Goal: Task Accomplishment & Management: Complete application form

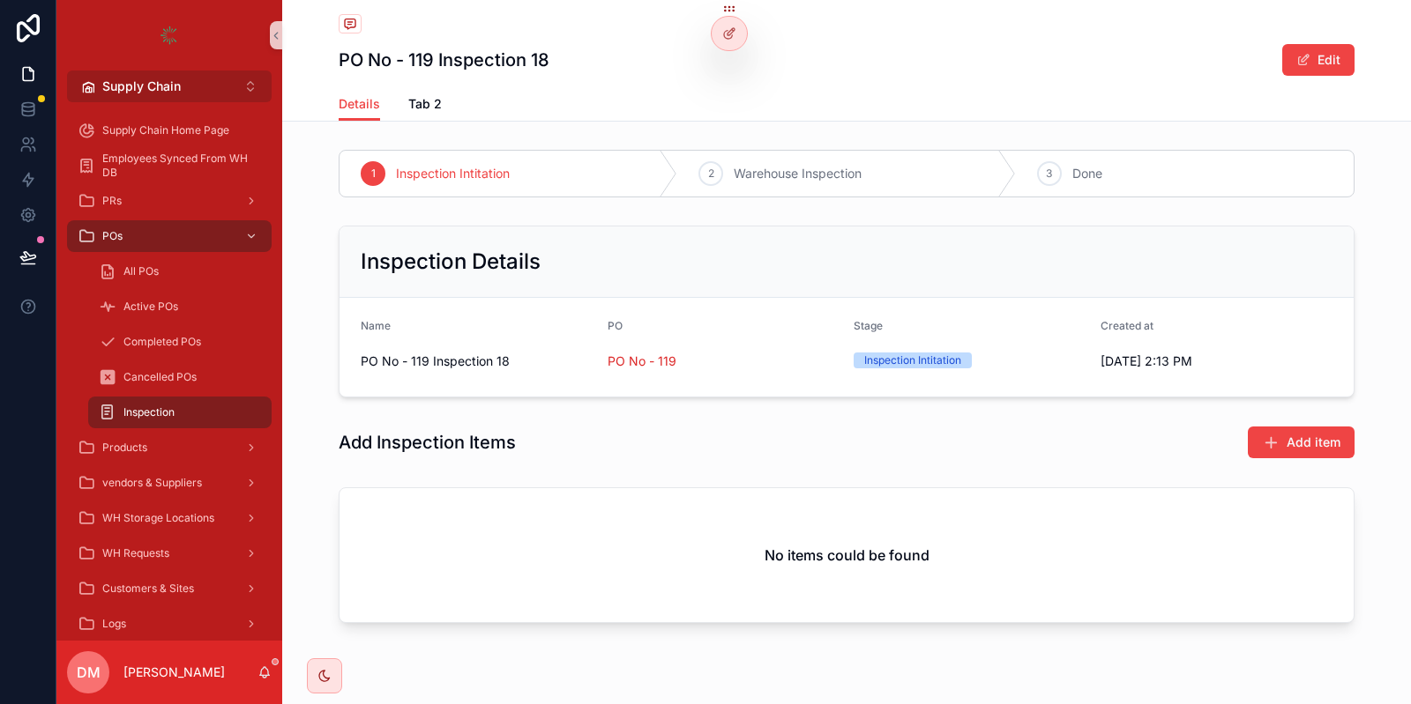
click at [185, 85] on button "Supply Chain Alt 2" at bounding box center [169, 87] width 205 height 32
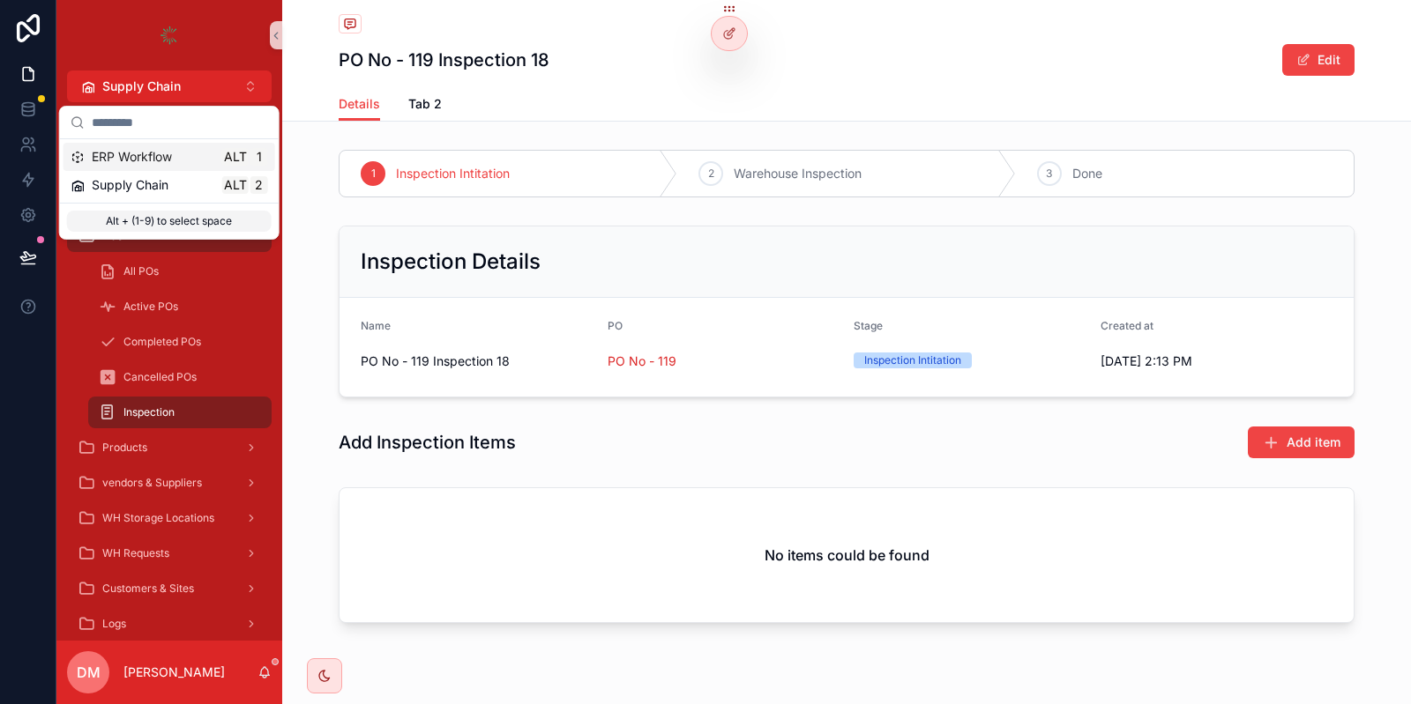
click at [147, 161] on span "ERP Workflow" at bounding box center [132, 157] width 80 height 18
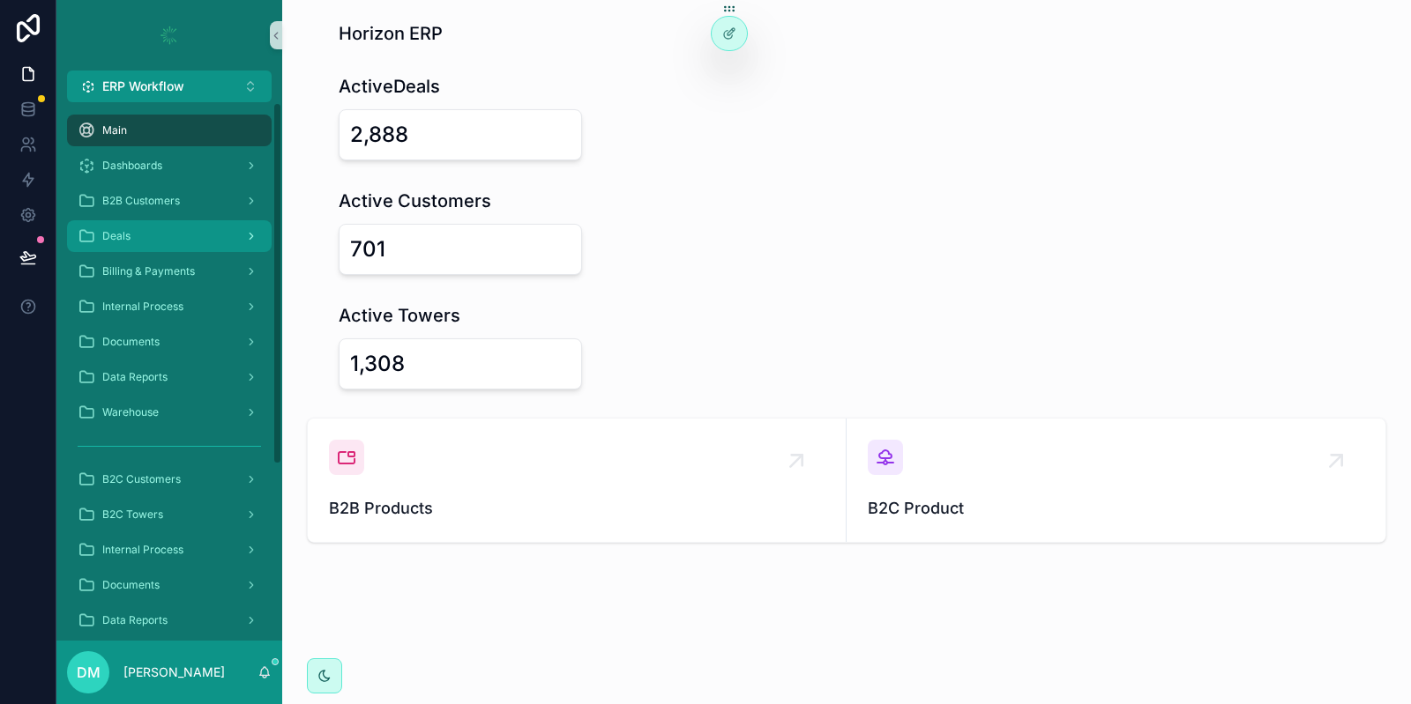
click at [140, 230] on div "Deals" at bounding box center [169, 236] width 183 height 28
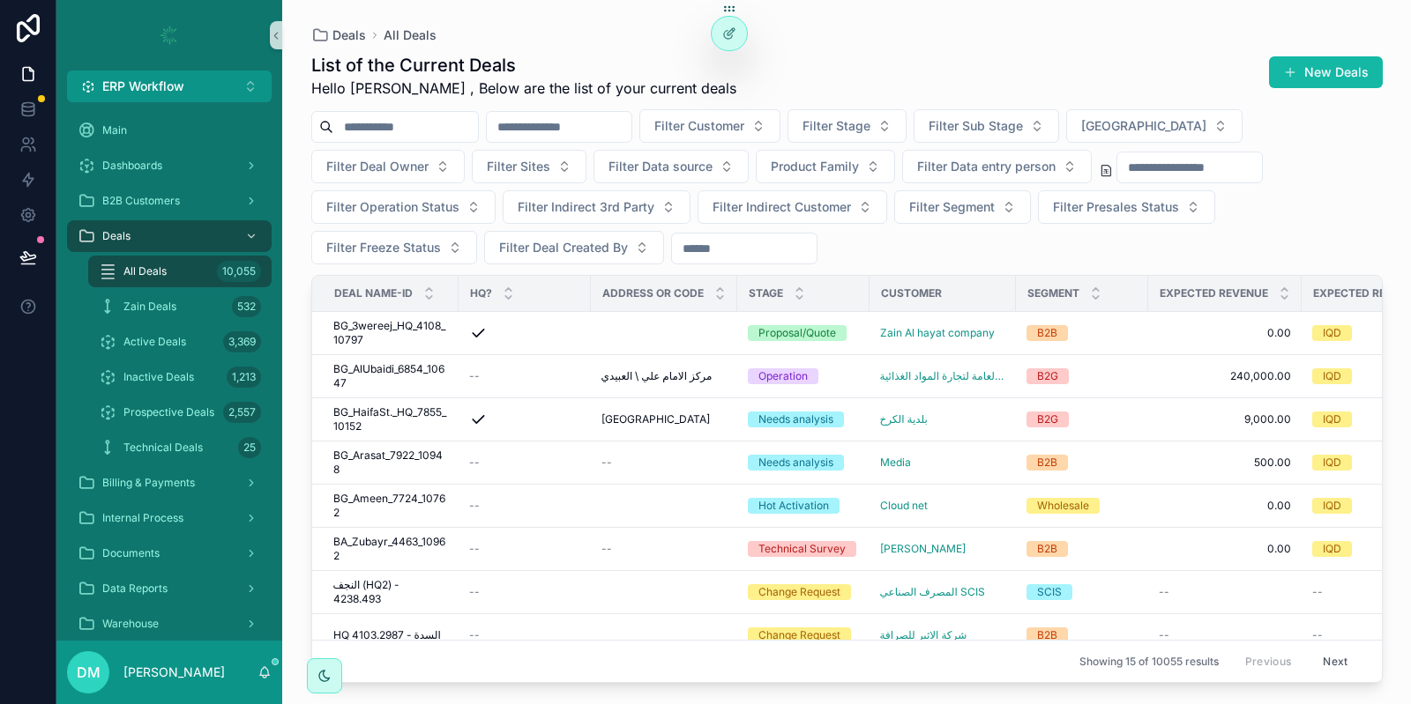
click at [435, 131] on input "scrollable content" at bounding box center [405, 127] width 145 height 25
paste input "**********"
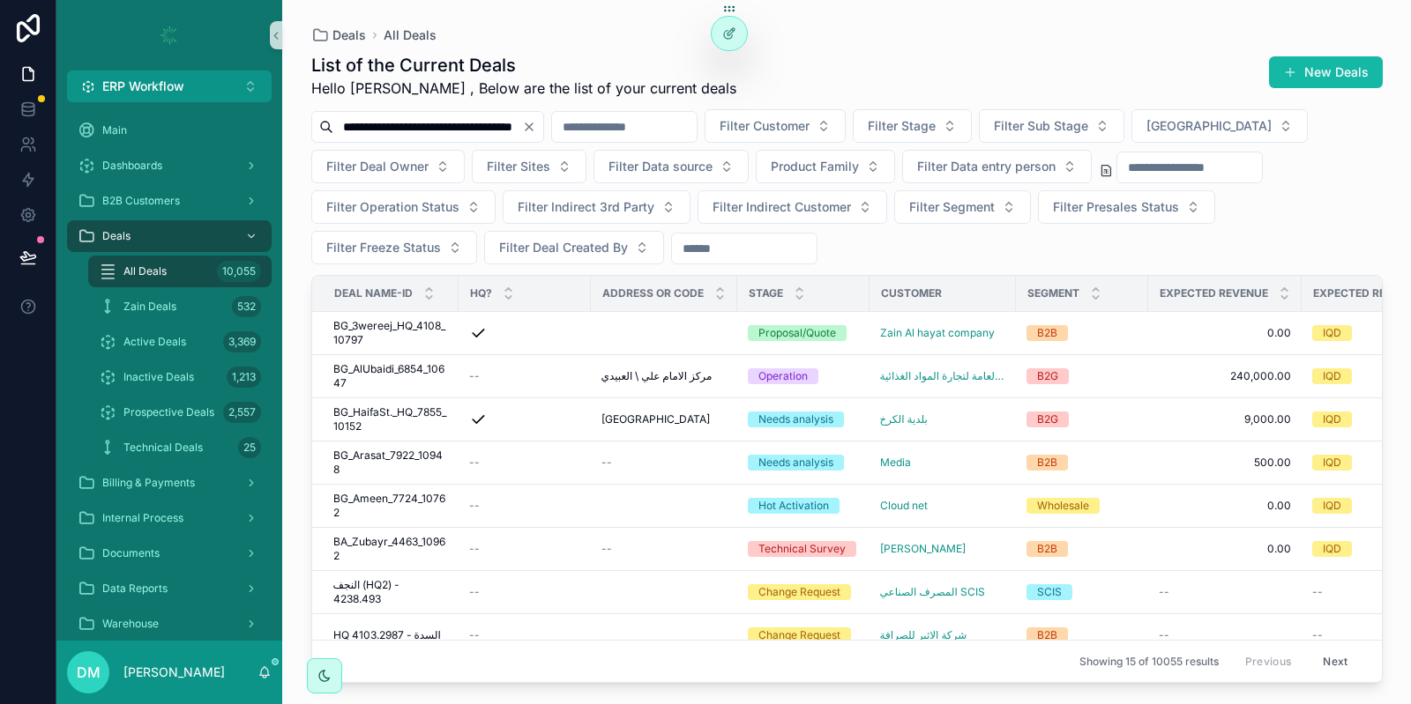
type input "**********"
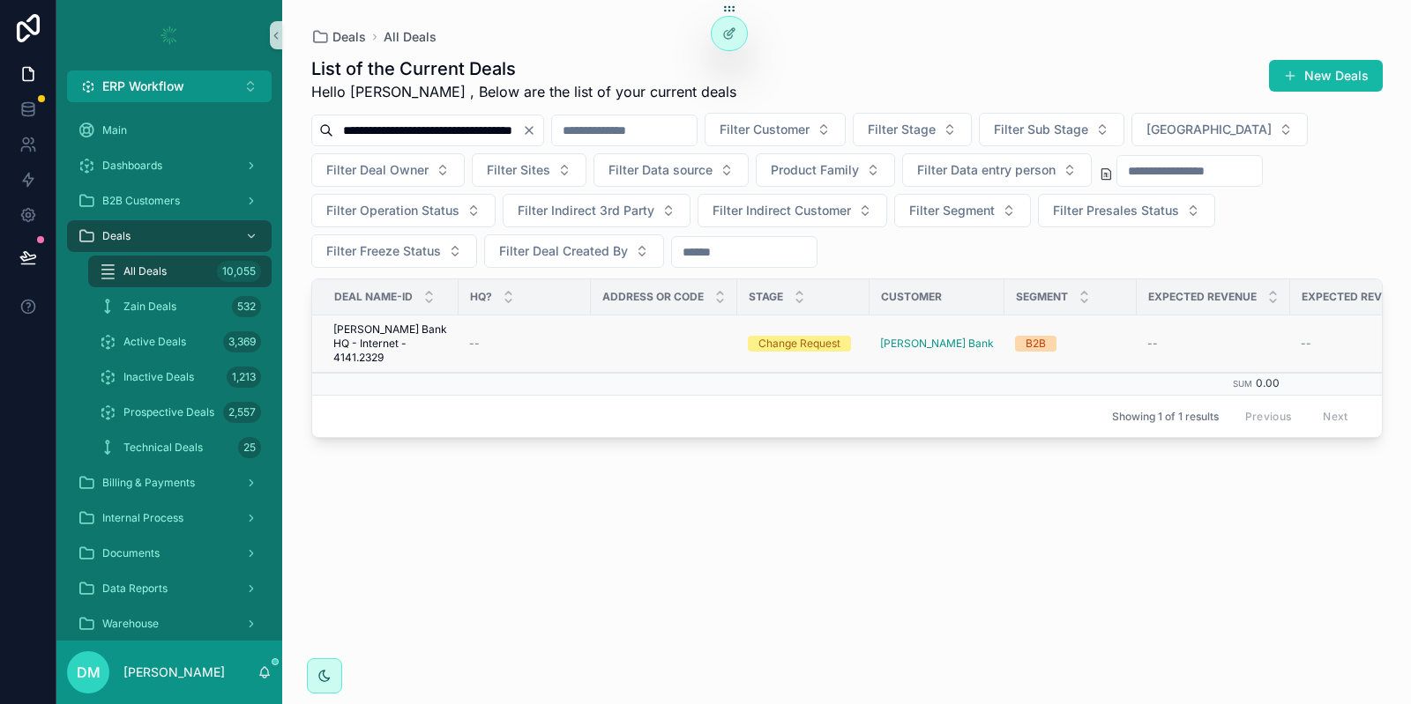
click at [420, 325] on span "Mansour Bank HQ - Internet - 4141.2329" at bounding box center [390, 344] width 115 height 42
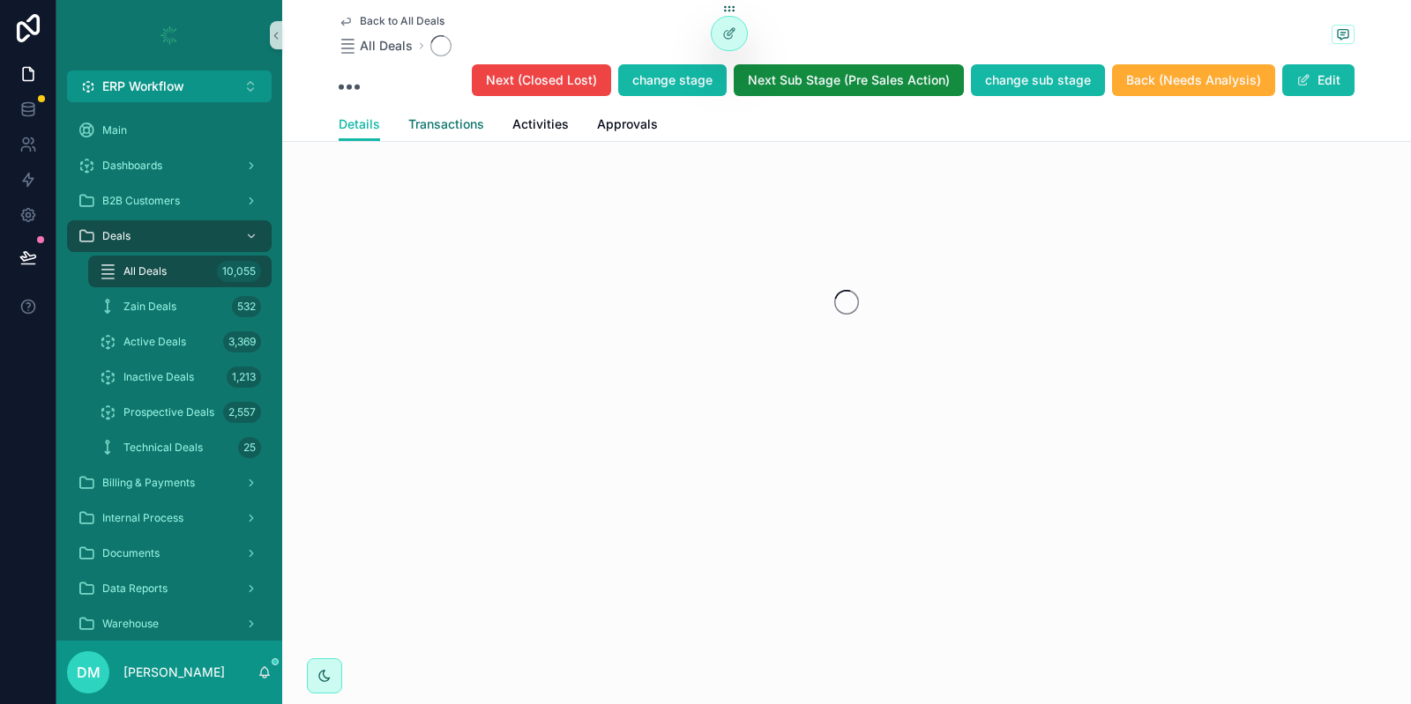
click at [462, 126] on span "Transactions" at bounding box center [446, 124] width 76 height 18
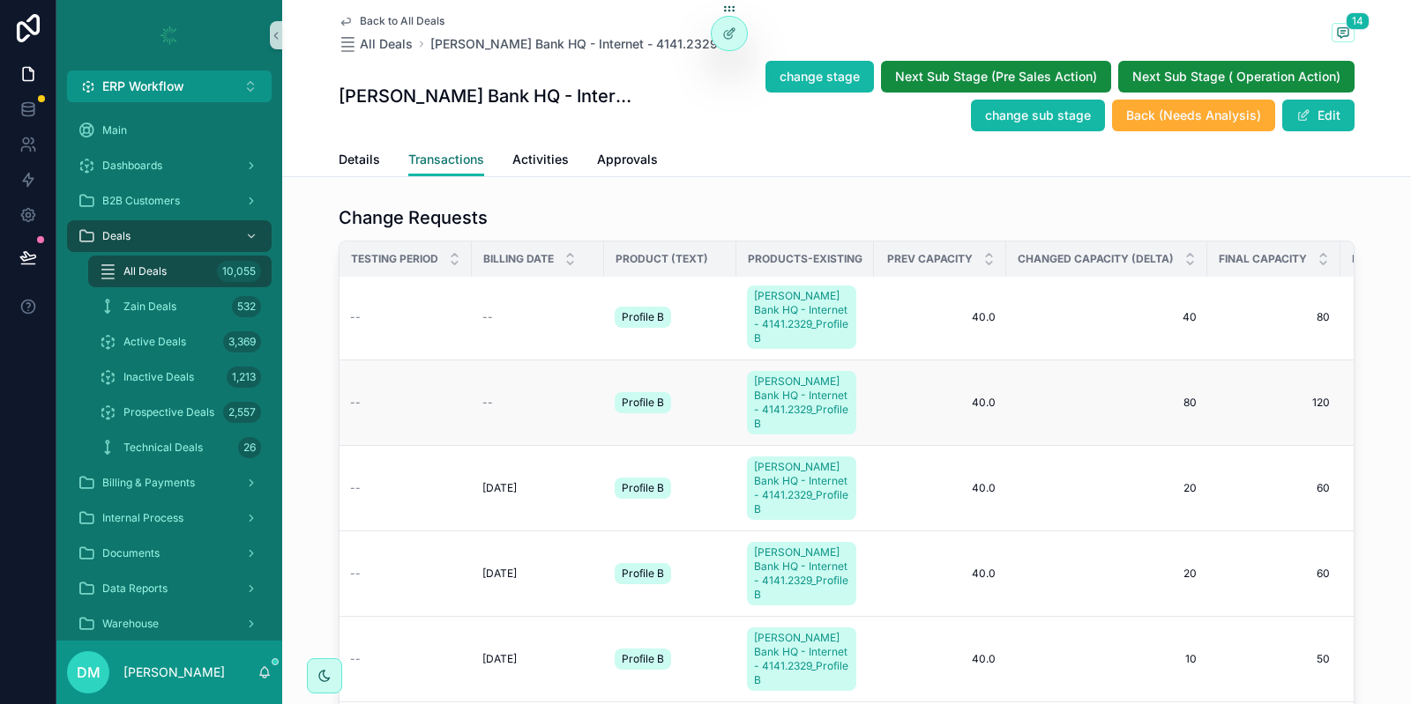
scroll to position [3, 897]
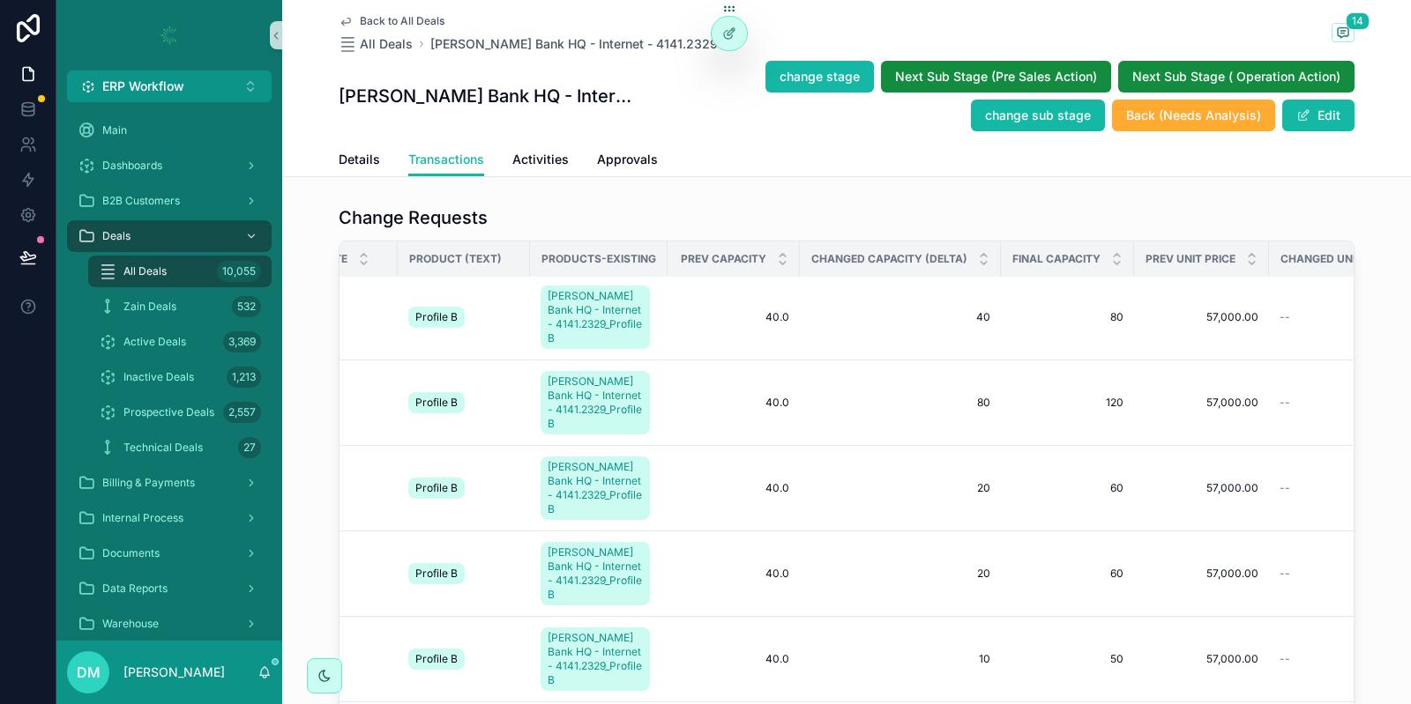
click at [723, 254] on span "Prev Capacity" at bounding box center [724, 259] width 86 height 14
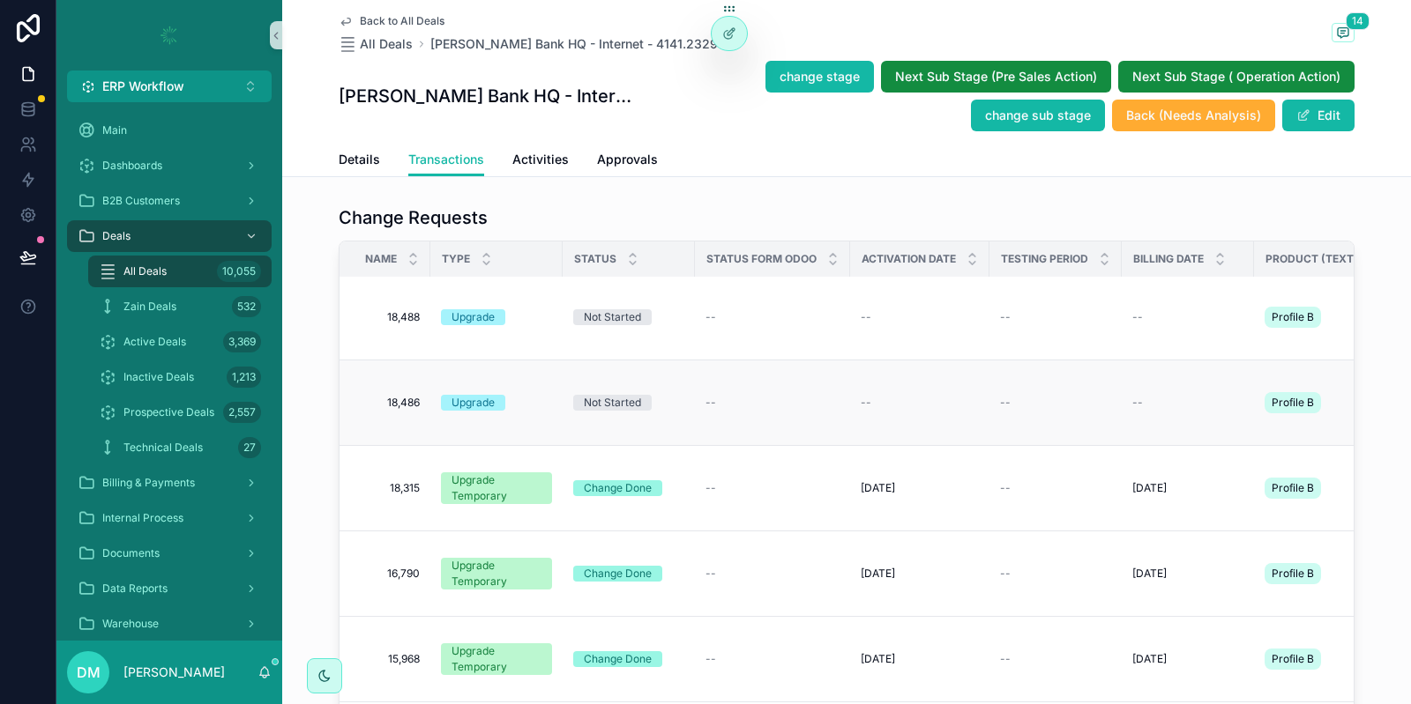
scroll to position [3, 0]
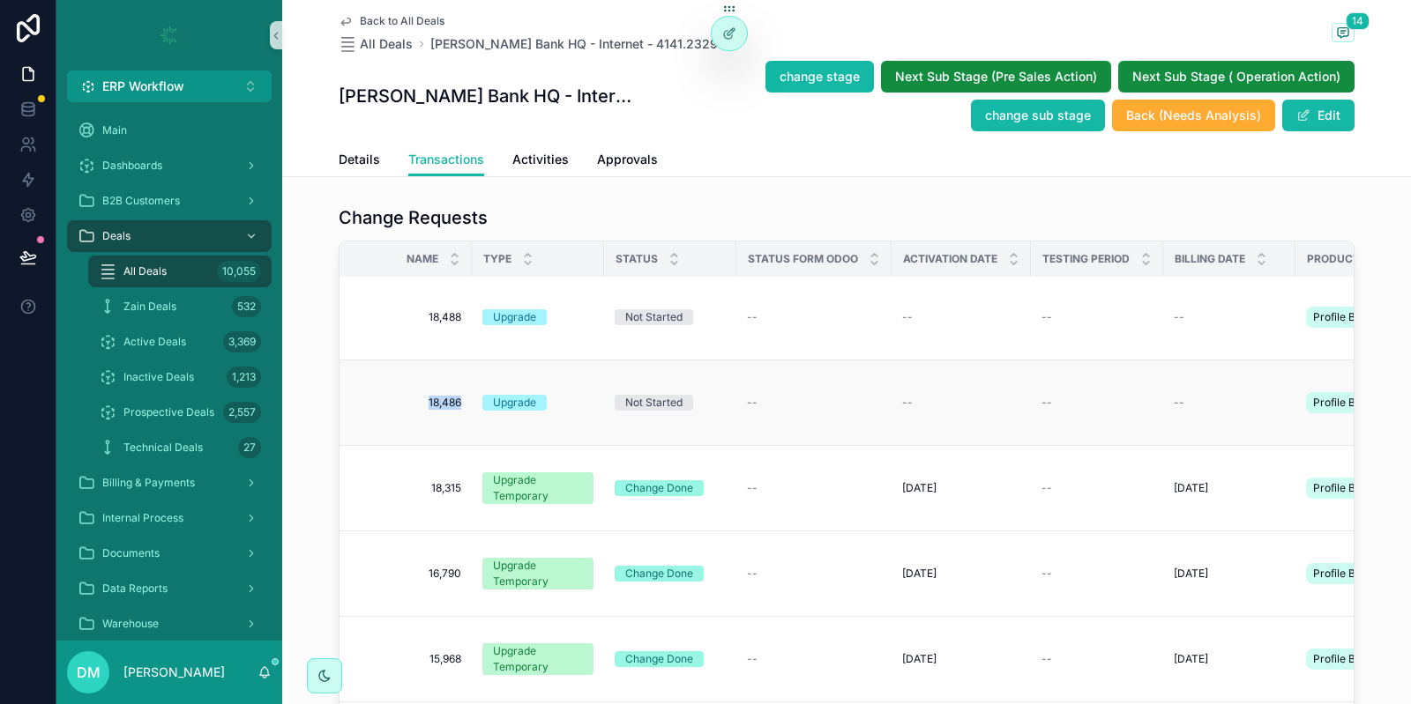
drag, startPoint x: 403, startPoint y: 394, endPoint x: 469, endPoint y: 407, distance: 67.4
click at [469, 406] on td "18,486 18,486" at bounding box center [405, 404] width 132 height 86
copy span "18,486"
click at [427, 397] on span "18,486" at bounding box center [411, 403] width 101 height 14
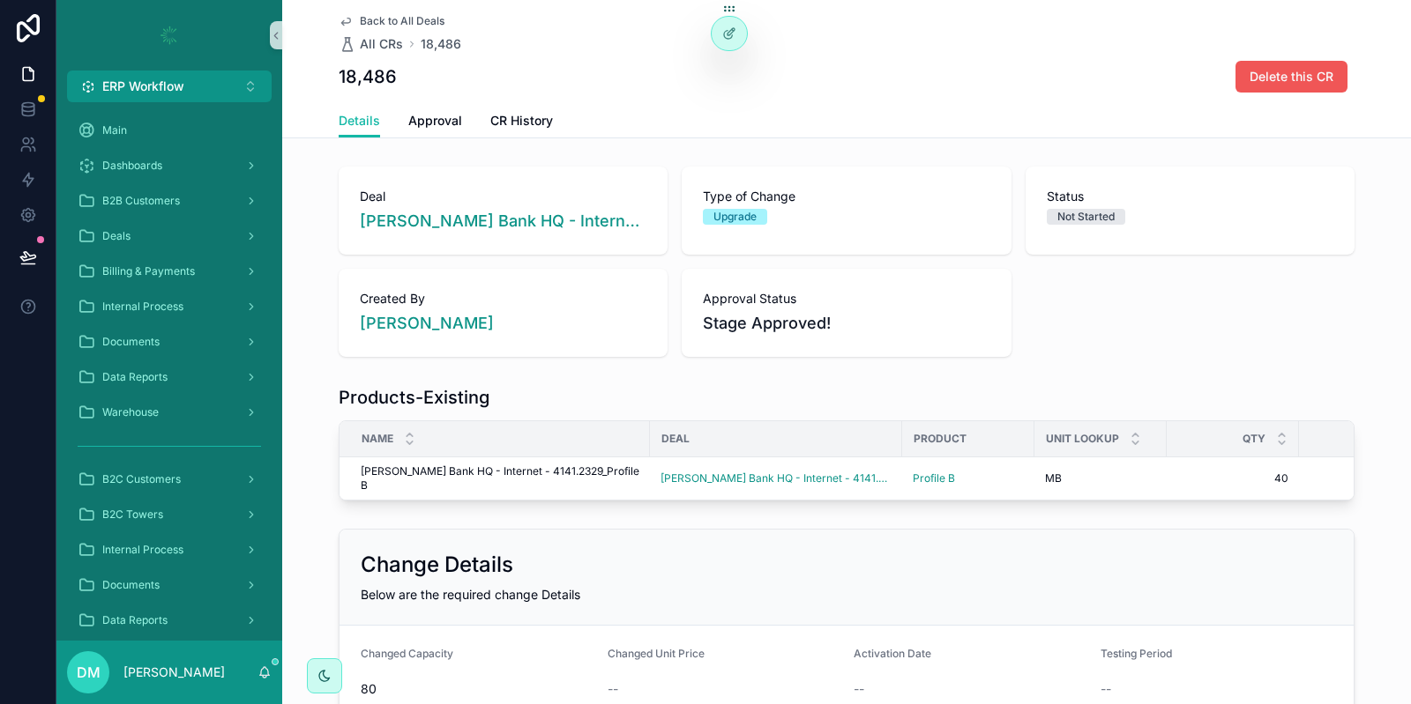
click at [1272, 79] on span "Delete this CR" at bounding box center [1291, 77] width 84 height 18
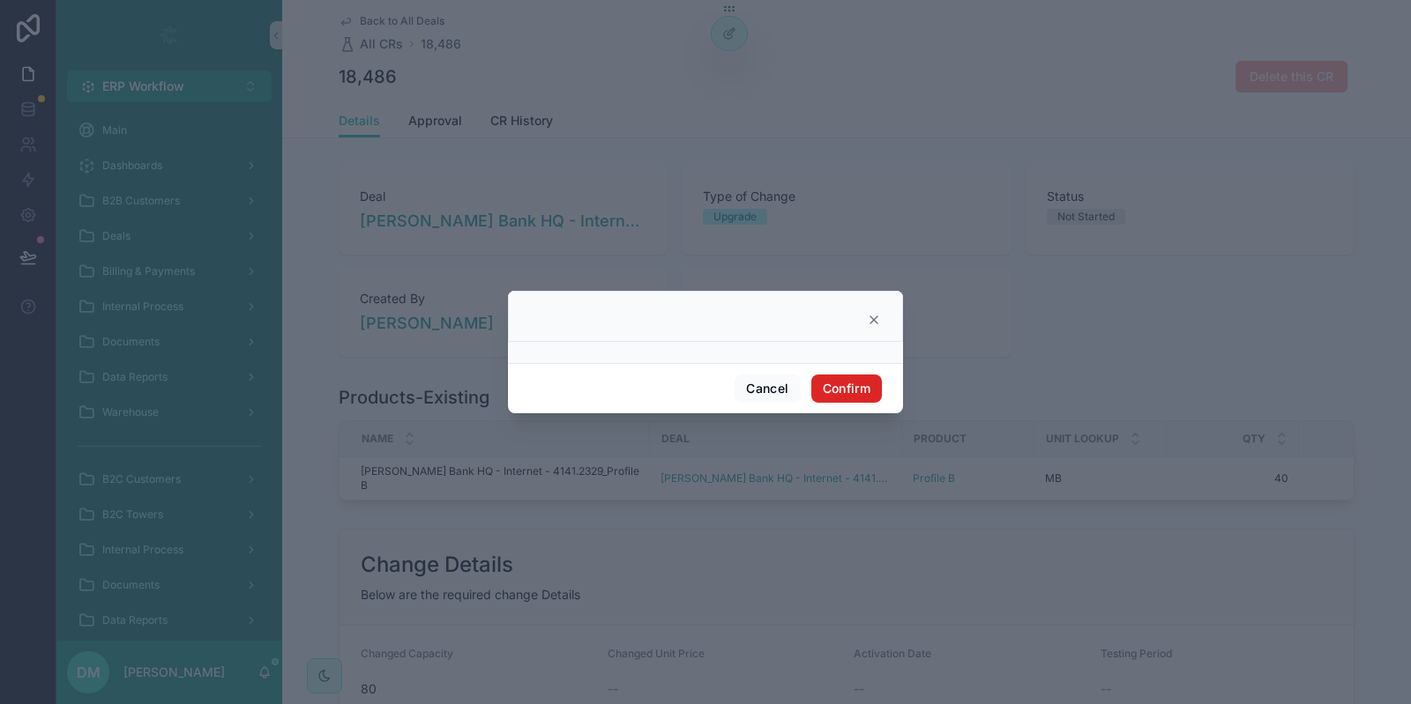
click at [849, 391] on button "Confirm" at bounding box center [846, 389] width 71 height 28
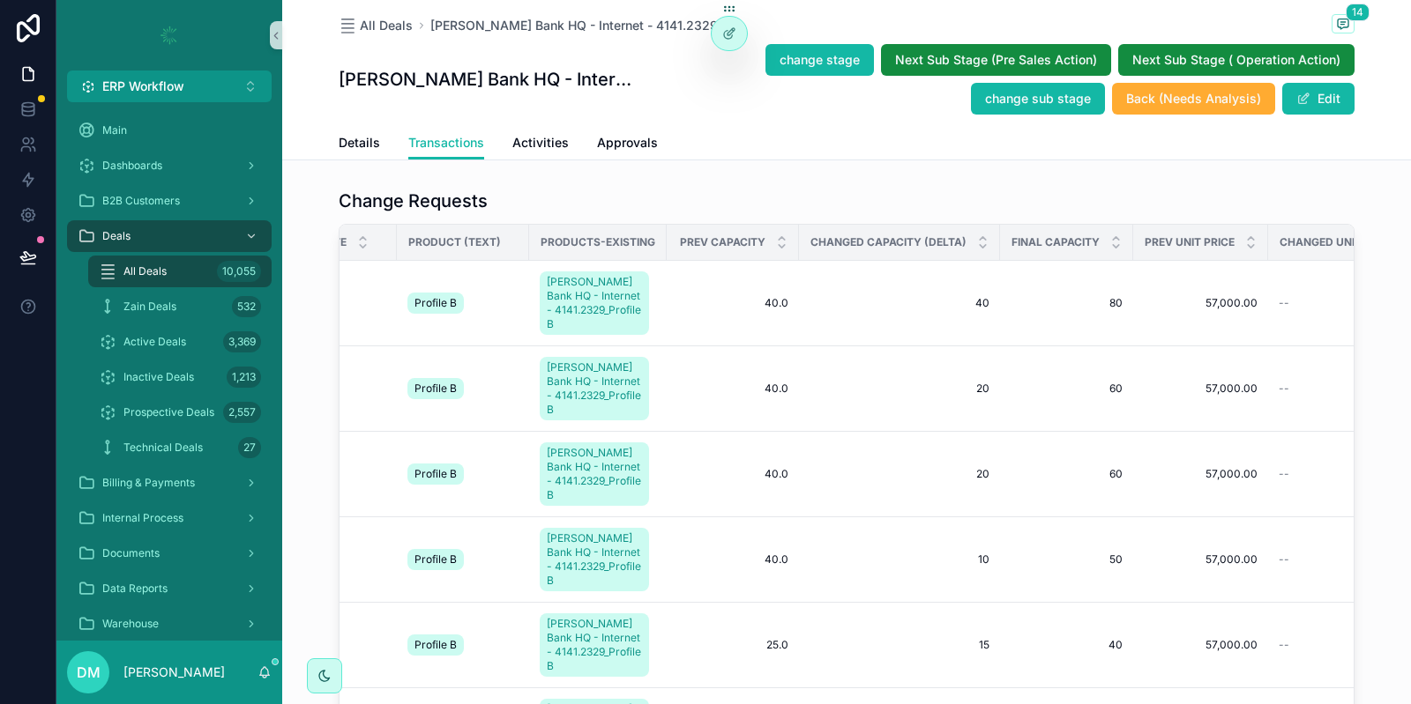
scroll to position [0, 904]
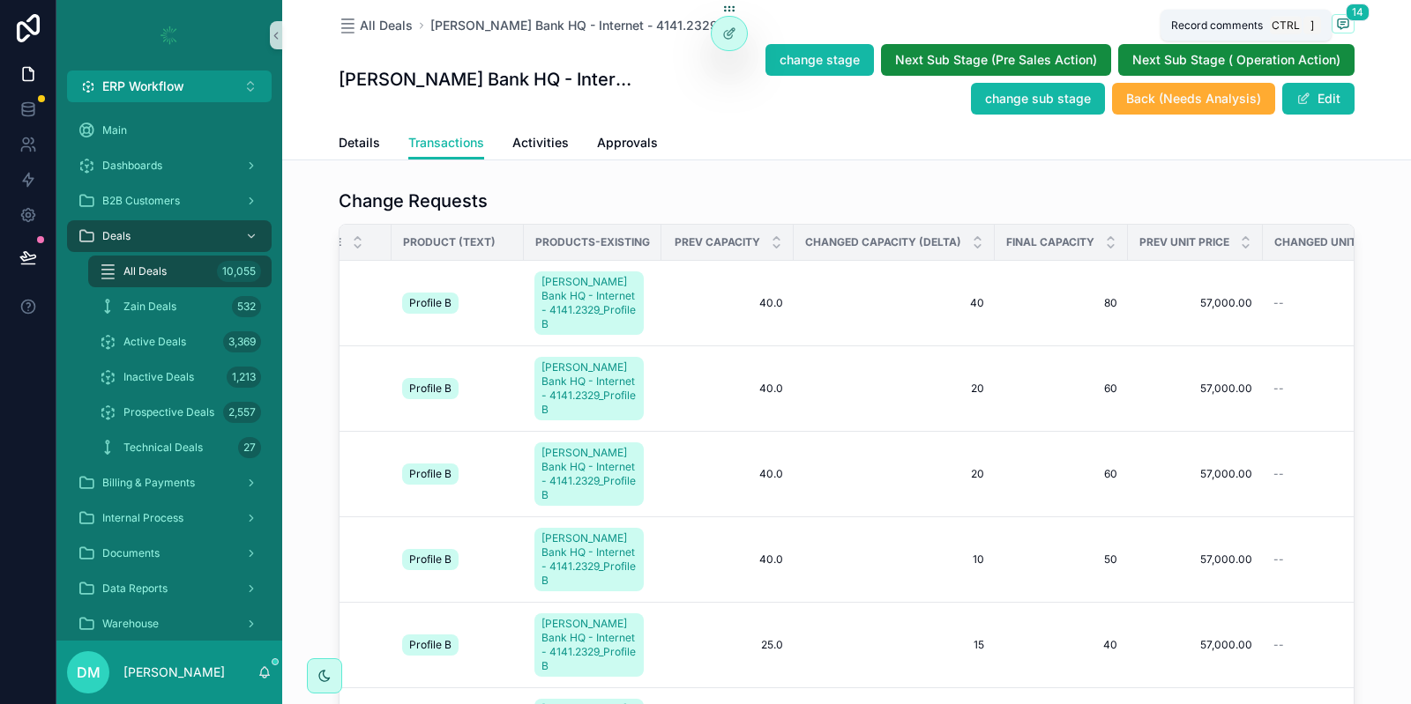
click at [1346, 10] on span "14" at bounding box center [1357, 13] width 24 height 18
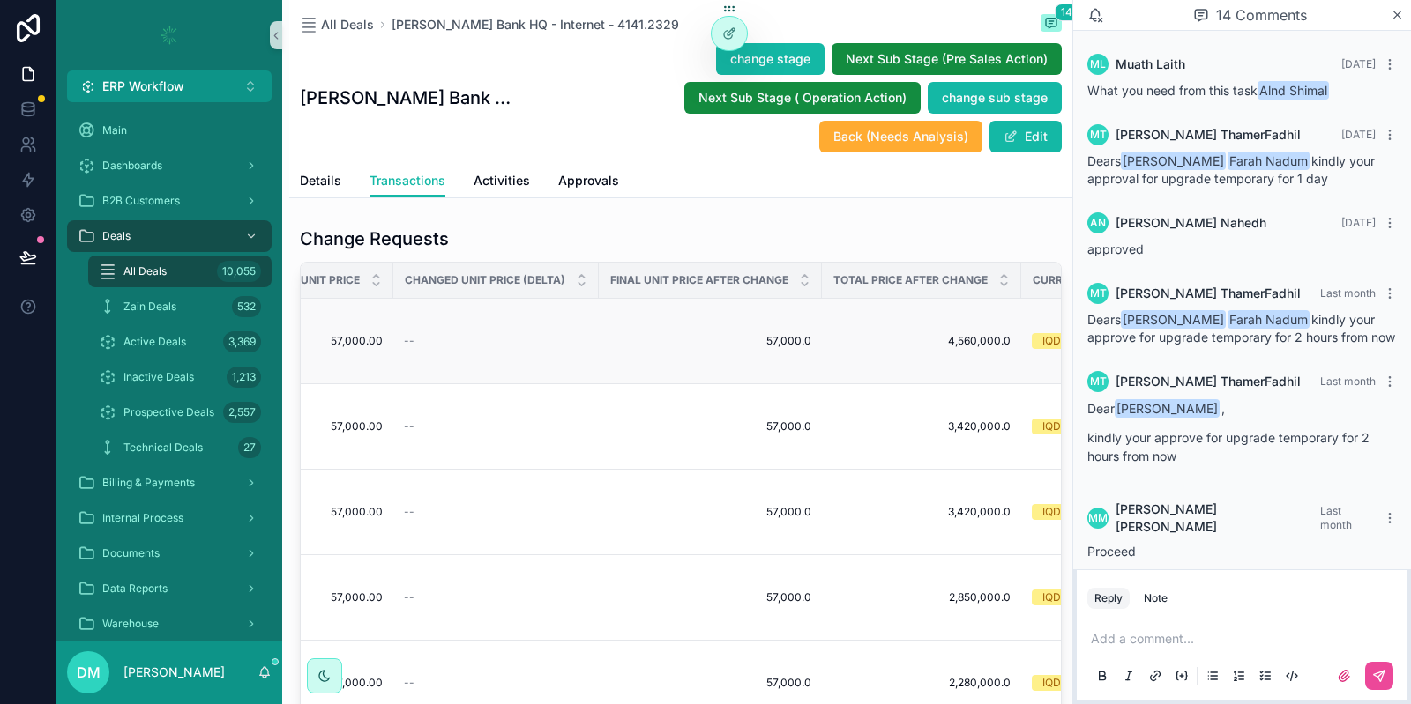
scroll to position [0, 1735]
click at [718, 176] on div "Details Transactions Activities Approvals" at bounding box center [681, 181] width 762 height 34
click at [197, 230] on div "Deals" at bounding box center [169, 236] width 183 height 28
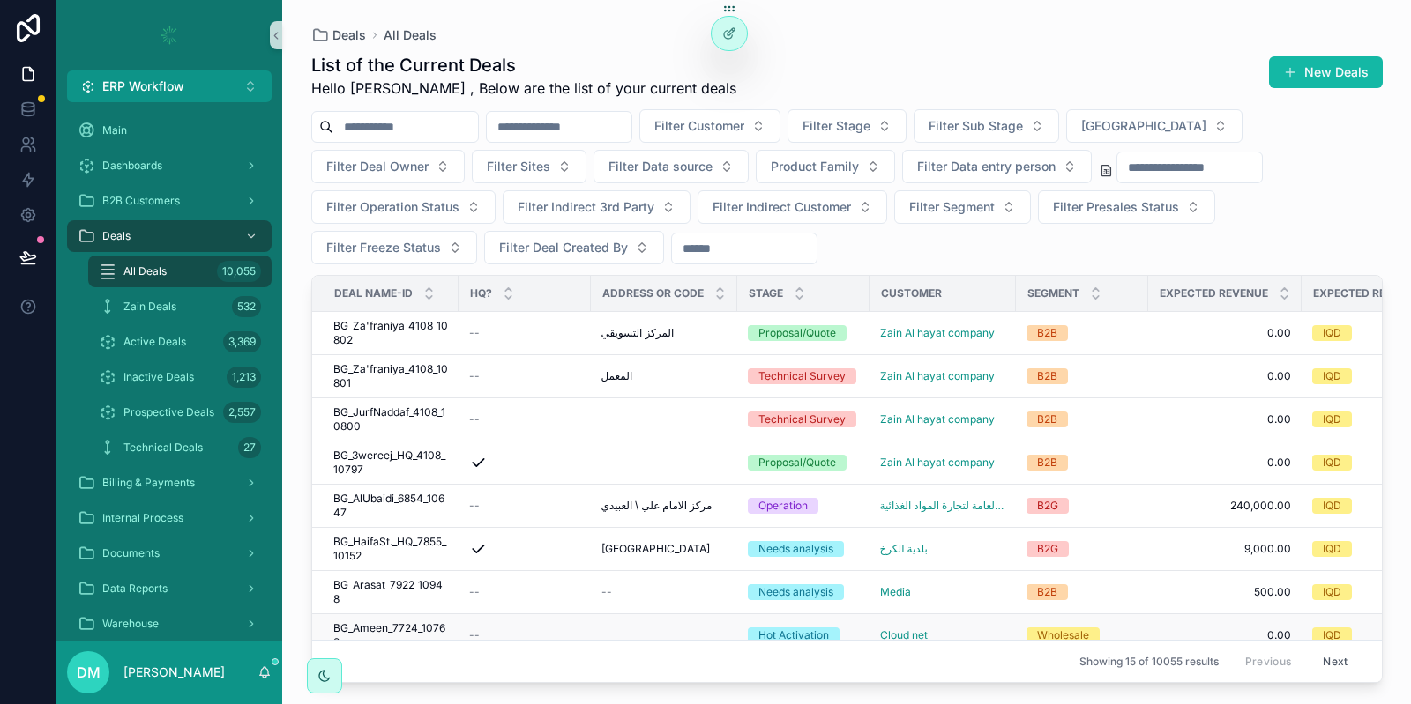
click at [533, 635] on div "--" at bounding box center [524, 636] width 111 height 14
click at [467, 130] on input "scrollable content" at bounding box center [405, 127] width 145 height 25
click at [567, 125] on input "scrollable content" at bounding box center [559, 127] width 145 height 25
paste input "****"
type input "****"
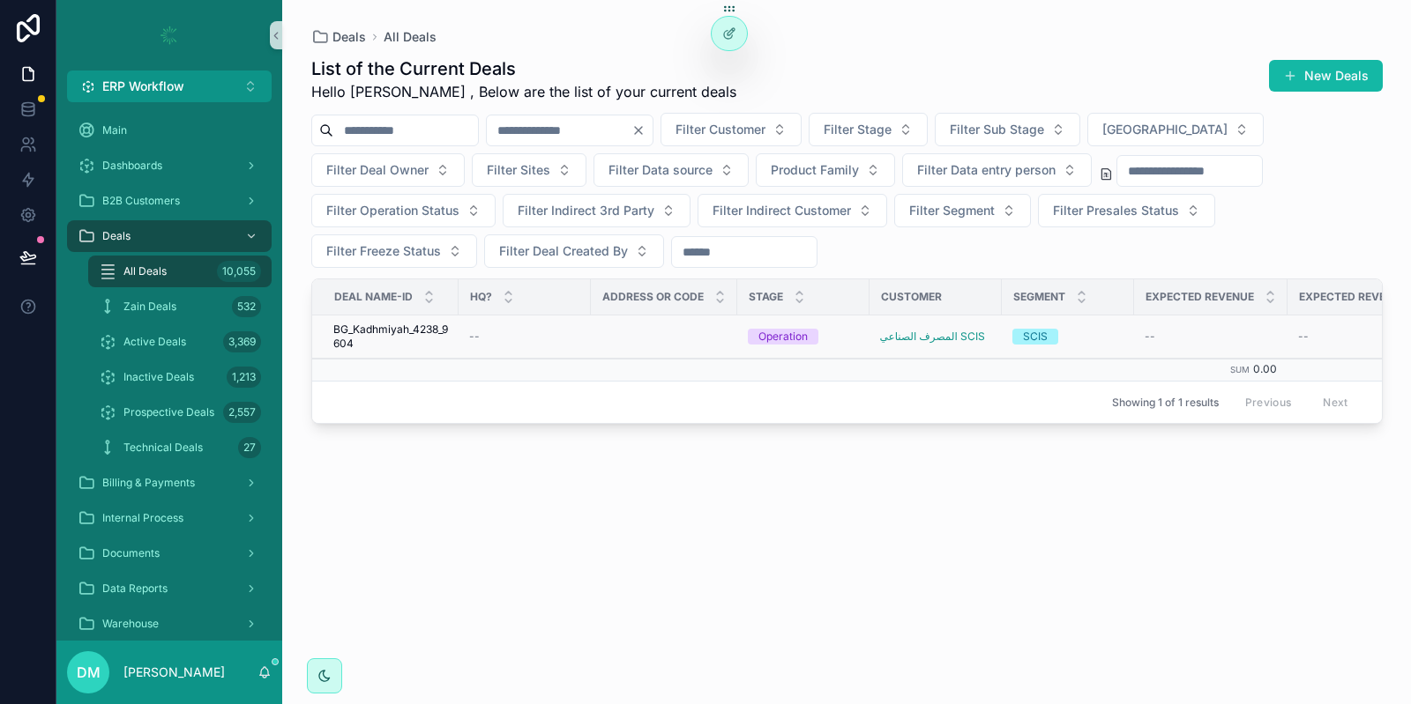
click at [395, 342] on span "BG_Kadhmiyah_4238_9604" at bounding box center [390, 337] width 115 height 28
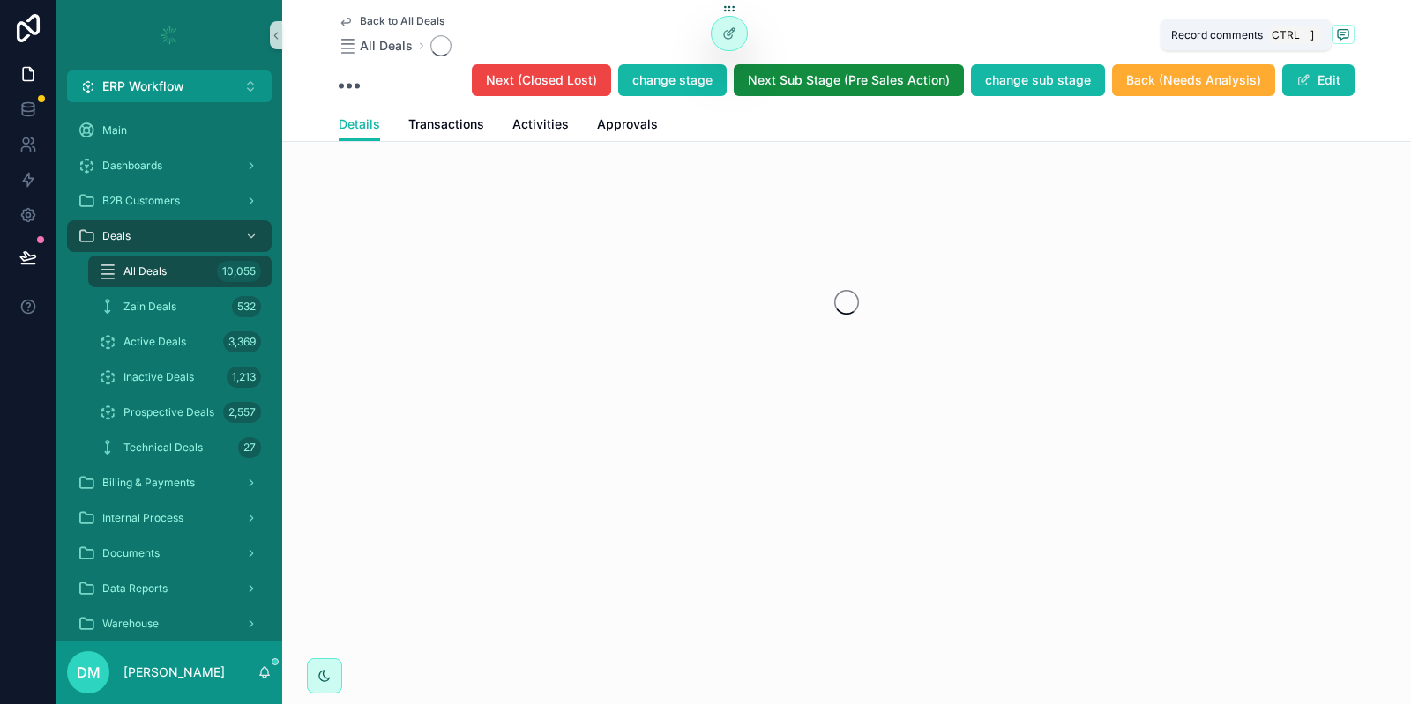
click at [1338, 38] on icon "scrollable content" at bounding box center [1342, 34] width 11 height 10
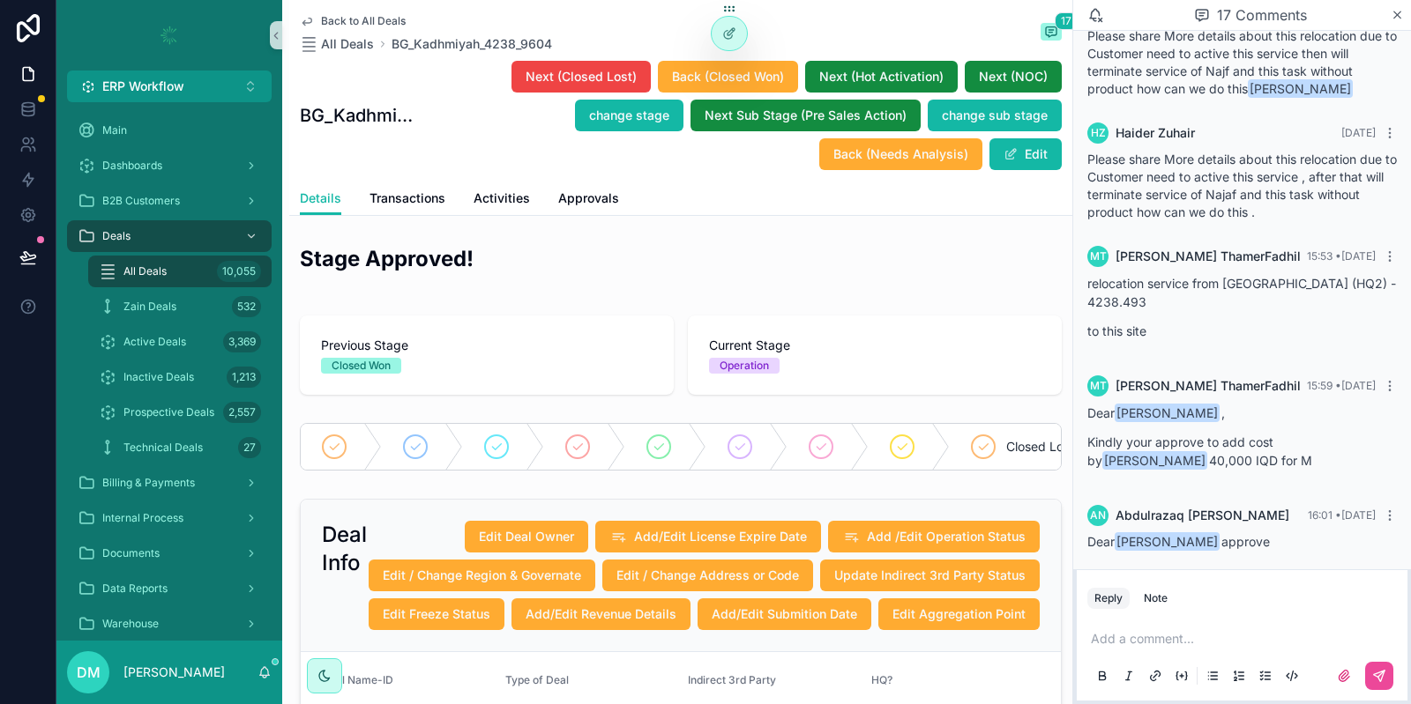
scroll to position [1166, 0]
click at [1145, 436] on p "Kindly your approve to add cost by Ahmed Laith 40,000 IQD for M" at bounding box center [1241, 454] width 309 height 37
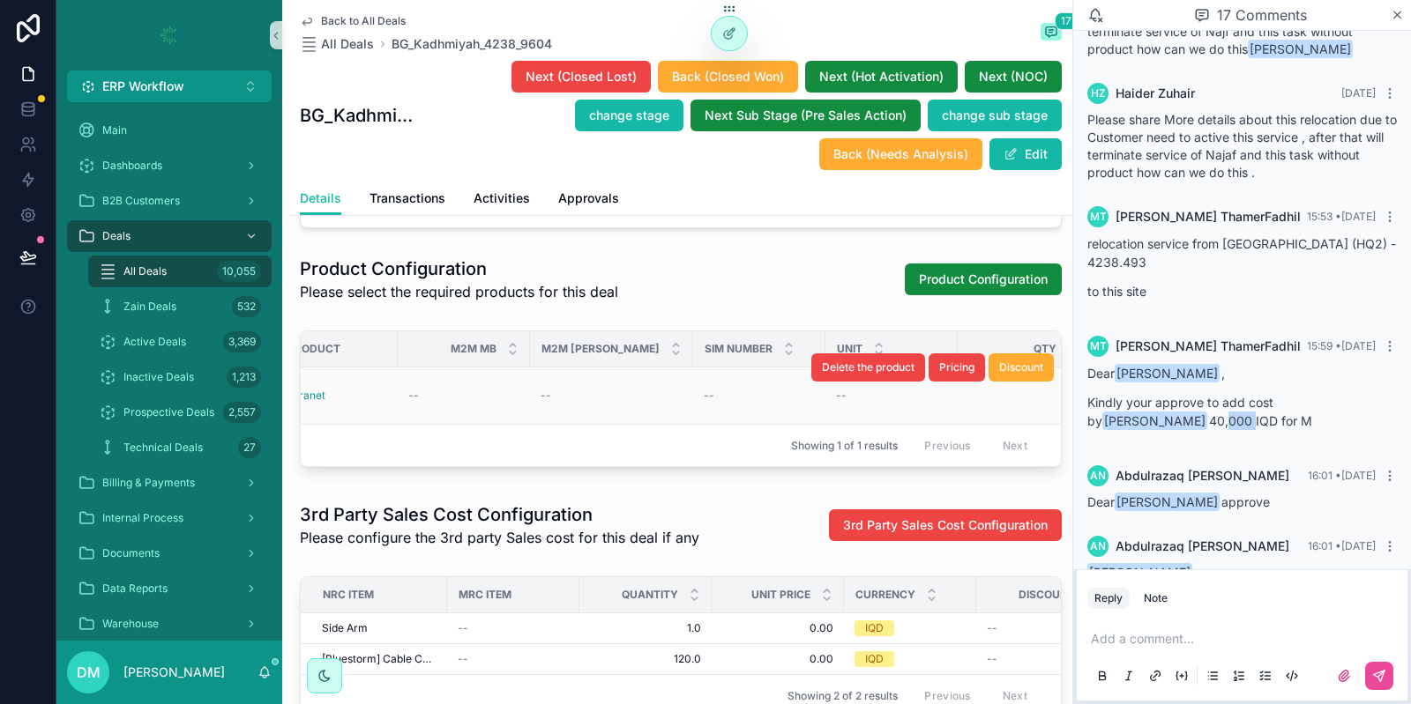
scroll to position [0, 0]
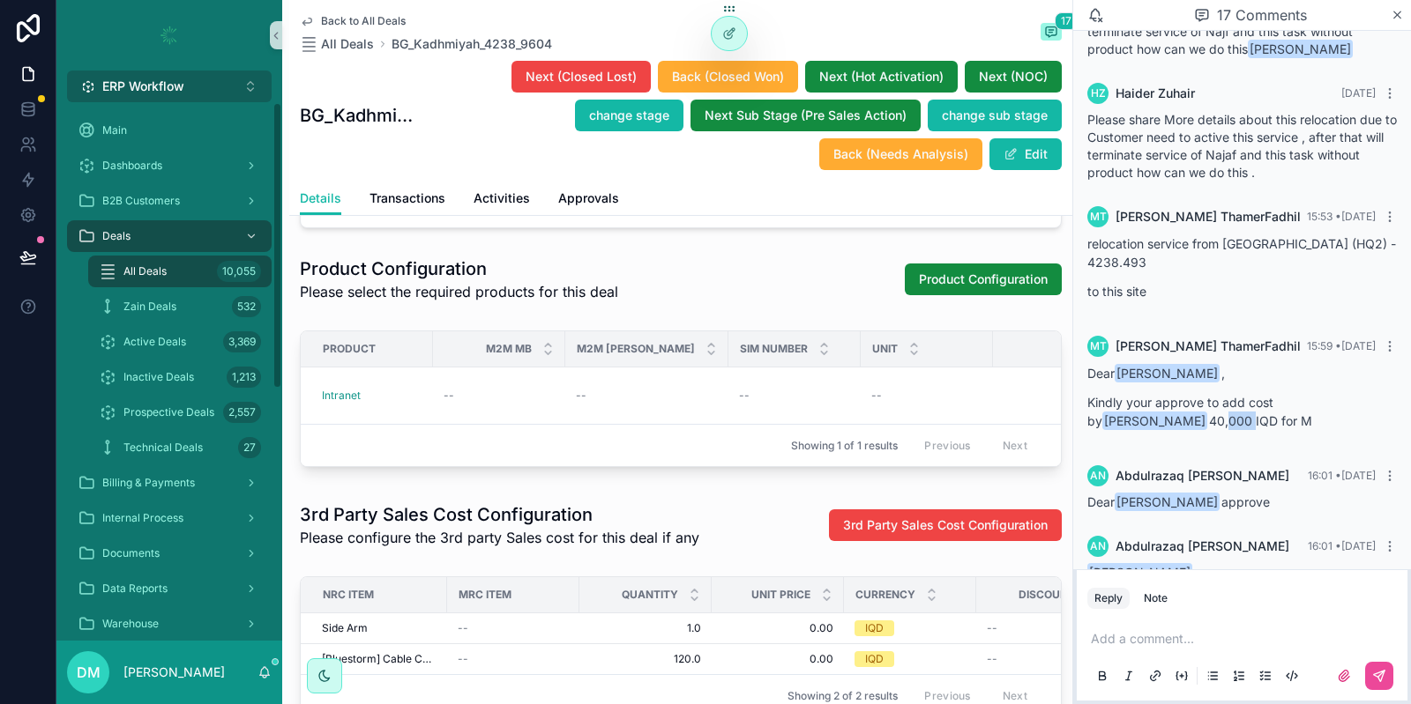
click at [208, 89] on button "ERP Workflow Alt 1" at bounding box center [169, 87] width 205 height 32
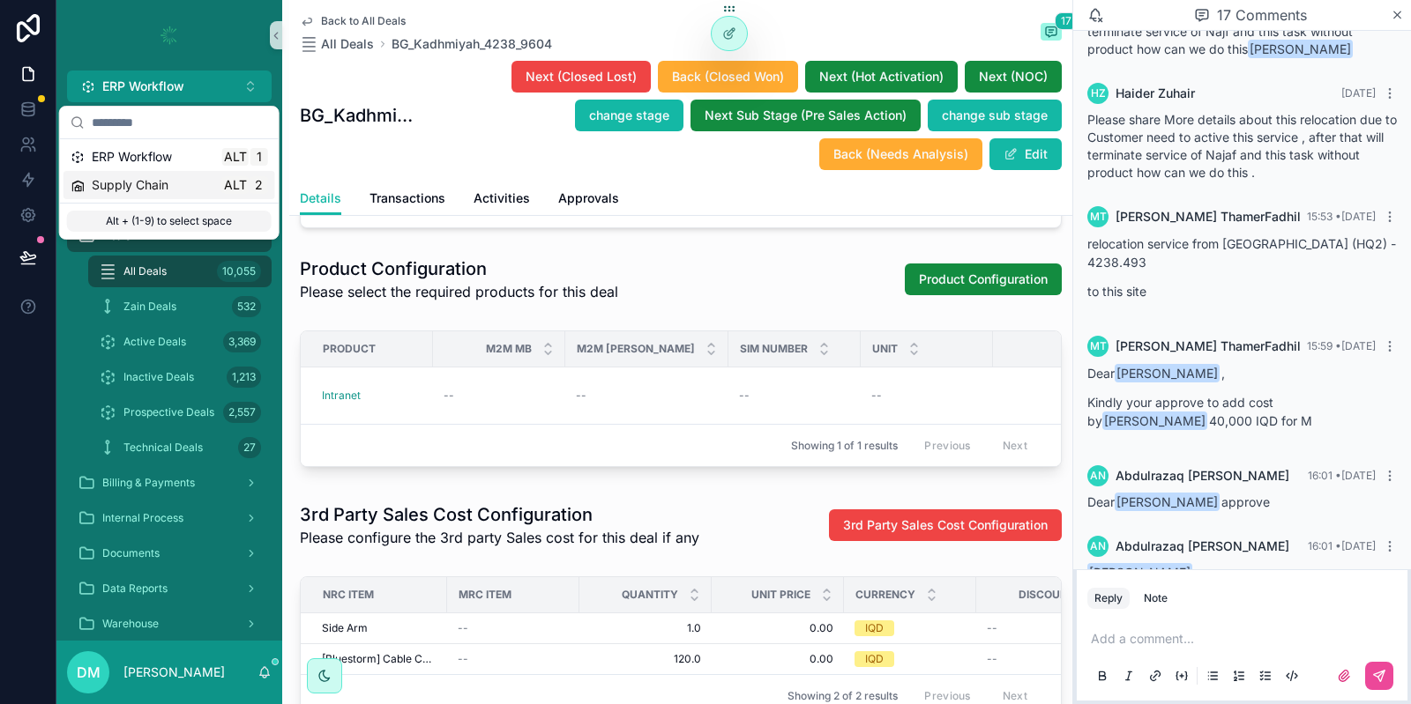
click at [179, 177] on div "Supply Chain Alt 2" at bounding box center [169, 185] width 197 height 18
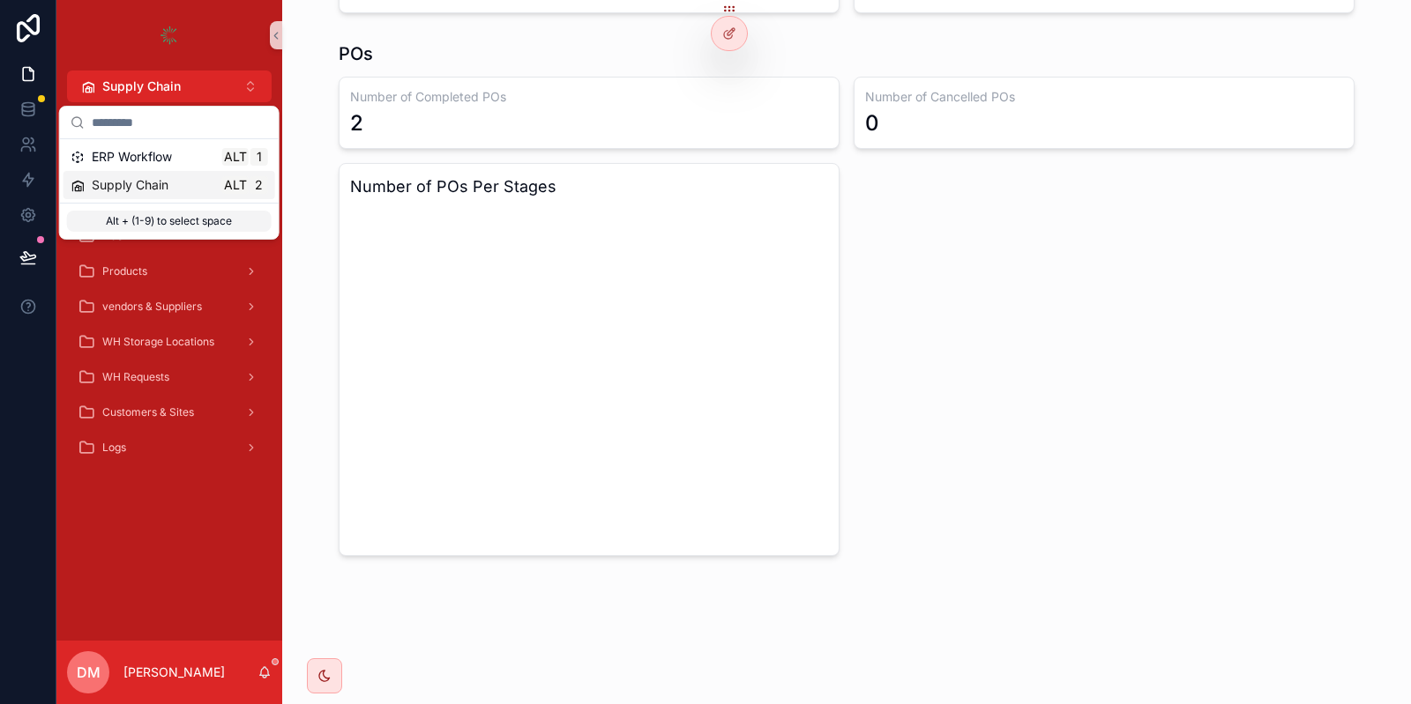
scroll to position [1102, 0]
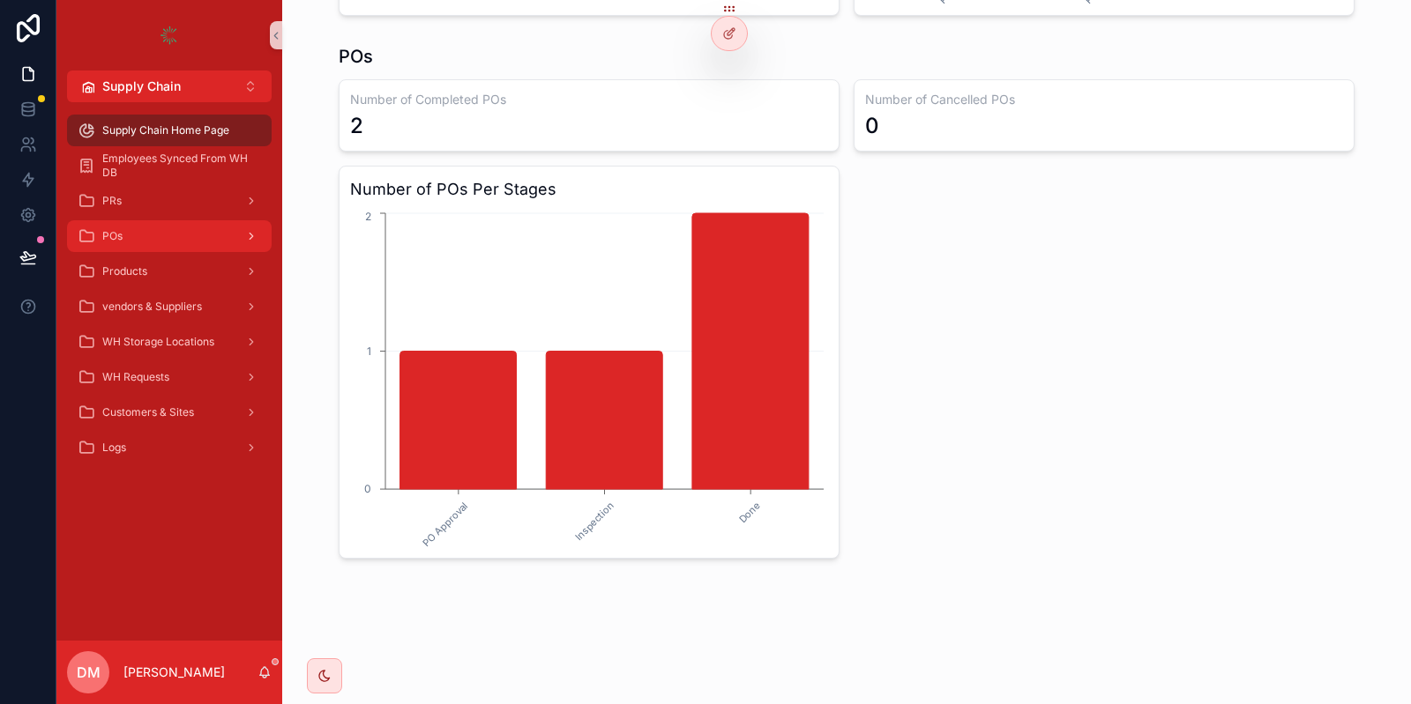
click at [168, 223] on div "POs" at bounding box center [169, 236] width 183 height 28
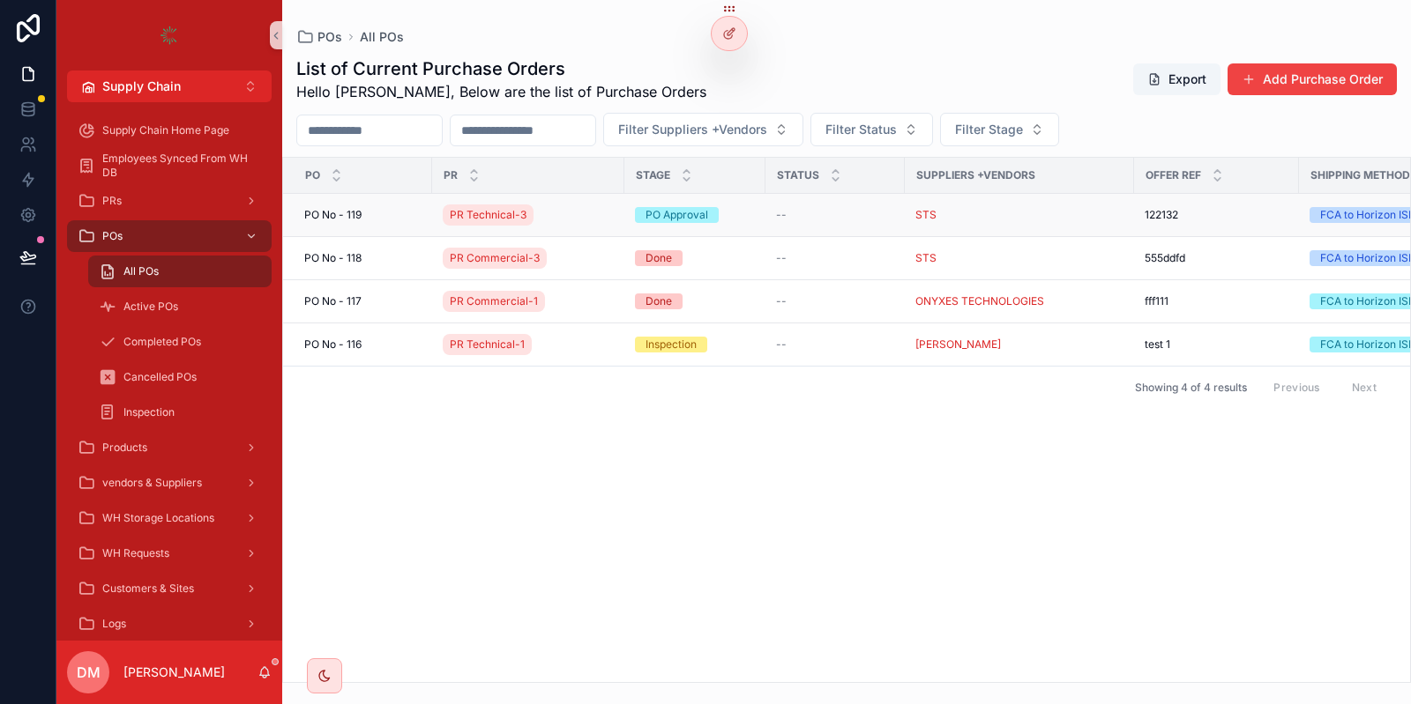
click at [350, 208] on span "PO No - 119" at bounding box center [332, 215] width 57 height 14
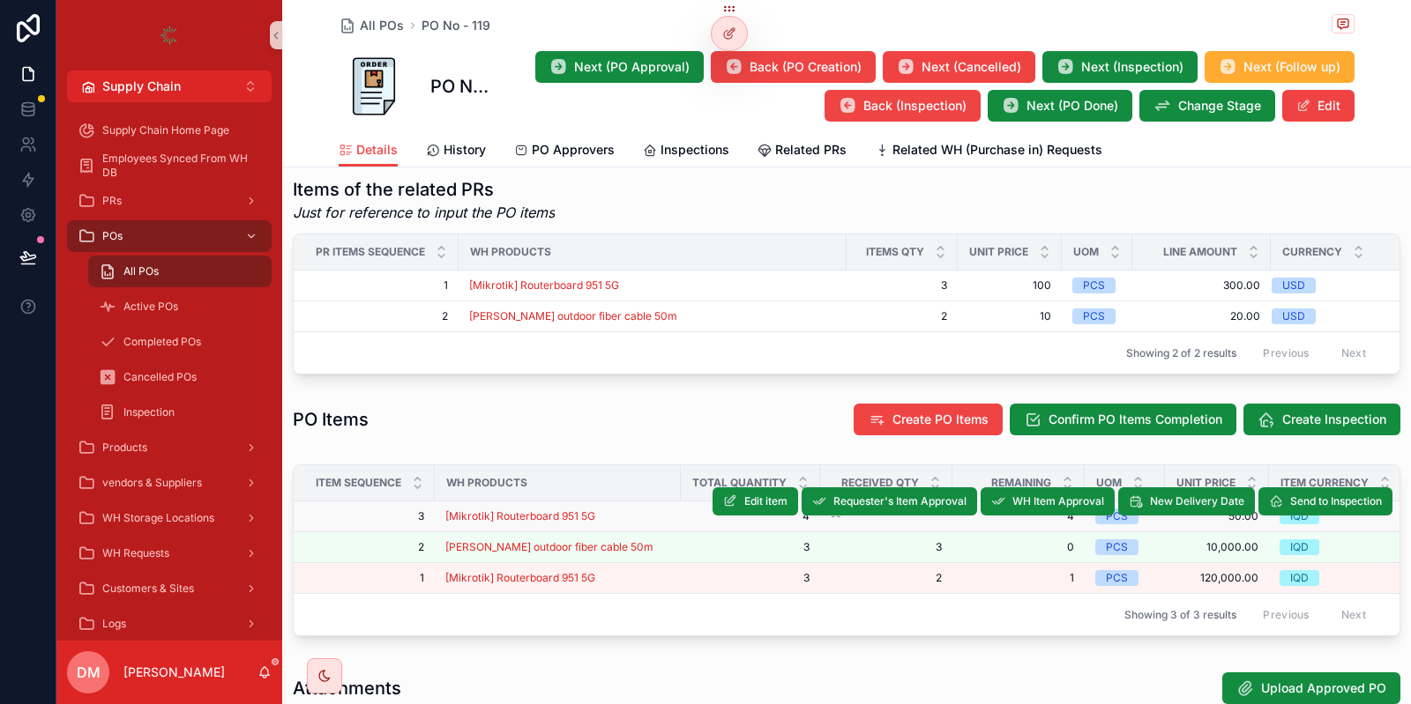
scroll to position [846, 0]
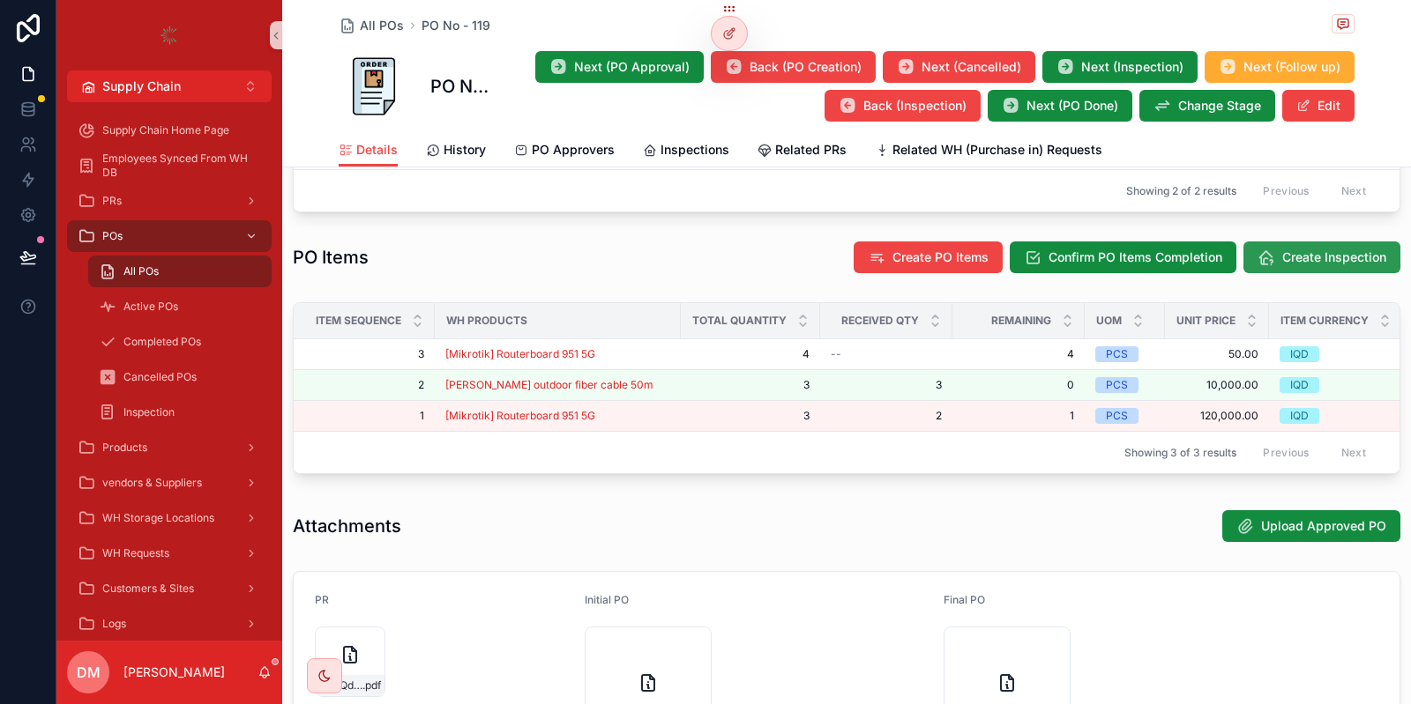
click at [1351, 263] on span "Create Inspection" at bounding box center [1334, 258] width 104 height 18
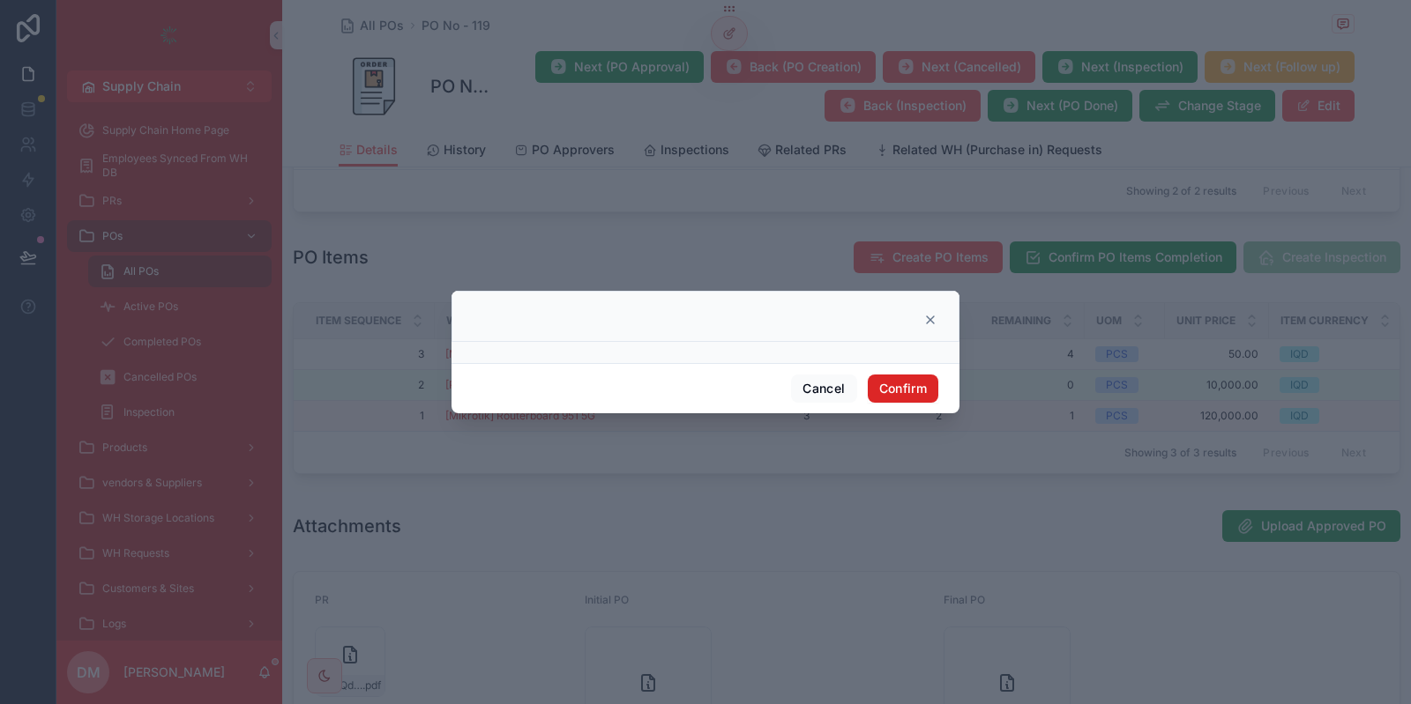
click at [892, 393] on button "Confirm" at bounding box center [903, 389] width 71 height 28
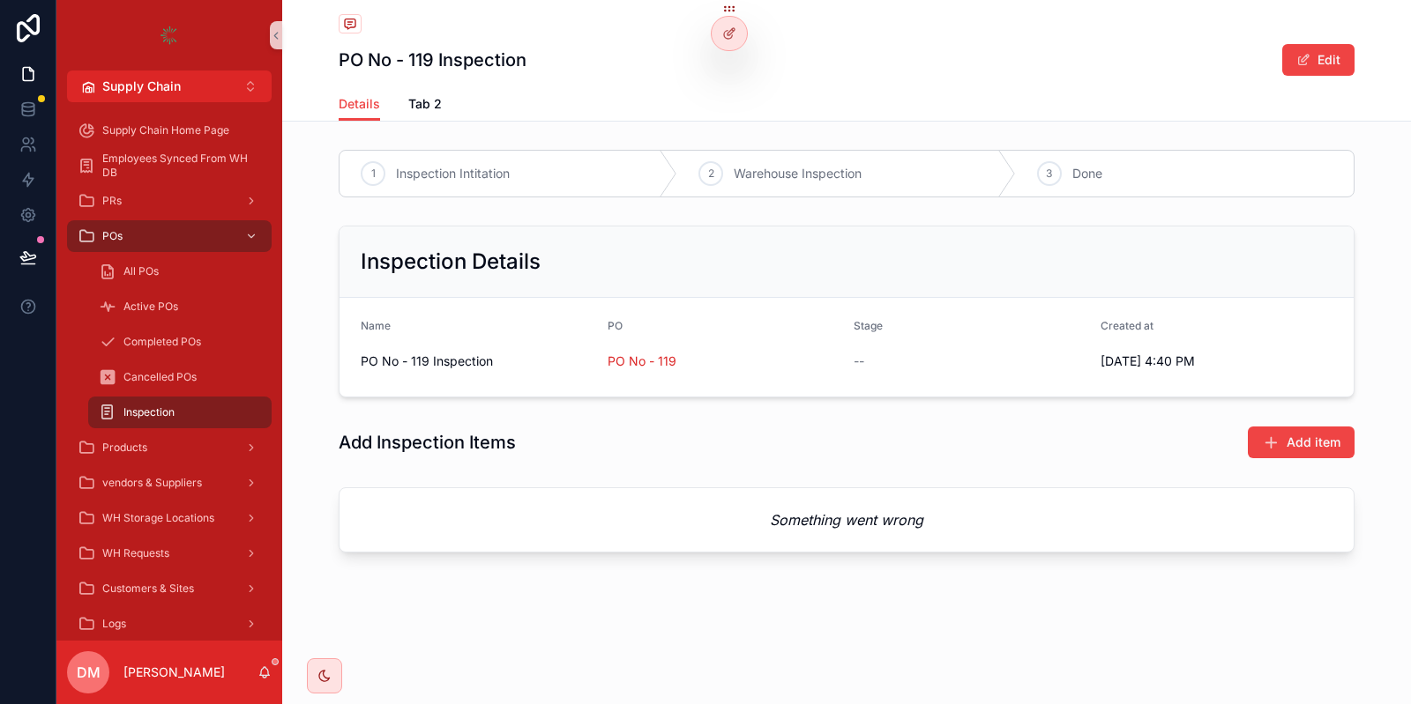
drag, startPoint x: 717, startPoint y: 351, endPoint x: 597, endPoint y: 363, distance: 120.5
click at [597, 363] on form "Name PO No - 119 Inspection PO PO No - 119 Stage -- Created at 9/3/2025 4:40 PM" at bounding box center [846, 347] width 1014 height 99
click at [1321, 435] on span "Add item" at bounding box center [1313, 443] width 54 height 18
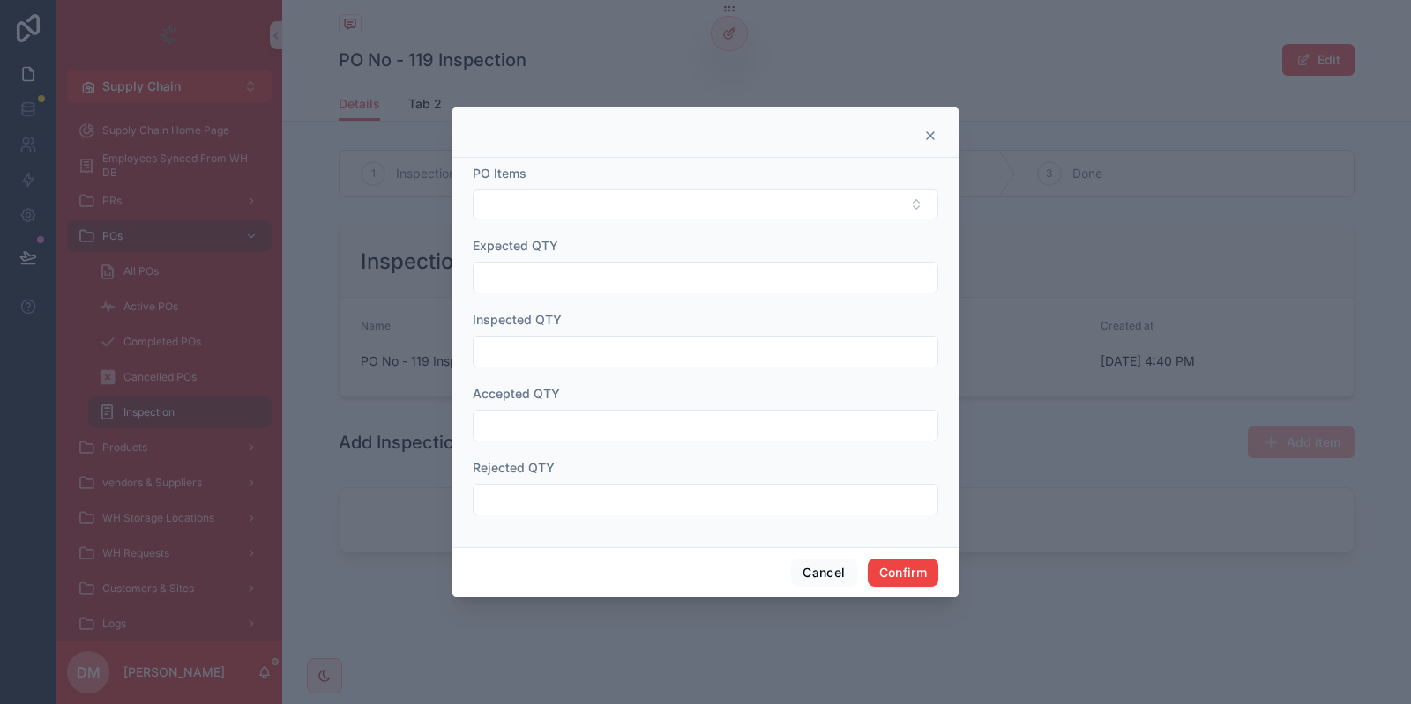
click at [579, 181] on div "PO Items" at bounding box center [705, 174] width 465 height 18
click at [574, 201] on button "Select Button" at bounding box center [705, 205] width 465 height 30
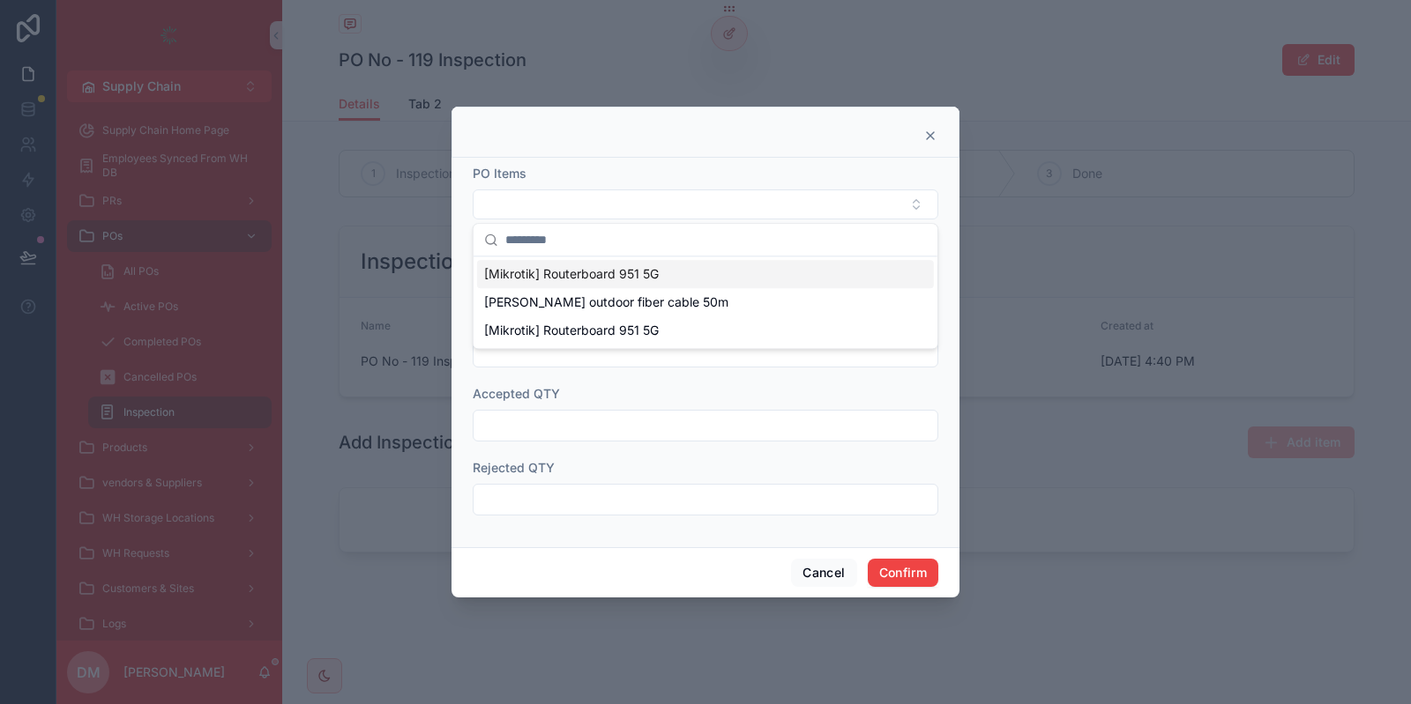
click at [589, 284] on div "[Mikrotik] Routerboard 951 5G" at bounding box center [705, 274] width 457 height 28
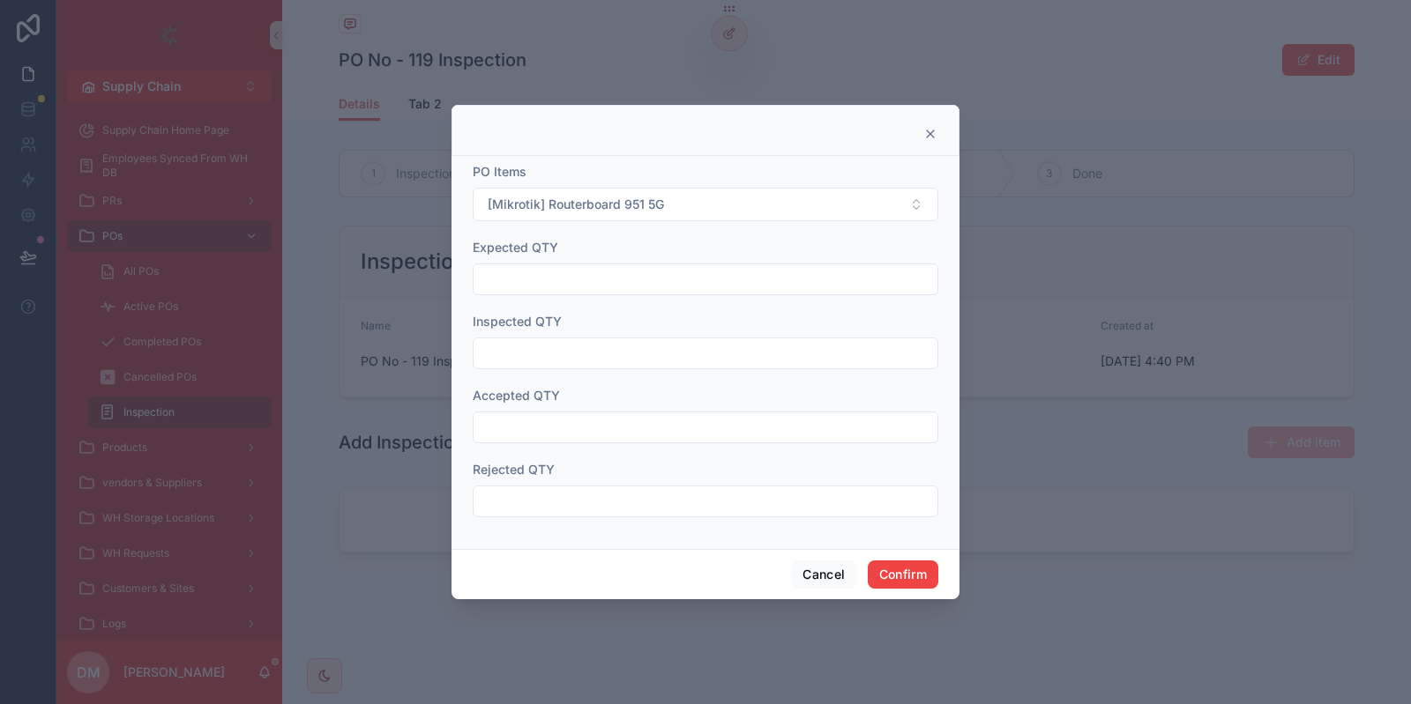
click at [525, 270] on input "text" at bounding box center [705, 279] width 464 height 25
type input "**"
click at [523, 367] on div at bounding box center [705, 354] width 465 height 32
click at [524, 361] on input "text" at bounding box center [705, 353] width 464 height 25
type input "*"
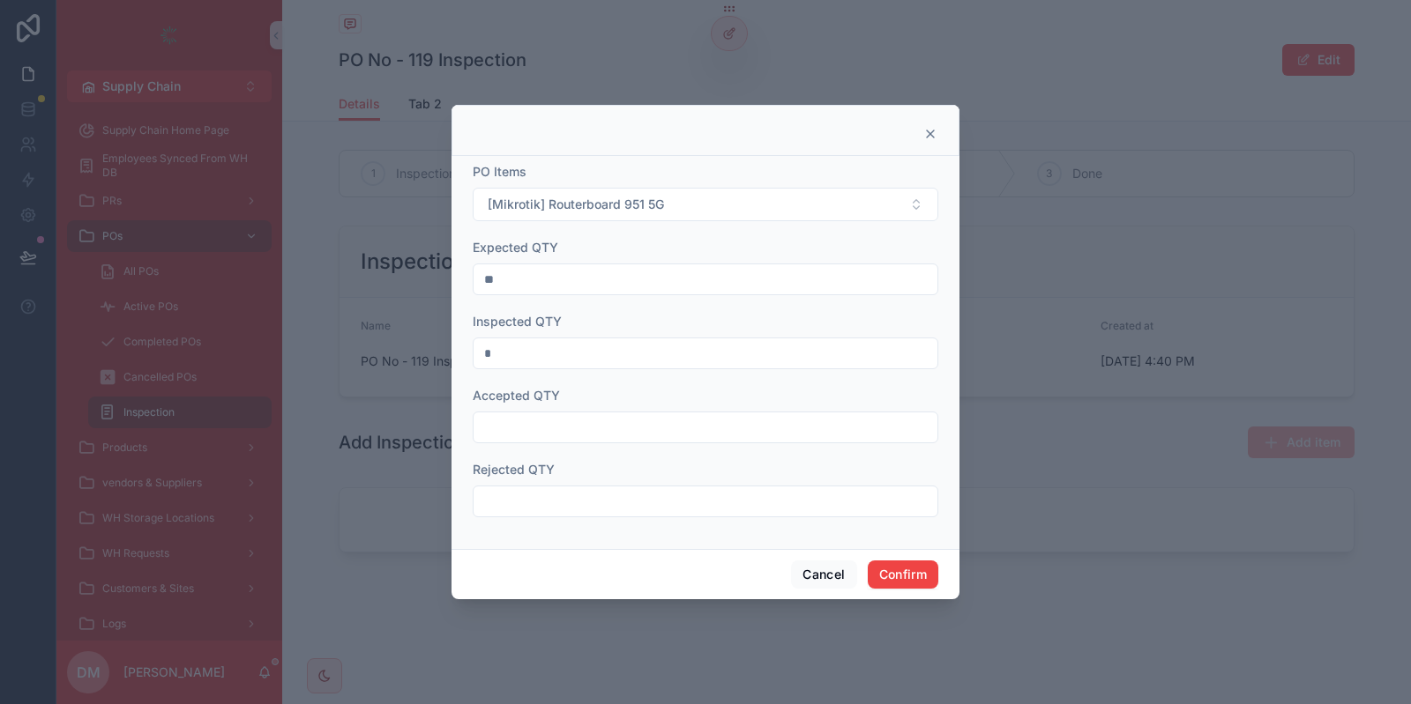
click at [525, 436] on input "text" at bounding box center [705, 427] width 464 height 25
type input "*"
click at [525, 497] on input "text" at bounding box center [705, 501] width 464 height 25
type input "*"
click at [900, 575] on button "Confirm" at bounding box center [903, 575] width 71 height 28
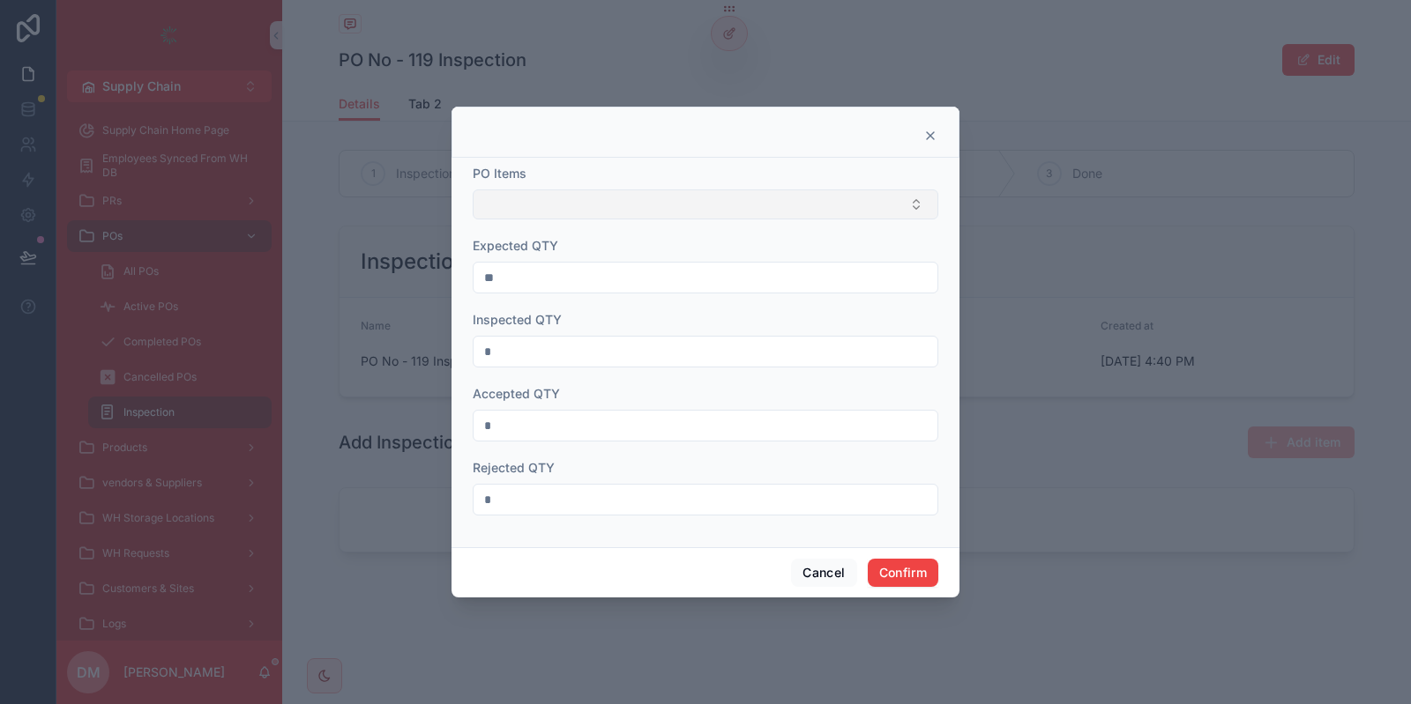
click at [597, 194] on button "Select Button" at bounding box center [705, 205] width 465 height 30
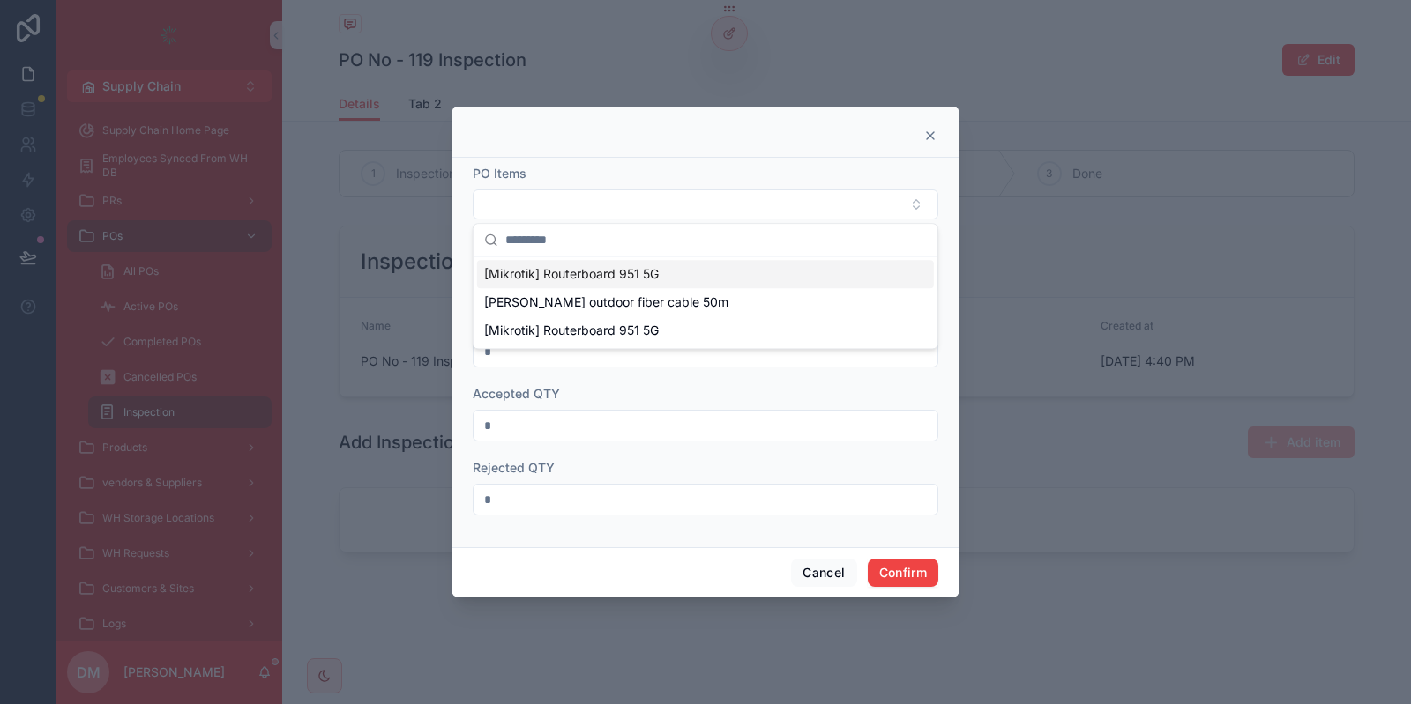
click at [533, 275] on span "[Mikrotik] Routerboard 951 5G" at bounding box center [571, 274] width 175 height 18
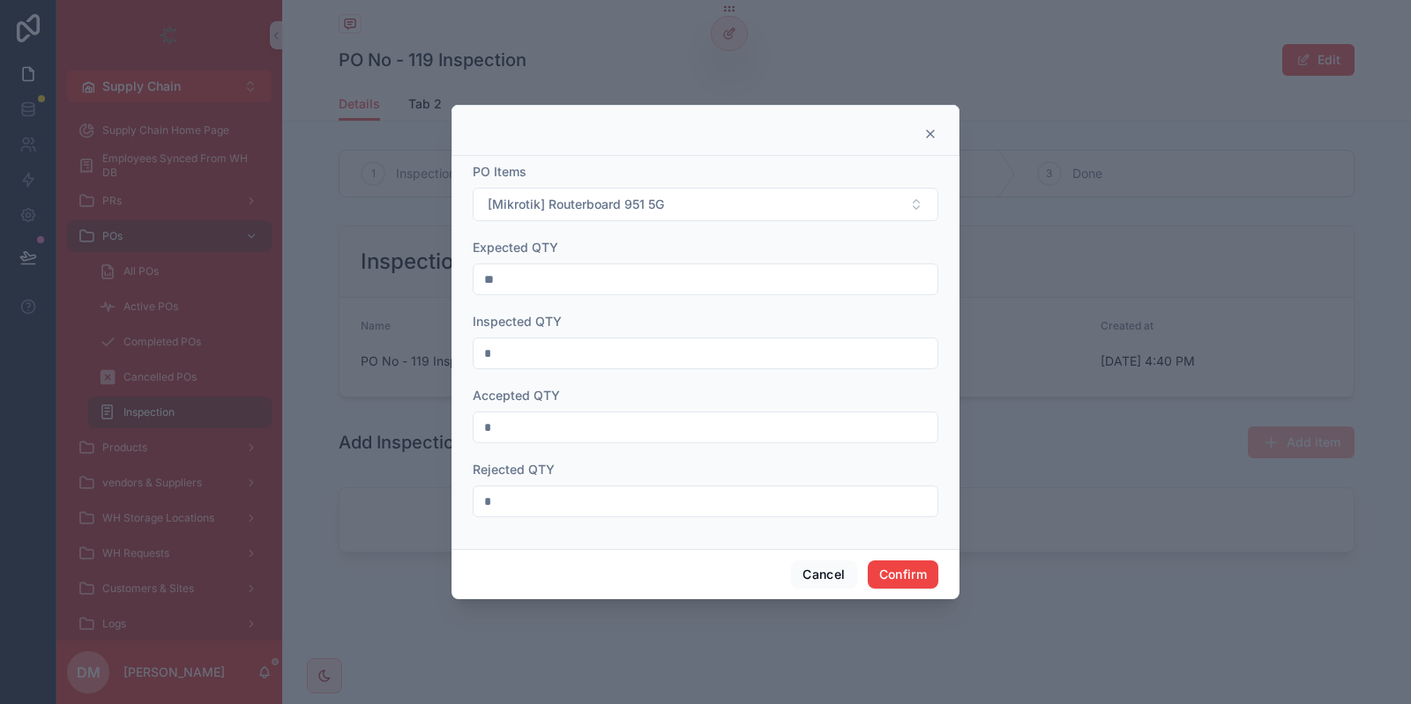
click at [897, 558] on div "Cancel Confirm" at bounding box center [705, 574] width 508 height 50
click at [897, 585] on button "Confirm" at bounding box center [903, 575] width 71 height 28
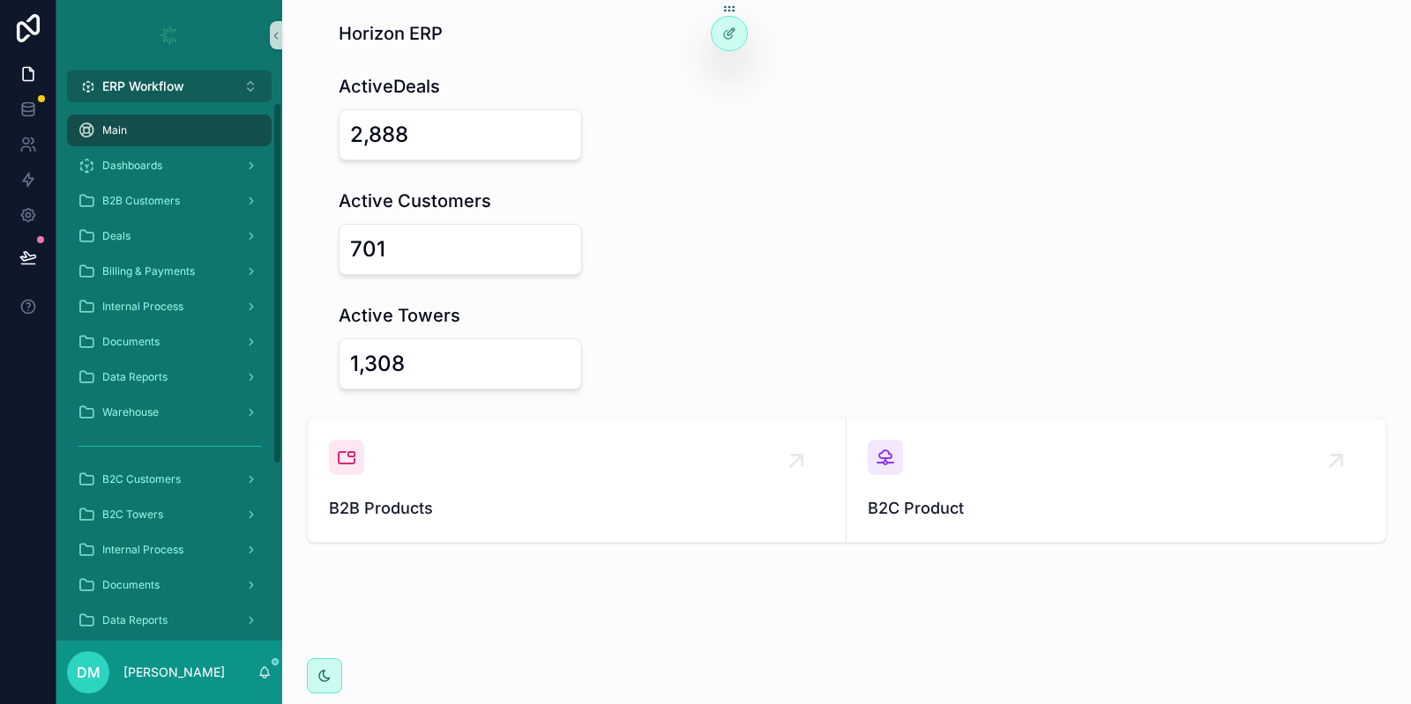
click at [136, 88] on span "ERP Workflow" at bounding box center [143, 87] width 82 height 18
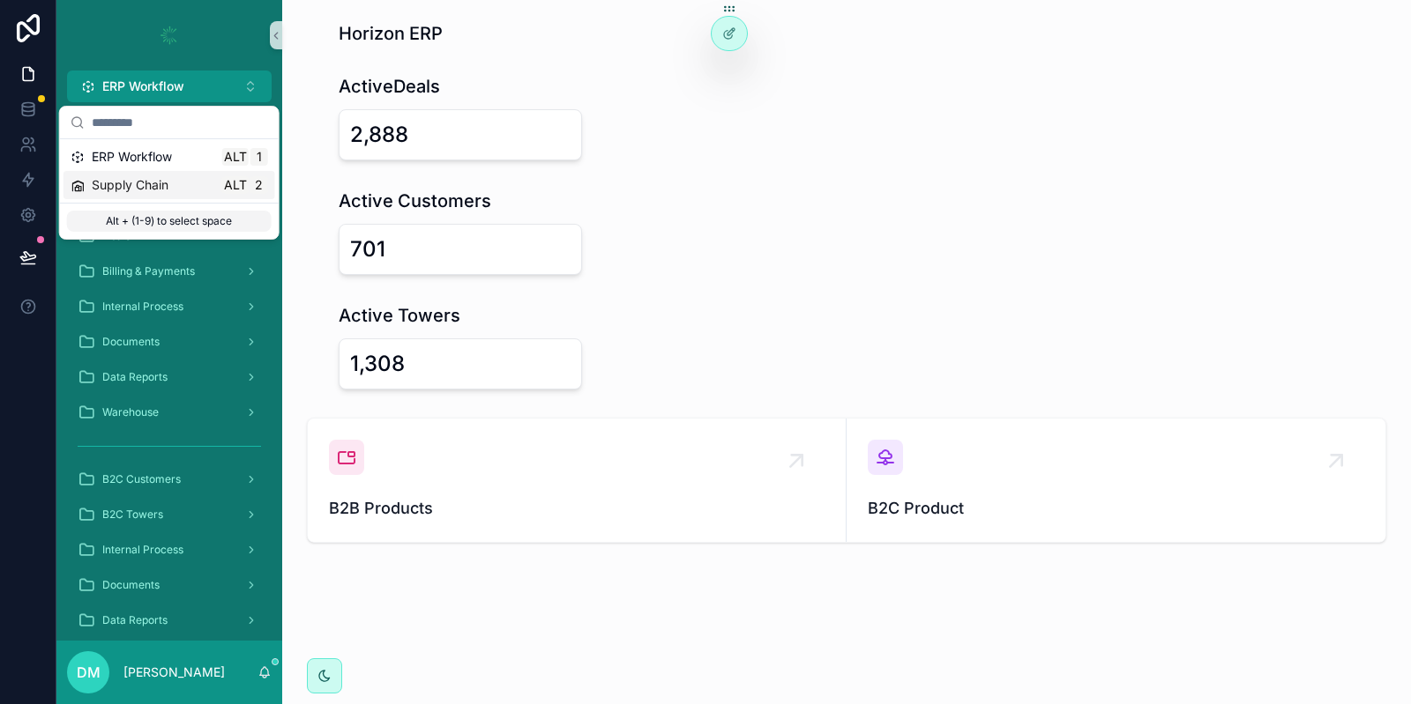
click at [148, 185] on span "Supply Chain" at bounding box center [130, 185] width 77 height 18
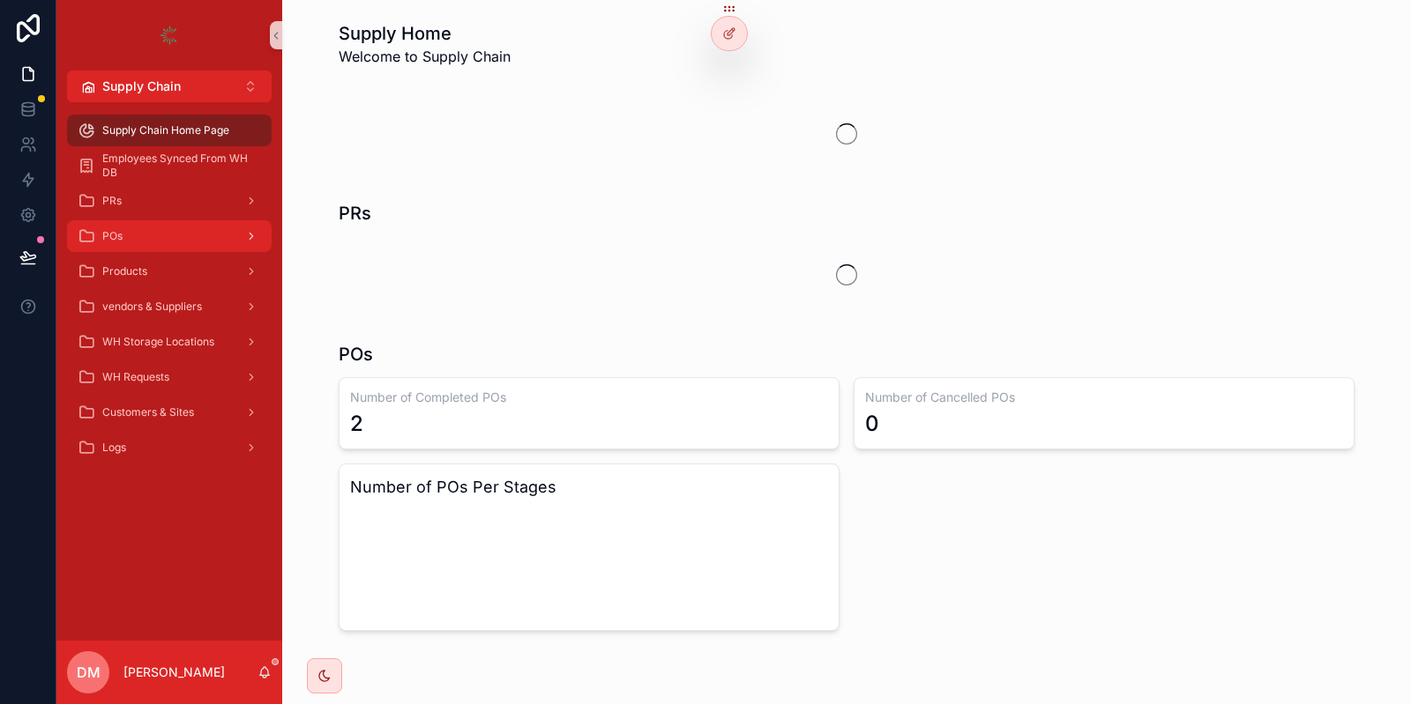
click at [143, 226] on div "POs" at bounding box center [169, 236] width 183 height 28
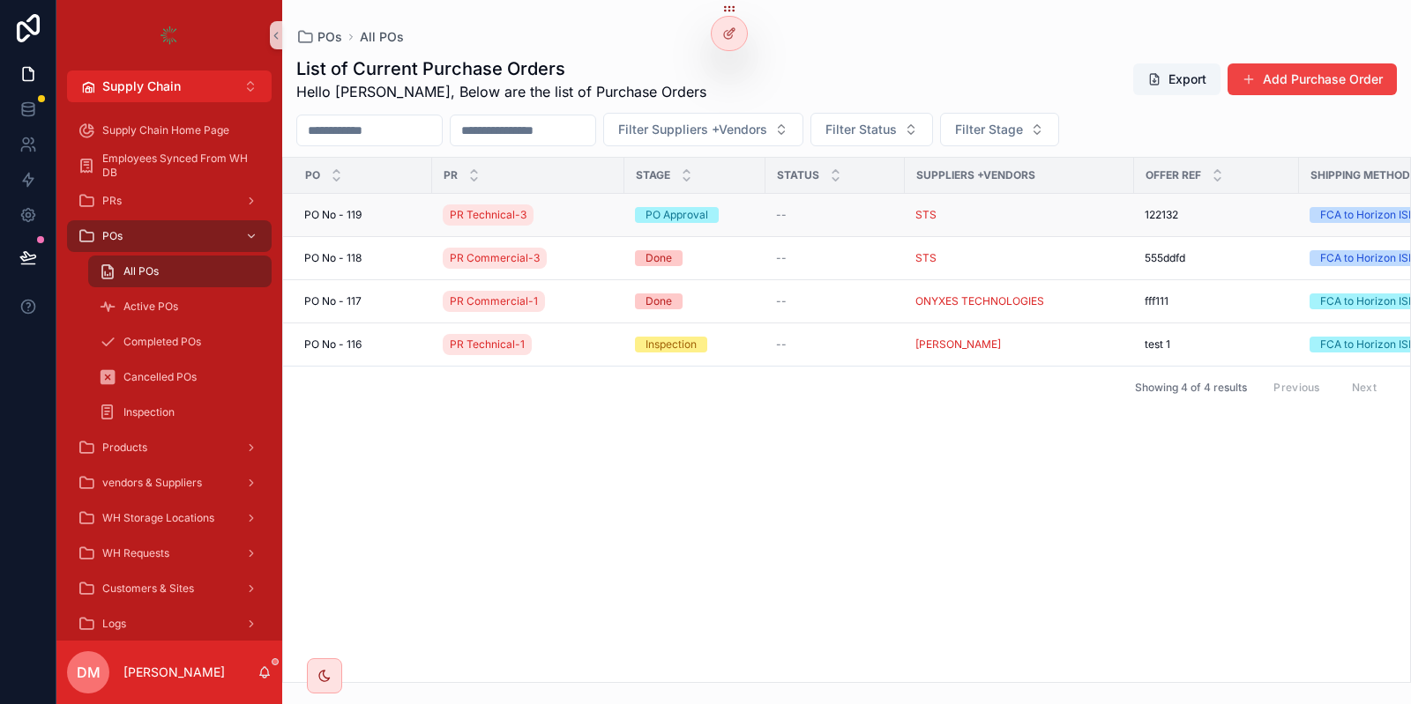
click at [391, 218] on div "[STREET_ADDRESS]" at bounding box center [362, 215] width 117 height 14
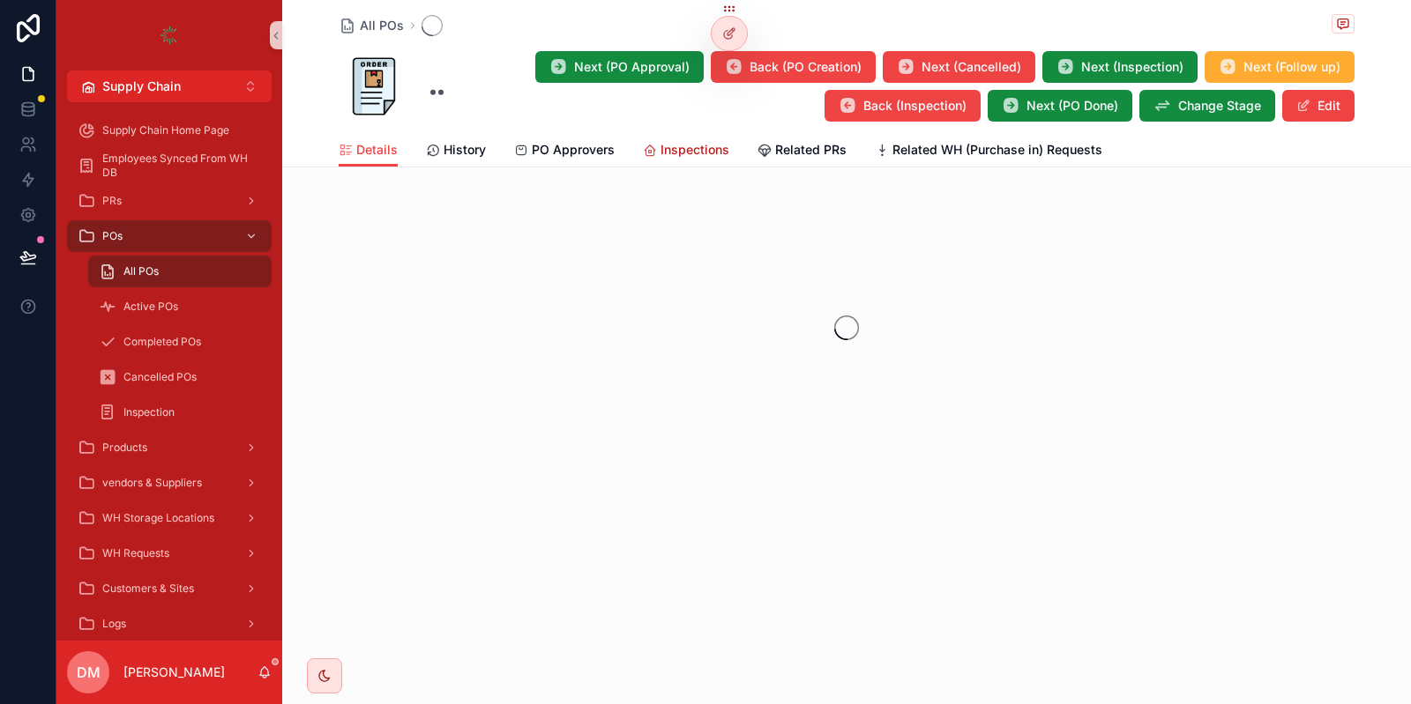
click at [681, 153] on span "Inspections" at bounding box center [694, 150] width 69 height 18
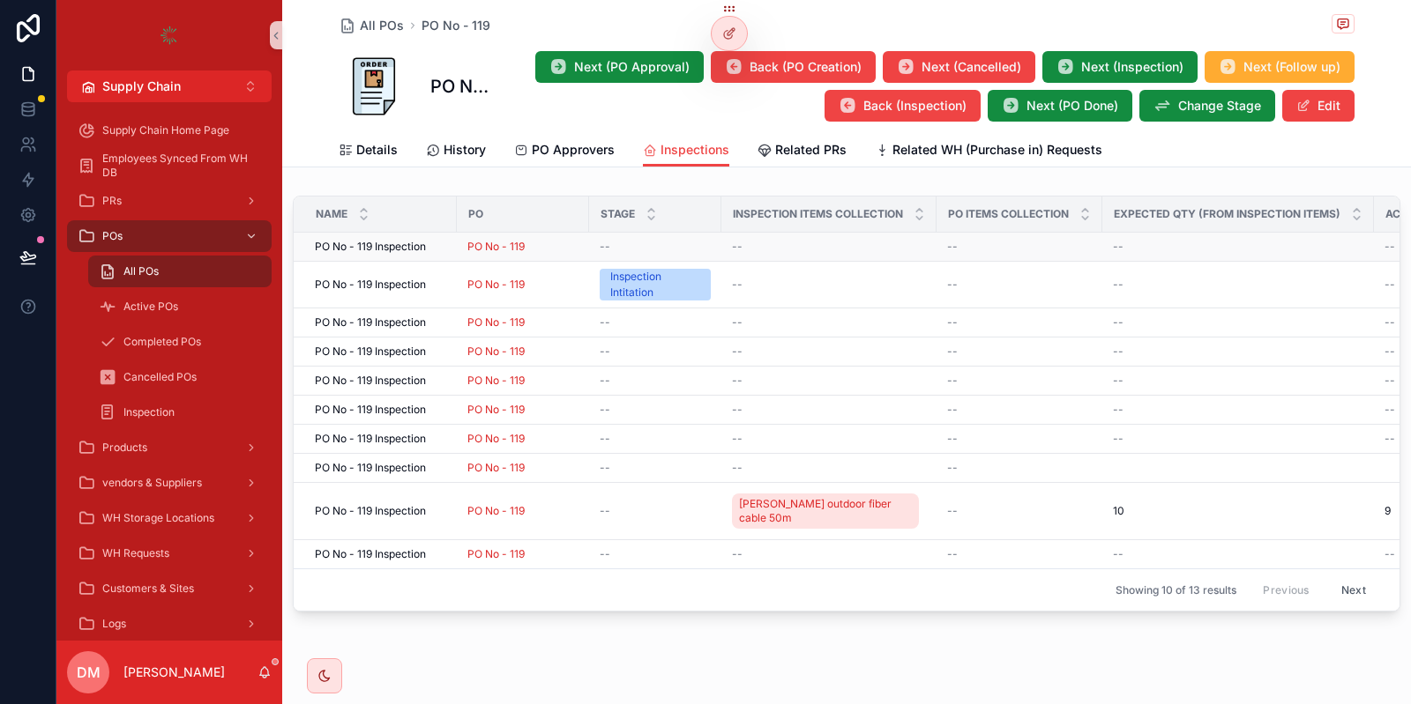
click at [426, 244] on span "PO No - 119 Inspection" at bounding box center [370, 247] width 111 height 14
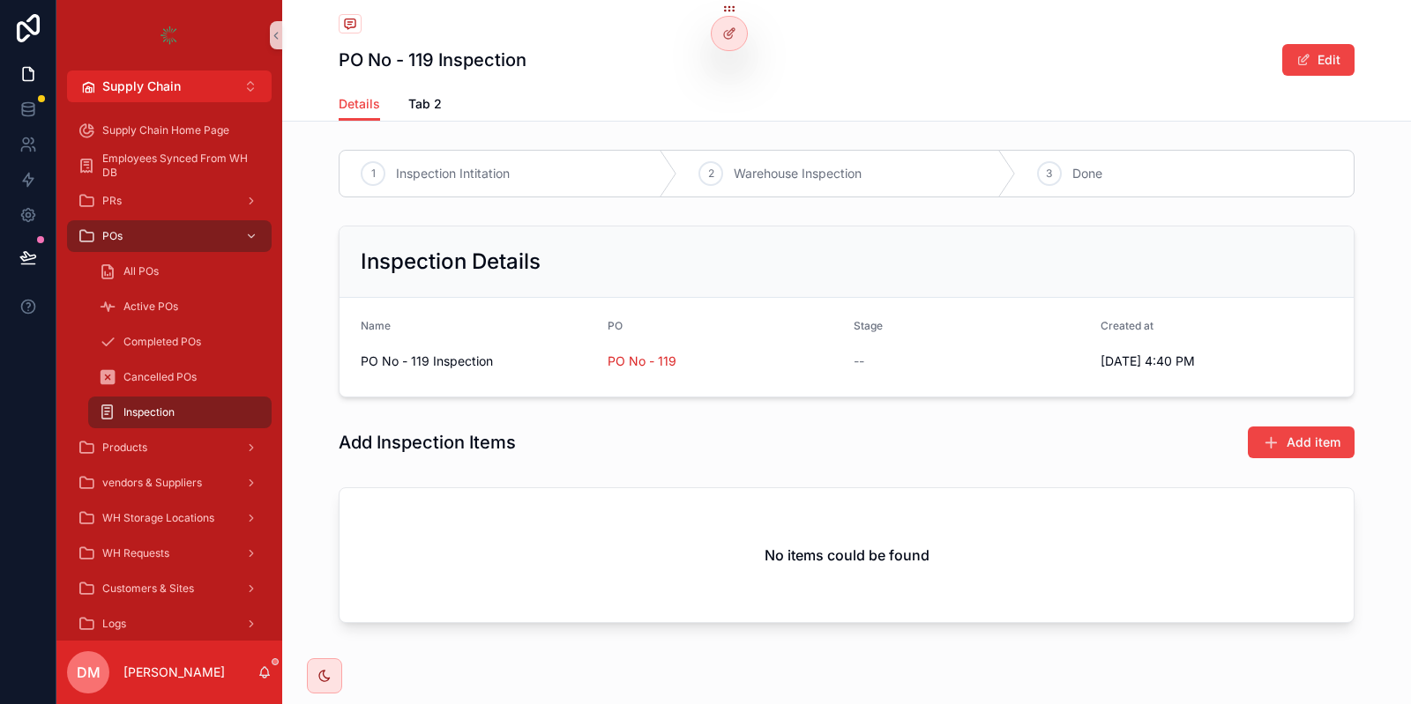
drag, startPoint x: 374, startPoint y: 451, endPoint x: 588, endPoint y: 504, distance: 220.9
click at [516, 455] on h1 "Add Inspection Items" at bounding box center [427, 442] width 177 height 25
click at [668, 474] on div "1 Inspection Intitation 2 Warehouse Inspection 3 Done Inspection Details Name P…" at bounding box center [846, 390] width 1128 height 495
click at [1294, 453] on button "Add item" at bounding box center [1300, 443] width 107 height 32
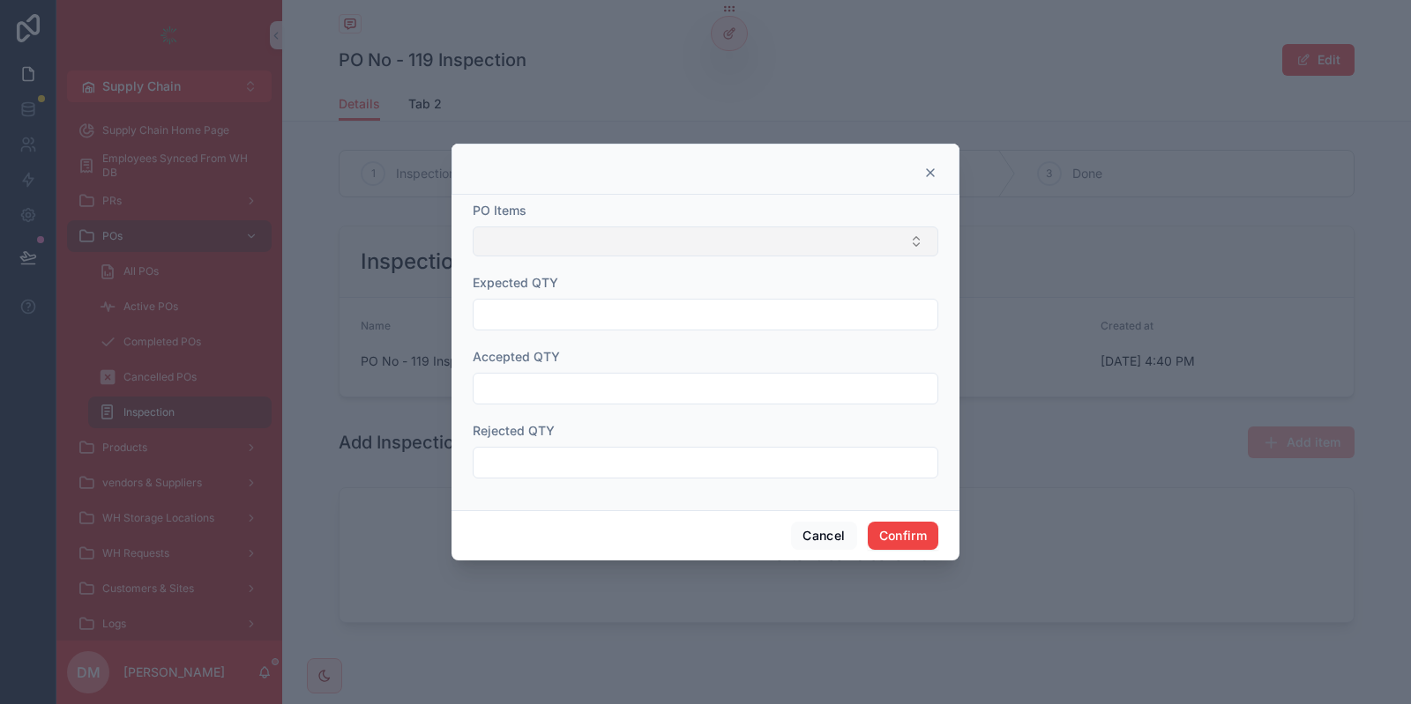
click at [581, 238] on button "Select Button" at bounding box center [705, 242] width 465 height 30
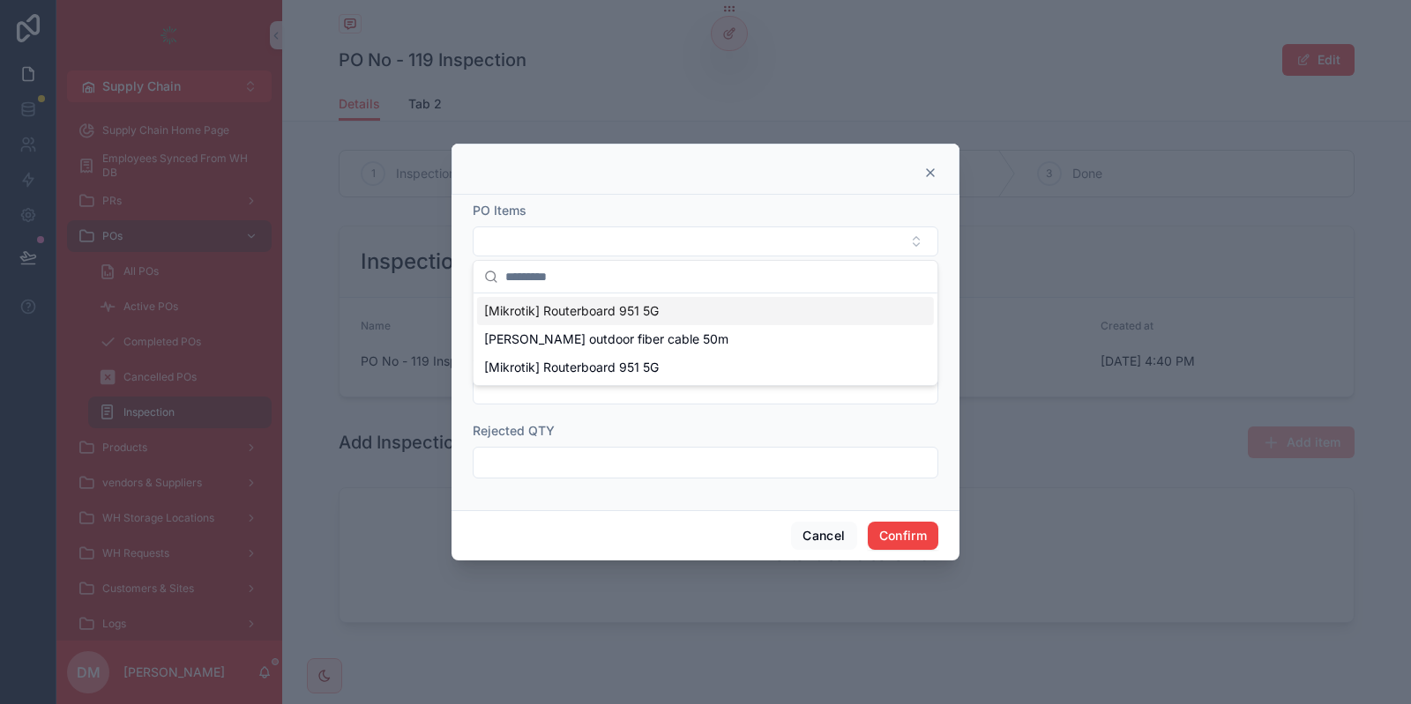
click at [593, 310] on span "[Mikrotik] Routerboard 951 5G" at bounding box center [571, 311] width 175 height 18
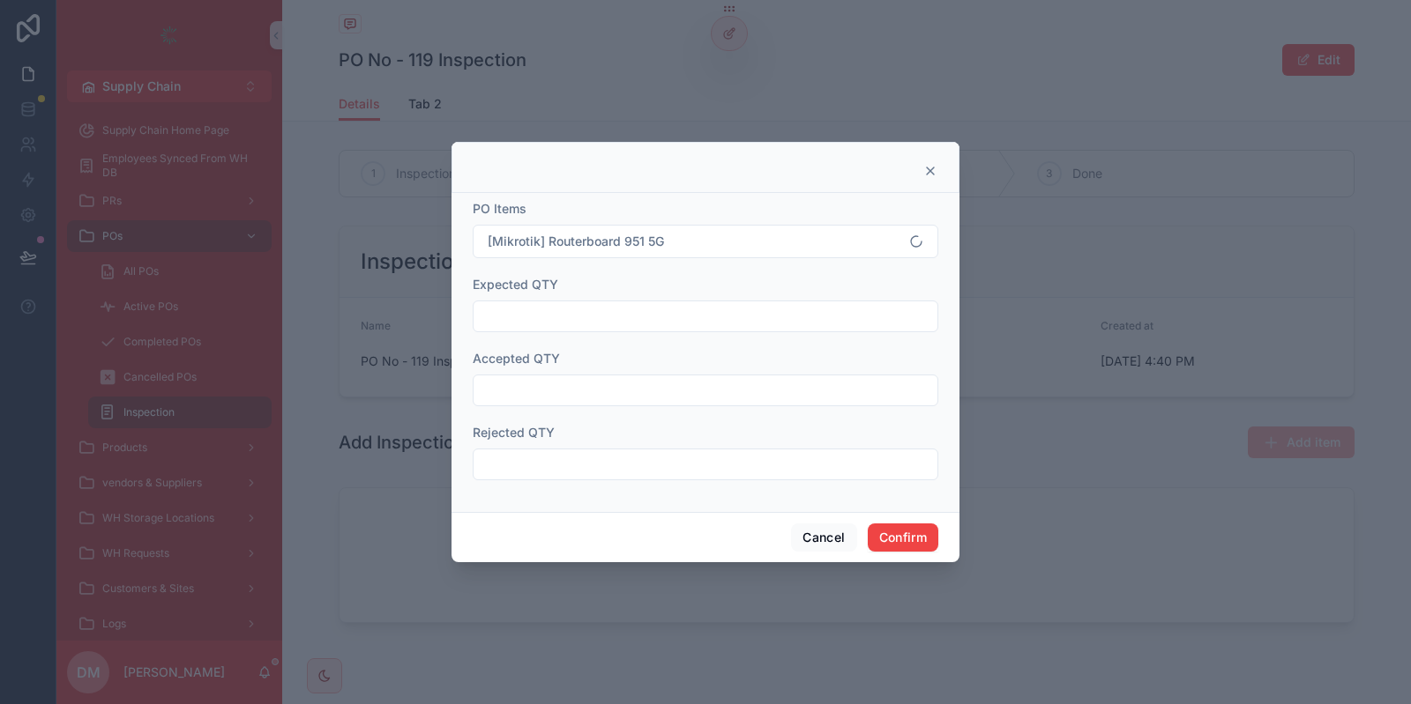
click at [558, 312] on input "text" at bounding box center [705, 316] width 464 height 25
type input "**"
click at [532, 393] on input "text" at bounding box center [705, 390] width 464 height 25
type input "**"
click at [533, 458] on input "text" at bounding box center [705, 464] width 464 height 25
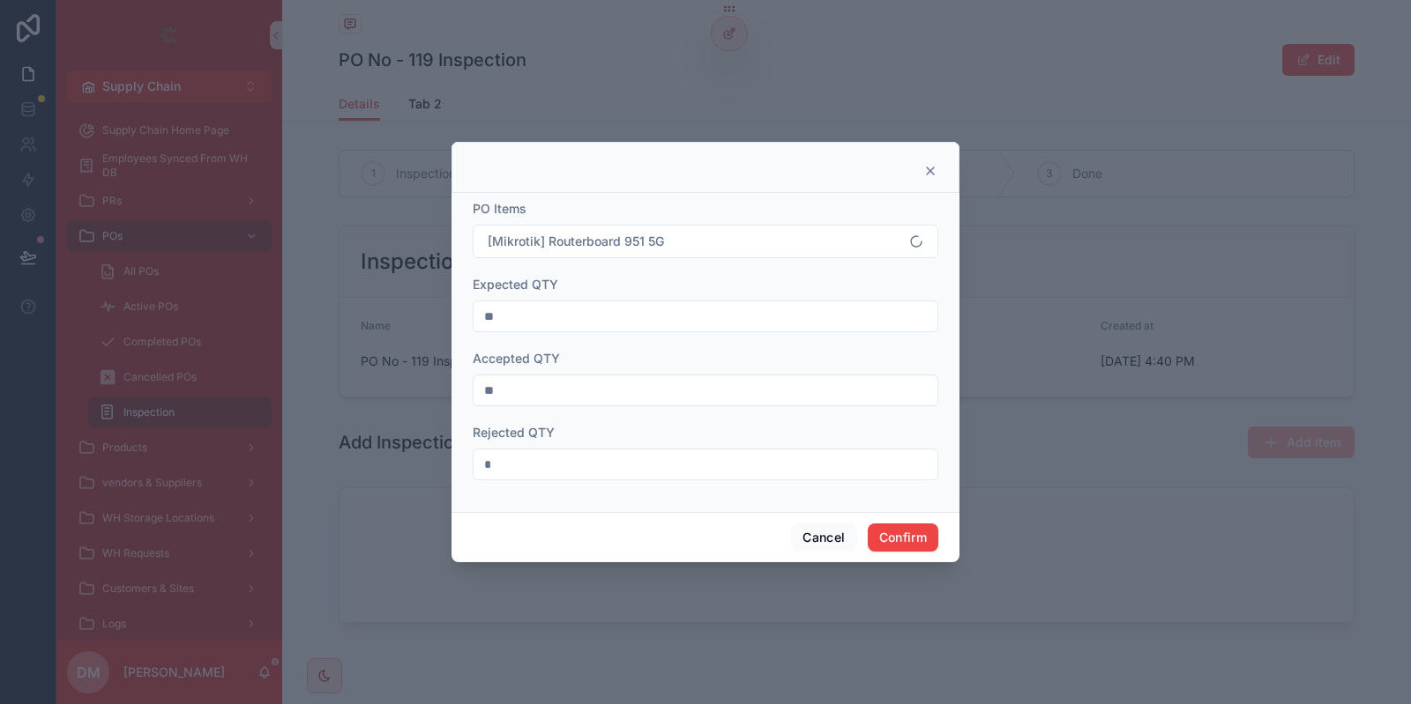
type input "*"
click at [913, 525] on button "Confirm" at bounding box center [903, 538] width 71 height 28
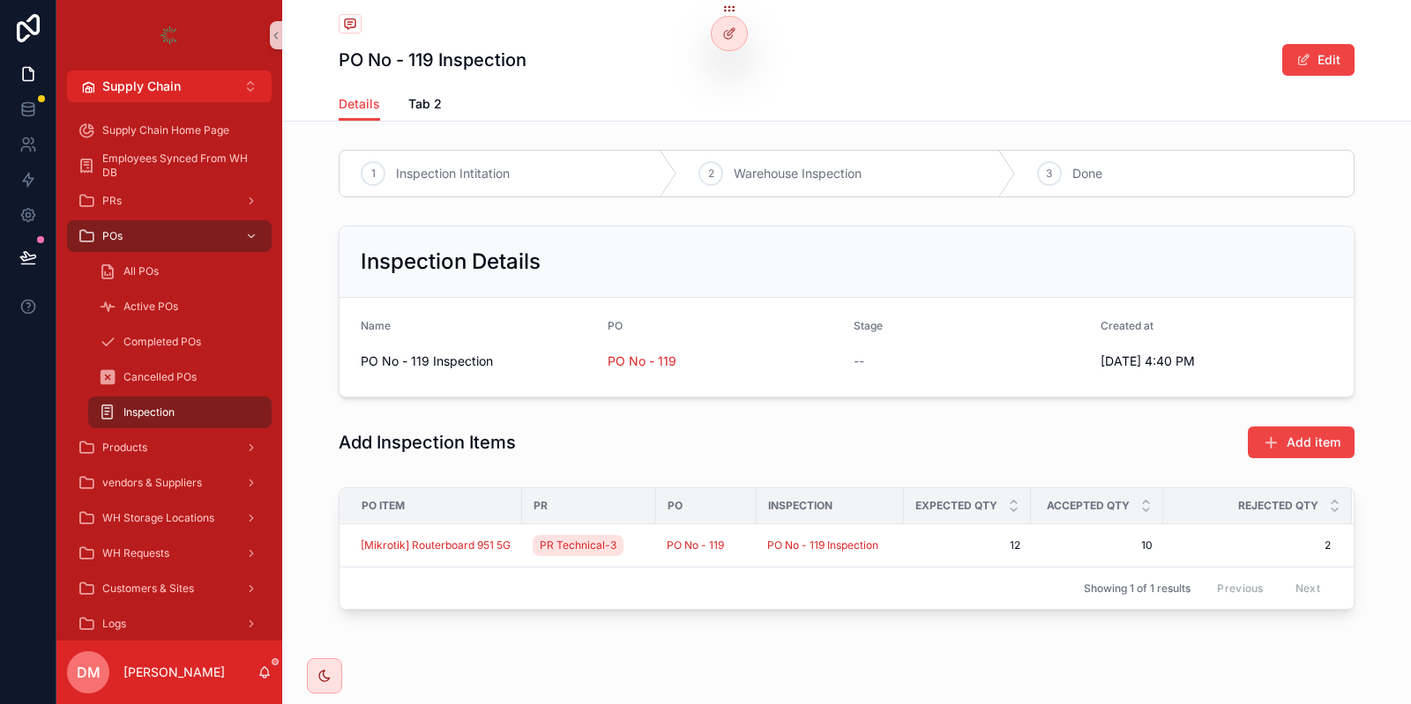
scroll to position [30, 0]
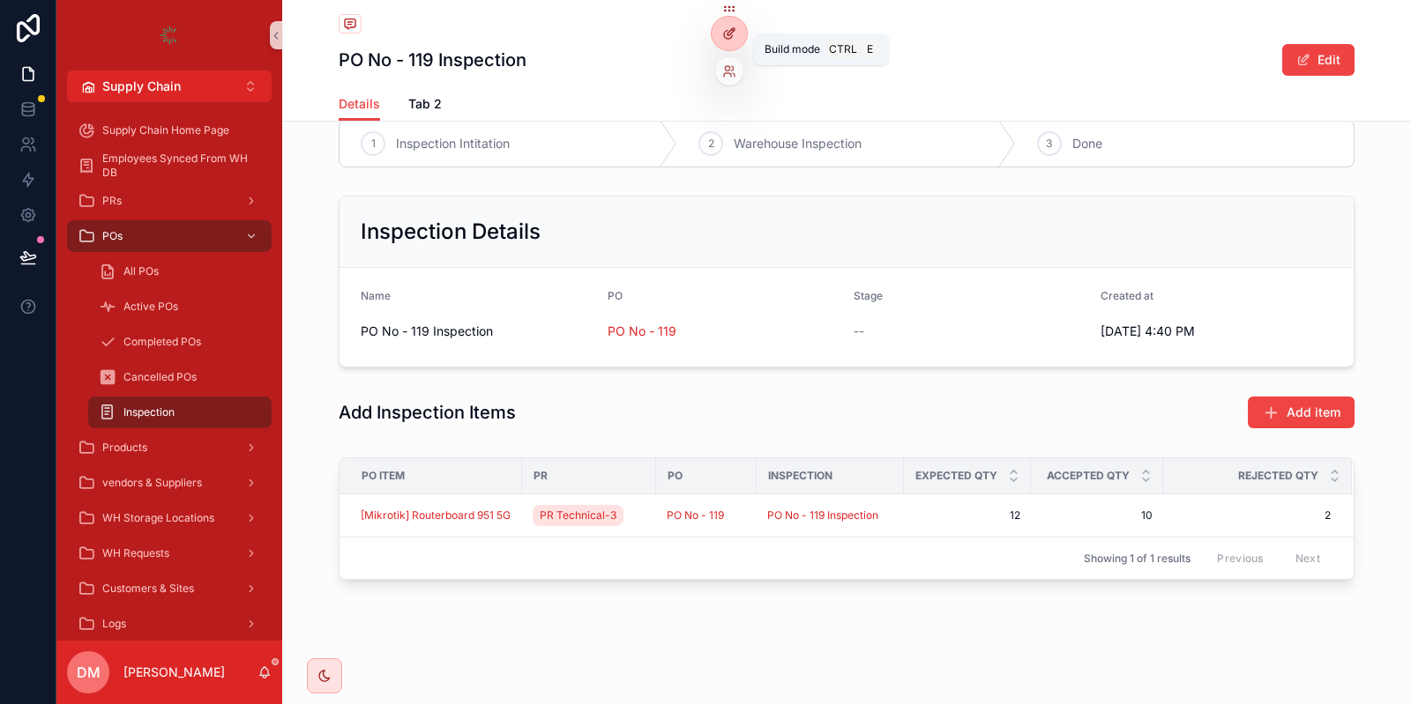
click at [733, 35] on icon at bounding box center [729, 33] width 14 height 14
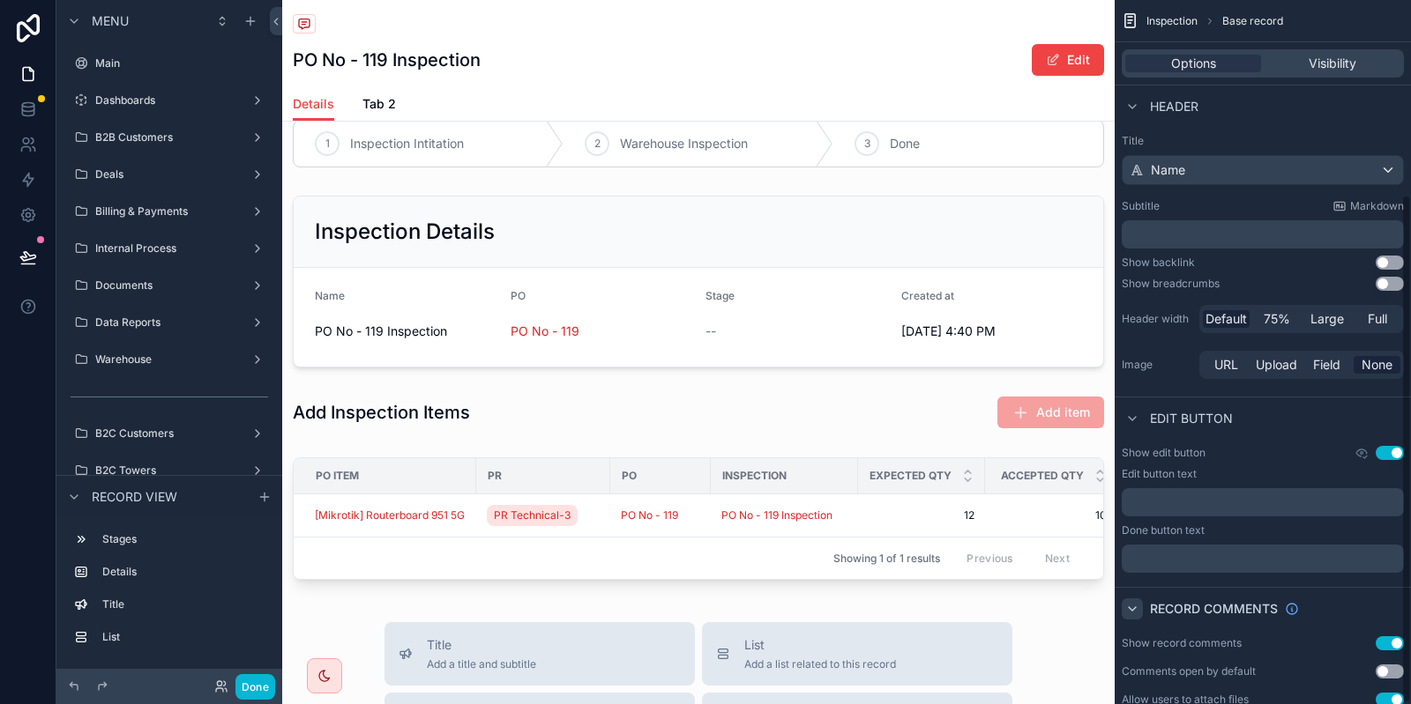
scroll to position [270, 0]
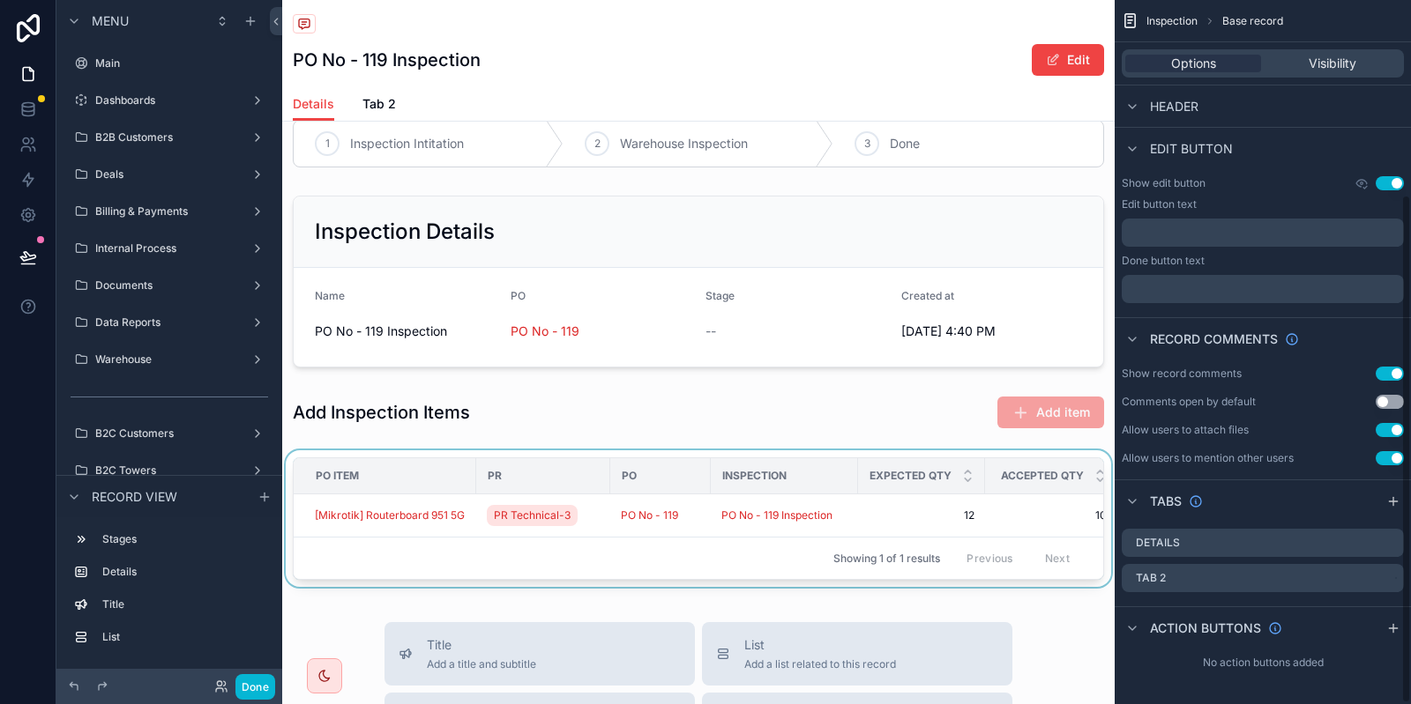
click at [499, 492] on th "PR" at bounding box center [543, 476] width 134 height 36
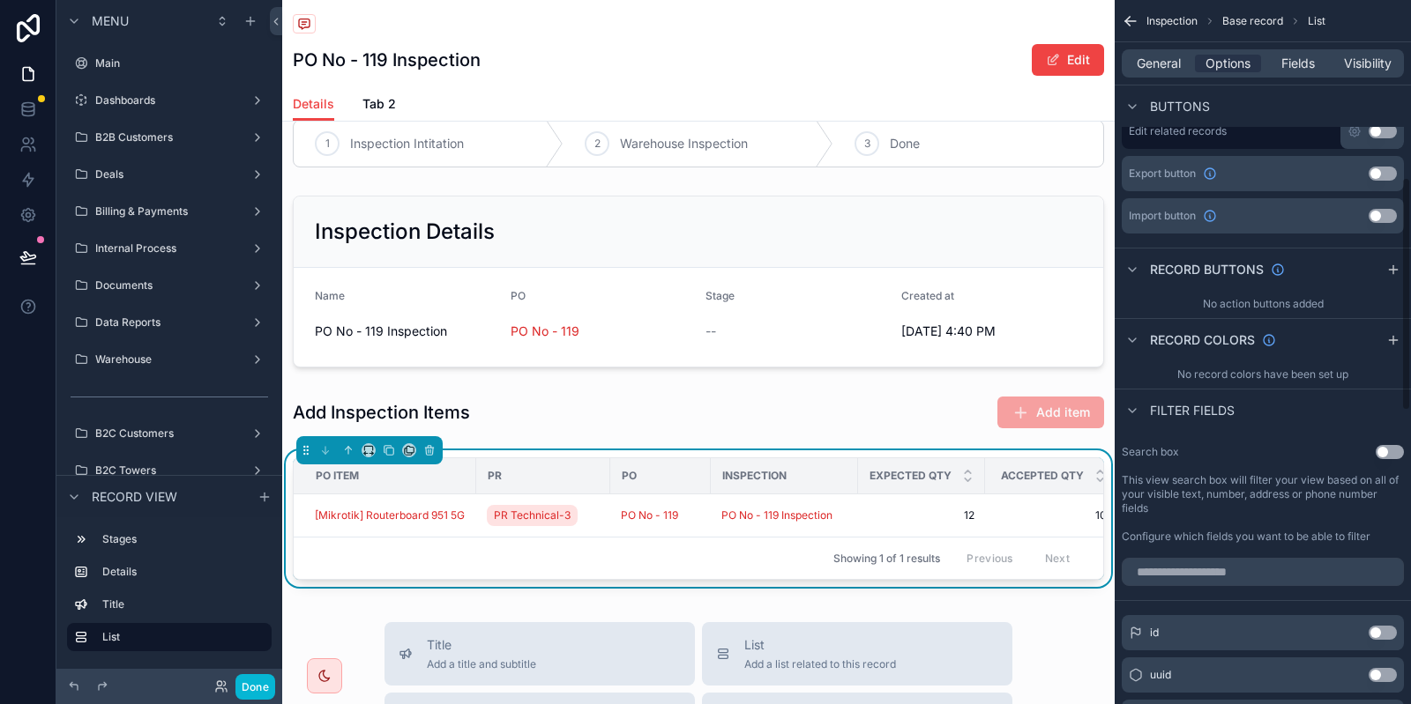
scroll to position [533, 0]
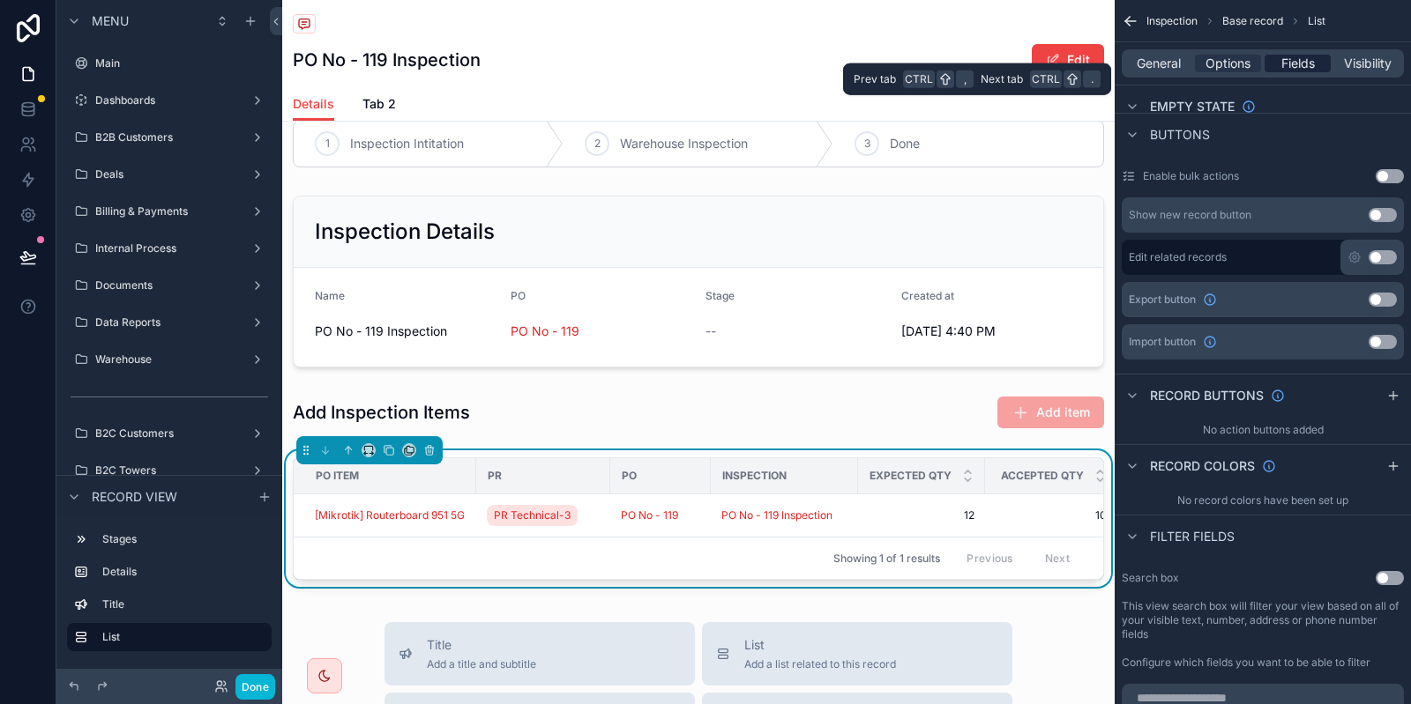
click at [1309, 66] on span "Fields" at bounding box center [1298, 64] width 34 height 18
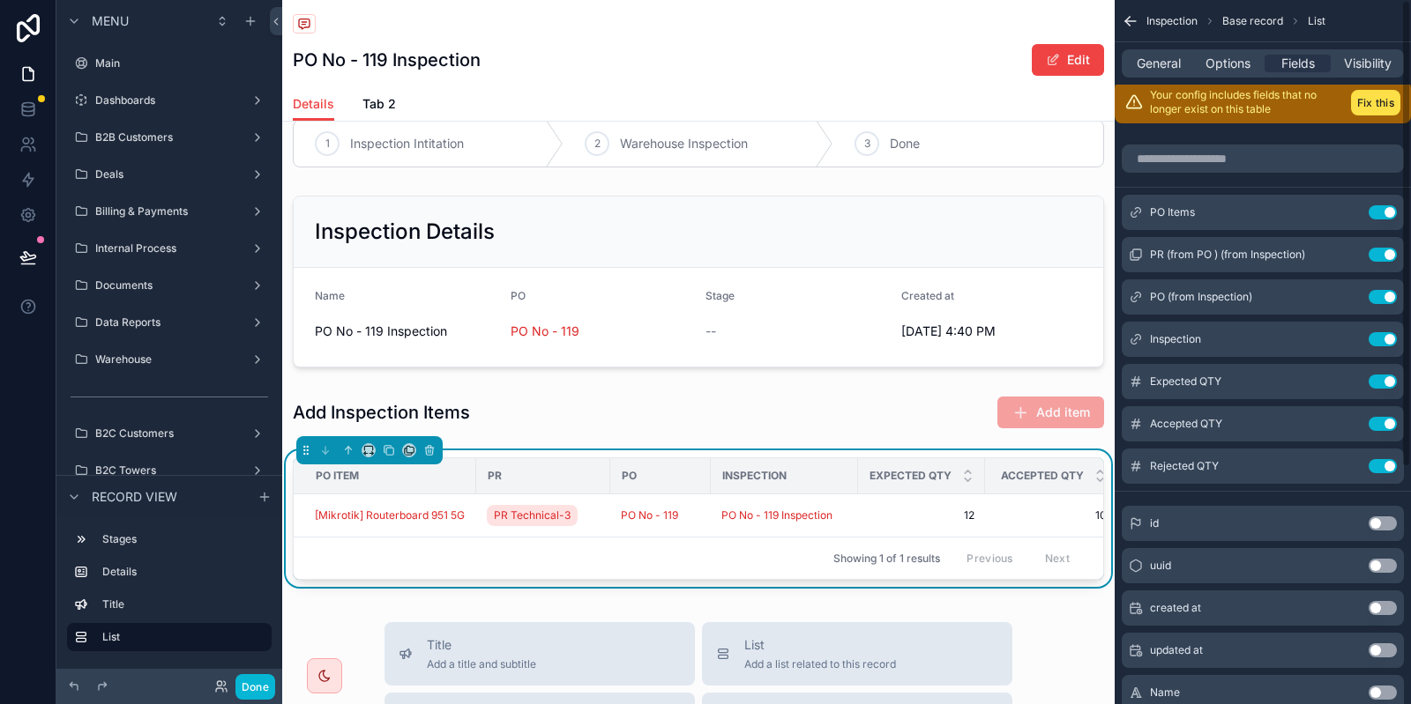
scroll to position [0, 0]
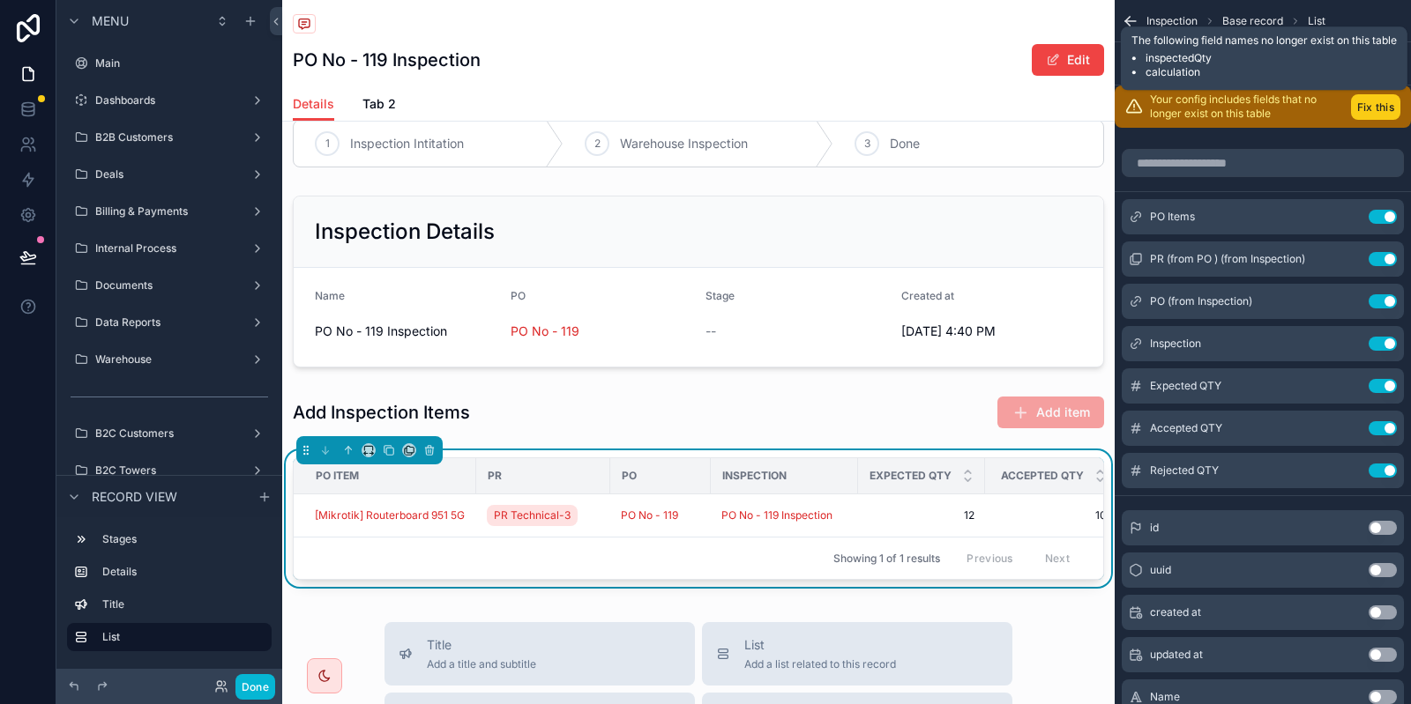
click at [1377, 106] on button "Fix this" at bounding box center [1375, 107] width 49 height 26
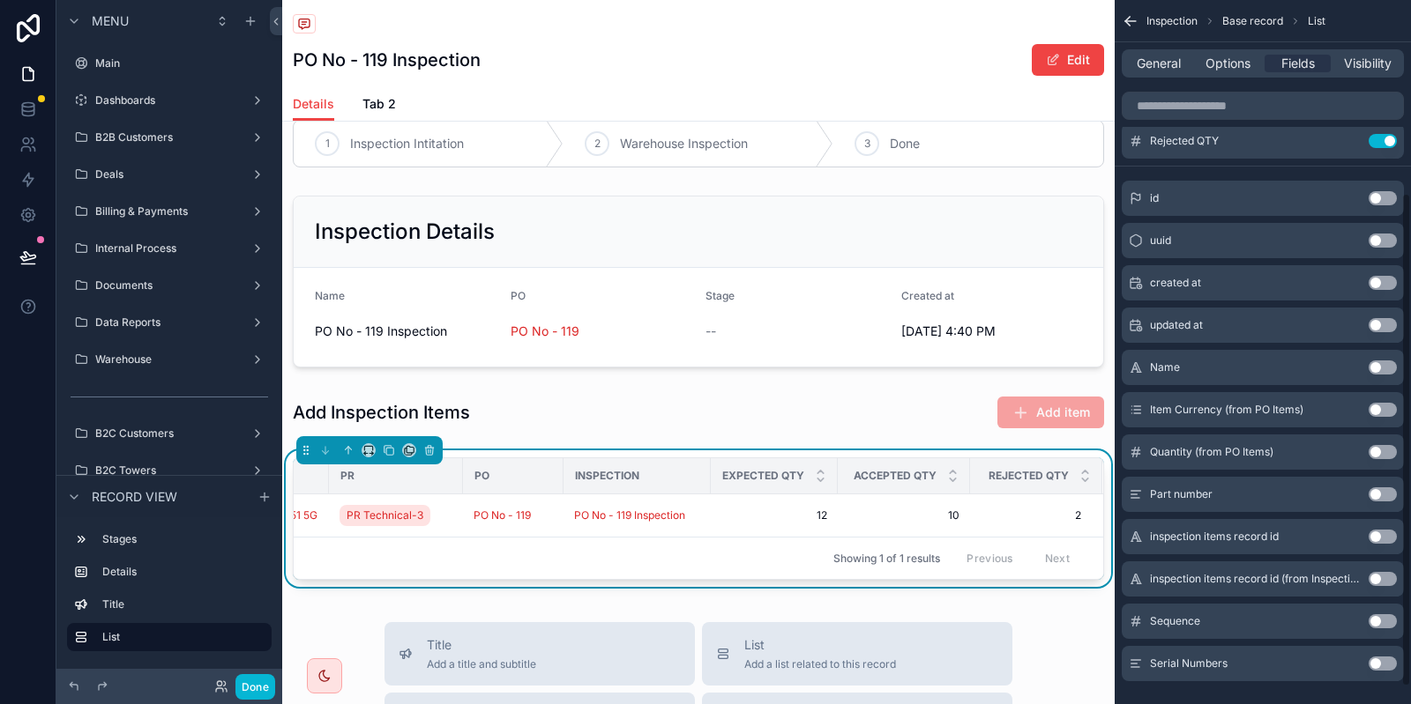
scroll to position [274, 0]
click at [1380, 494] on button "Use setting" at bounding box center [1382, 494] width 28 height 14
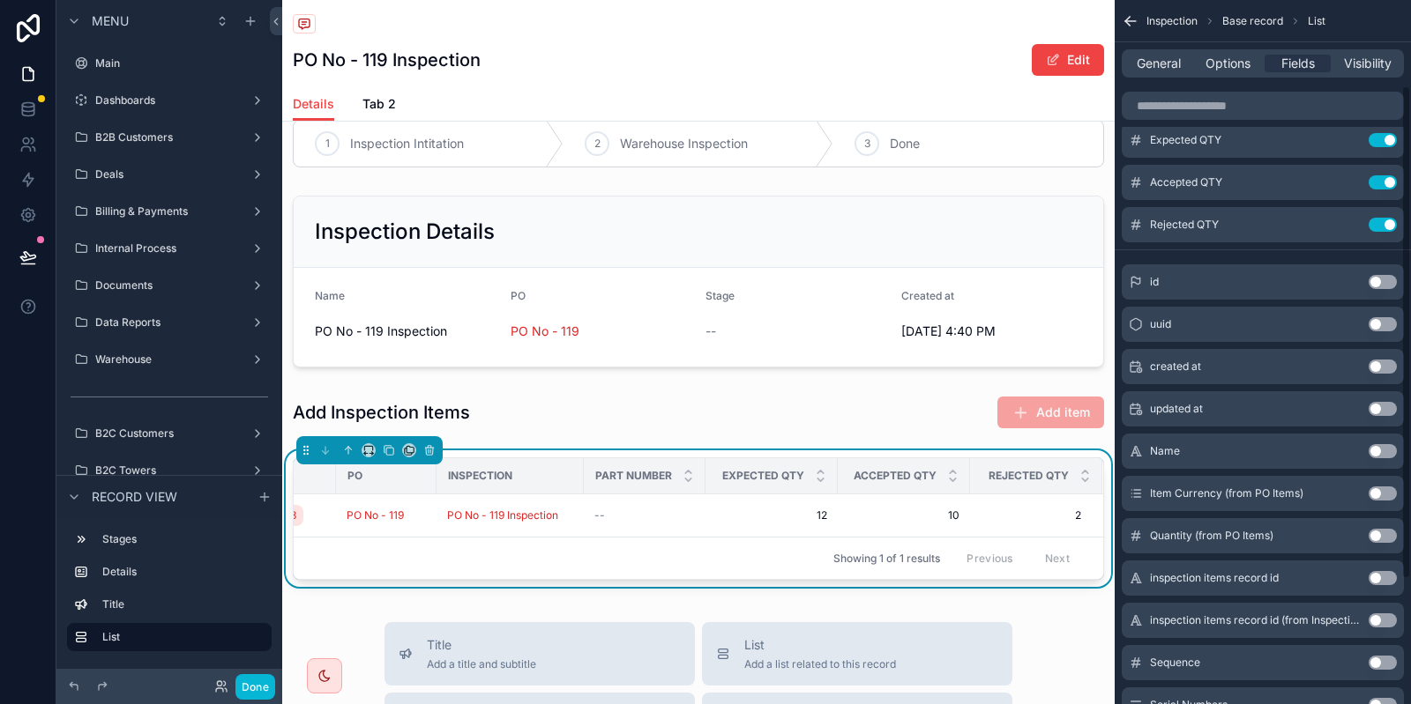
scroll to position [0, 0]
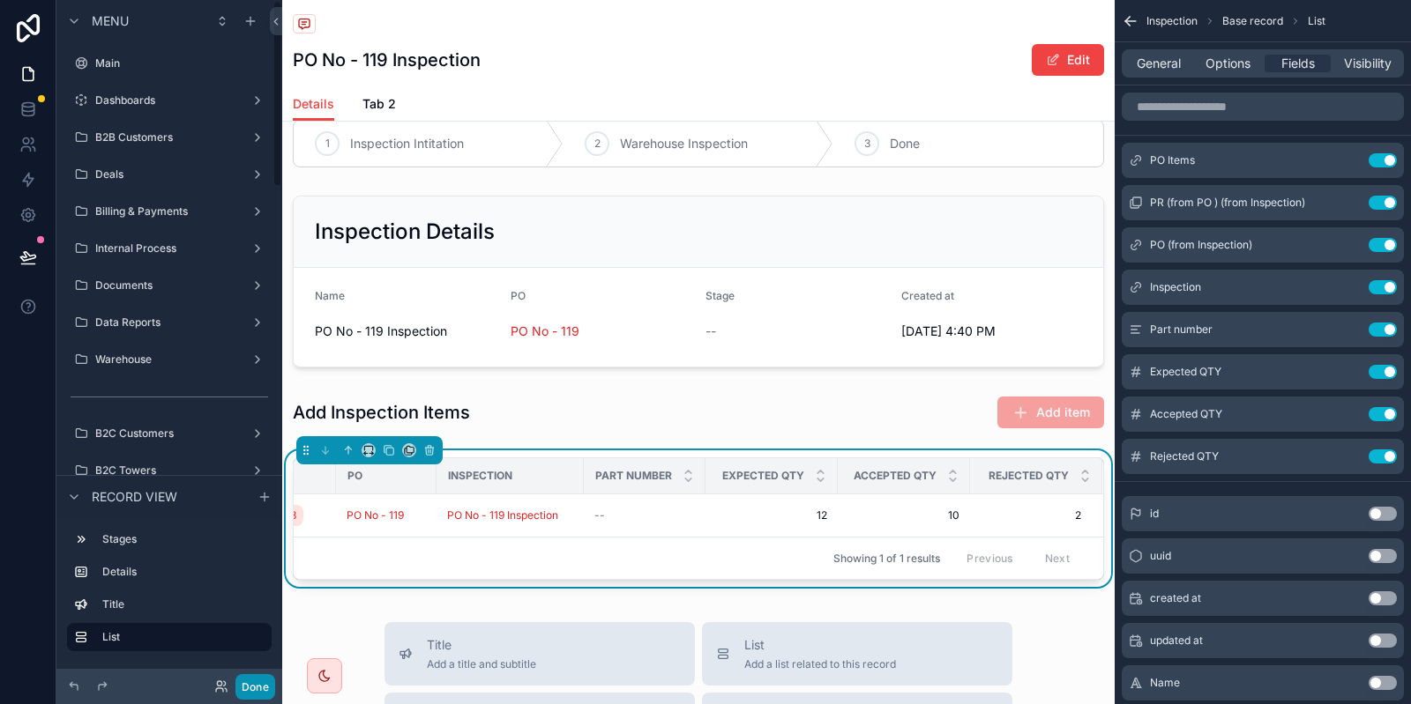
click at [248, 691] on button "Done" at bounding box center [255, 687] width 40 height 26
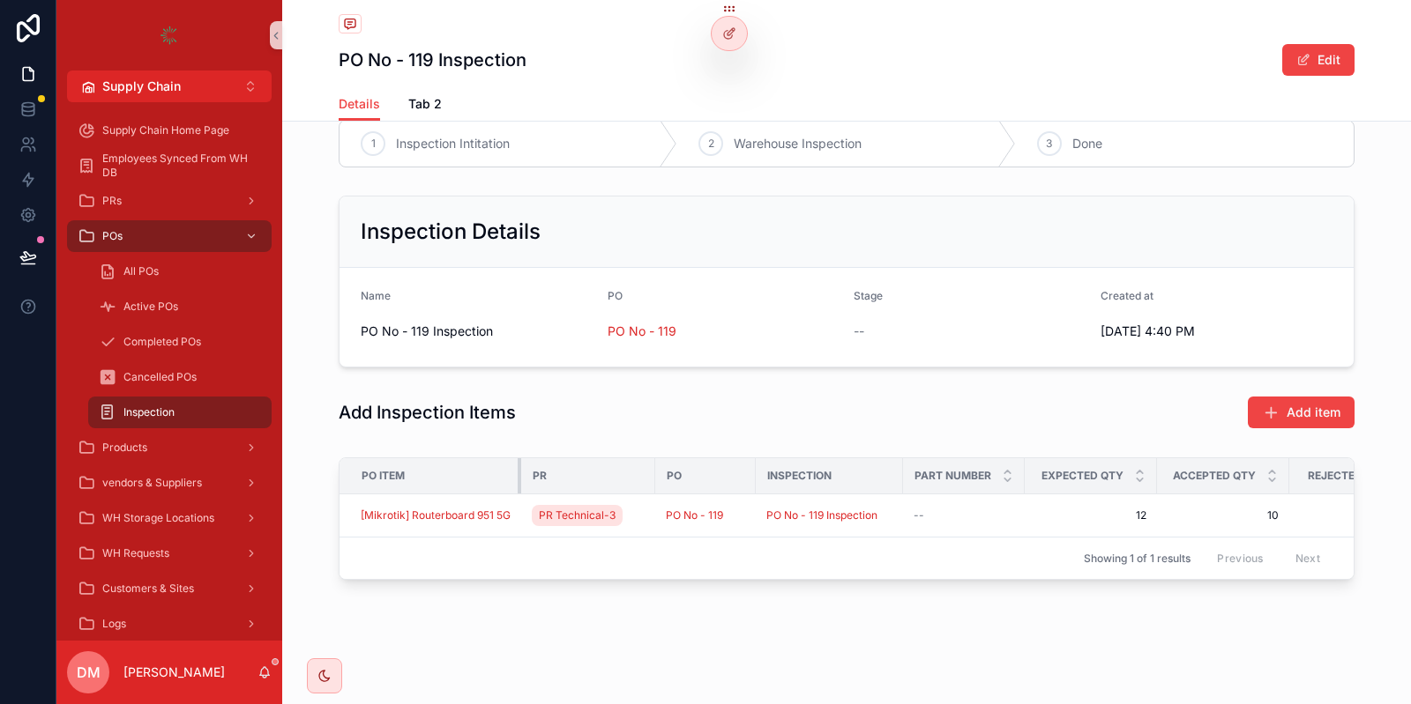
drag, startPoint x: 522, startPoint y: 474, endPoint x: 503, endPoint y: 474, distance: 19.4
click at [503, 474] on th "PO Item" at bounding box center [430, 476] width 182 height 36
drag, startPoint x: 516, startPoint y: 474, endPoint x: 530, endPoint y: 471, distance: 14.5
click at [530, 471] on tr "PO Item PR PO Inspection Part number Expected QTY Accepted QTY Rejected QTY" at bounding box center [878, 476] width 1079 height 36
drag, startPoint x: 900, startPoint y: 474, endPoint x: 911, endPoint y: 474, distance: 10.6
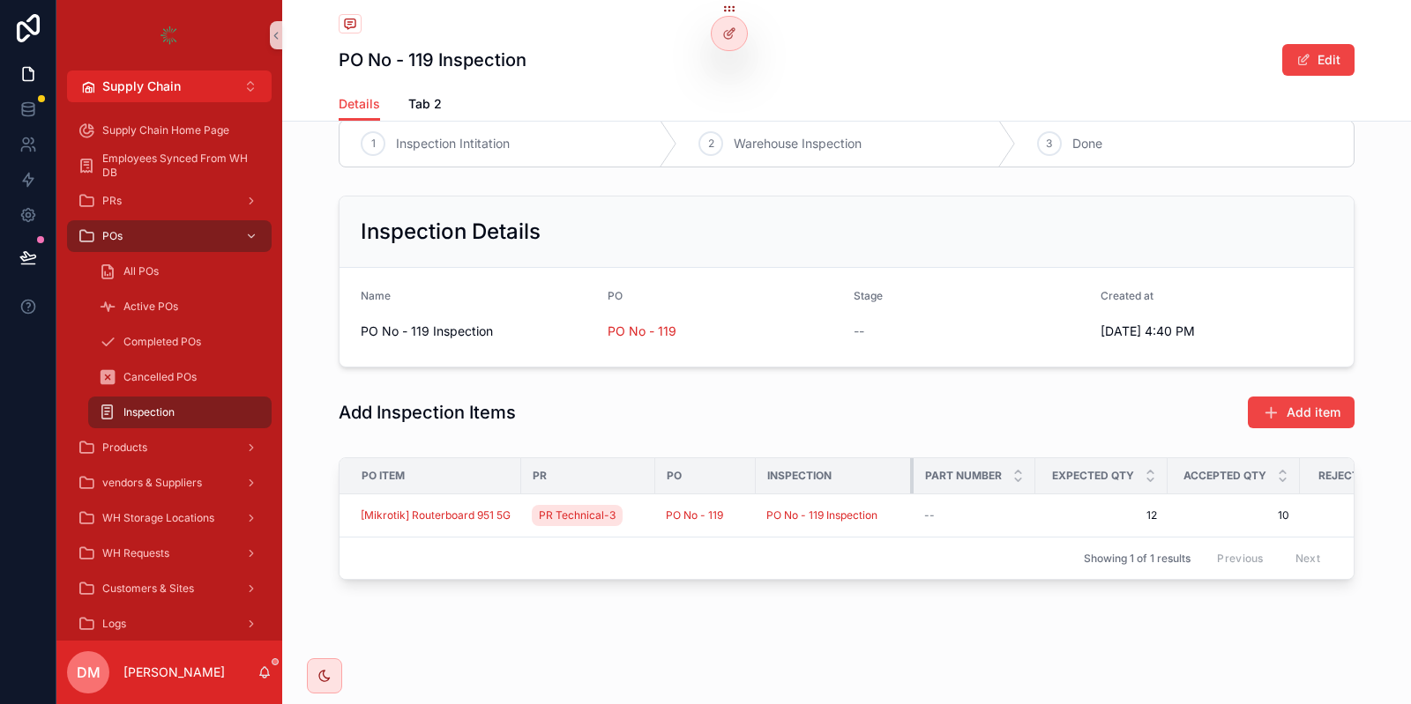
click at [911, 474] on div "scrollable content" at bounding box center [913, 475] width 7 height 35
click at [732, 26] on div at bounding box center [728, 34] width 35 height 34
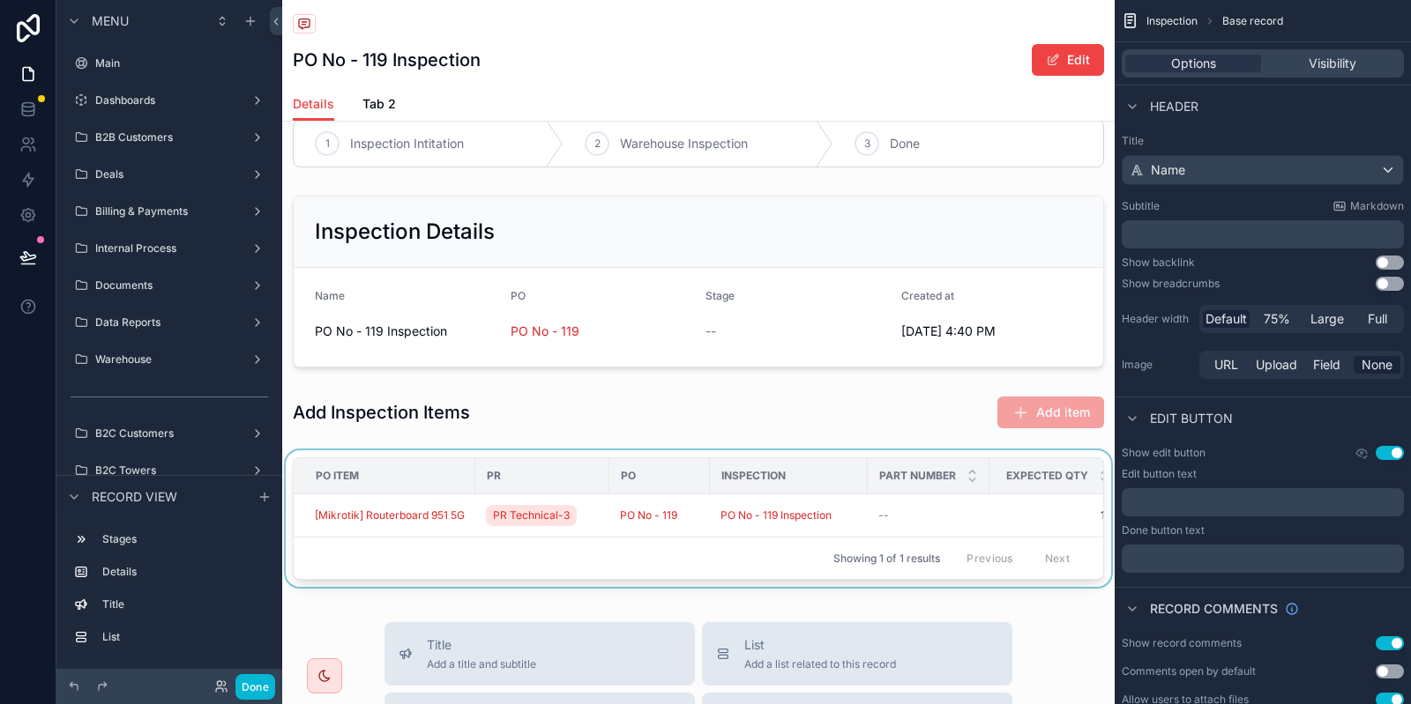
click at [483, 465] on div "PR" at bounding box center [542, 476] width 132 height 28
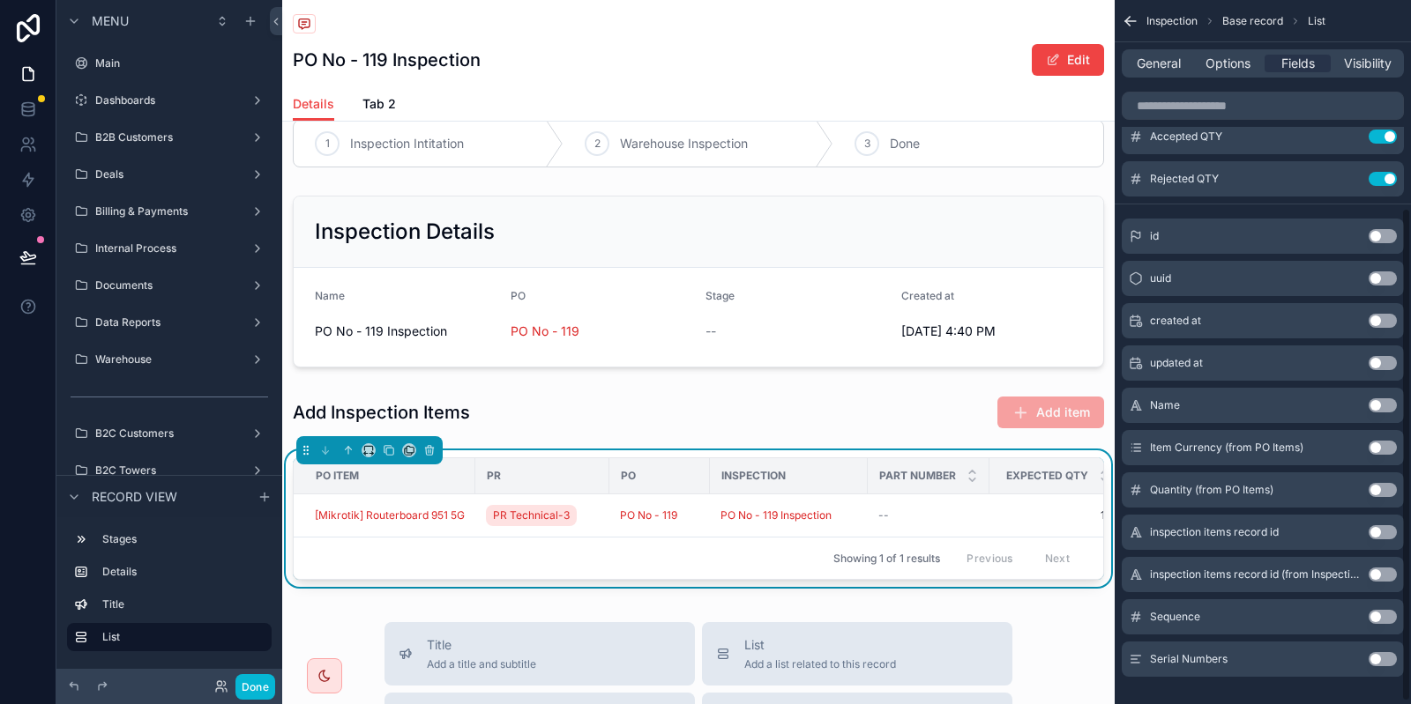
scroll to position [299, 0]
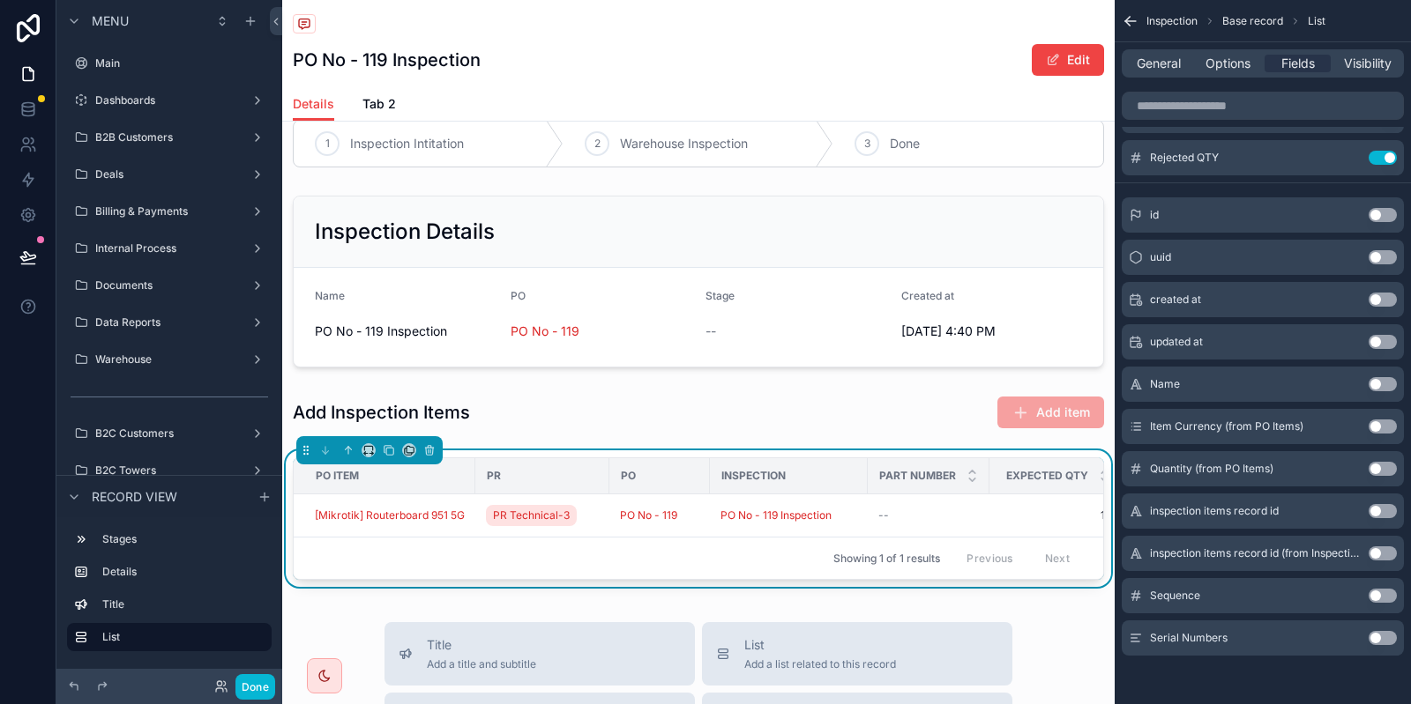
click at [1382, 595] on button "Use setting" at bounding box center [1382, 596] width 28 height 14
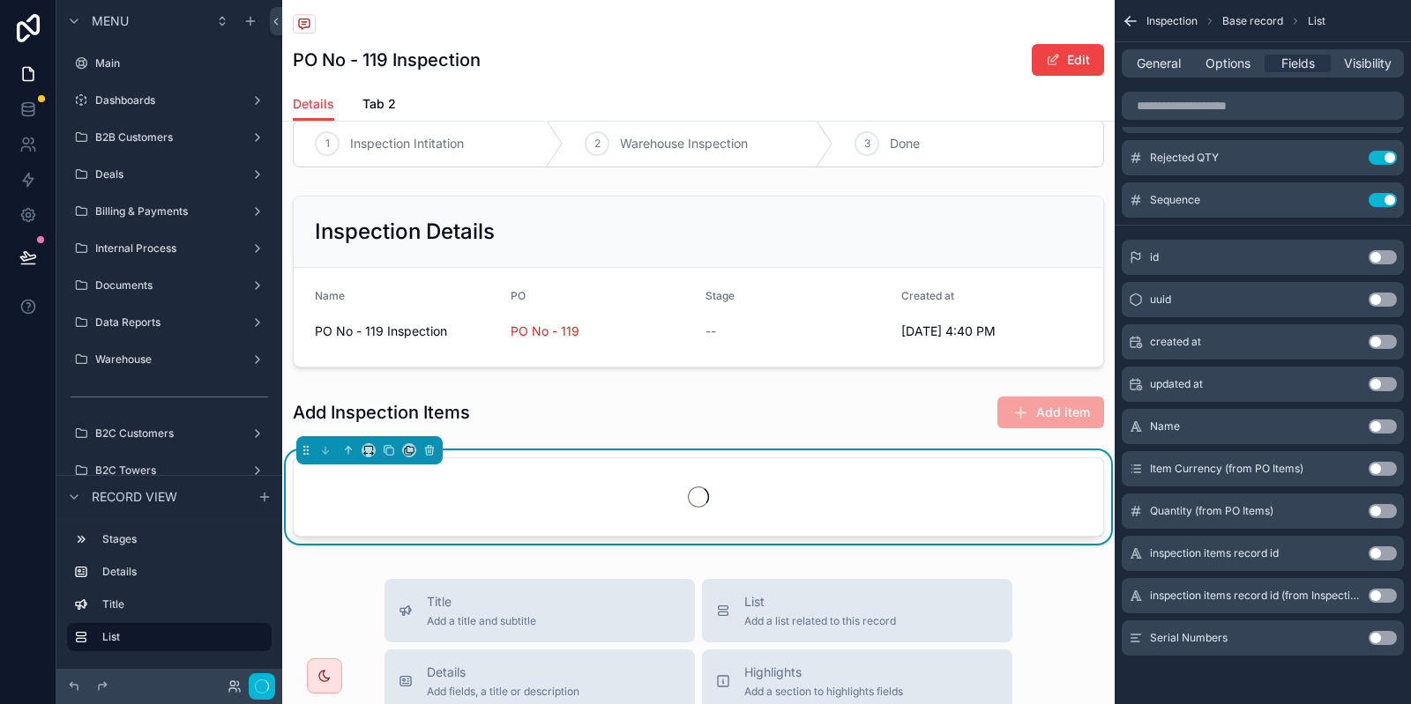
scroll to position [0, 0]
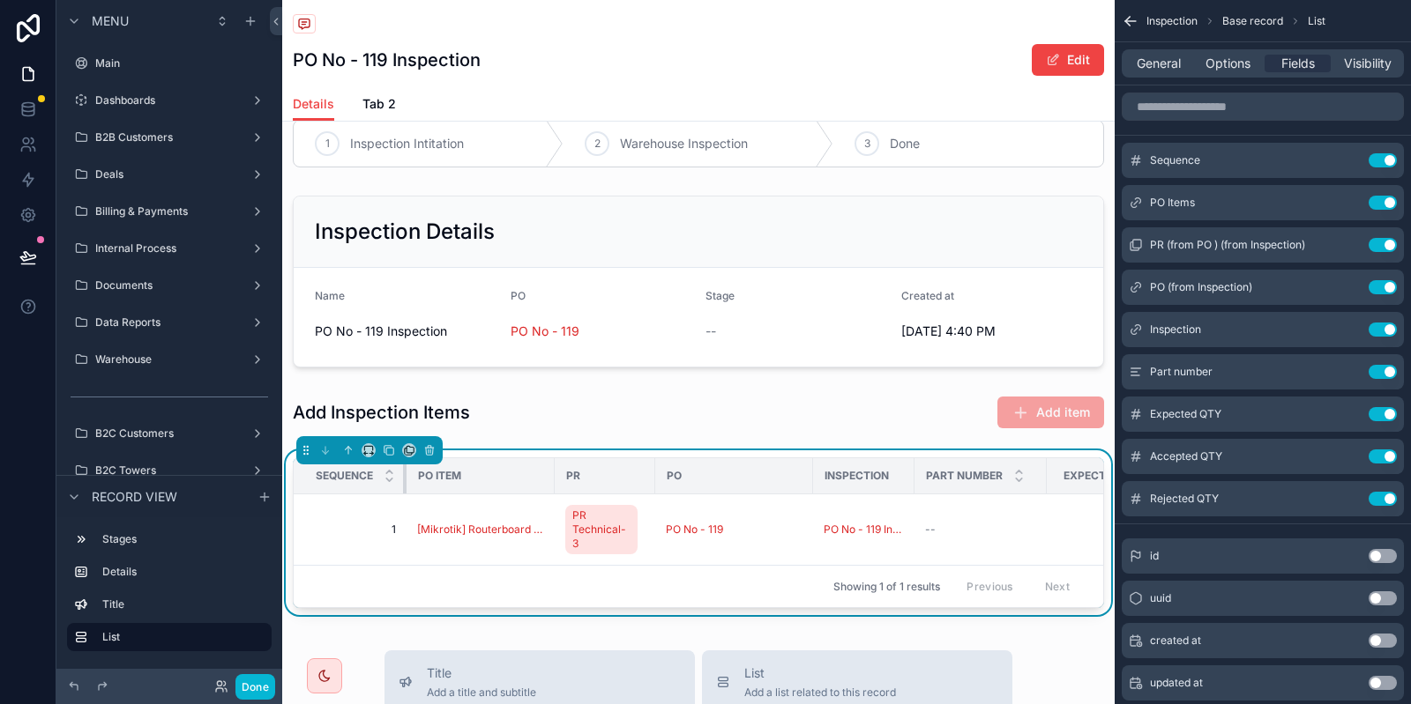
drag, startPoint x: 468, startPoint y: 474, endPoint x: 368, endPoint y: 483, distance: 100.9
click at [368, 483] on th "Sequence" at bounding box center [350, 476] width 113 height 36
click at [1352, 160] on icon "scrollable content" at bounding box center [1347, 160] width 14 height 14
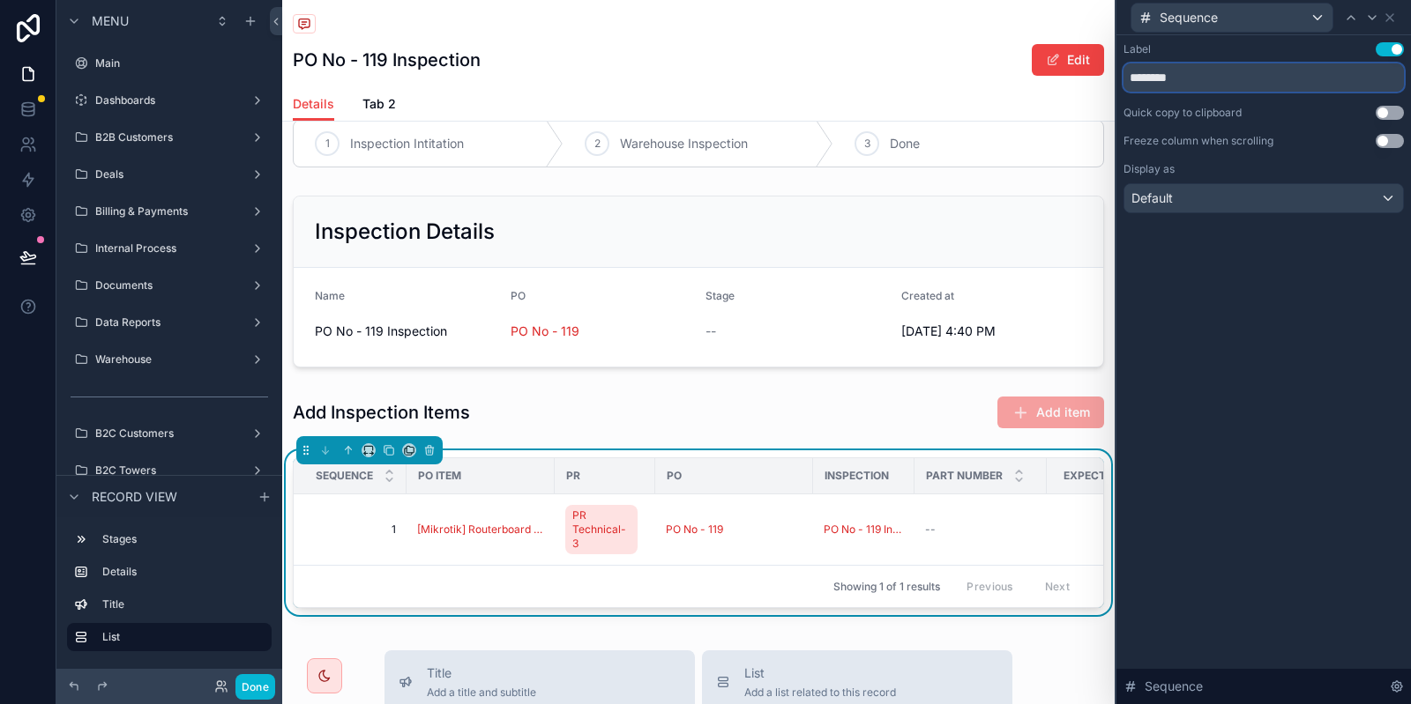
click at [1165, 78] on input "********" at bounding box center [1263, 77] width 280 height 28
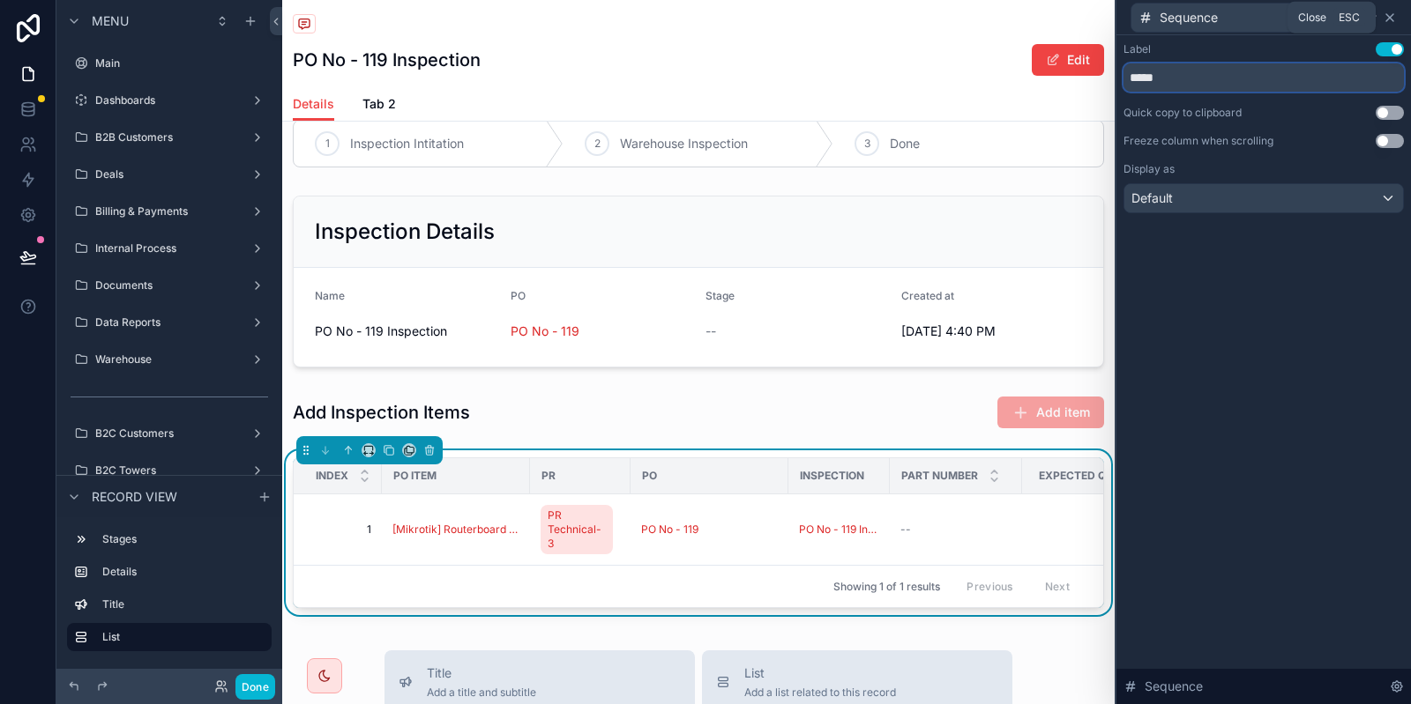
type input "*****"
click at [1389, 16] on icon at bounding box center [1389, 17] width 7 height 7
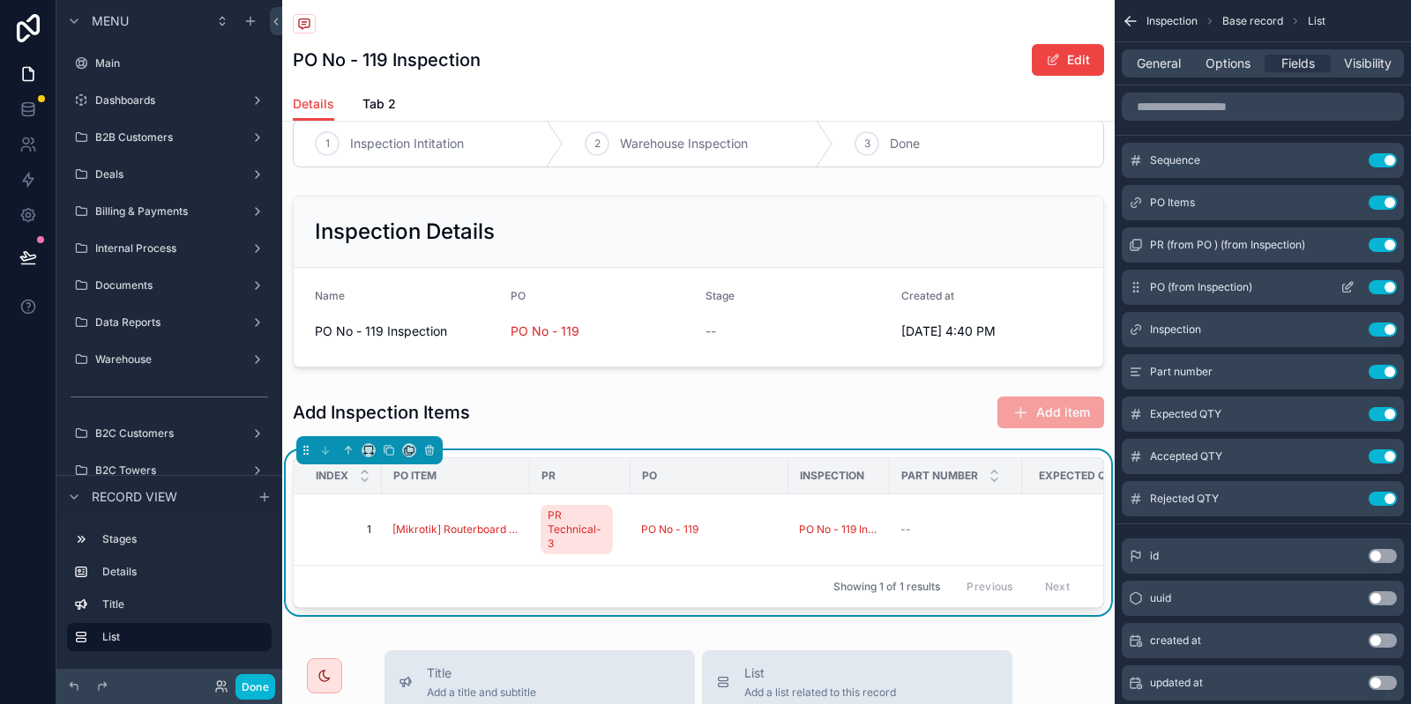
click at [1384, 285] on button "Use setting" at bounding box center [1382, 287] width 28 height 14
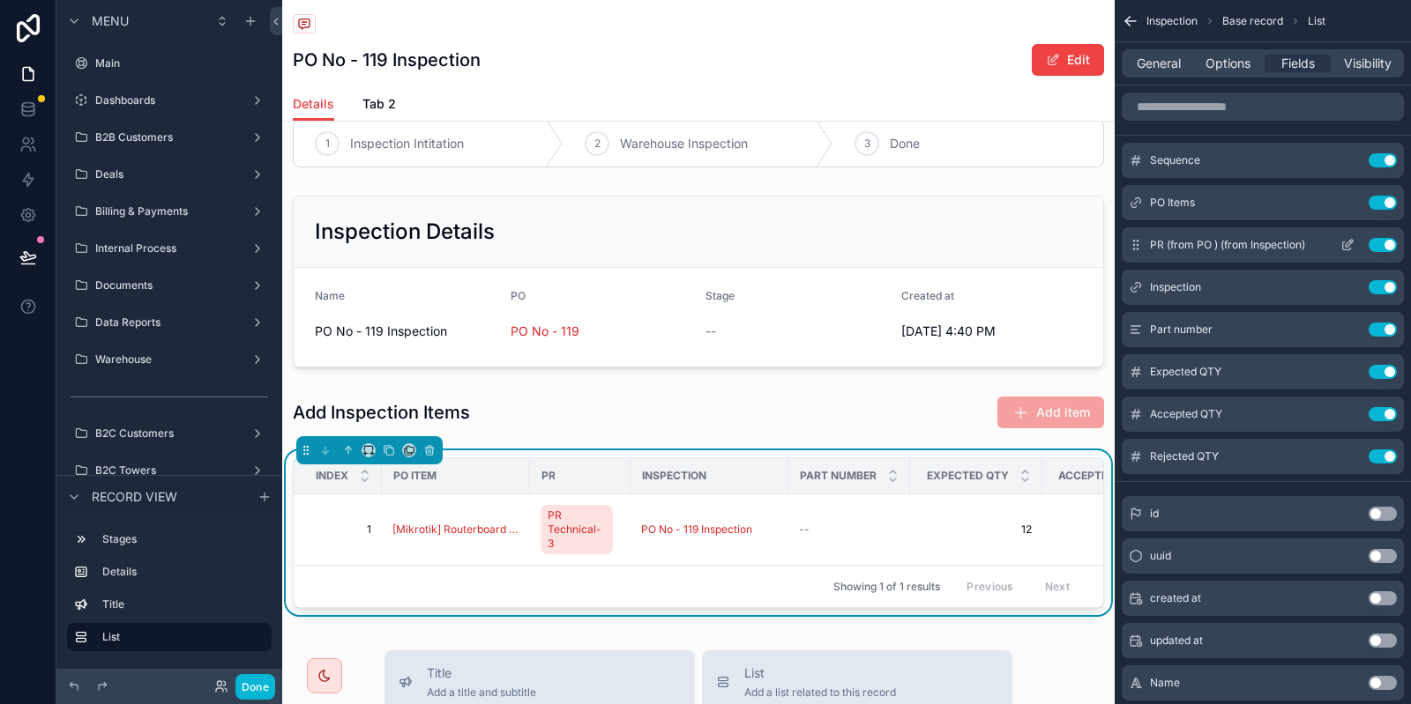
click at [1378, 249] on button "Use setting" at bounding box center [1382, 245] width 28 height 14
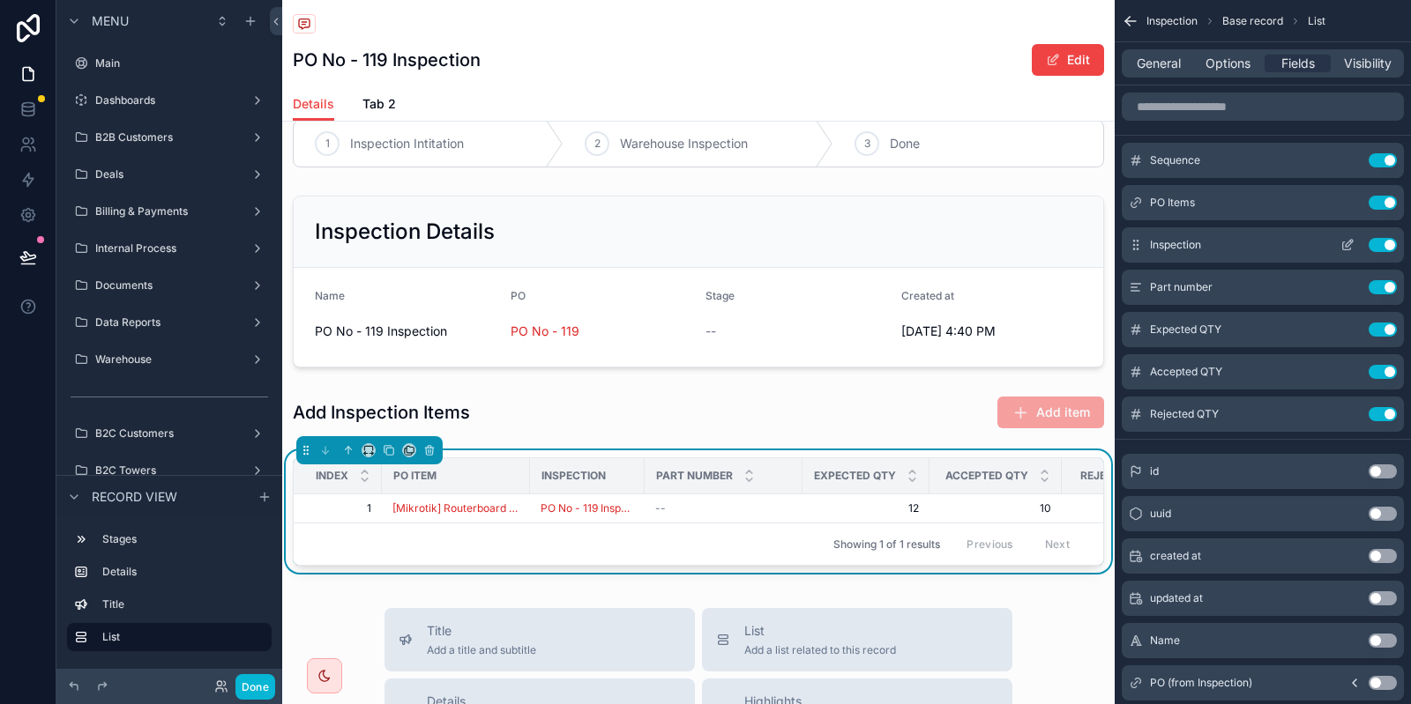
click at [1371, 242] on button "Use setting" at bounding box center [1382, 245] width 28 height 14
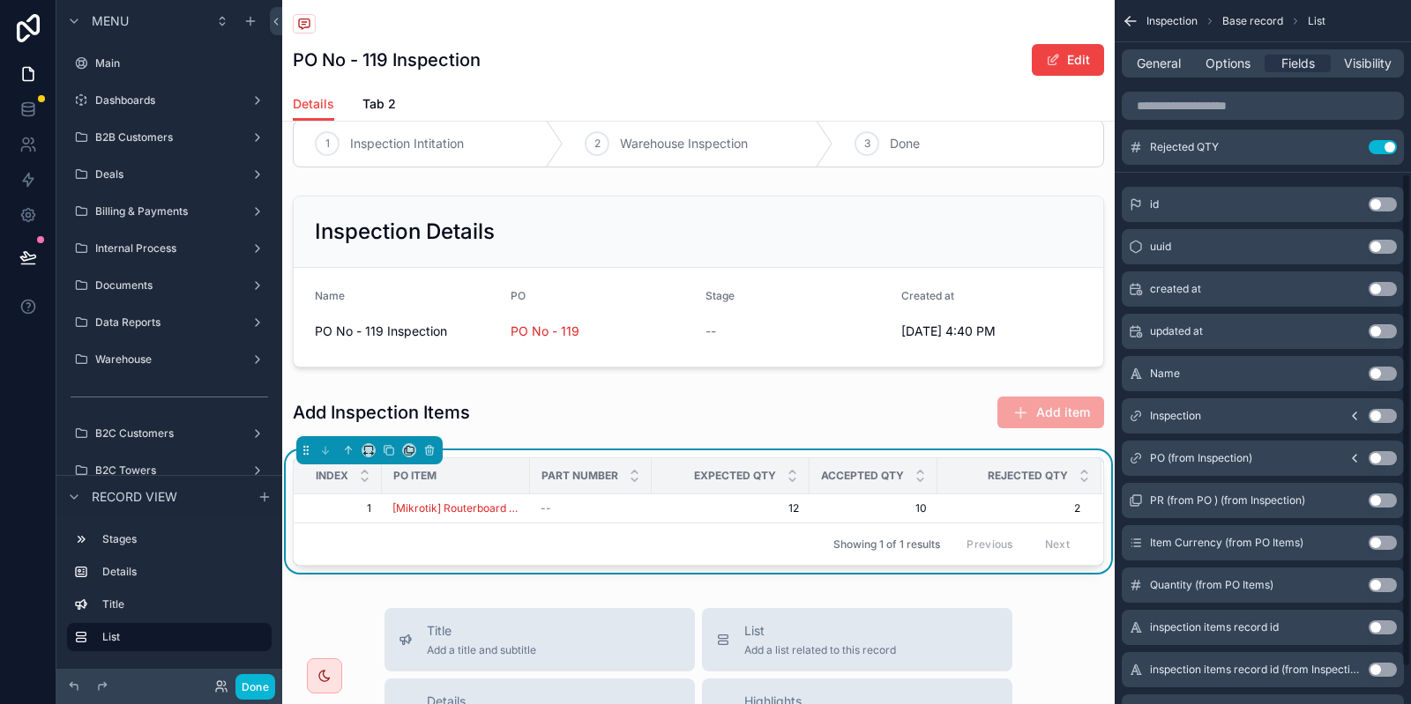
scroll to position [299, 0]
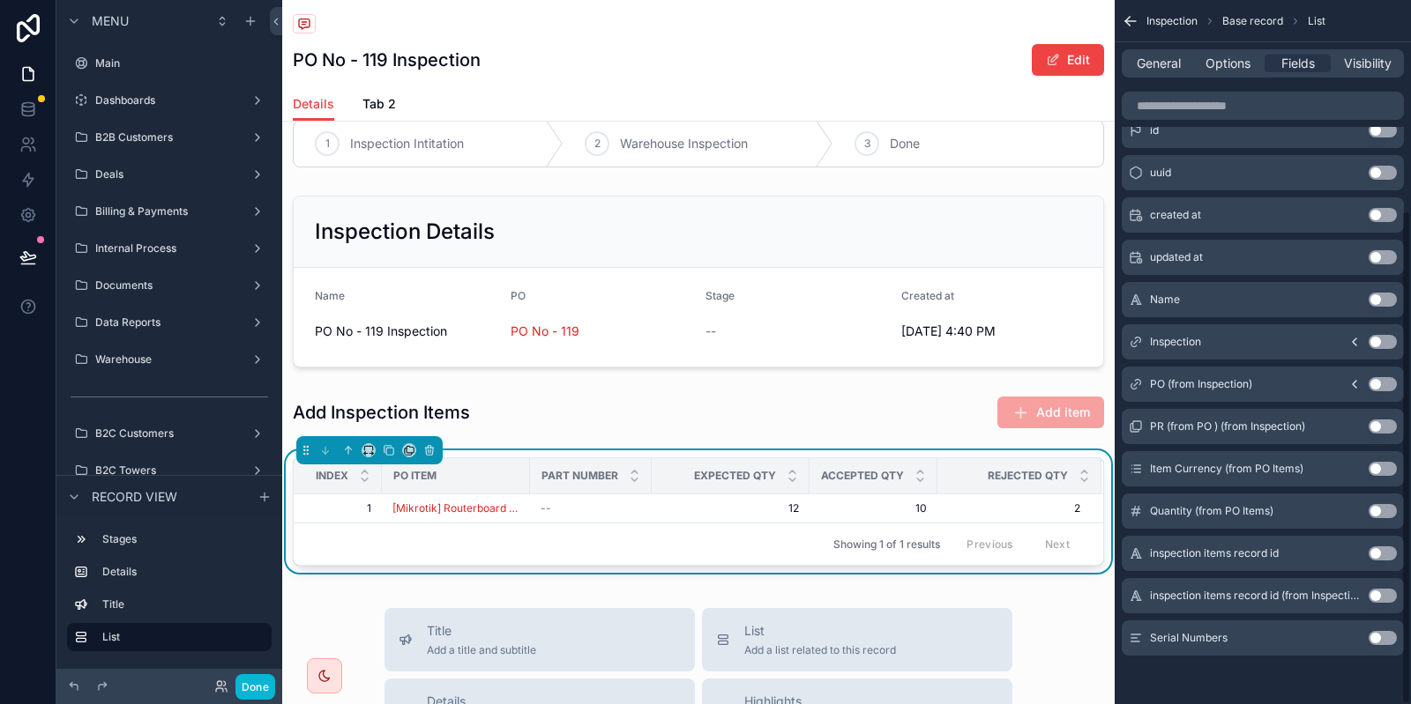
click at [1385, 634] on button "Use setting" at bounding box center [1382, 638] width 28 height 14
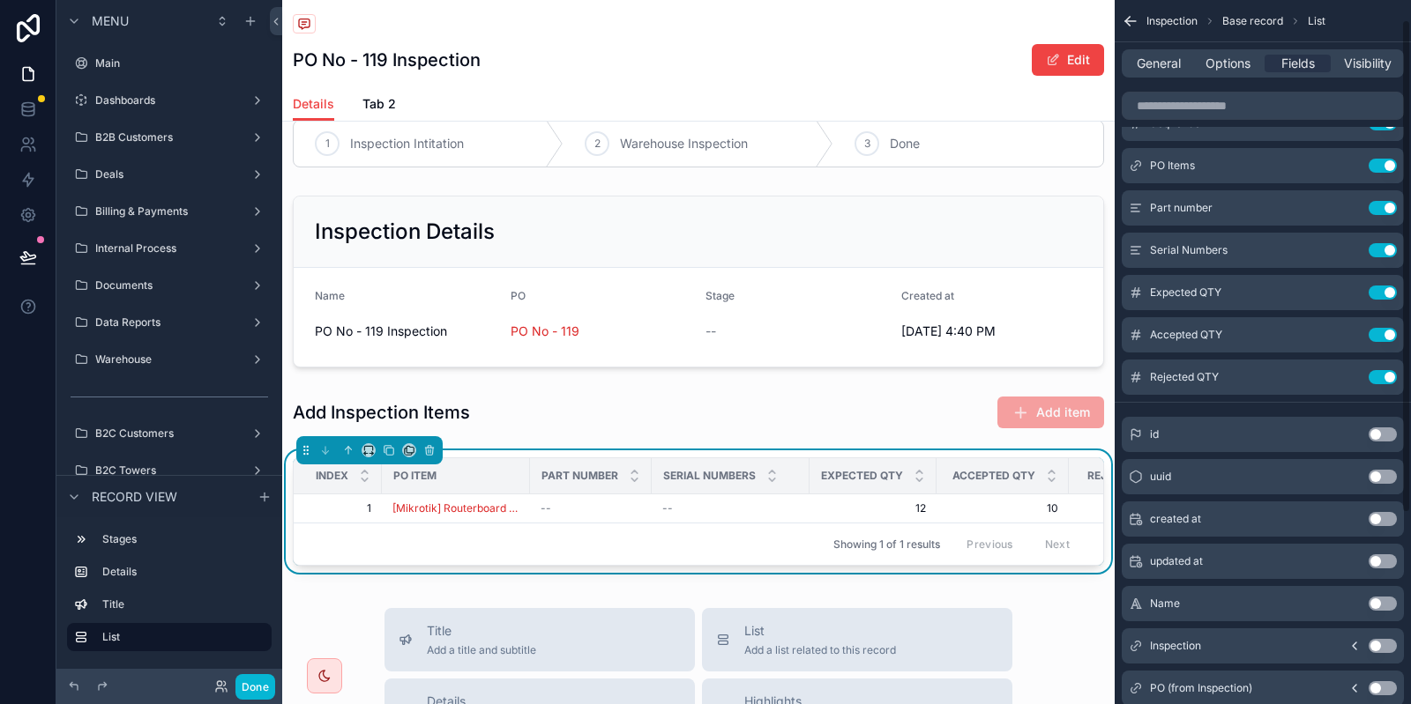
scroll to position [0, 0]
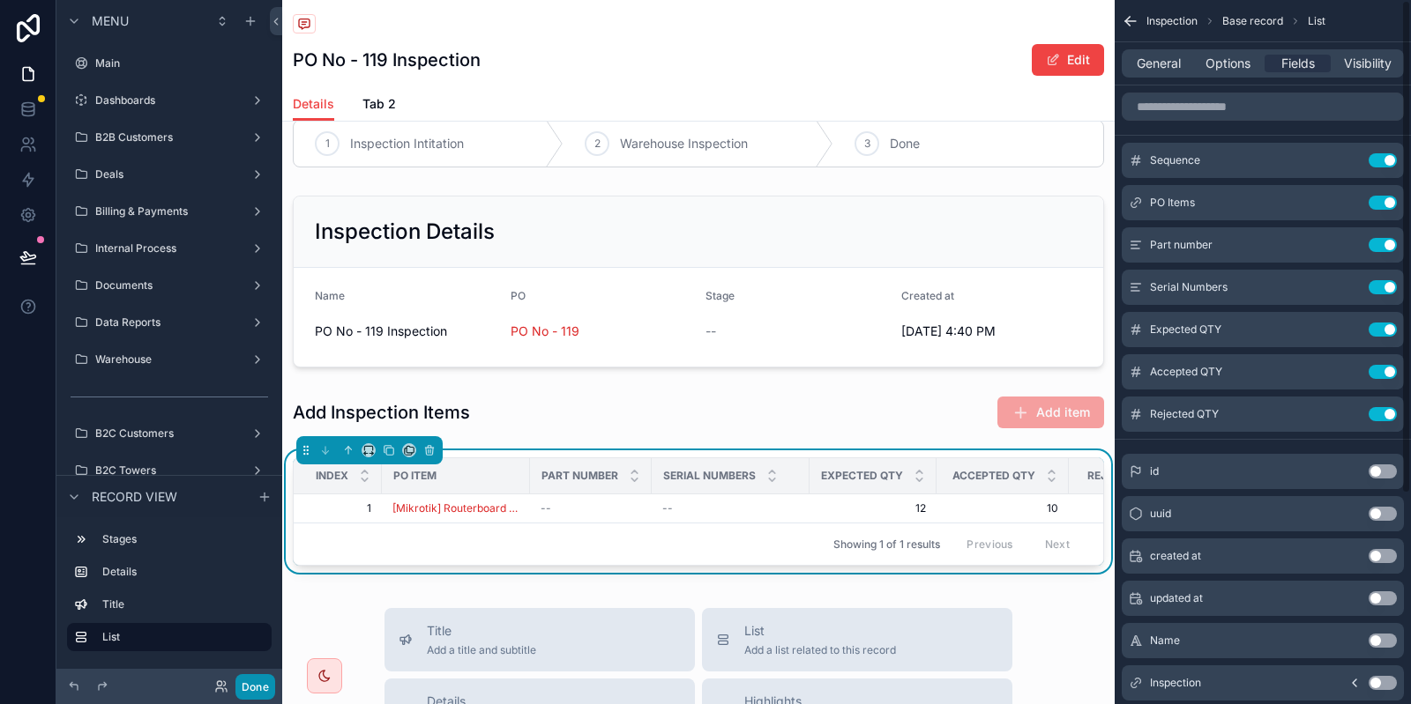
click at [267, 689] on button "Done" at bounding box center [255, 687] width 40 height 26
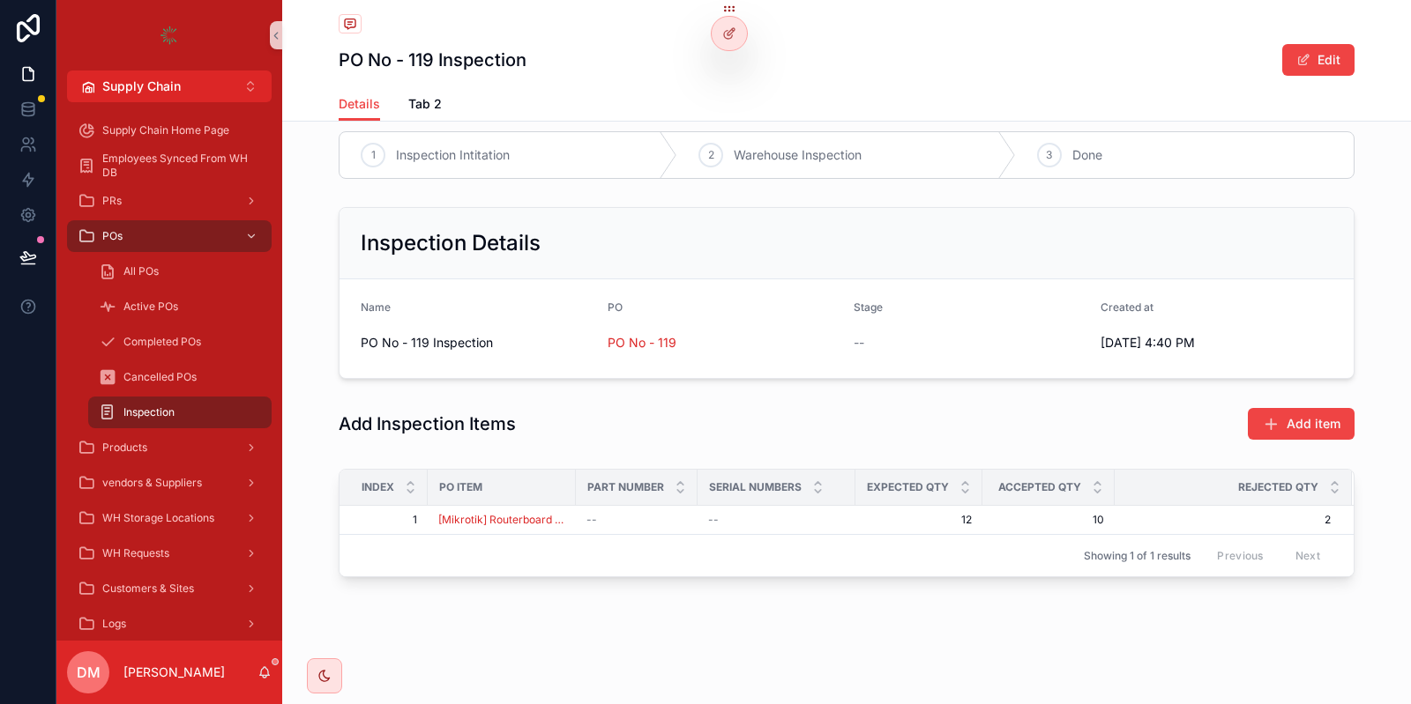
scroll to position [15, 0]
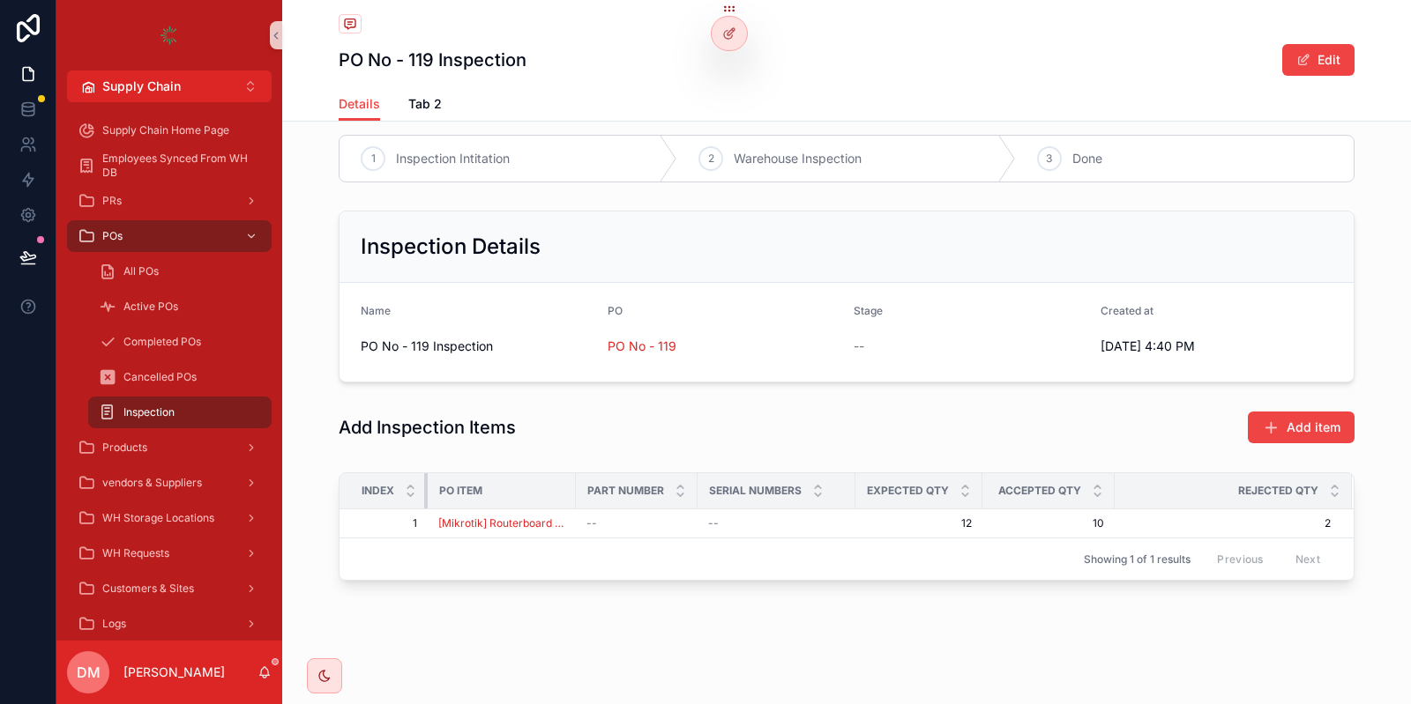
click at [421, 483] on th "Index" at bounding box center [383, 491] width 88 height 36
click at [715, 43] on div at bounding box center [728, 34] width 35 height 34
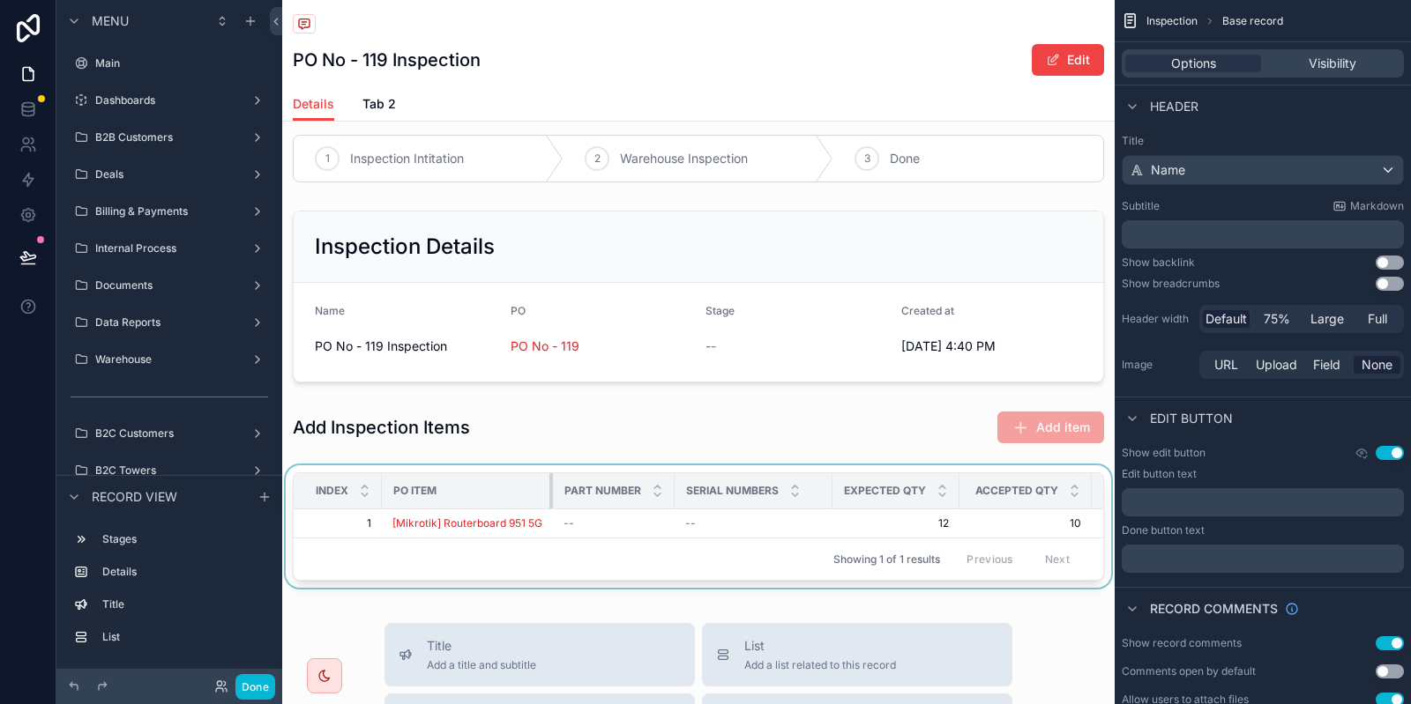
drag, startPoint x: 528, startPoint y: 488, endPoint x: 554, endPoint y: 487, distance: 25.6
click at [554, 487] on tr "Index PO Item Part number Serial Numbers Expected QTY Accepted QTY Rejected QTY" at bounding box center [760, 491] width 932 height 36
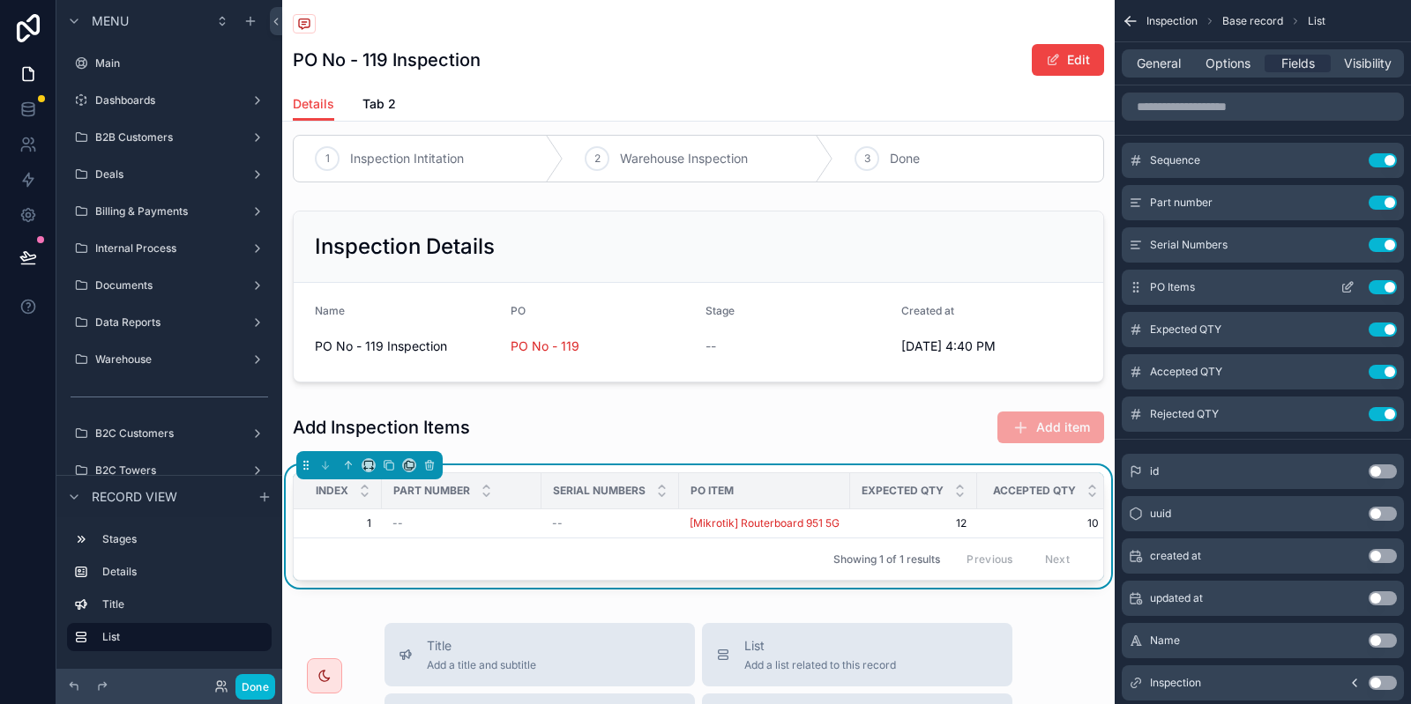
click at [1342, 287] on icon "scrollable content" at bounding box center [1347, 287] width 14 height 14
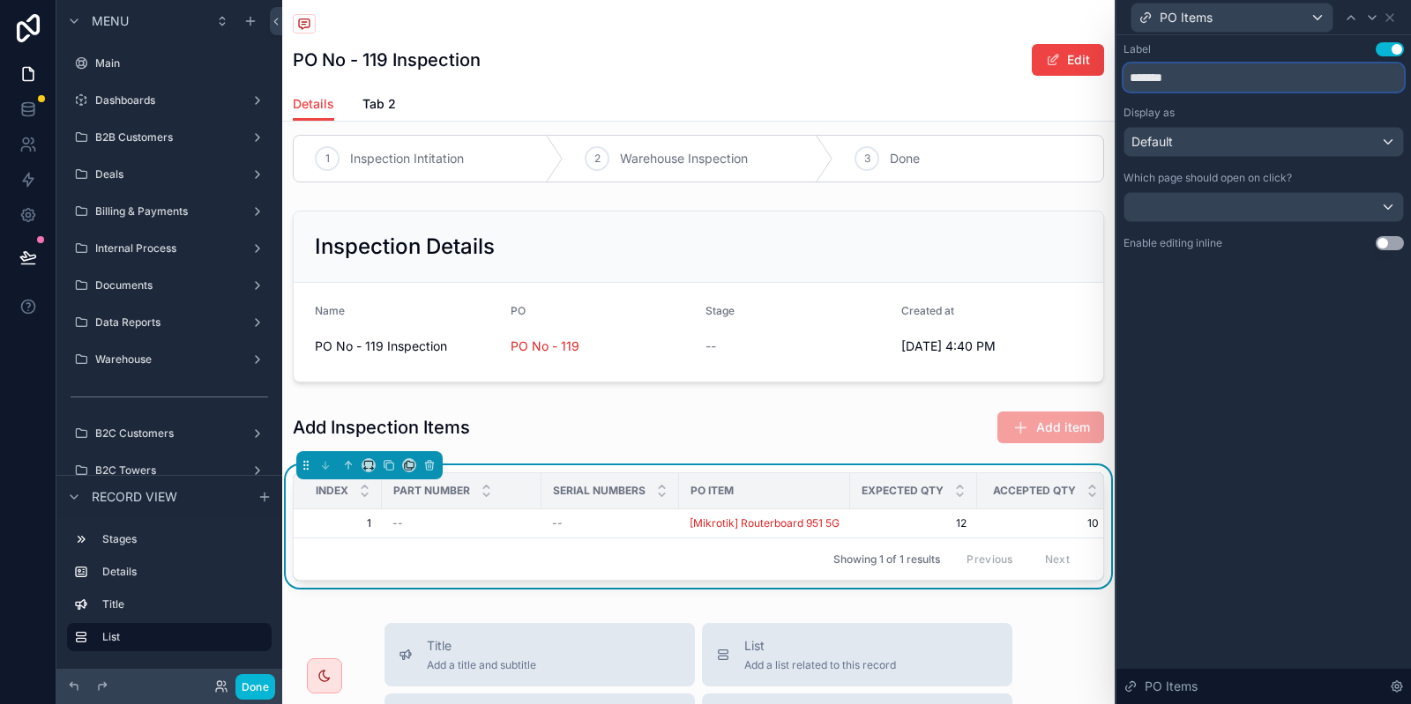
drag, startPoint x: 1146, startPoint y: 79, endPoint x: 1106, endPoint y: 80, distance: 39.7
click at [1123, 80] on input "*******" at bounding box center [1263, 77] width 280 height 28
click at [1181, 86] on input "****" at bounding box center [1263, 77] width 280 height 28
click at [1181, 69] on input "****" at bounding box center [1263, 77] width 280 height 28
type input "****"
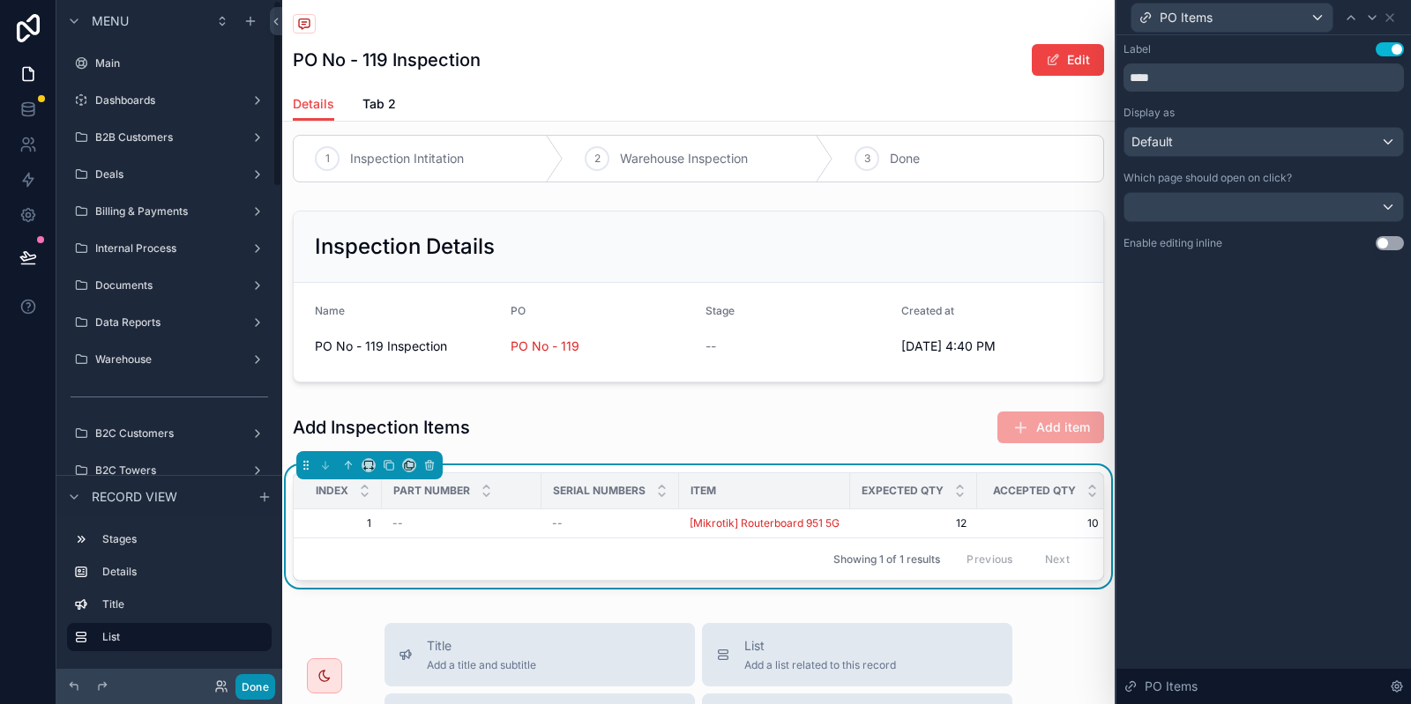
click at [267, 698] on button "Done" at bounding box center [255, 687] width 40 height 26
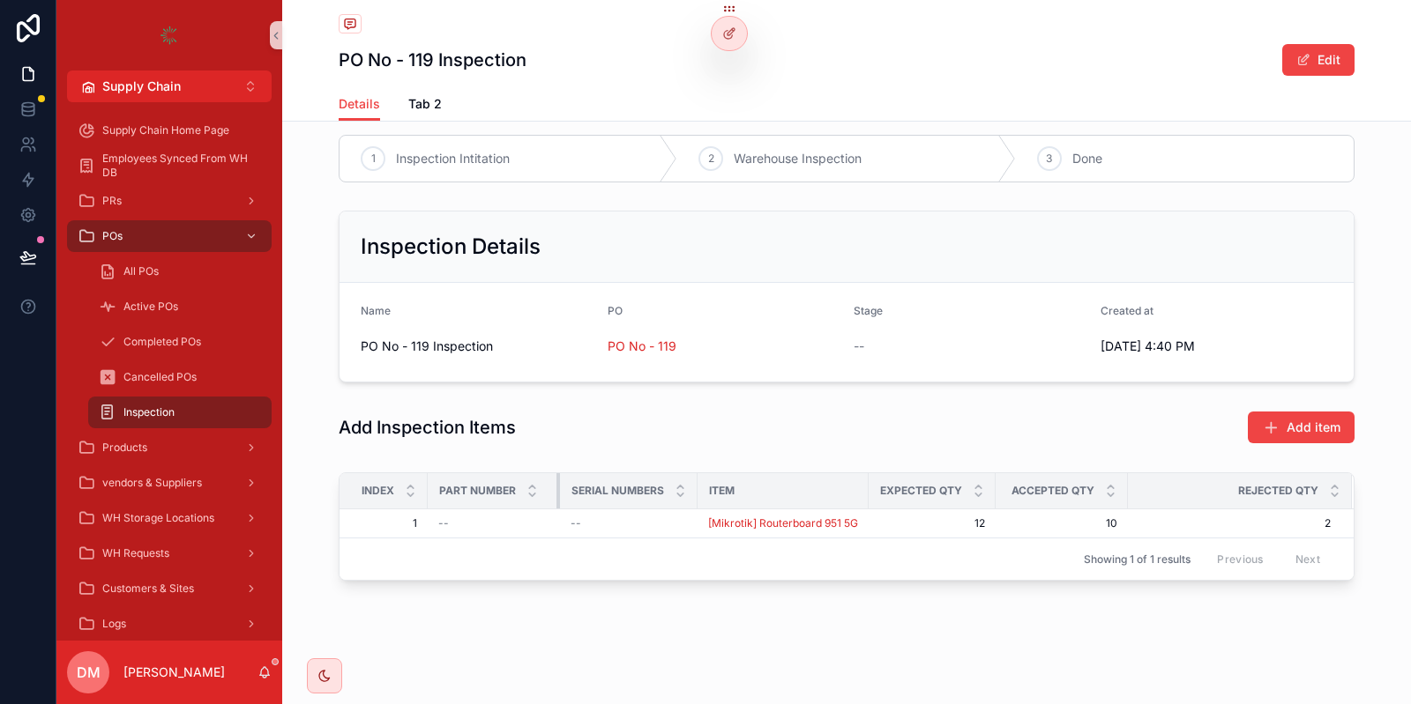
drag, startPoint x: 585, startPoint y: 488, endPoint x: 674, endPoint y: 483, distance: 88.3
click at [558, 489] on div "scrollable content" at bounding box center [559, 490] width 7 height 35
drag, startPoint x: 866, startPoint y: 485, endPoint x: 889, endPoint y: 485, distance: 22.9
click at [889, 485] on tr "Index Part number Serial Numbers Item Expected QTY Accepted QTY Rejected QTY" at bounding box center [846, 491] width 1014 height 36
click at [736, 34] on div at bounding box center [728, 34] width 35 height 34
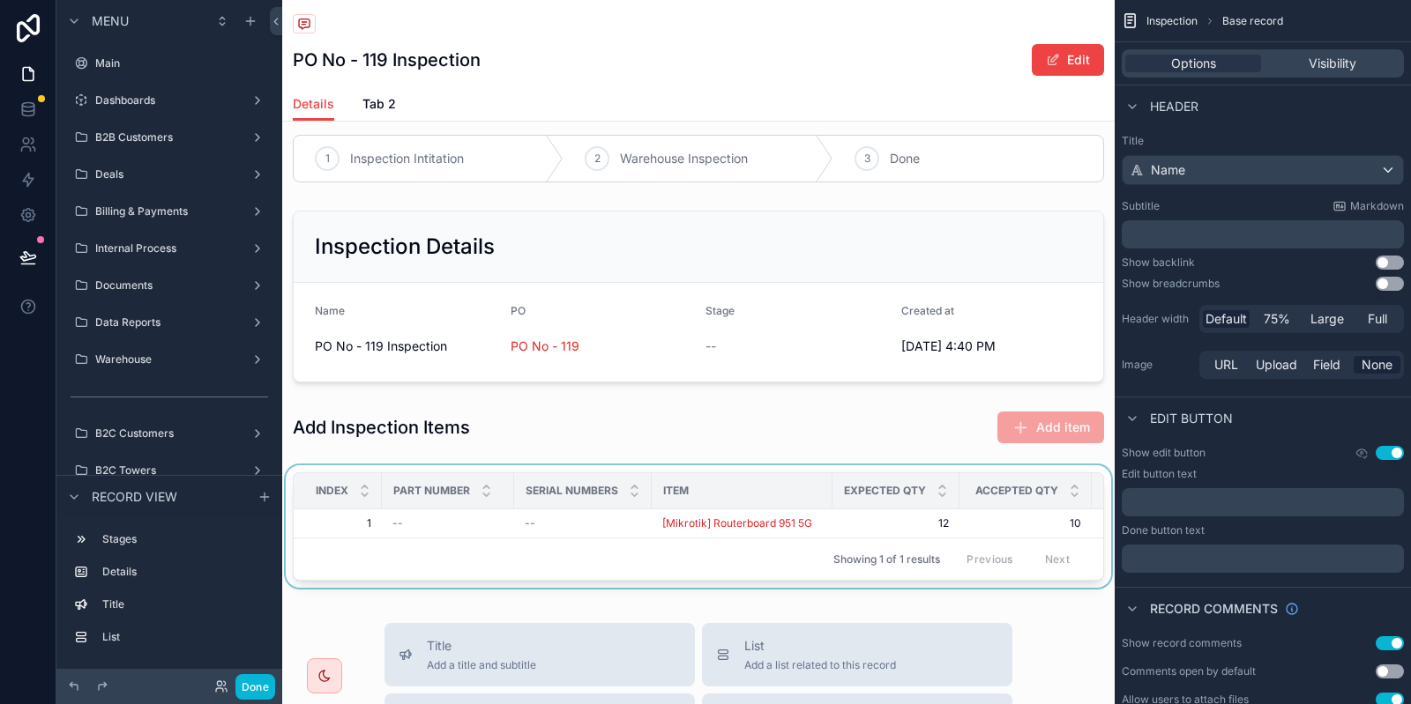
click at [721, 498] on div "Item" at bounding box center [741, 491] width 179 height 28
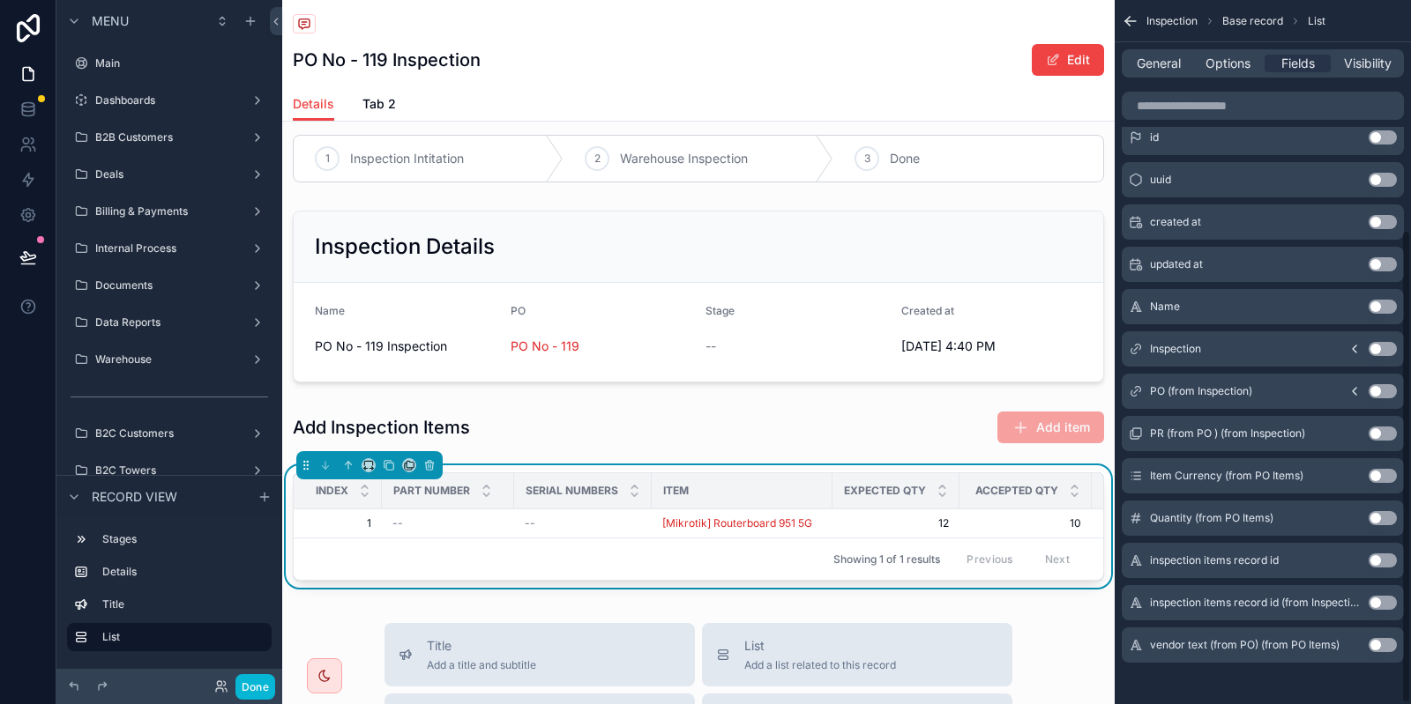
scroll to position [341, 0]
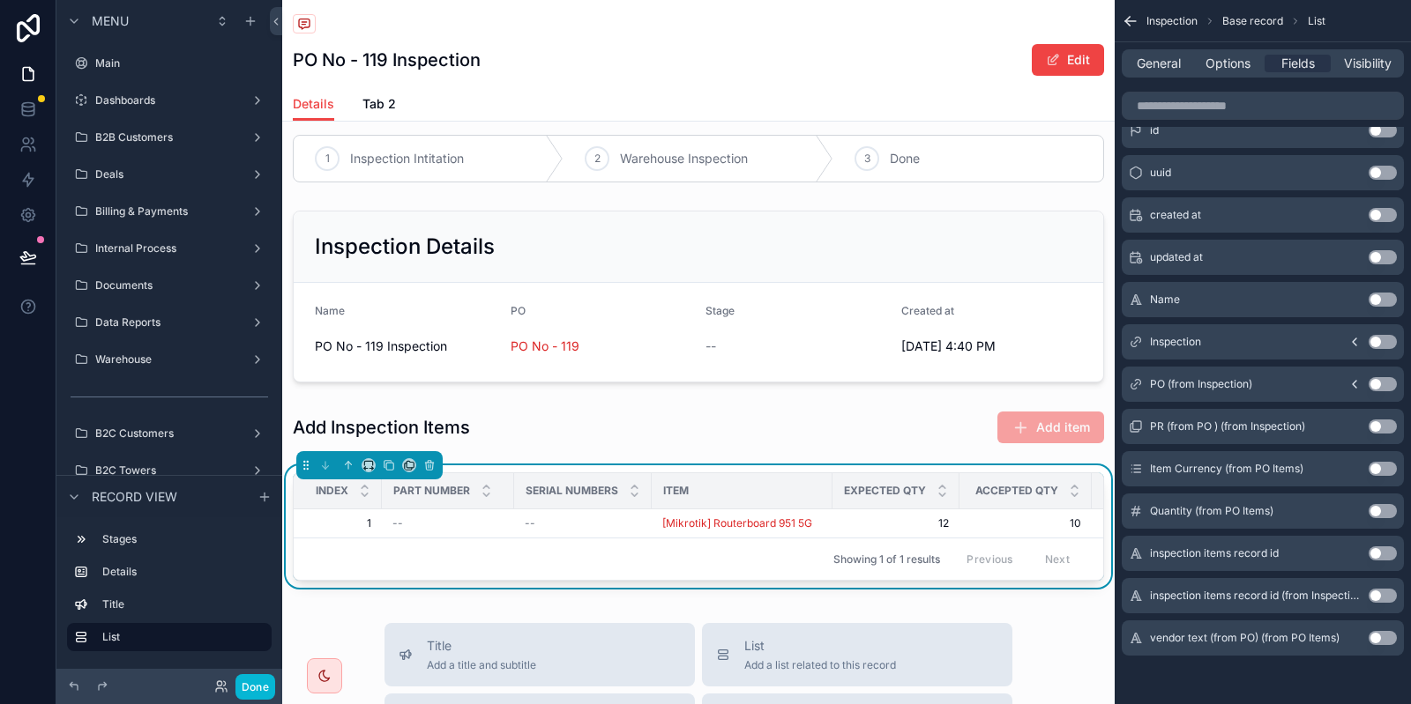
click at [1382, 636] on button "Use setting" at bounding box center [1382, 638] width 28 height 14
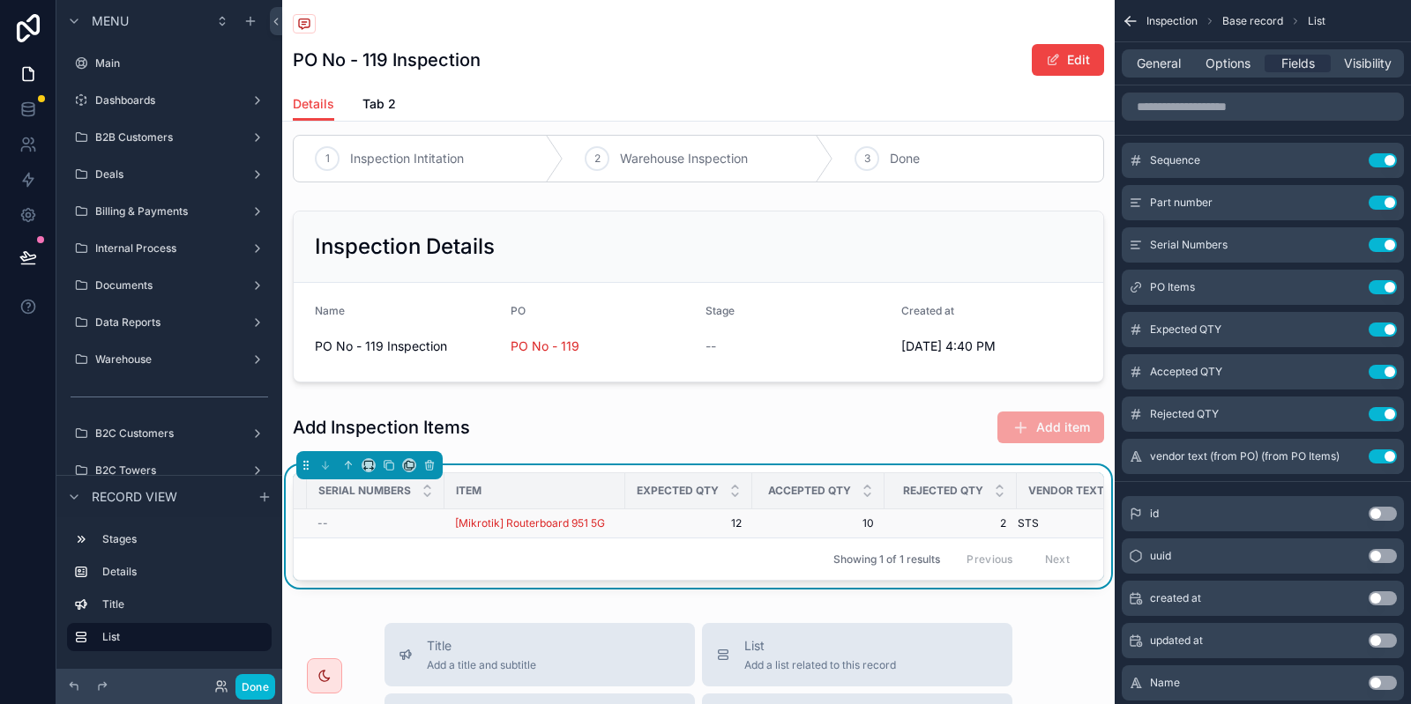
scroll to position [0, 255]
click at [1336, 458] on button "scrollable content" at bounding box center [1347, 457] width 28 height 14
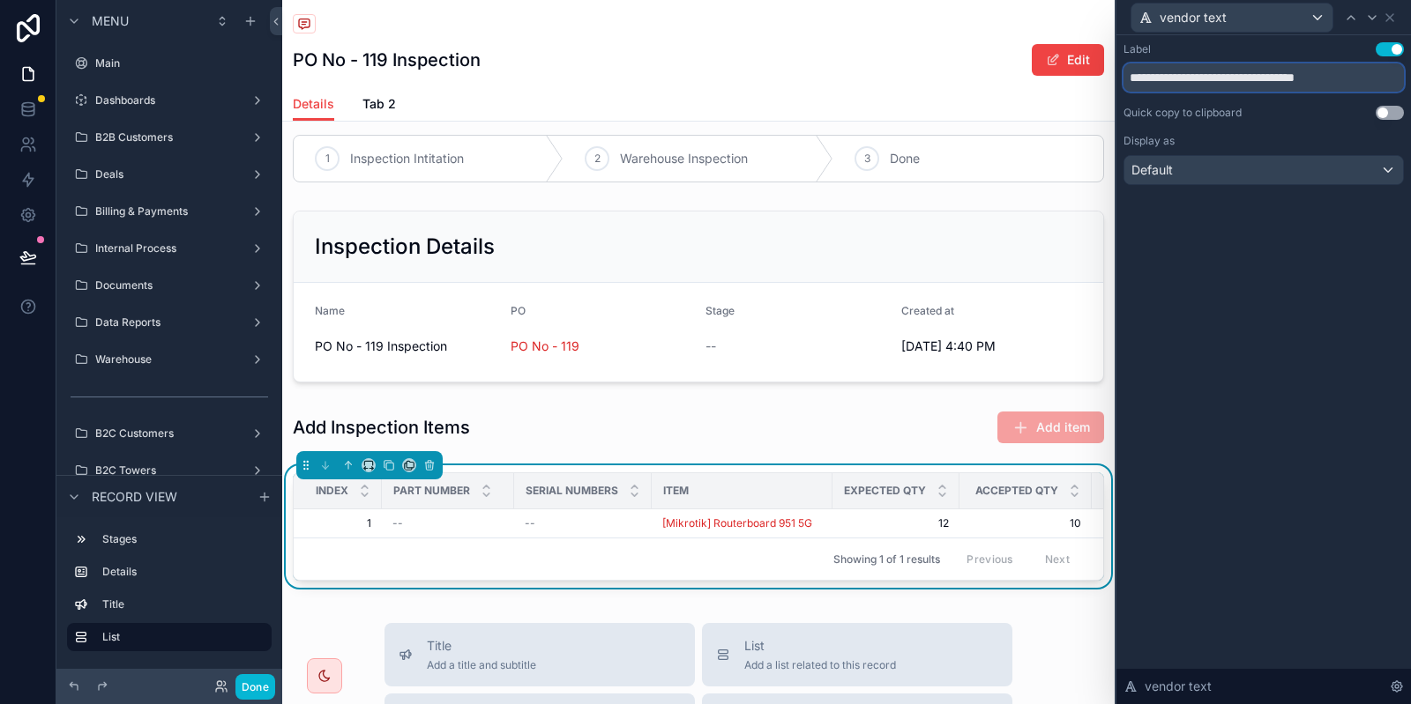
drag, startPoint x: 1202, startPoint y: 83, endPoint x: 1382, endPoint y: 91, distance: 180.0
click at [1382, 91] on input "**********" at bounding box center [1263, 77] width 280 height 28
type input "**********"
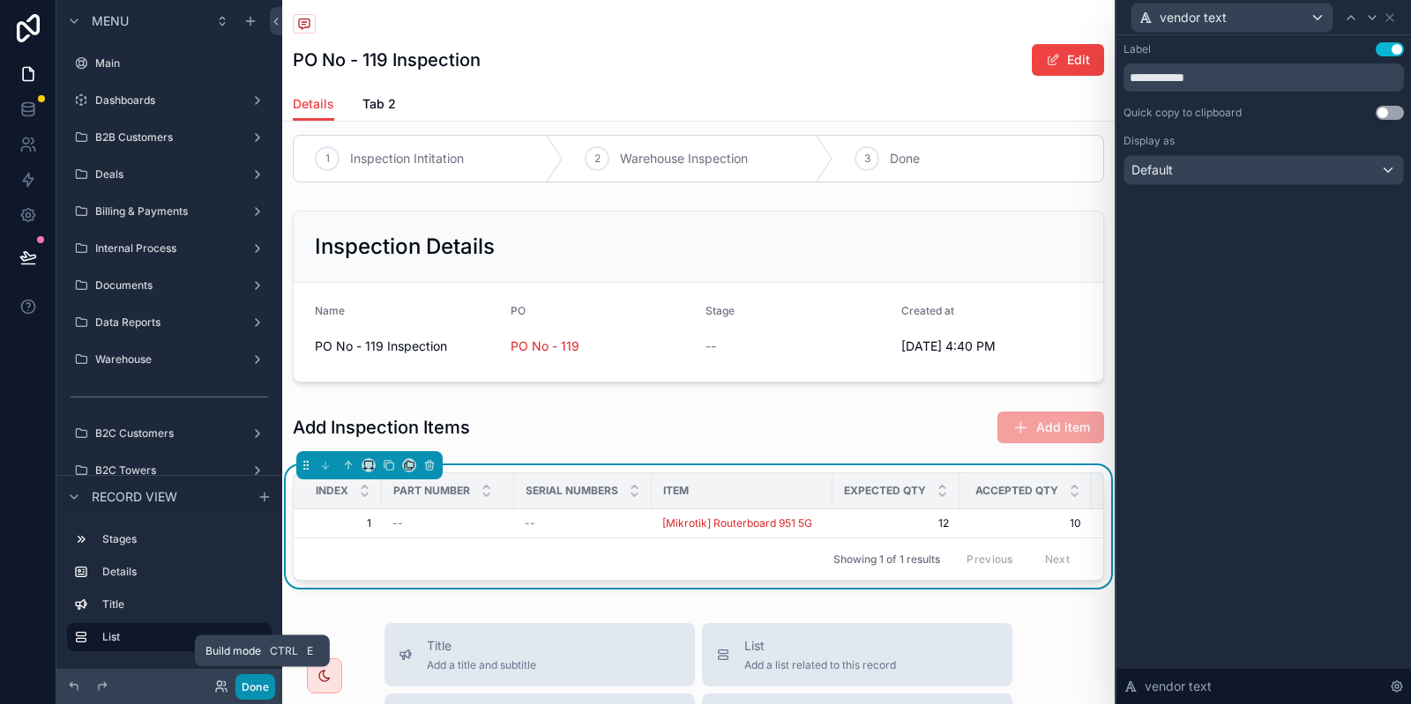
click at [258, 695] on button "Done" at bounding box center [255, 687] width 40 height 26
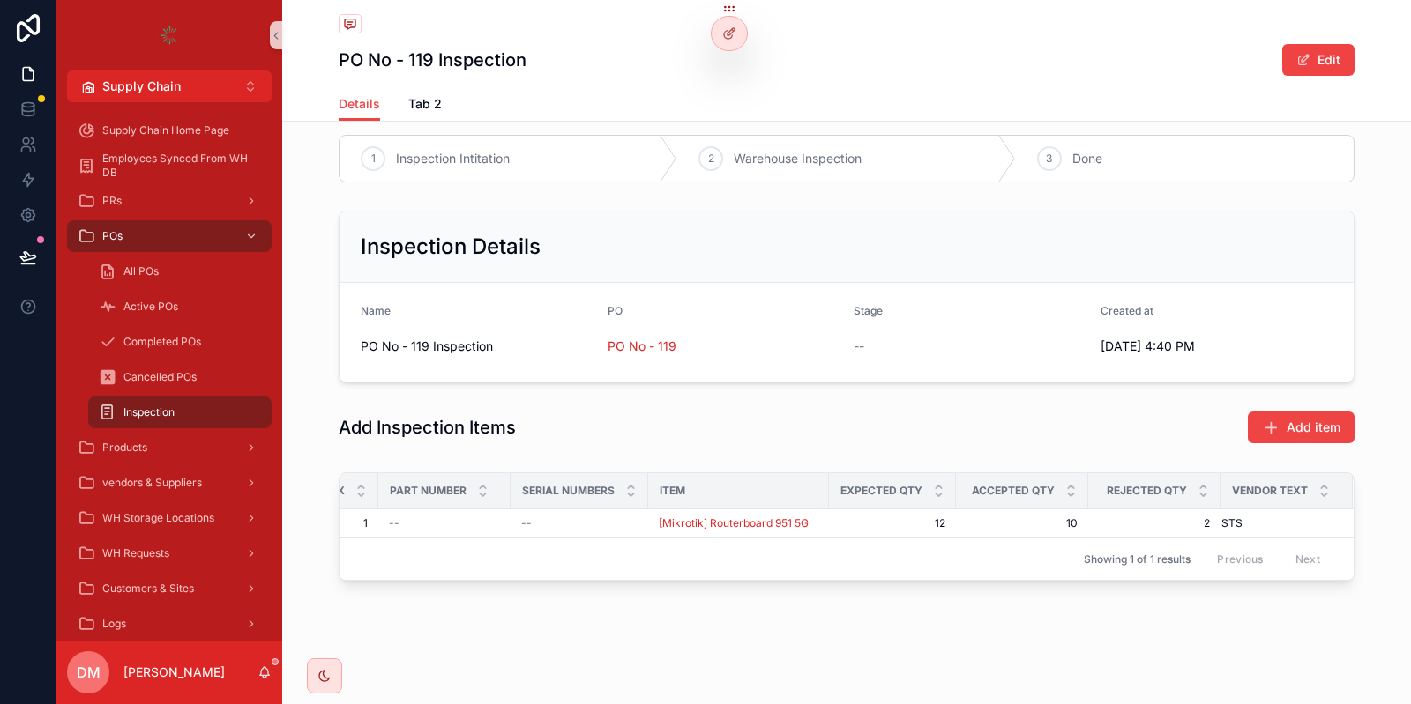
scroll to position [0, 0]
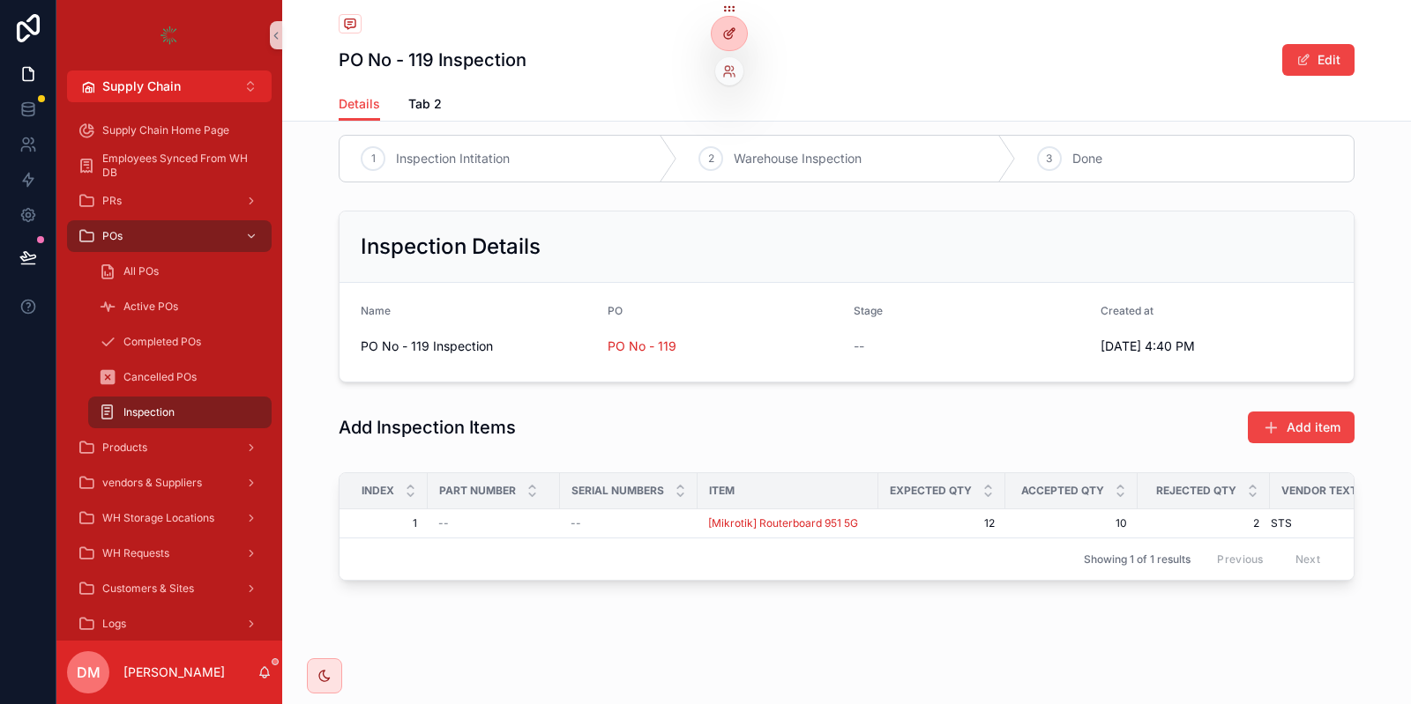
click at [735, 36] on icon at bounding box center [729, 33] width 14 height 14
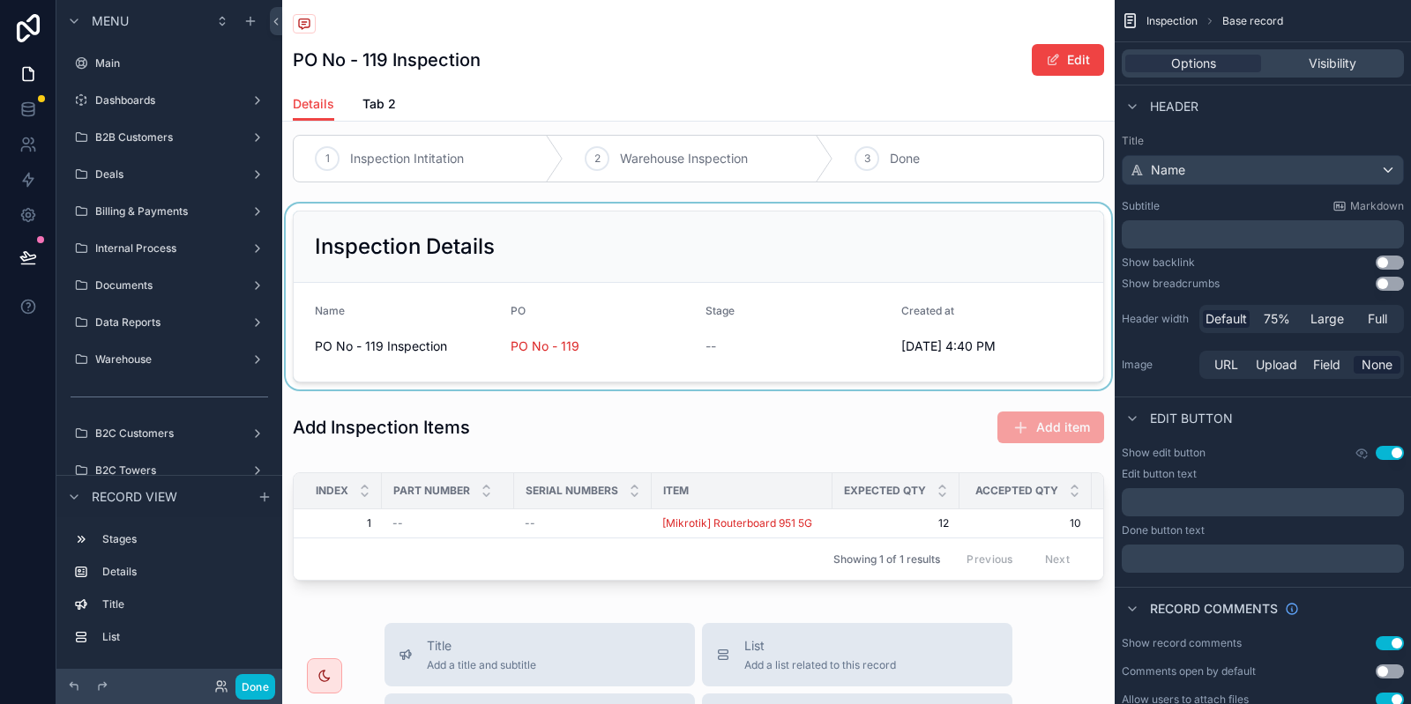
click at [624, 340] on div "scrollable content" at bounding box center [698, 297] width 832 height 186
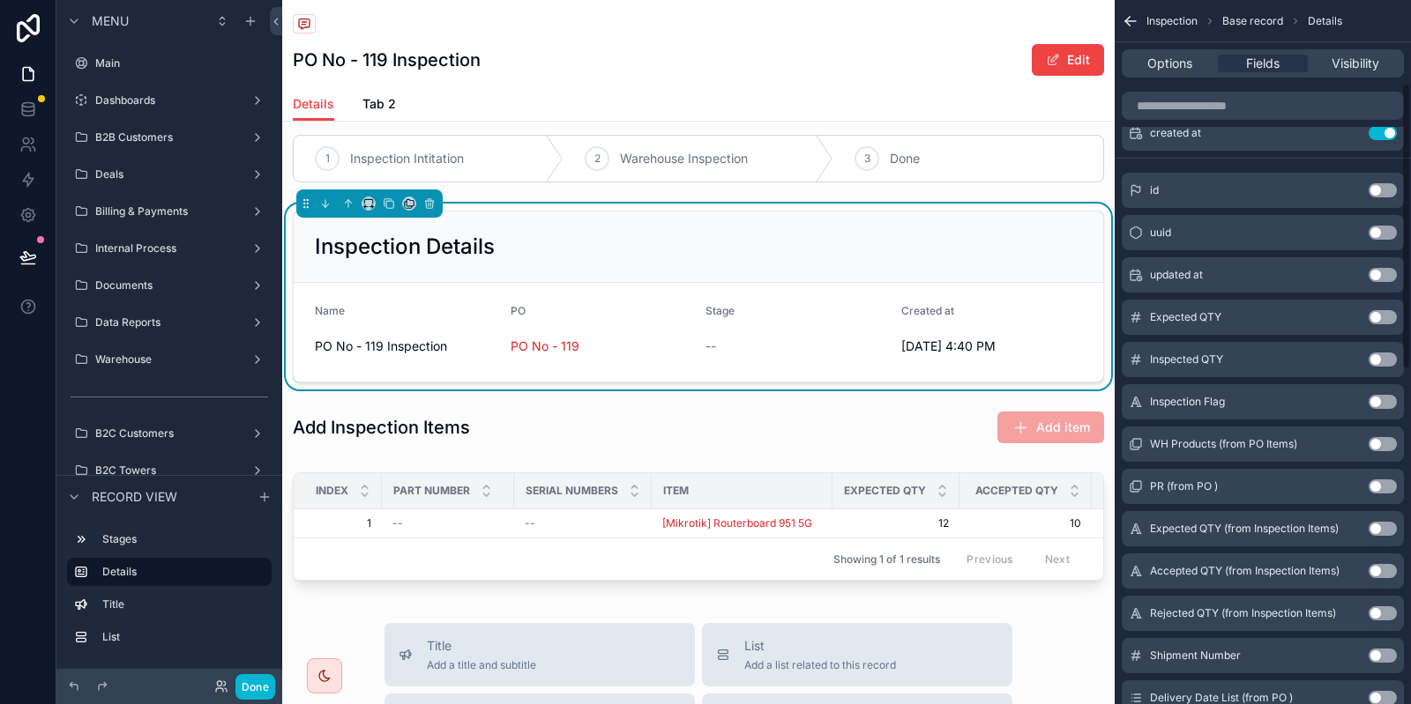
scroll to position [300, 0]
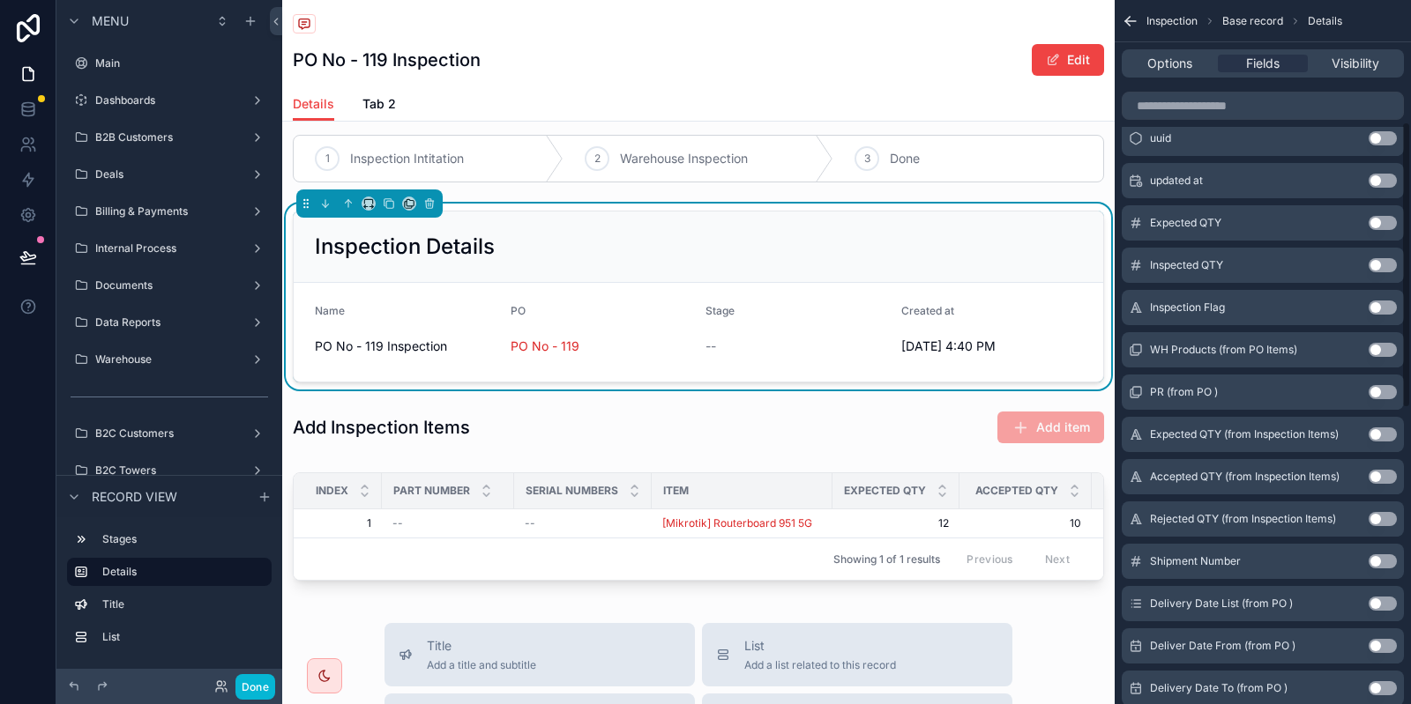
click at [1377, 386] on button "Use setting" at bounding box center [1382, 392] width 28 height 14
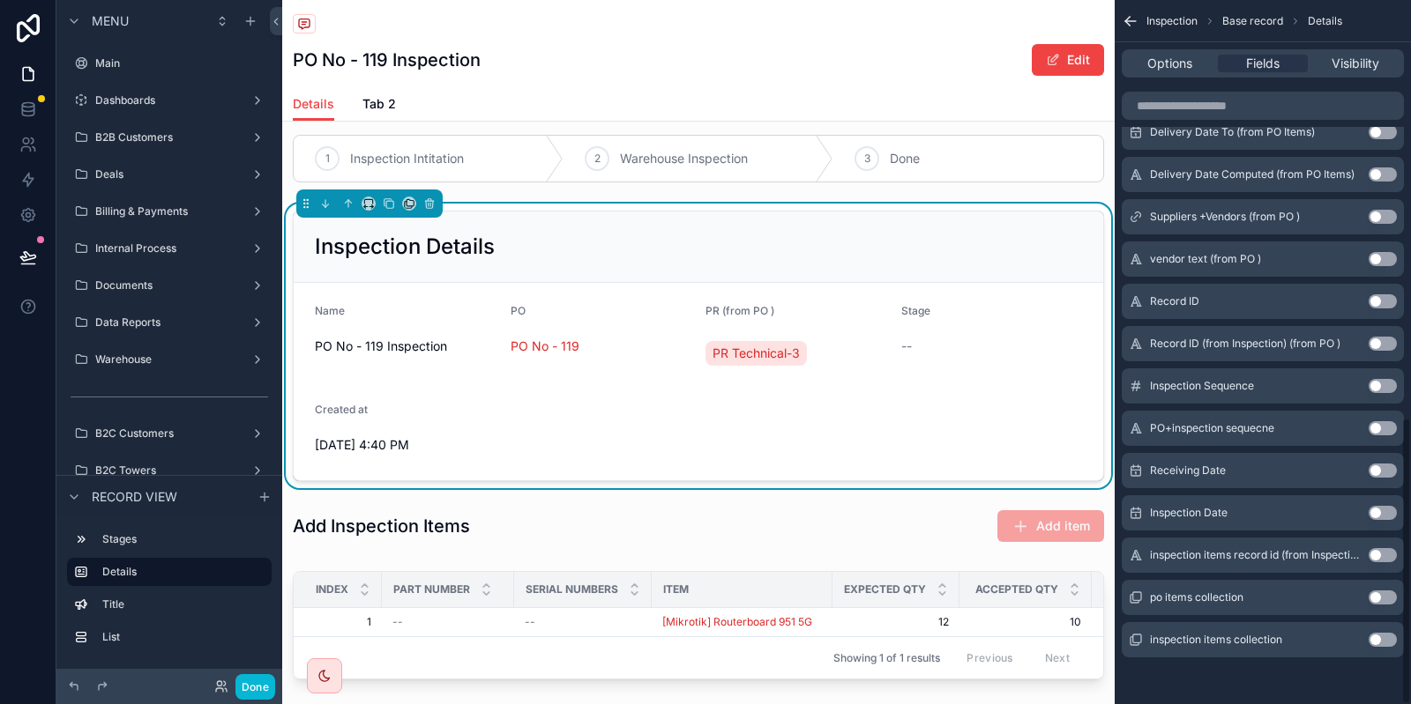
scroll to position [1027, 0]
click at [1386, 471] on button "Use setting" at bounding box center [1382, 469] width 28 height 14
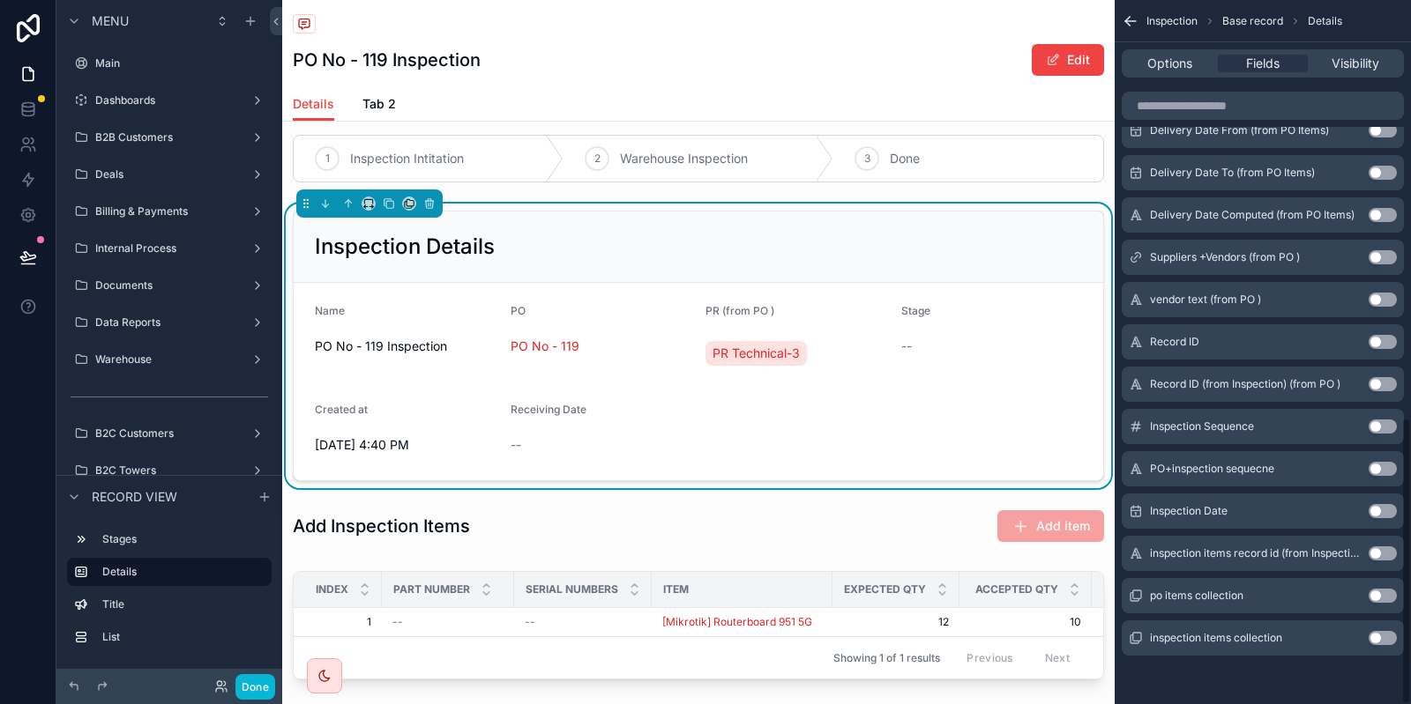
click at [1378, 517] on button "Use setting" at bounding box center [1382, 511] width 28 height 14
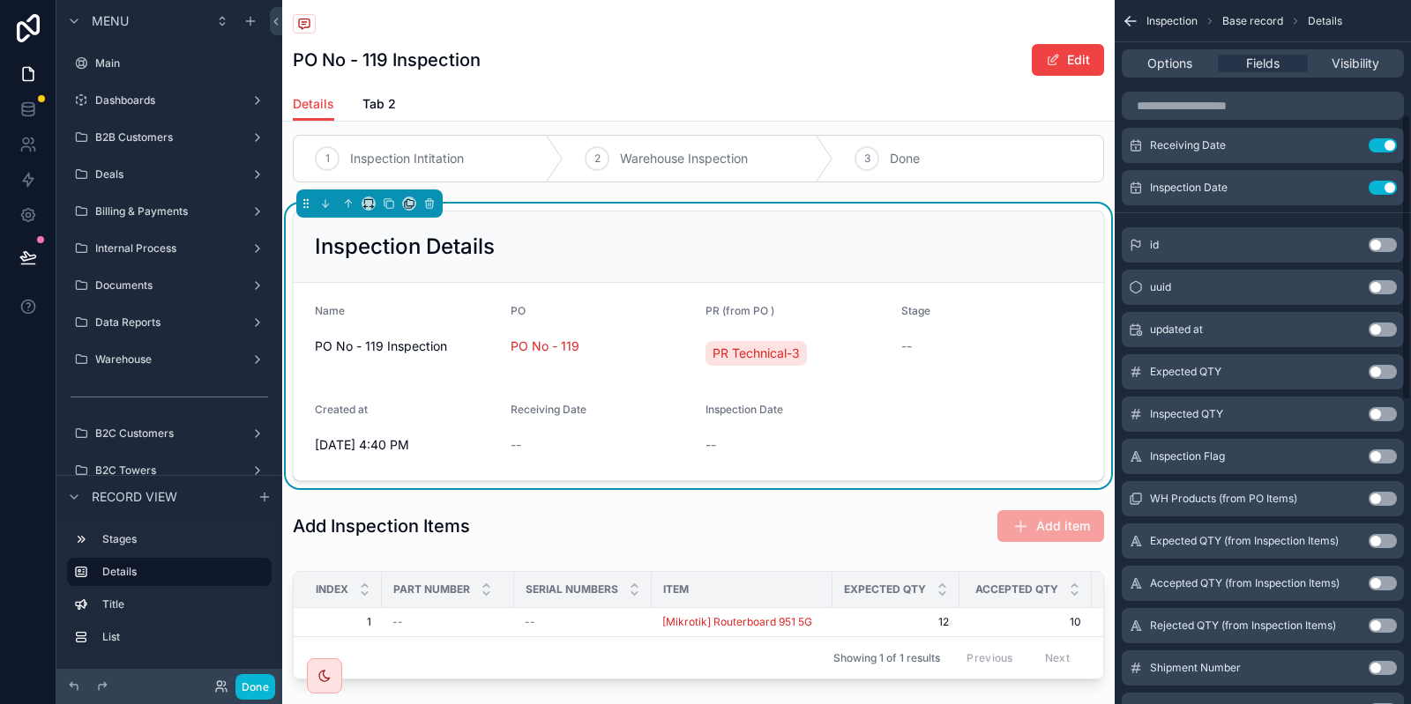
scroll to position [53, 0]
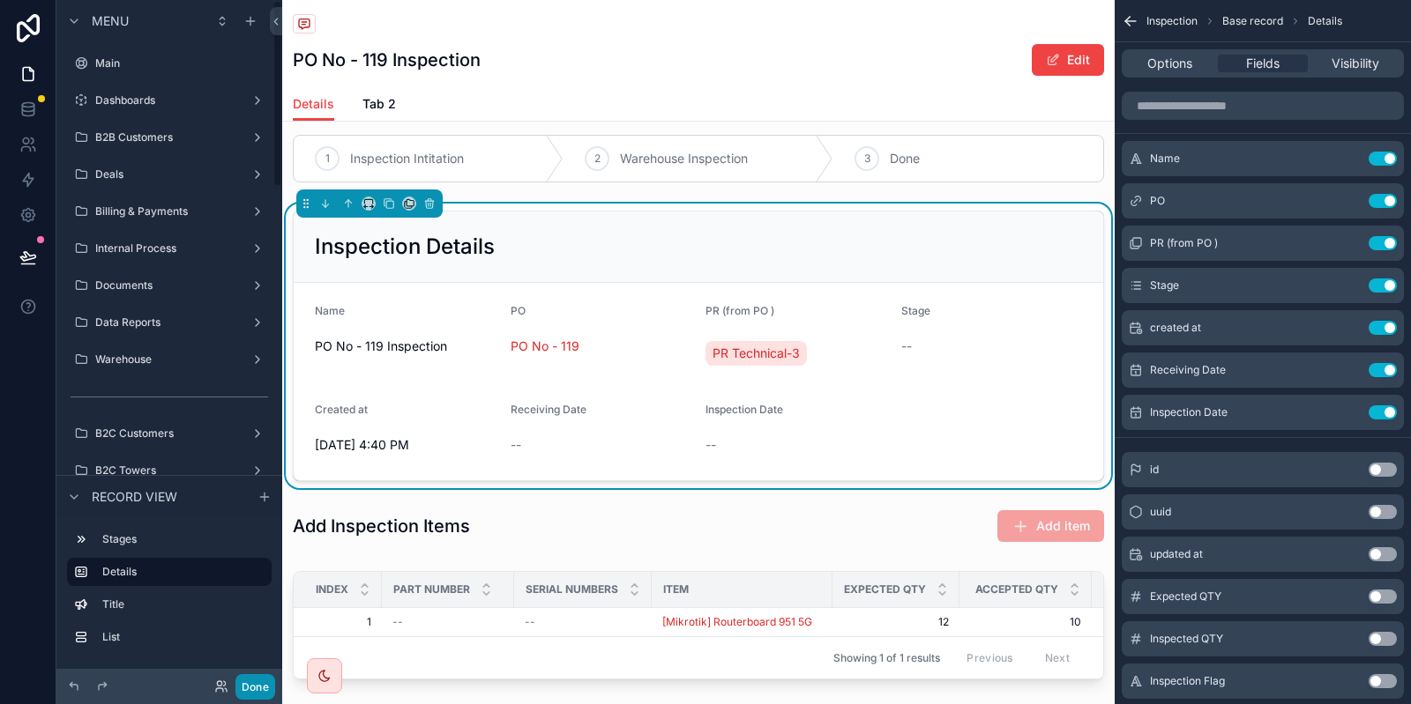
click at [249, 690] on button "Done" at bounding box center [255, 687] width 40 height 26
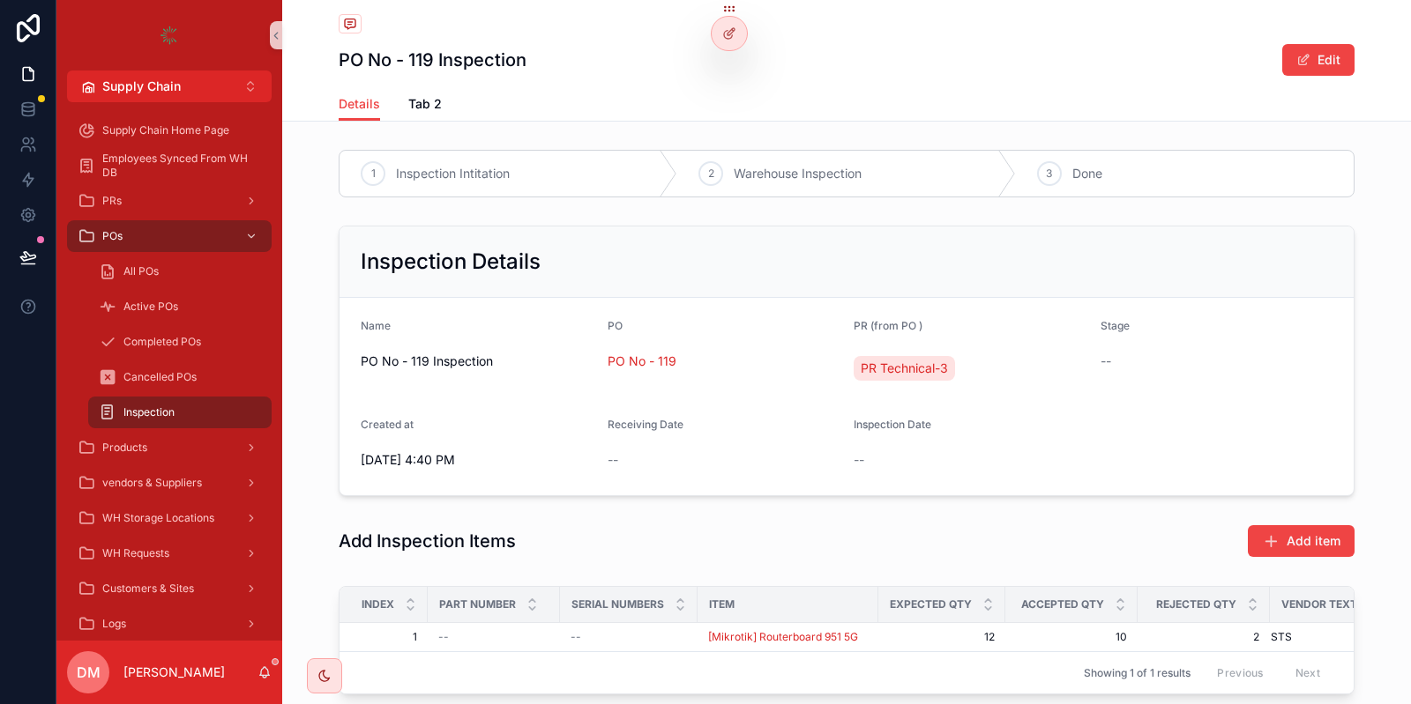
scroll to position [115, 0]
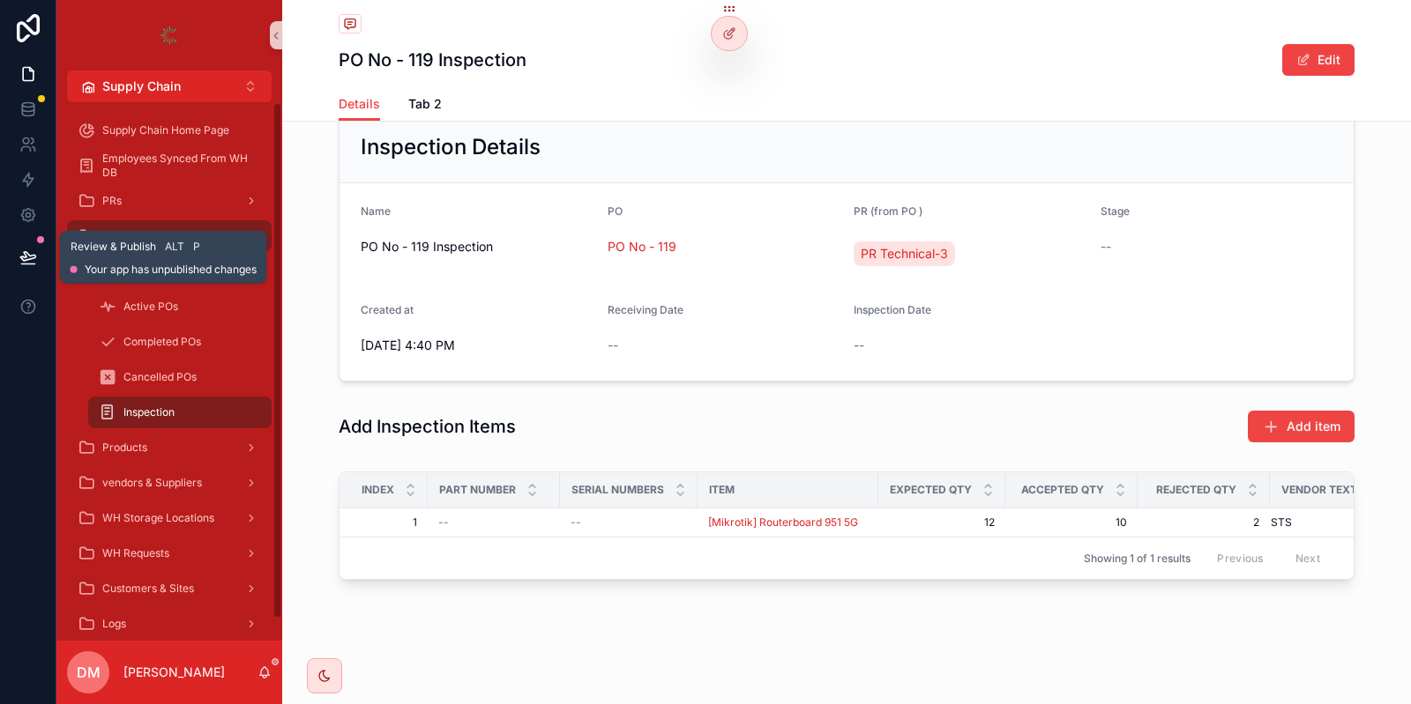
click at [26, 259] on icon at bounding box center [27, 256] width 15 height 9
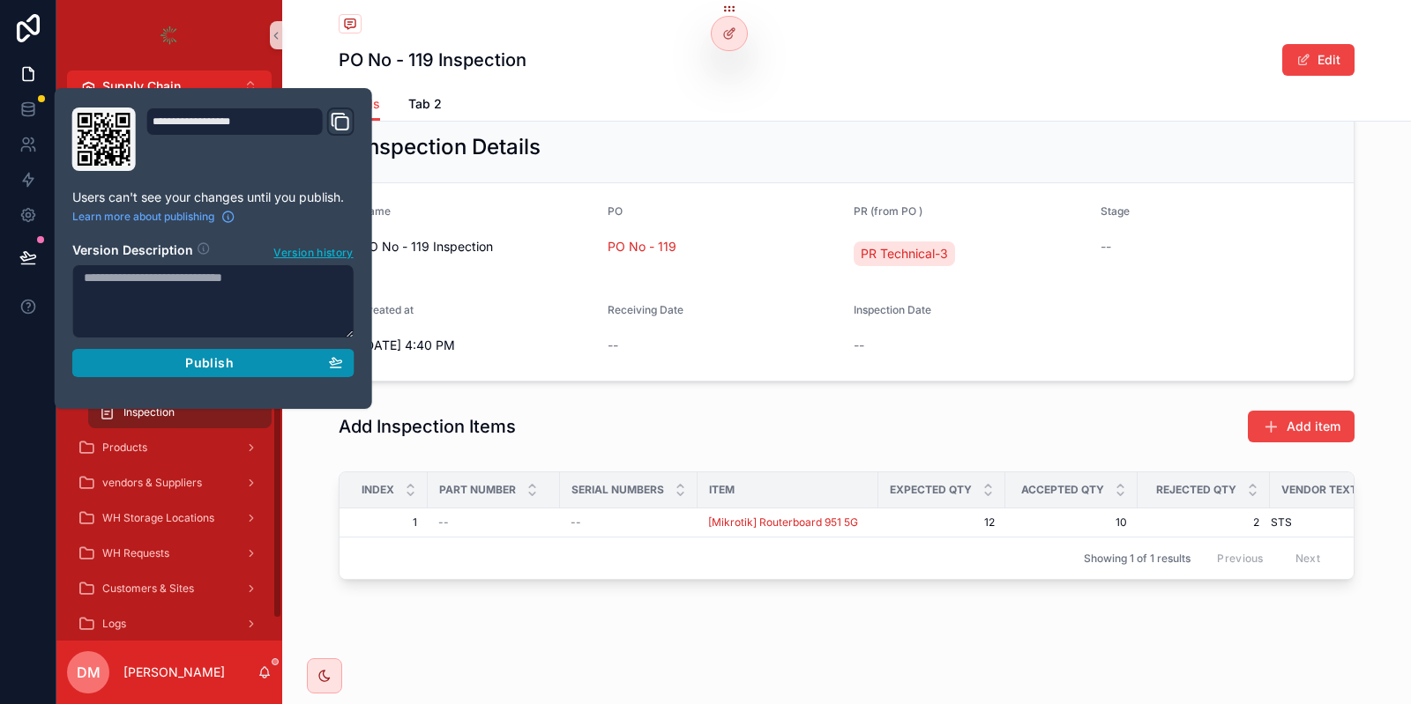
click at [226, 354] on button "Publish" at bounding box center [213, 363] width 282 height 28
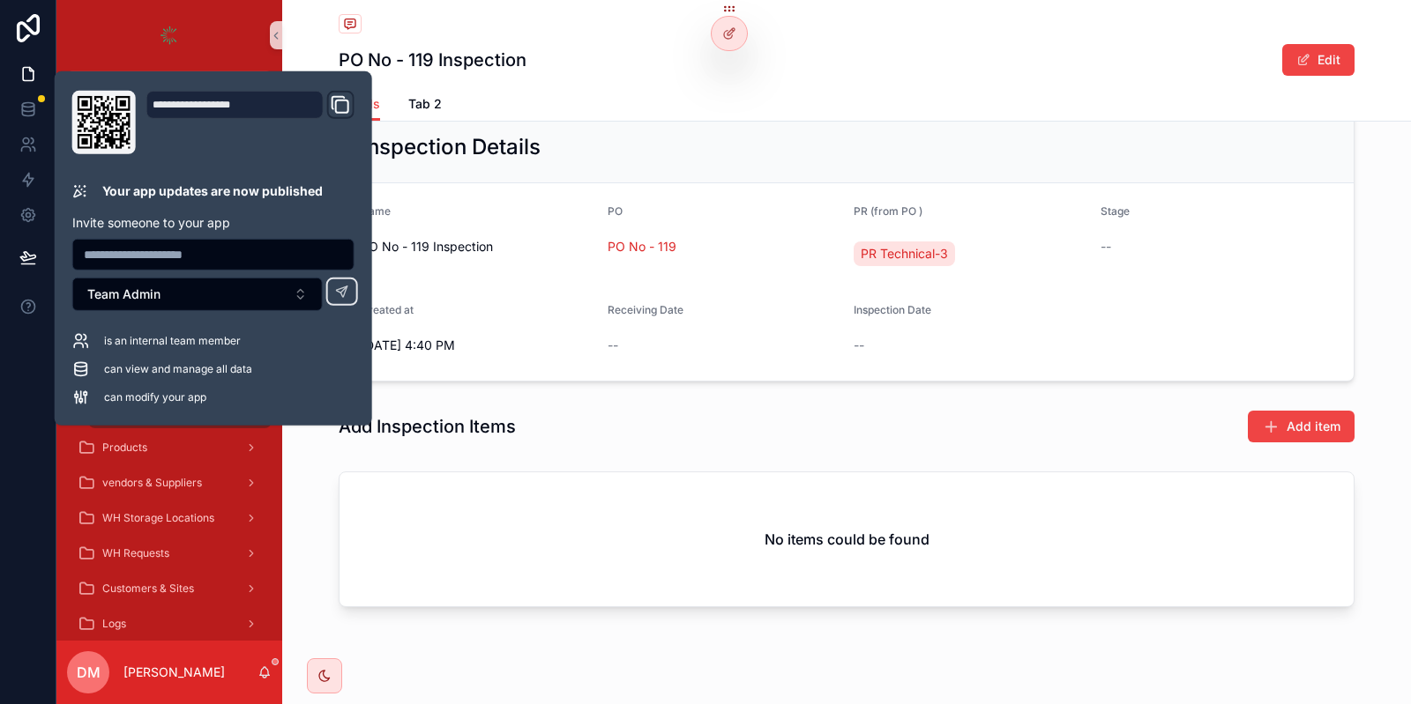
click at [571, 422] on div "Add Inspection Items Add item" at bounding box center [847, 427] width 1016 height 34
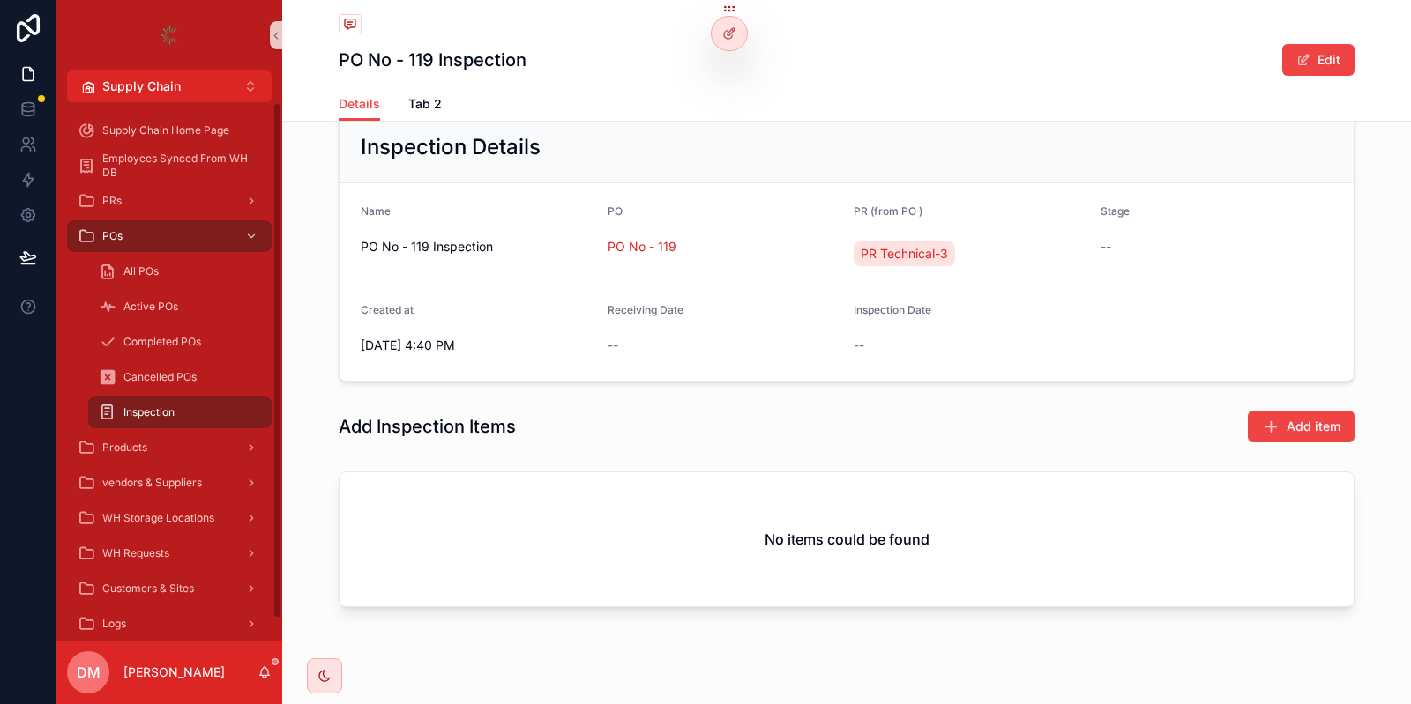
click at [187, 409] on div "Inspection" at bounding box center [180, 412] width 162 height 28
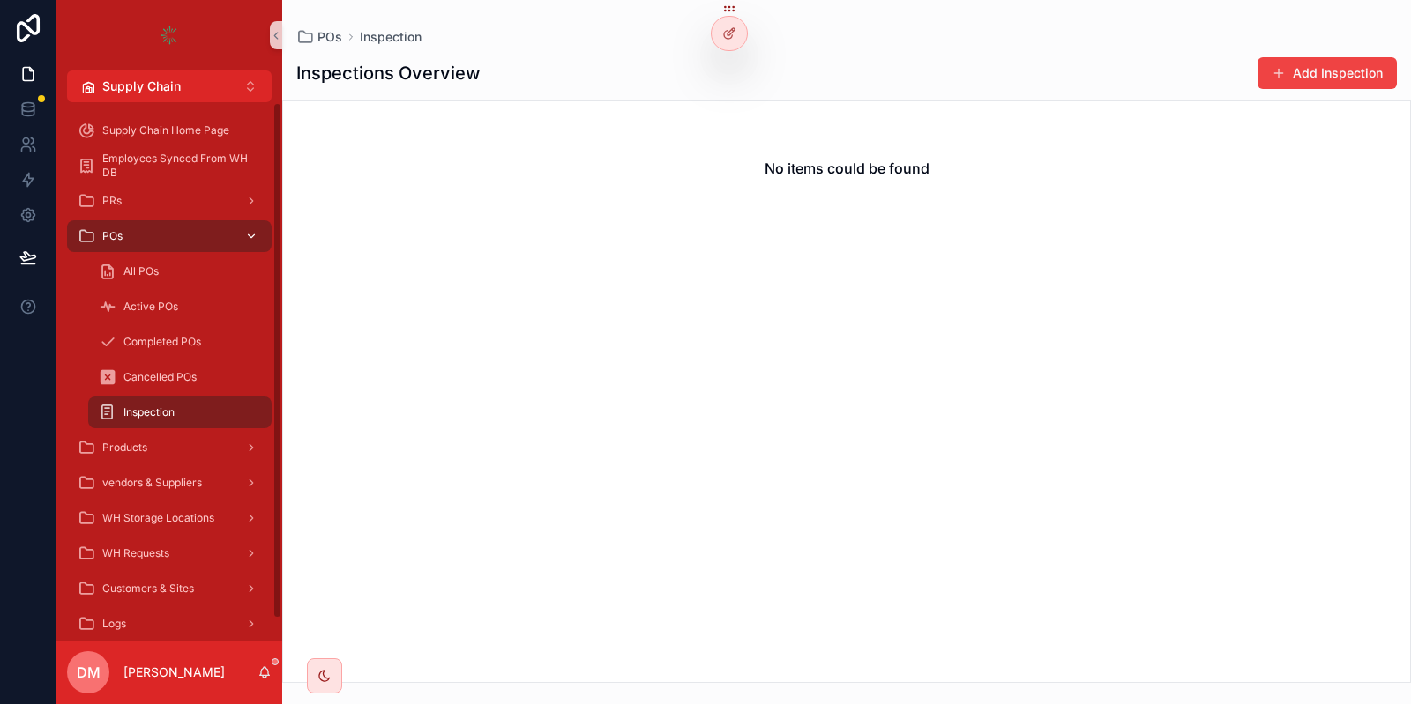
click at [134, 235] on div "POs" at bounding box center [169, 236] width 183 height 28
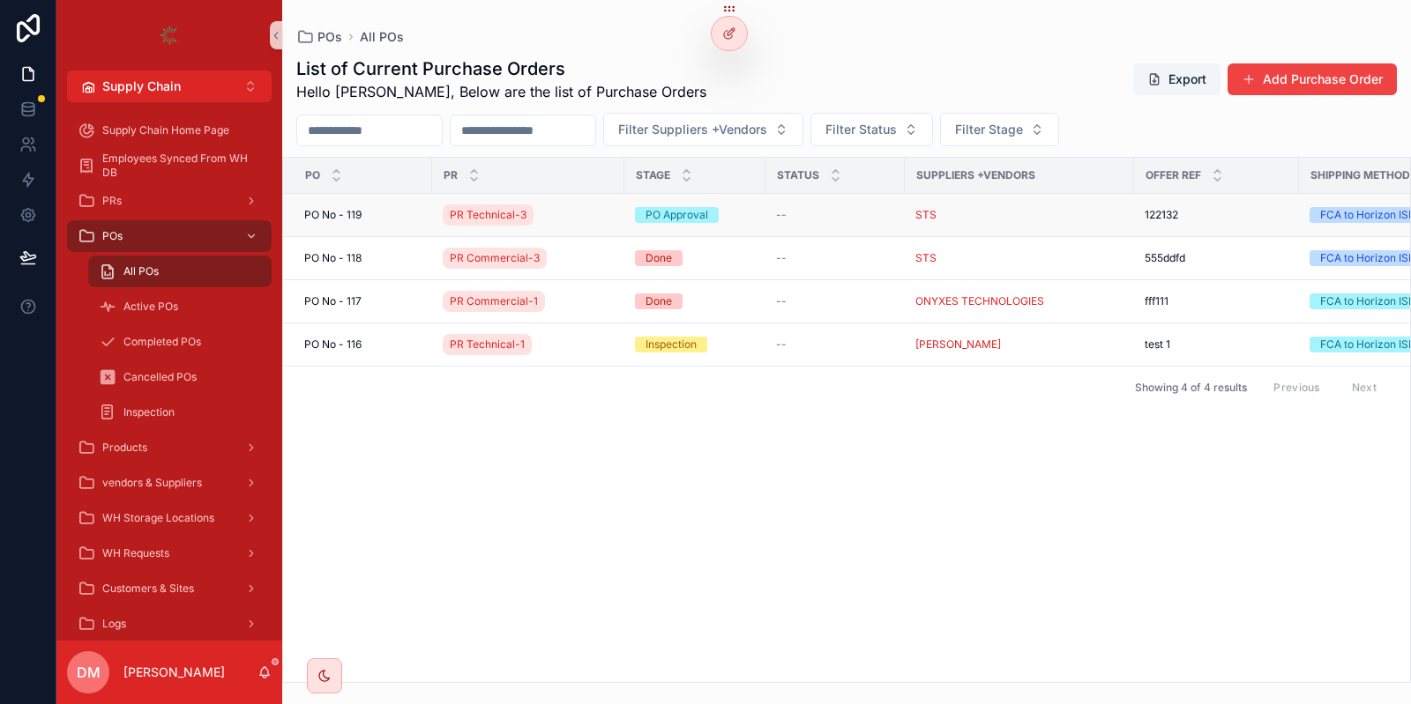
click at [399, 225] on td "[STREET_ADDRESS]" at bounding box center [357, 215] width 149 height 43
click at [400, 214] on div "[STREET_ADDRESS]" at bounding box center [362, 215] width 117 height 14
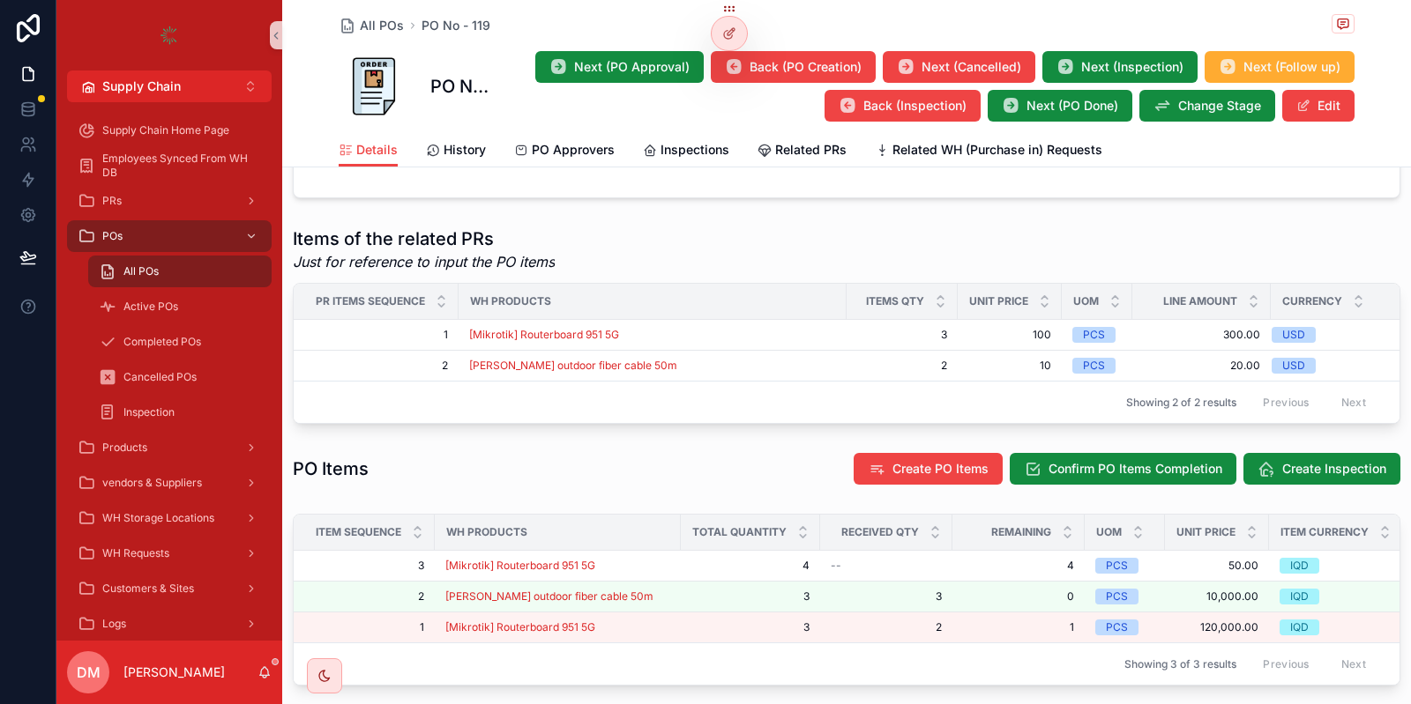
scroll to position [846, 0]
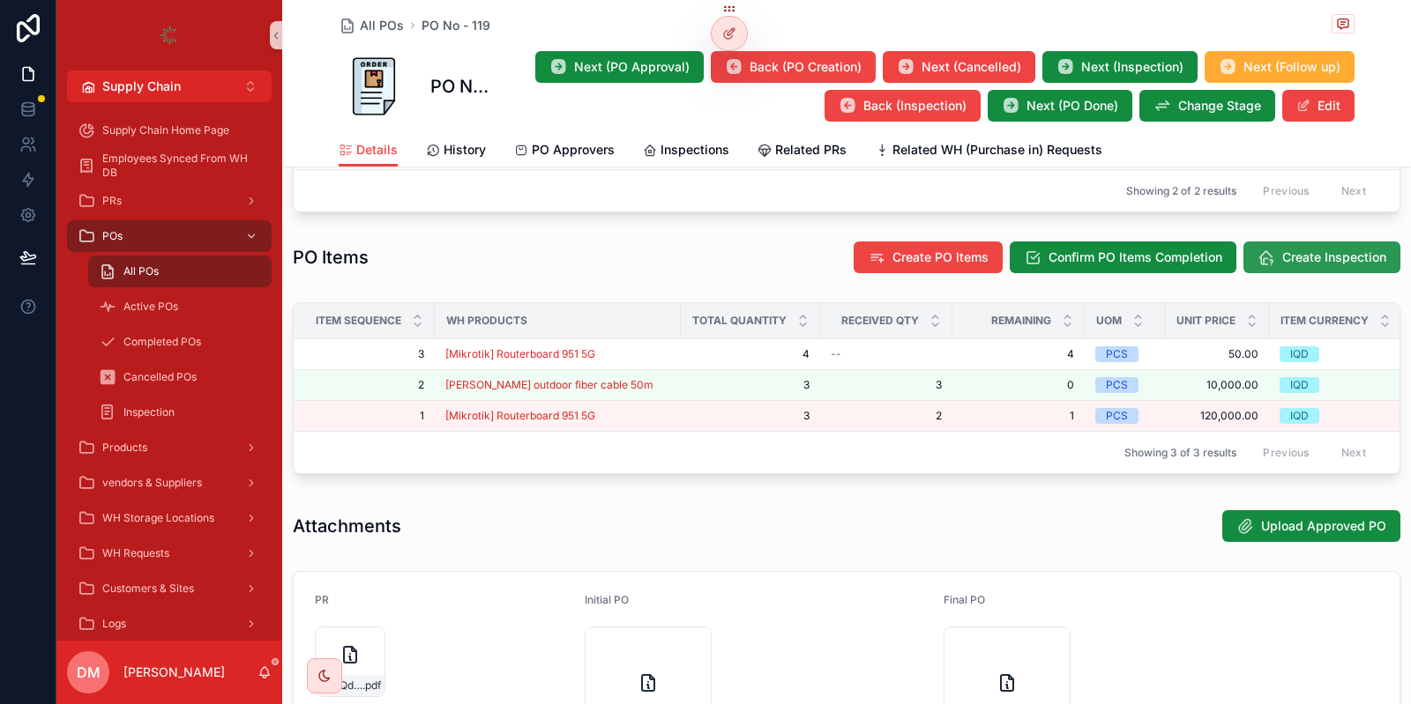
click at [1315, 259] on span "Create Inspection" at bounding box center [1334, 258] width 104 height 18
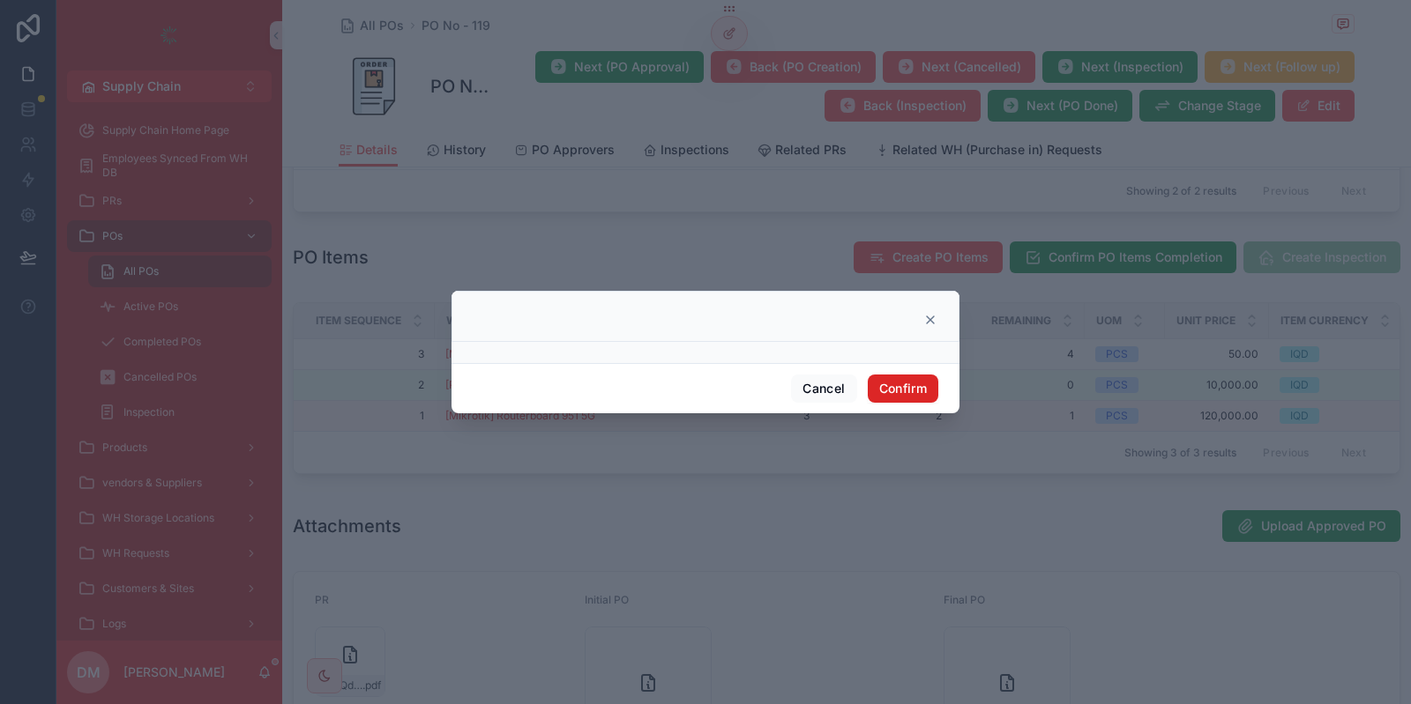
click at [898, 386] on button "Confirm" at bounding box center [903, 389] width 71 height 28
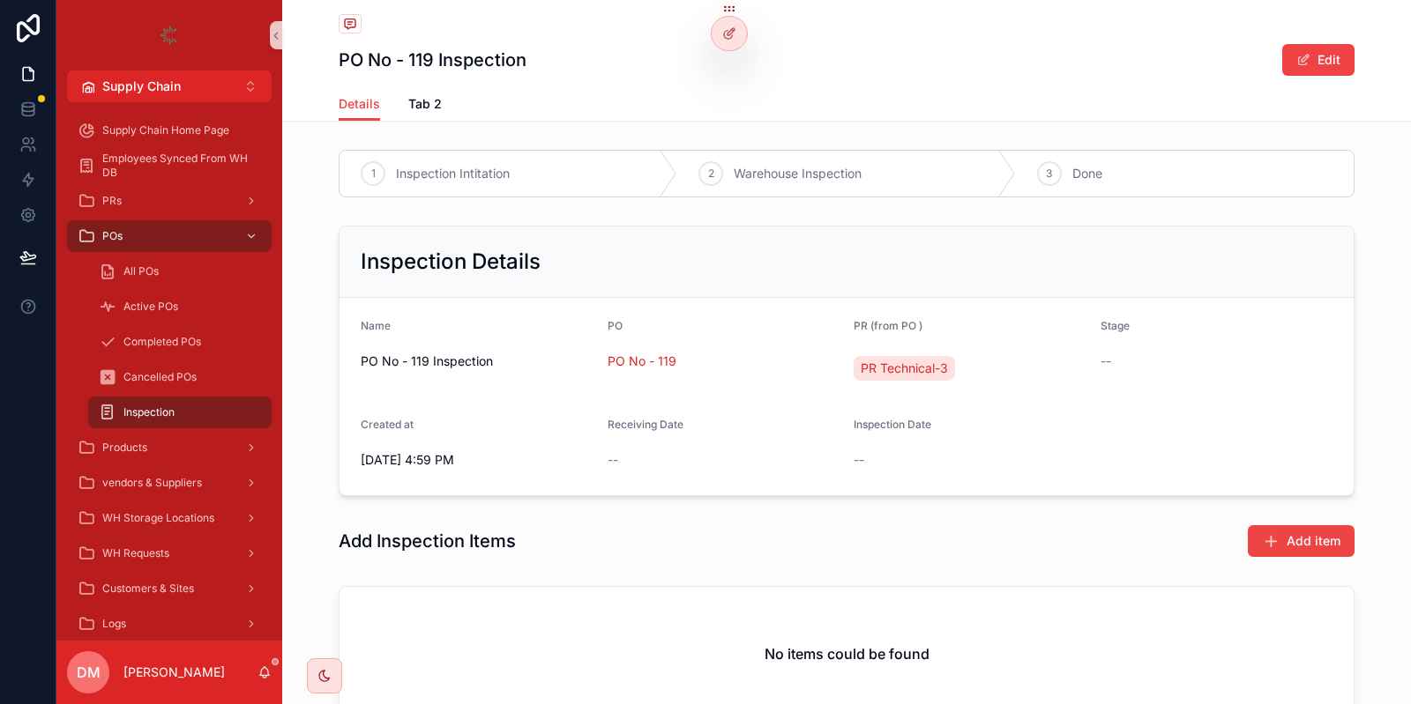
scroll to position [142, 0]
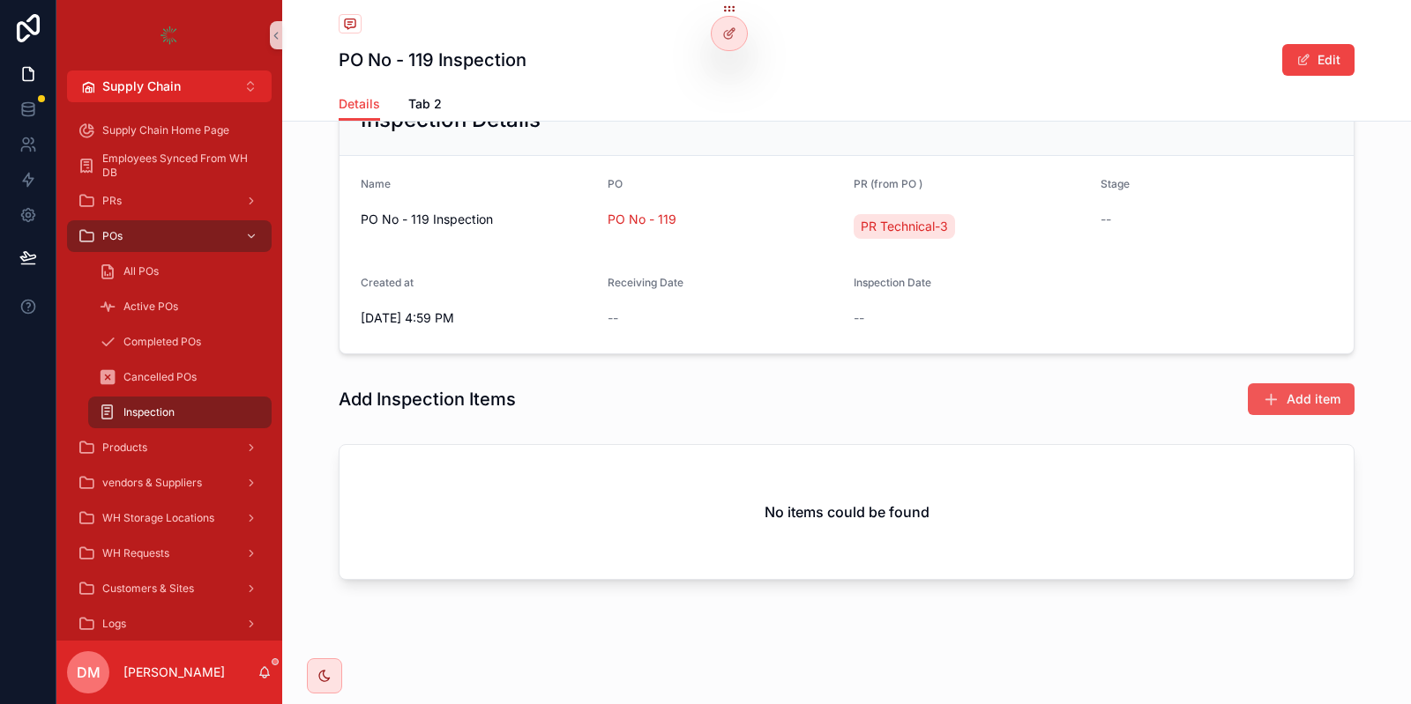
click at [1301, 400] on span "Add item" at bounding box center [1313, 400] width 54 height 18
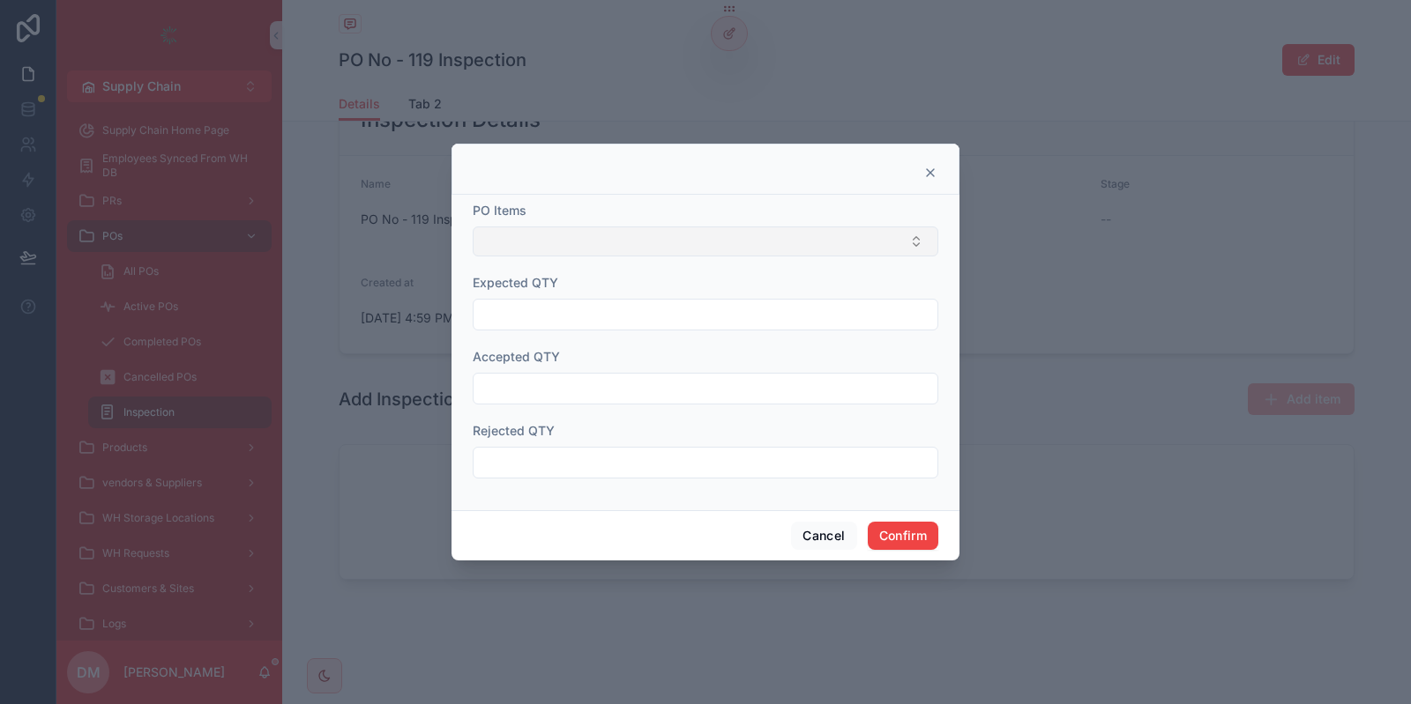
click at [565, 248] on button "Select Button" at bounding box center [705, 242] width 465 height 30
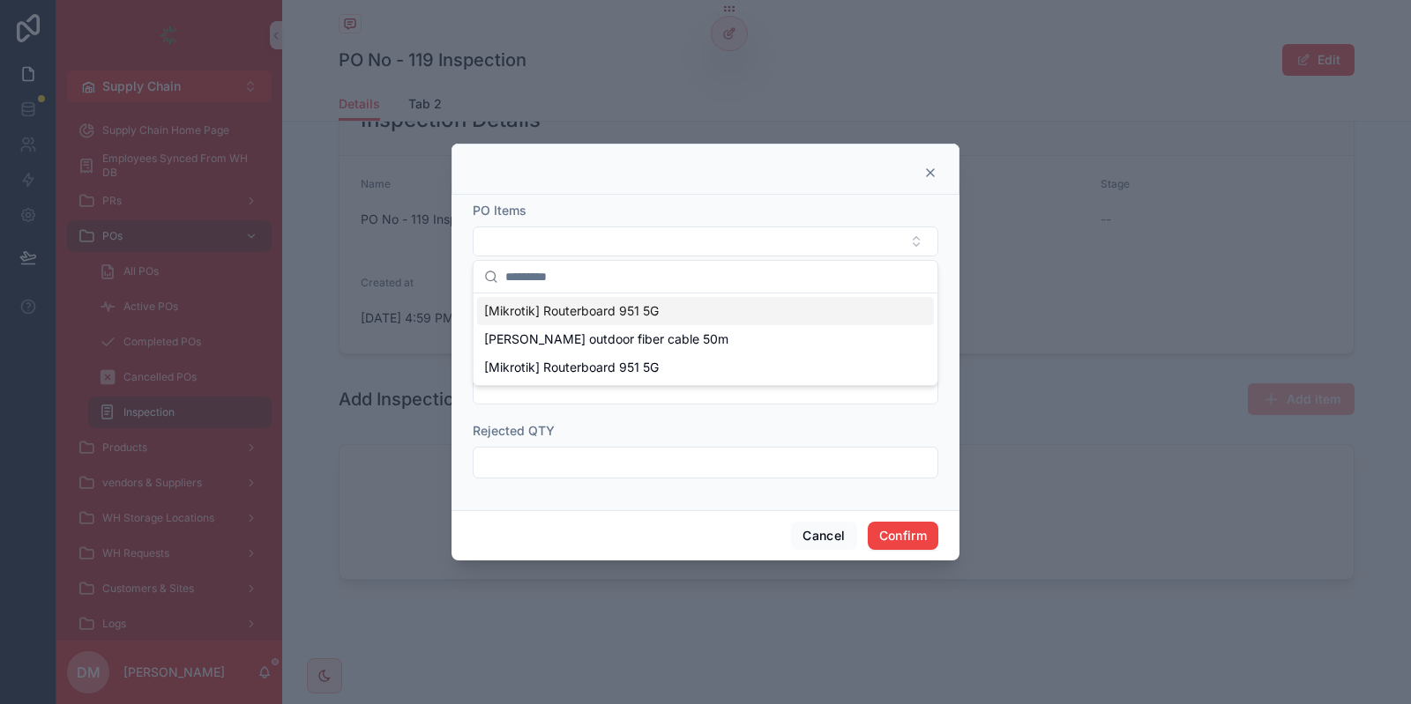
click at [558, 302] on span "[Mikrotik] Routerboard 951 5G" at bounding box center [571, 311] width 175 height 18
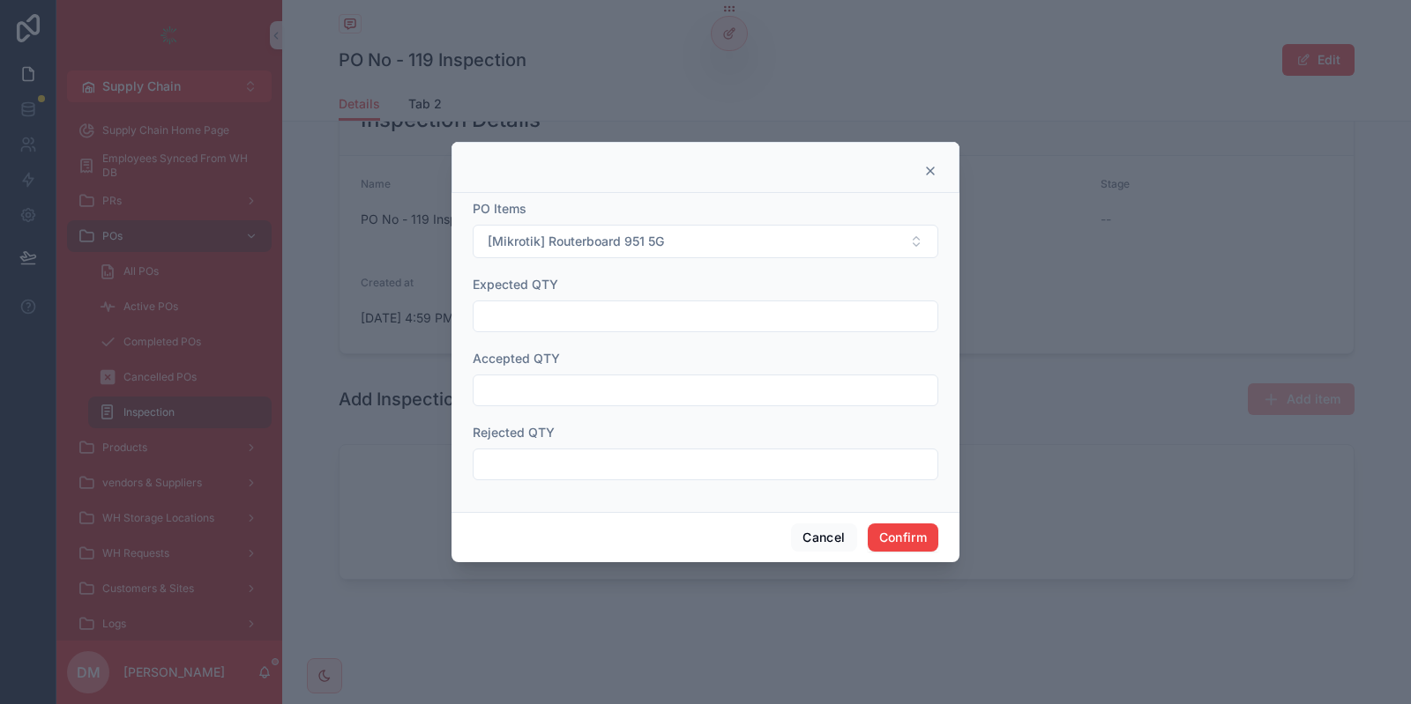
click at [542, 307] on input "text" at bounding box center [705, 316] width 464 height 25
type input "**"
click at [545, 401] on input "text" at bounding box center [705, 390] width 464 height 25
type input "**"
click at [524, 465] on input "text" at bounding box center [705, 464] width 464 height 25
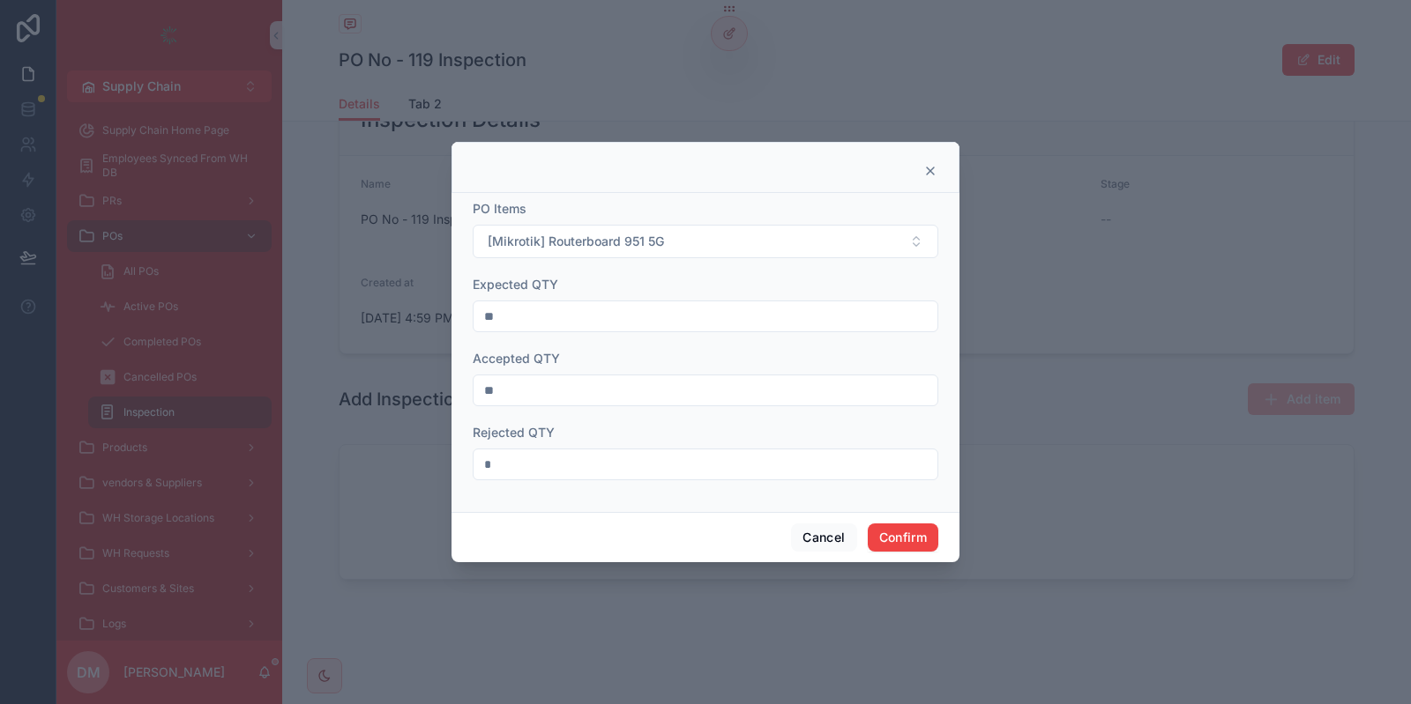
click at [531, 413] on form "PO Items [Mikrotik] Routerboard 951 5G Expected QTY ** Accepted QTY ** Rejected…" at bounding box center [705, 349] width 465 height 298
click at [504, 470] on input "*" at bounding box center [705, 464] width 464 height 25
type input "*"
click at [510, 396] on input "**" at bounding box center [705, 390] width 464 height 25
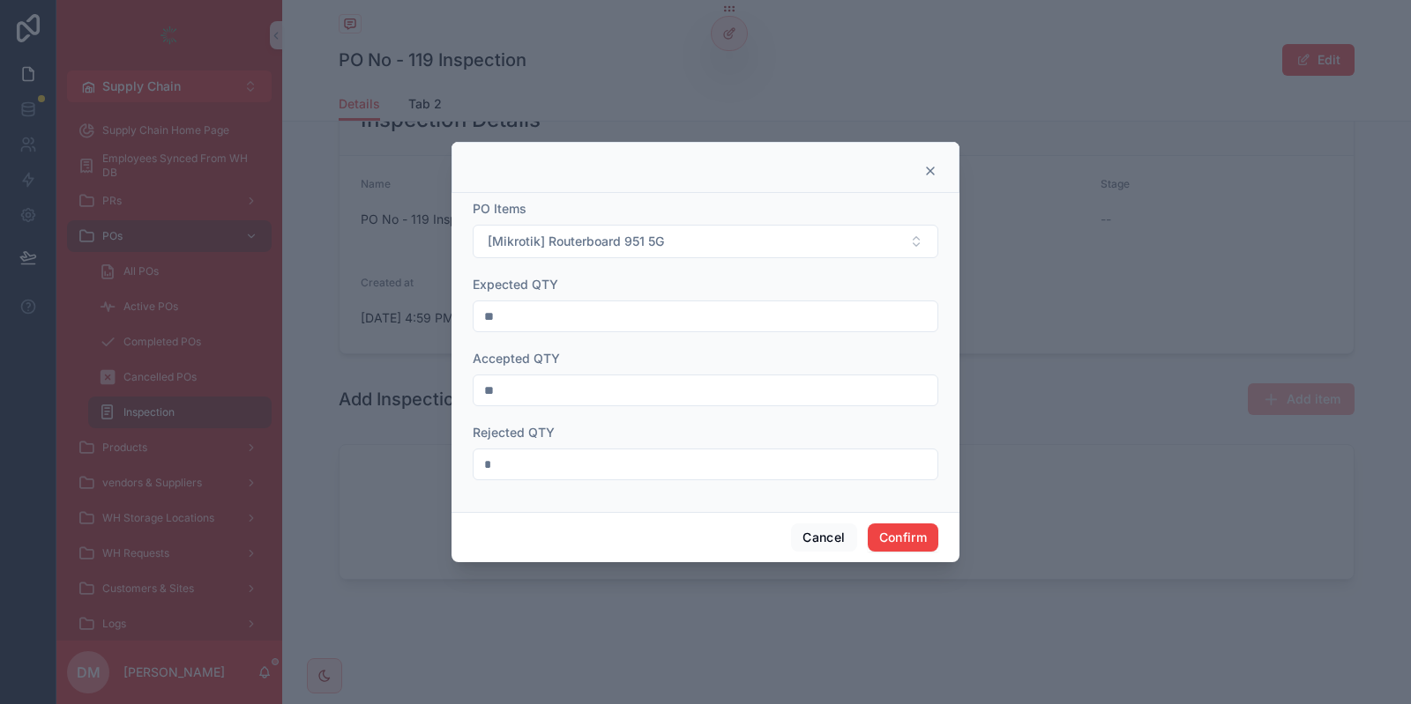
click at [510, 396] on input "**" at bounding box center [705, 390] width 464 height 25
type input "*"
click at [539, 476] on input "*" at bounding box center [705, 464] width 464 height 25
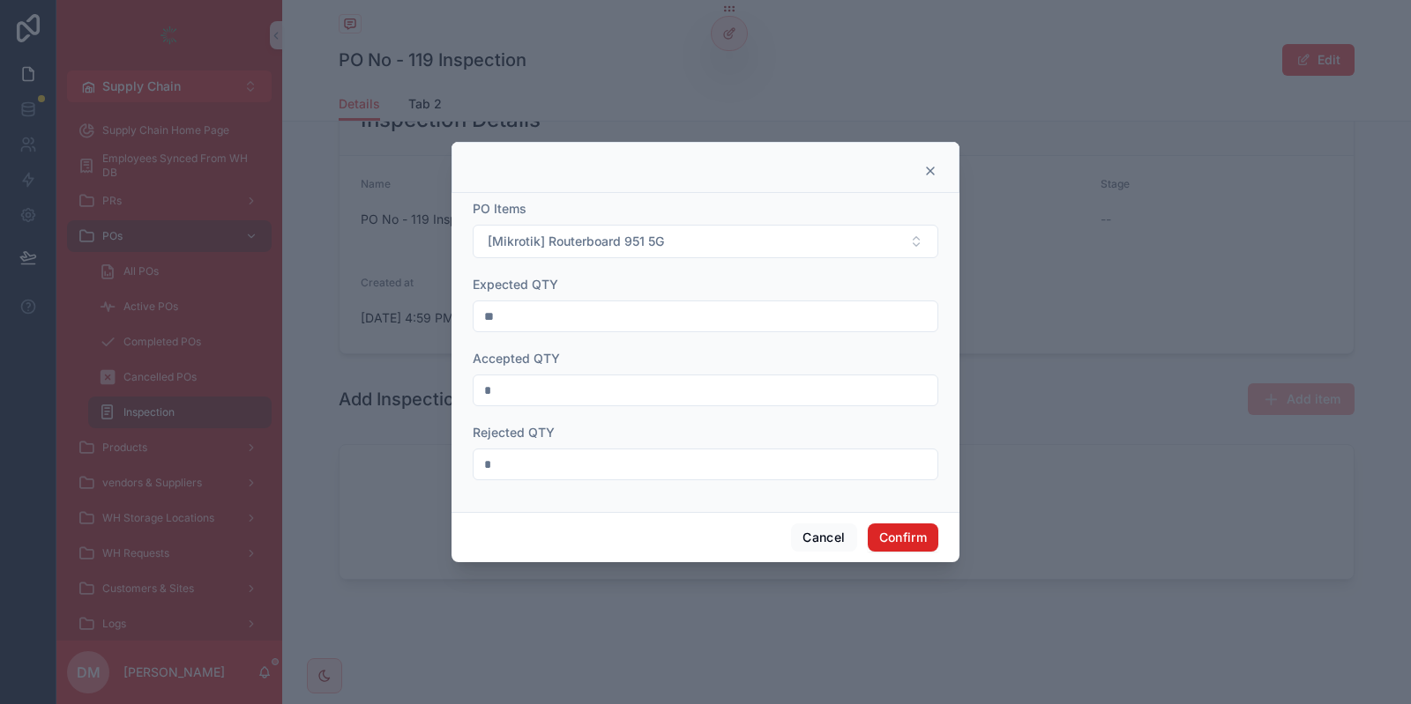
type input "*"
click at [921, 535] on button "Confirm" at bounding box center [903, 538] width 71 height 28
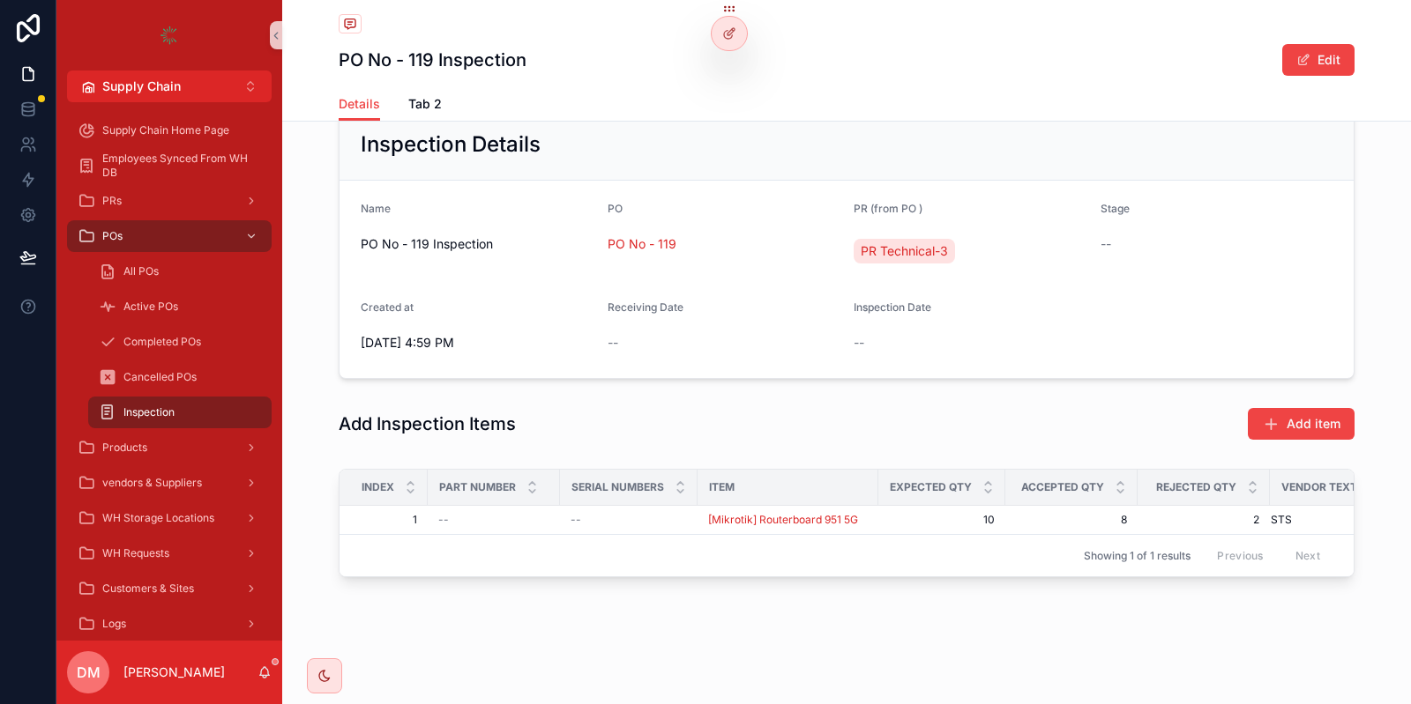
scroll to position [115, 0]
click at [1296, 416] on button "Add item" at bounding box center [1300, 427] width 107 height 32
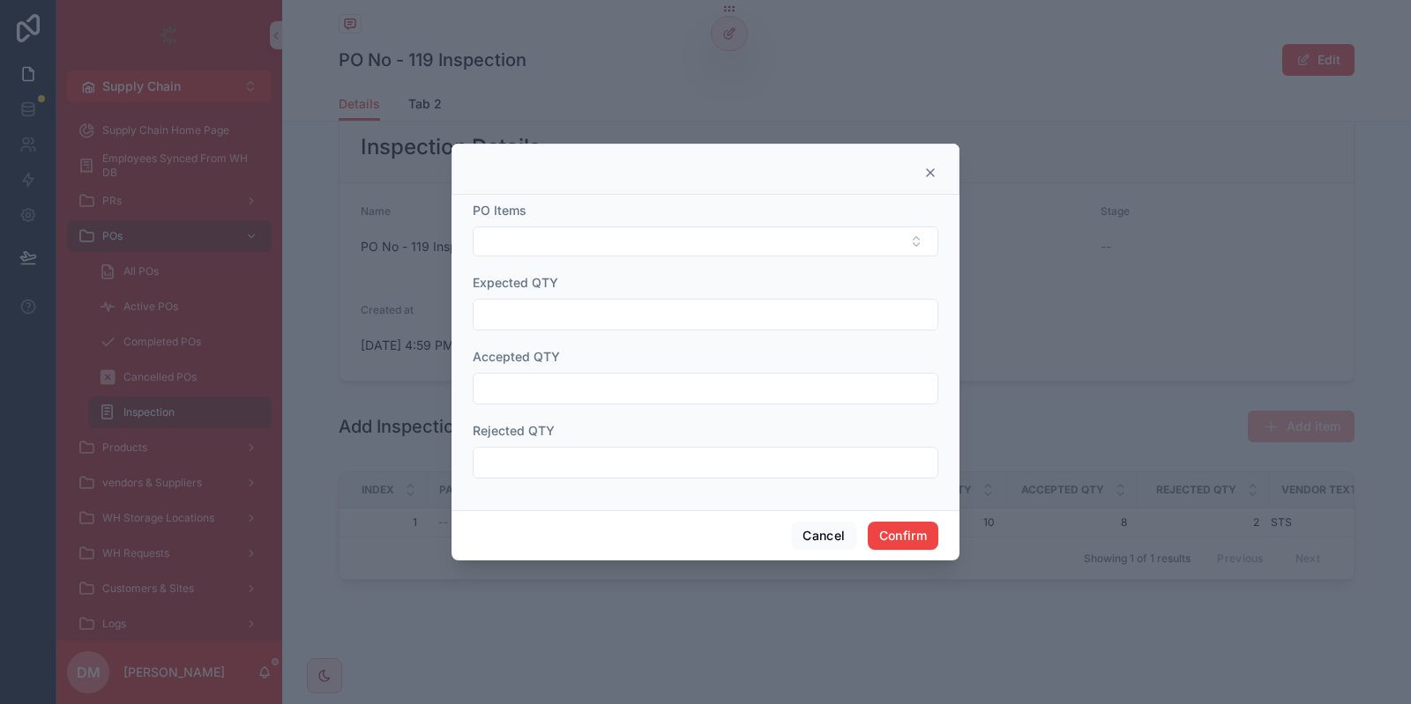
click at [624, 277] on div "Expected QTY" at bounding box center [705, 283] width 465 height 18
click at [604, 259] on form "PO Items Expected QTY Accepted QTY Rejected QTY" at bounding box center [705, 349] width 465 height 294
click at [567, 239] on button "Select Button" at bounding box center [705, 242] width 465 height 30
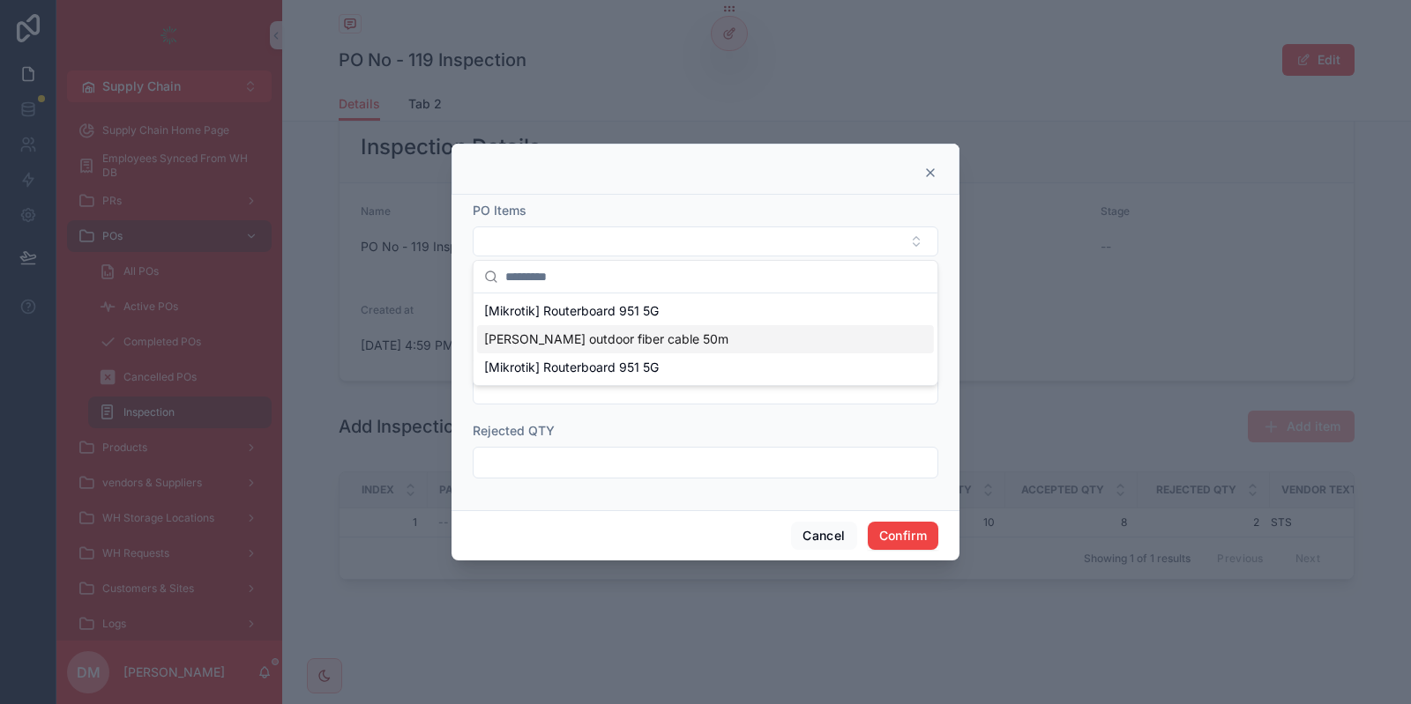
click at [562, 344] on span "[PERSON_NAME] outdoor fiber cable 50m" at bounding box center [606, 340] width 244 height 18
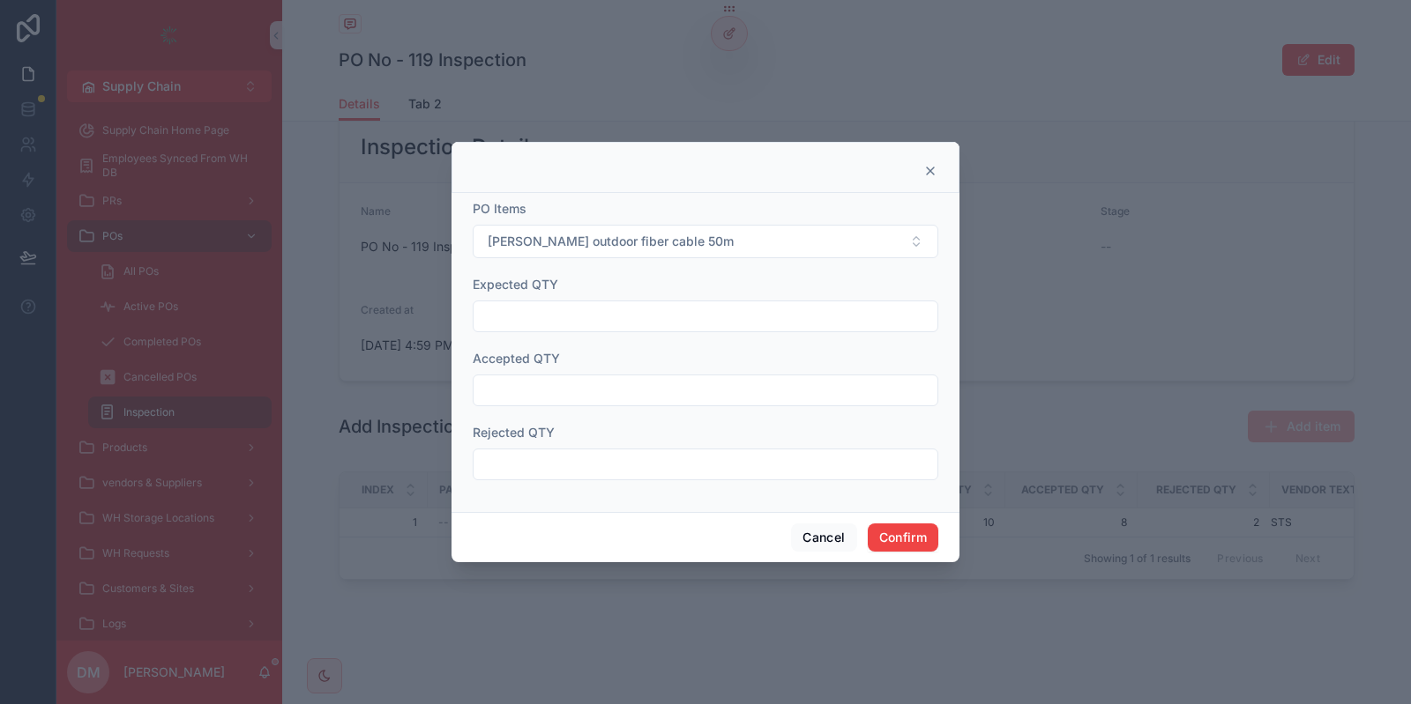
click at [595, 301] on div "Expected QTY" at bounding box center [705, 304] width 465 height 56
click at [541, 324] on input "text" at bounding box center [705, 316] width 464 height 25
type input "**"
click at [553, 391] on input "text" at bounding box center [705, 390] width 464 height 25
click at [525, 391] on input "**" at bounding box center [705, 390] width 464 height 25
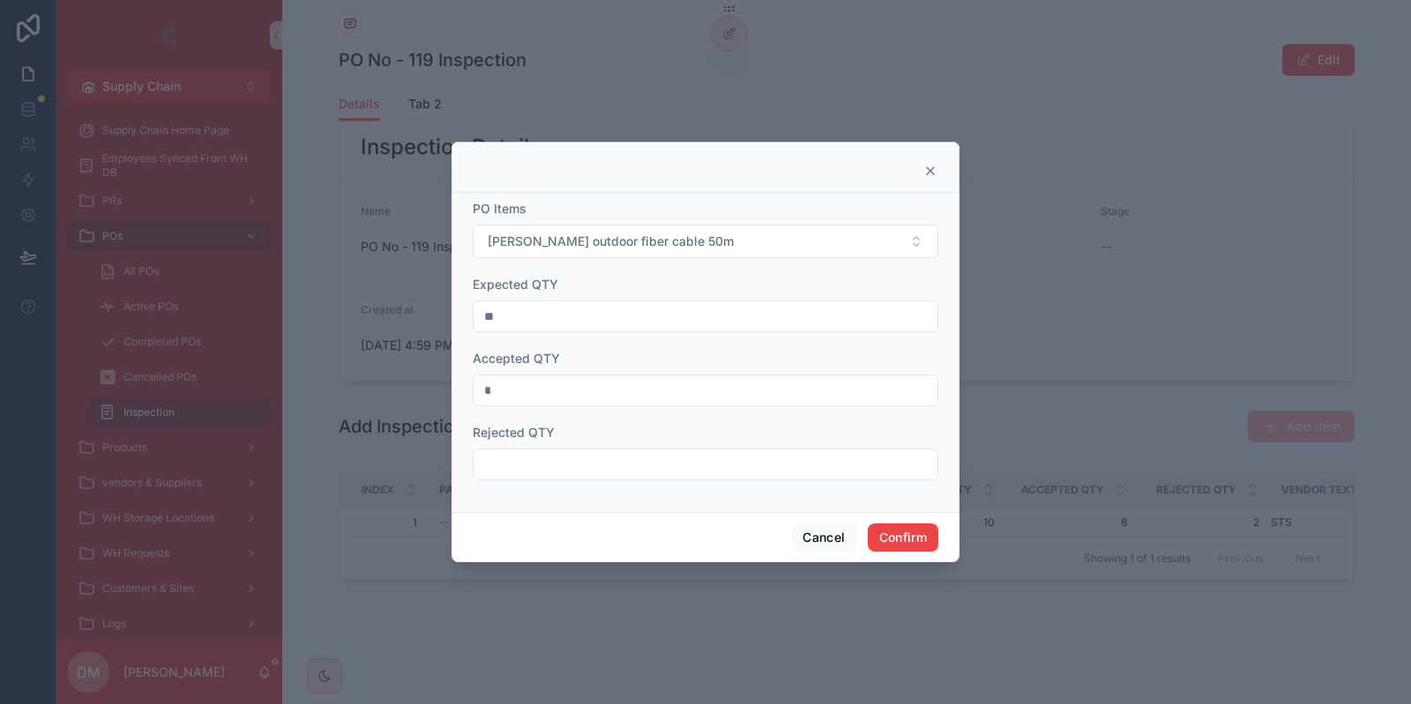
type input "*"
click at [517, 461] on input "text" at bounding box center [705, 464] width 464 height 25
type input "*"
click at [912, 541] on button "Confirm" at bounding box center [903, 538] width 71 height 28
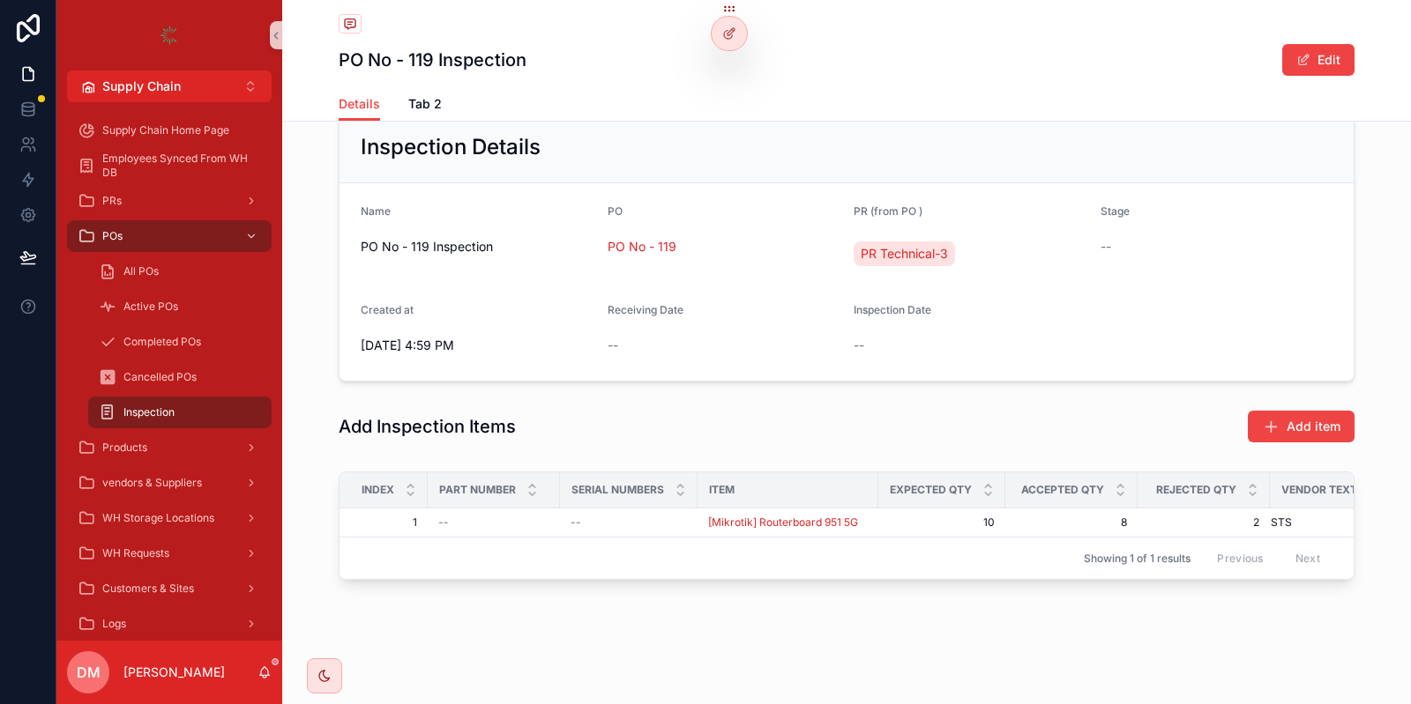
scroll to position [143, 0]
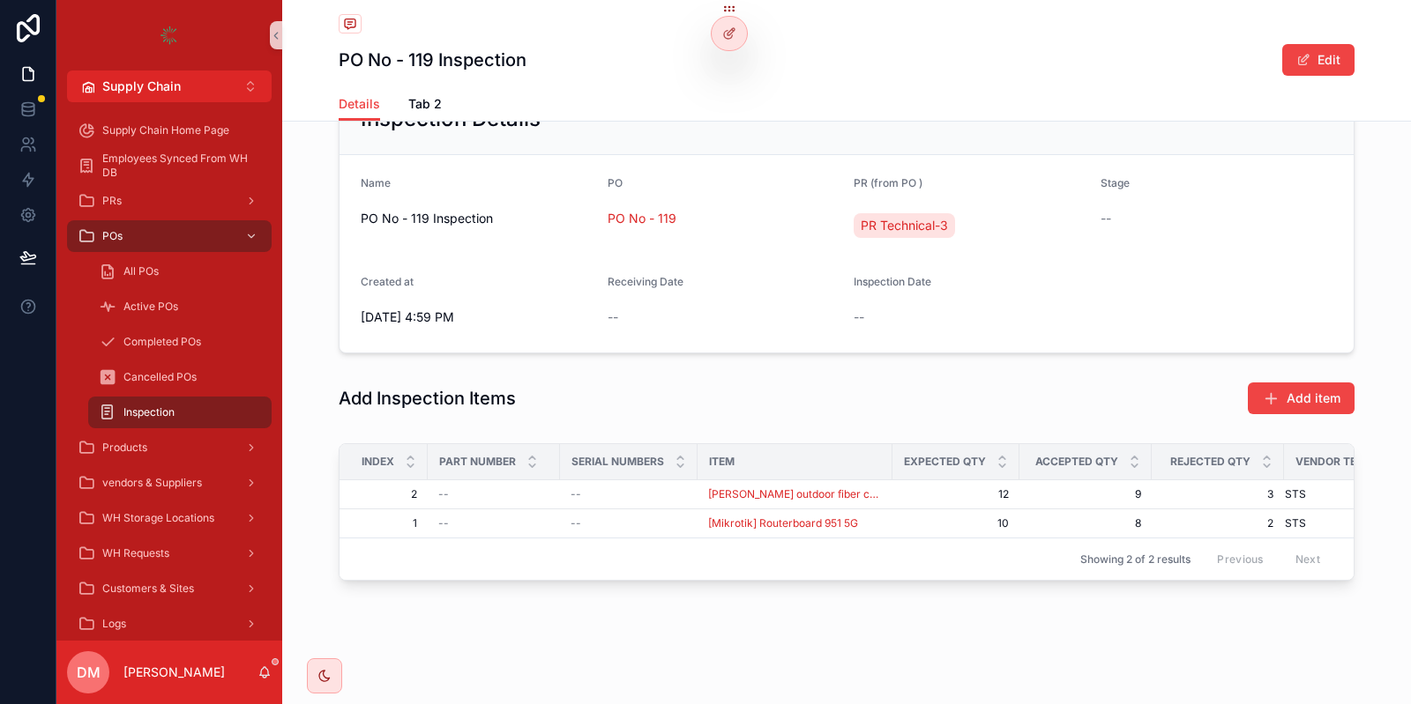
click at [406, 447] on div "Index" at bounding box center [383, 462] width 86 height 34
click at [409, 465] on icon "scrollable content" at bounding box center [410, 465] width 11 height 11
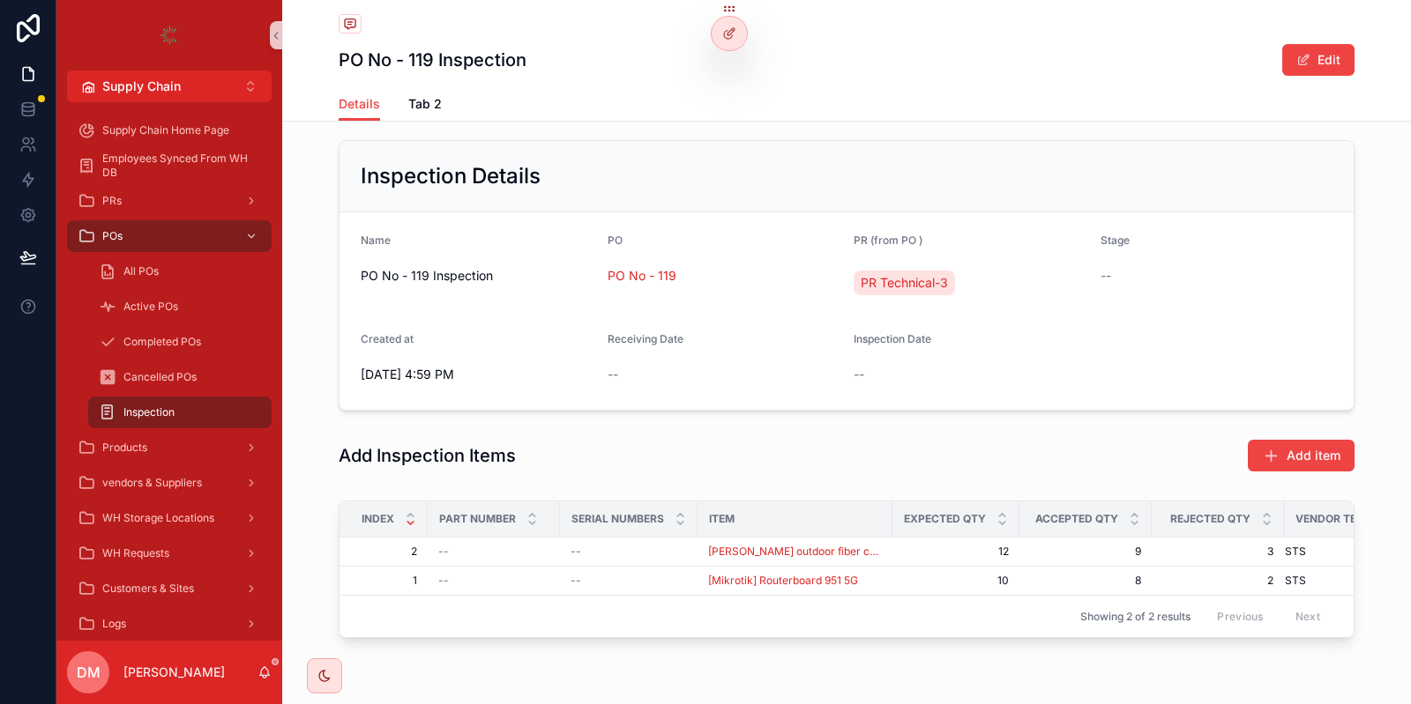
scroll to position [143, 0]
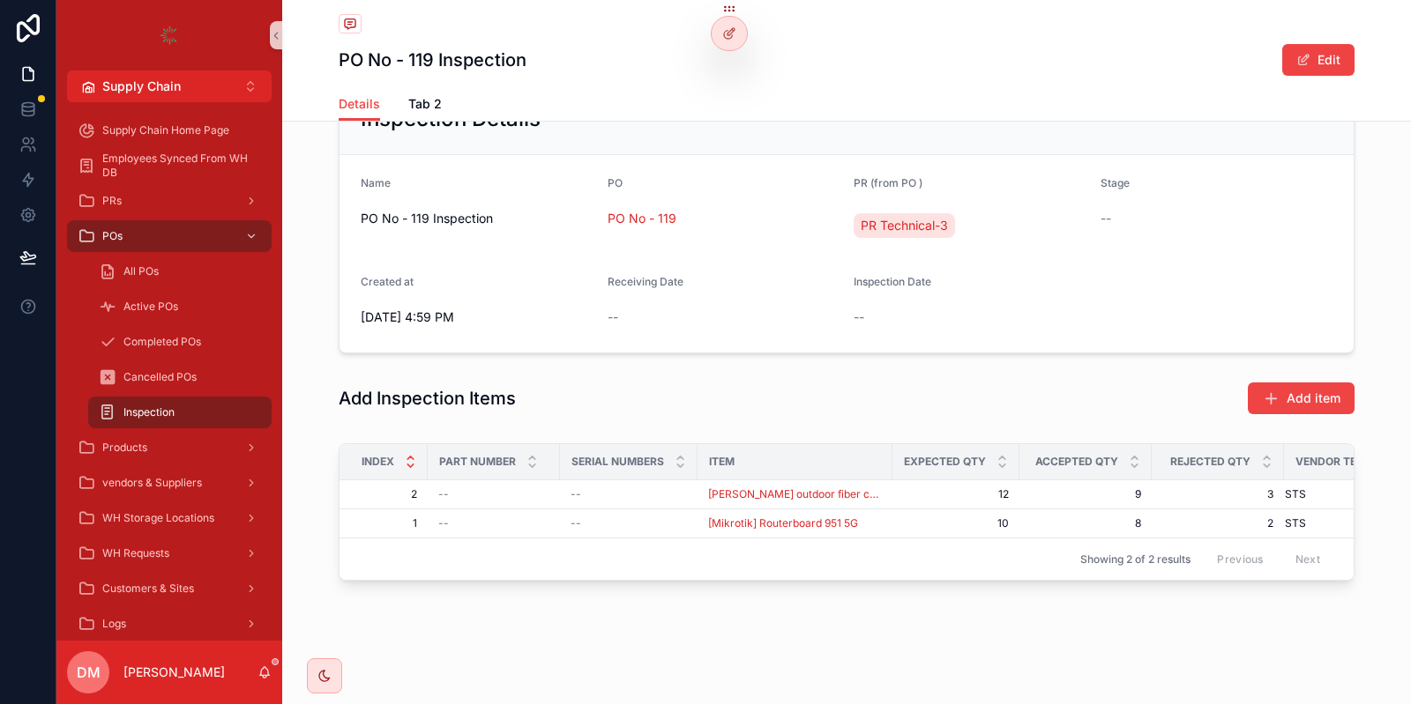
click at [413, 457] on icon "scrollable content" at bounding box center [410, 458] width 6 height 3
click at [731, 46] on div at bounding box center [728, 34] width 35 height 34
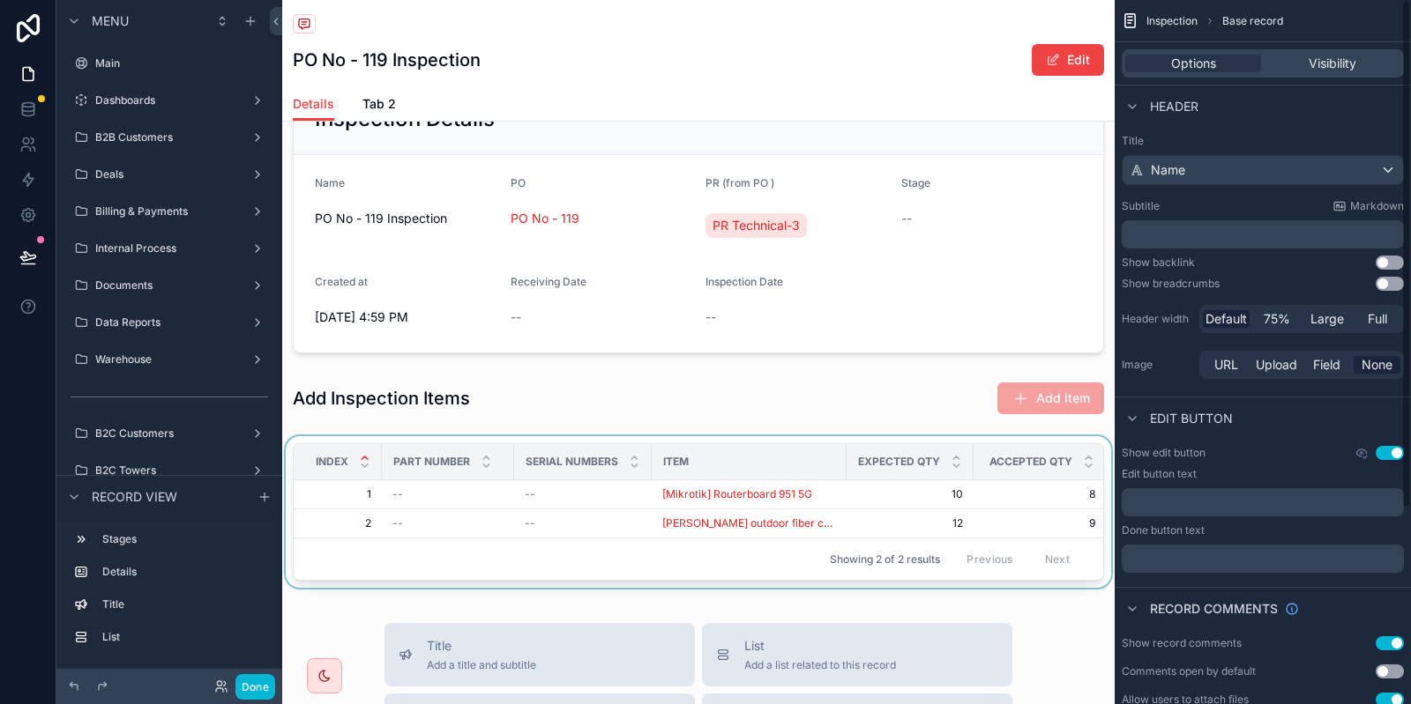
click at [1039, 488] on div "scrollable content" at bounding box center [698, 515] width 832 height 159
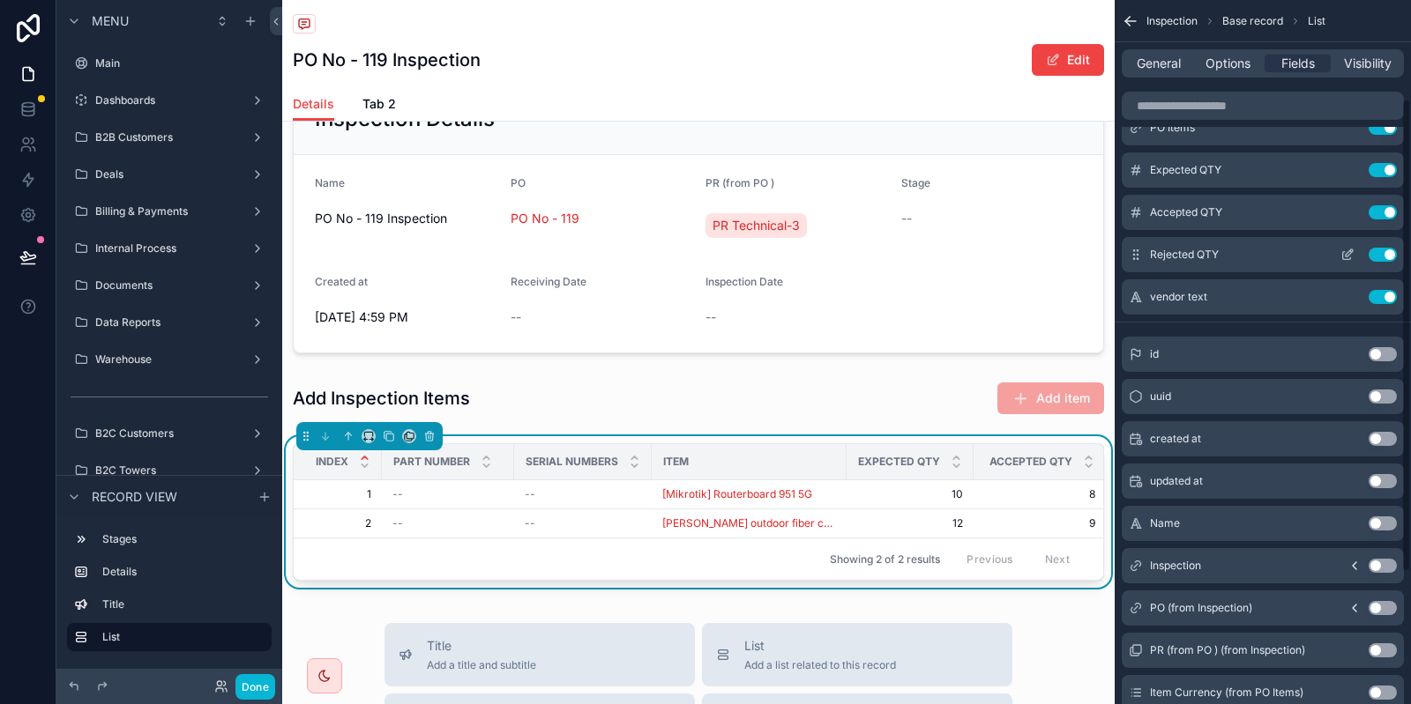
scroll to position [146, 0]
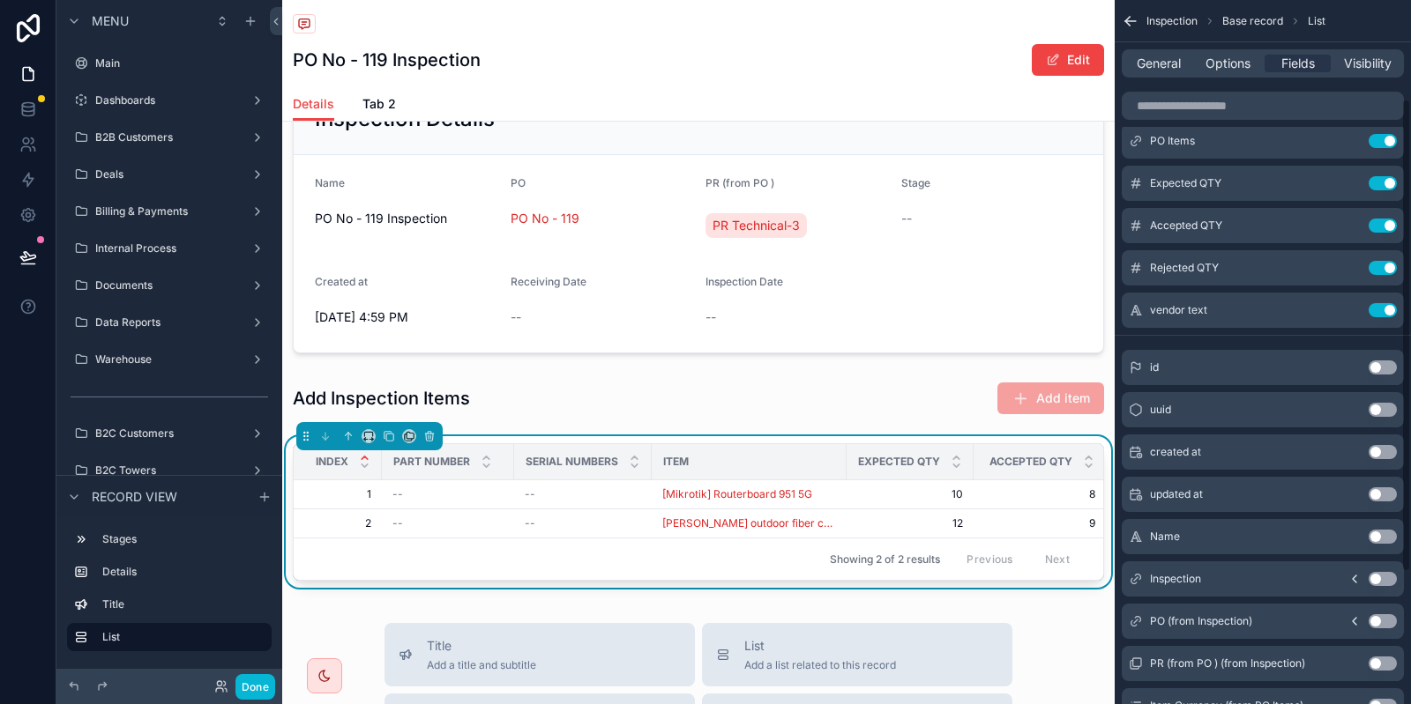
drag, startPoint x: 1033, startPoint y: 379, endPoint x: 1397, endPoint y: 157, distance: 426.5
click at [1033, 378] on div "scrollable content" at bounding box center [698, 399] width 832 height 48
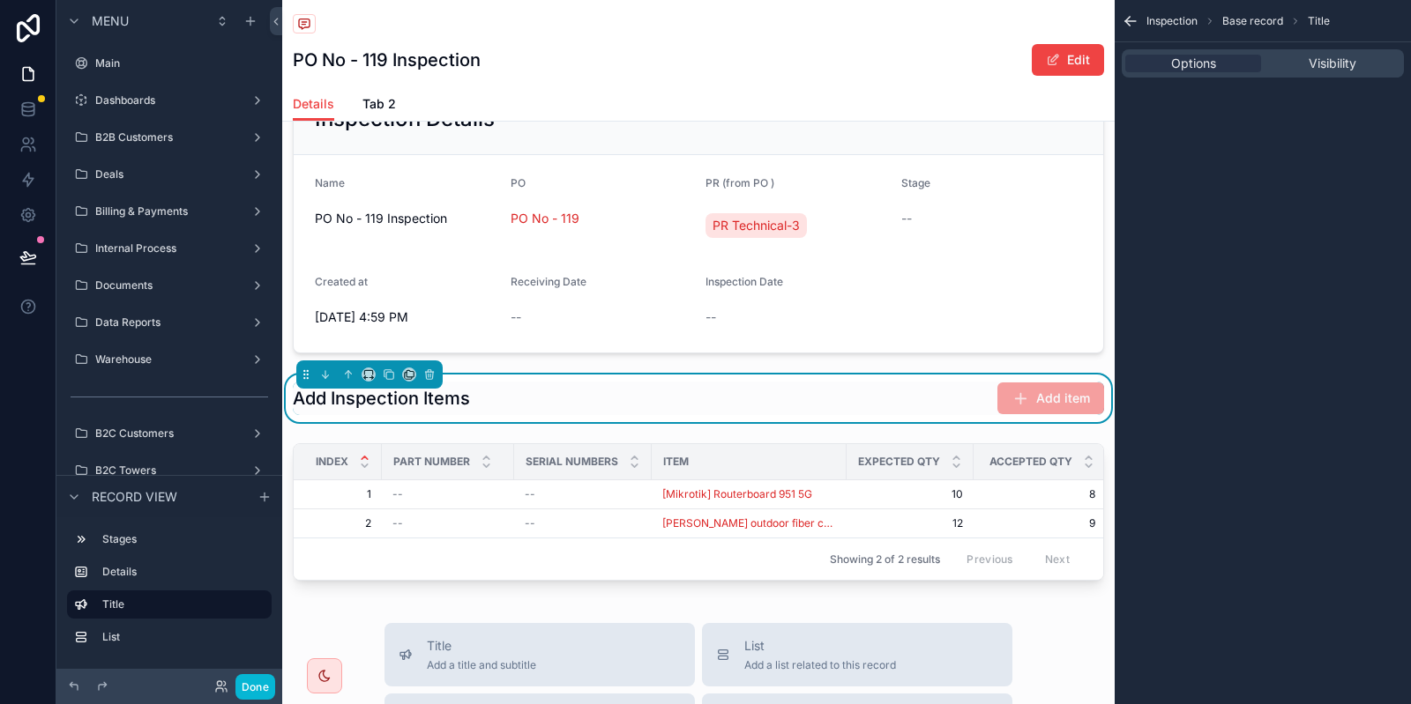
scroll to position [0, 0]
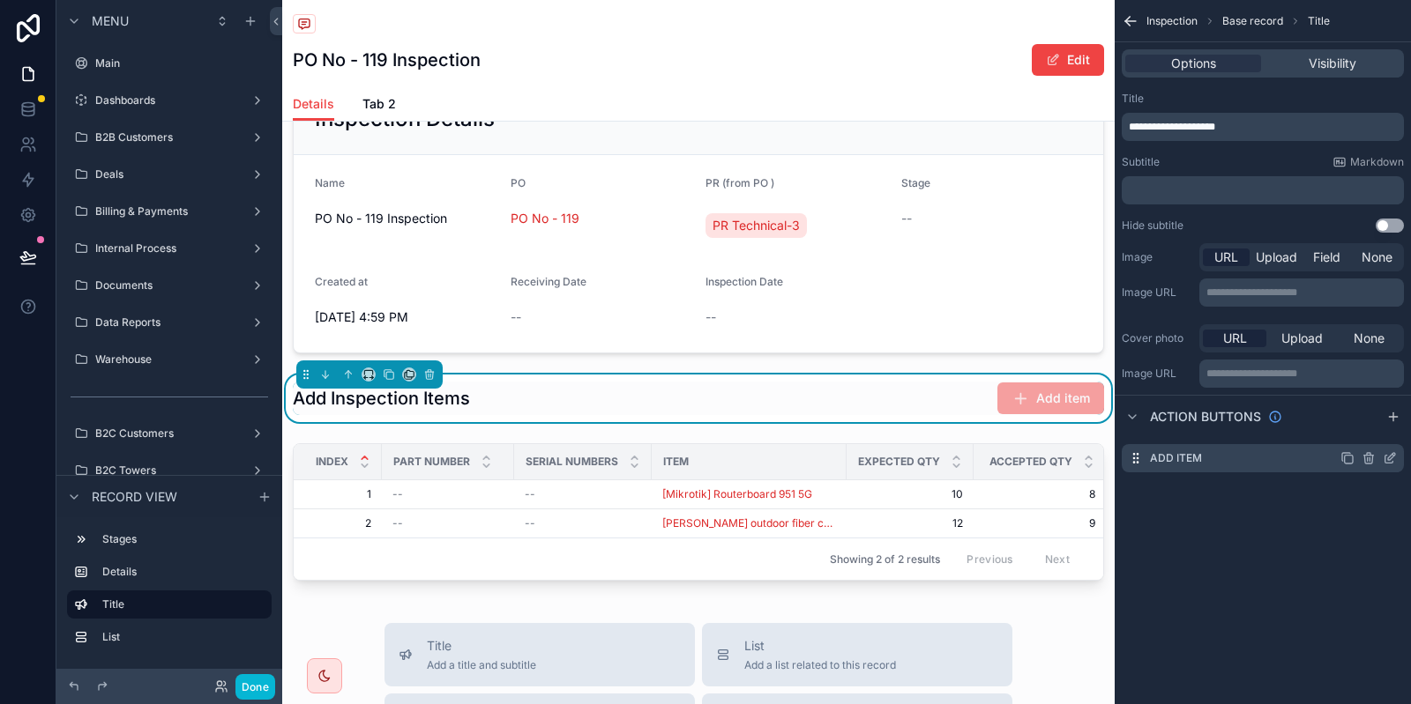
click at [1388, 458] on icon "scrollable content" at bounding box center [1391, 456] width 7 height 7
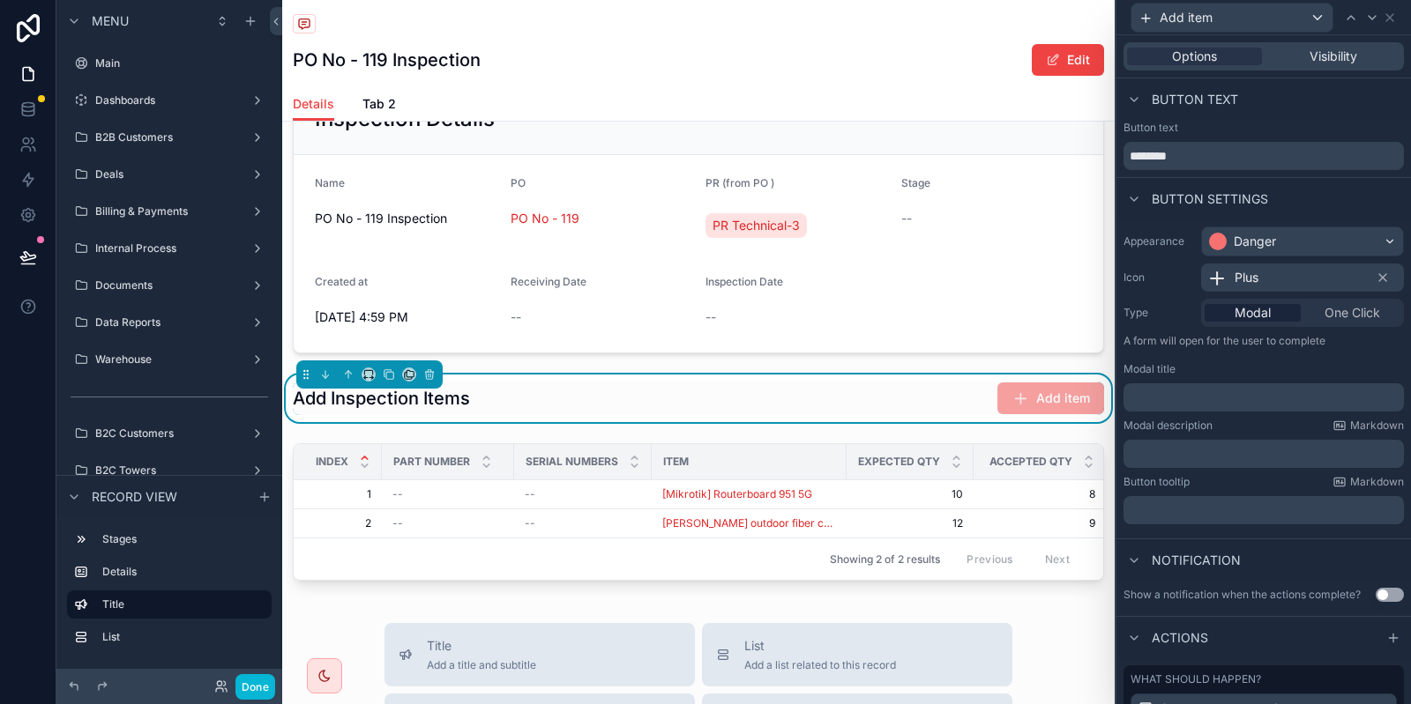
scroll to position [181, 0]
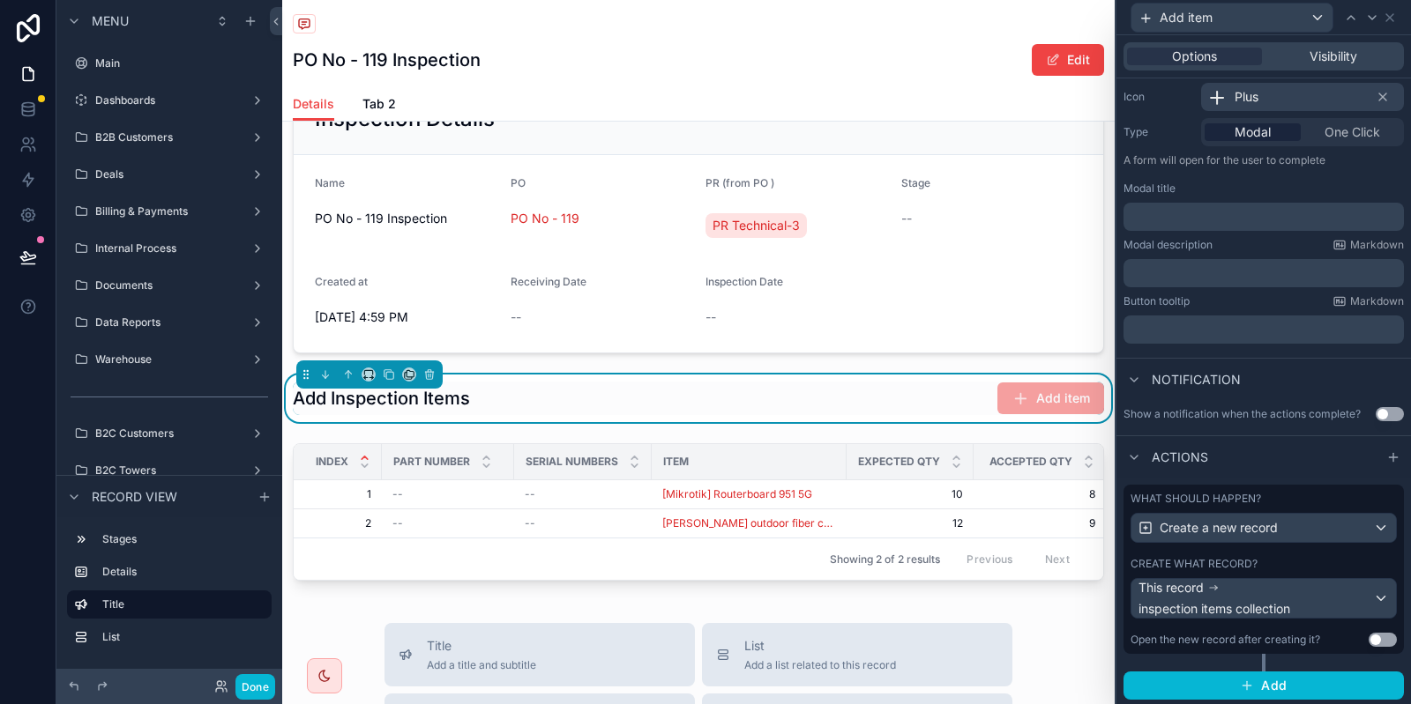
click at [1244, 569] on label "Create what record?" at bounding box center [1193, 564] width 127 height 14
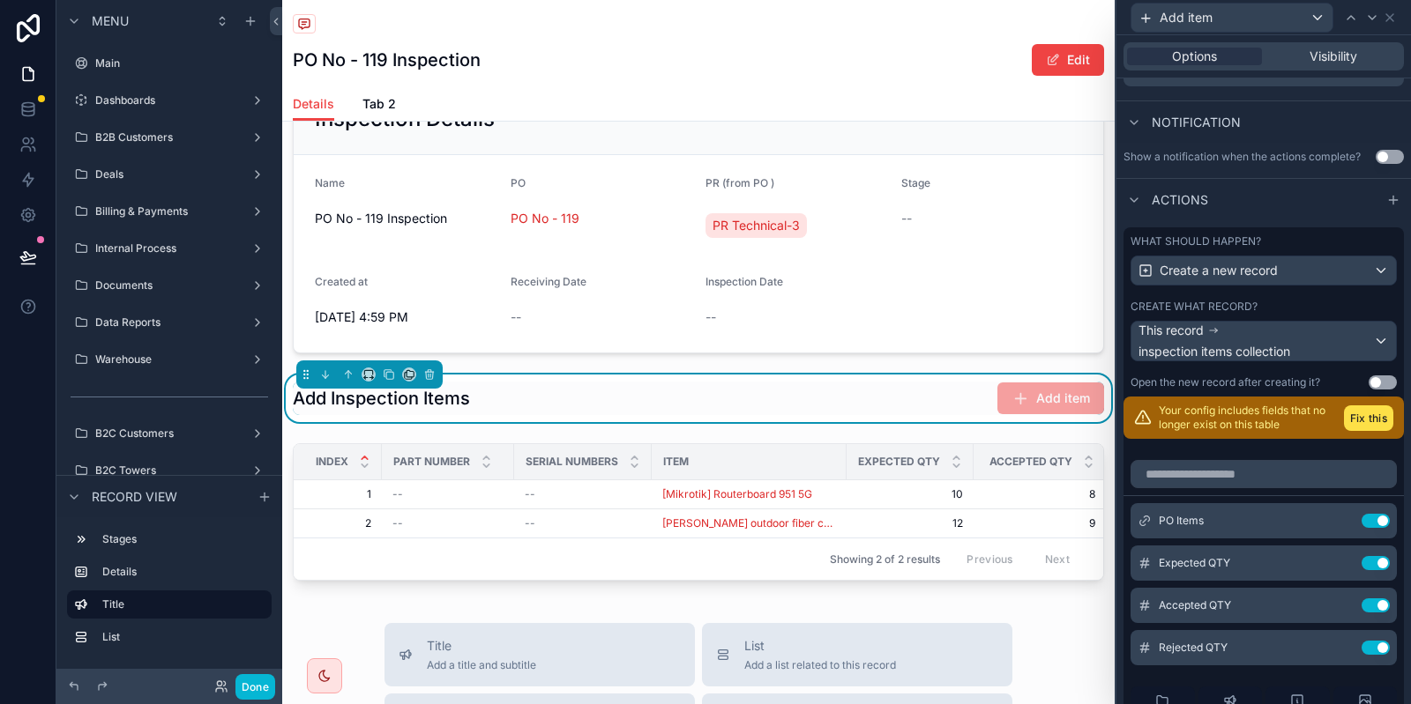
scroll to position [453, 0]
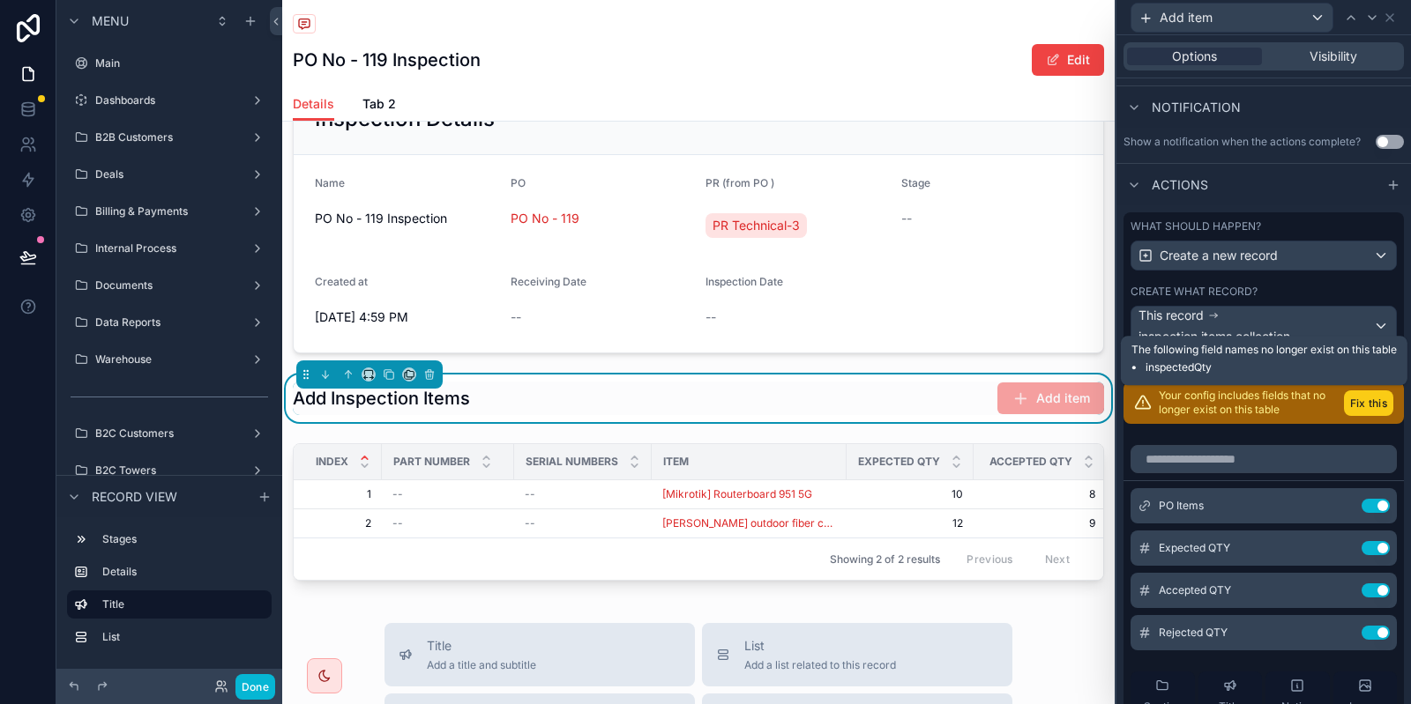
click at [1378, 402] on button "Fix this" at bounding box center [1368, 404] width 49 height 26
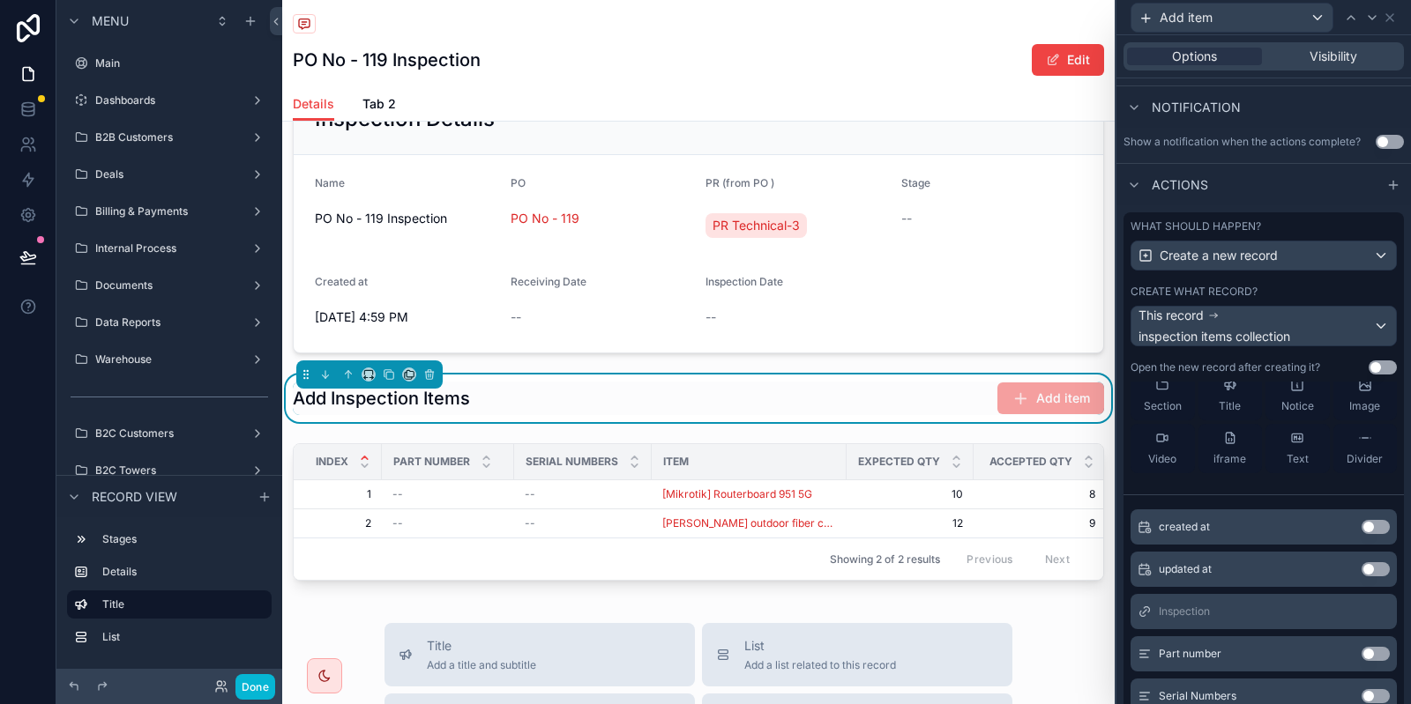
scroll to position [576, 0]
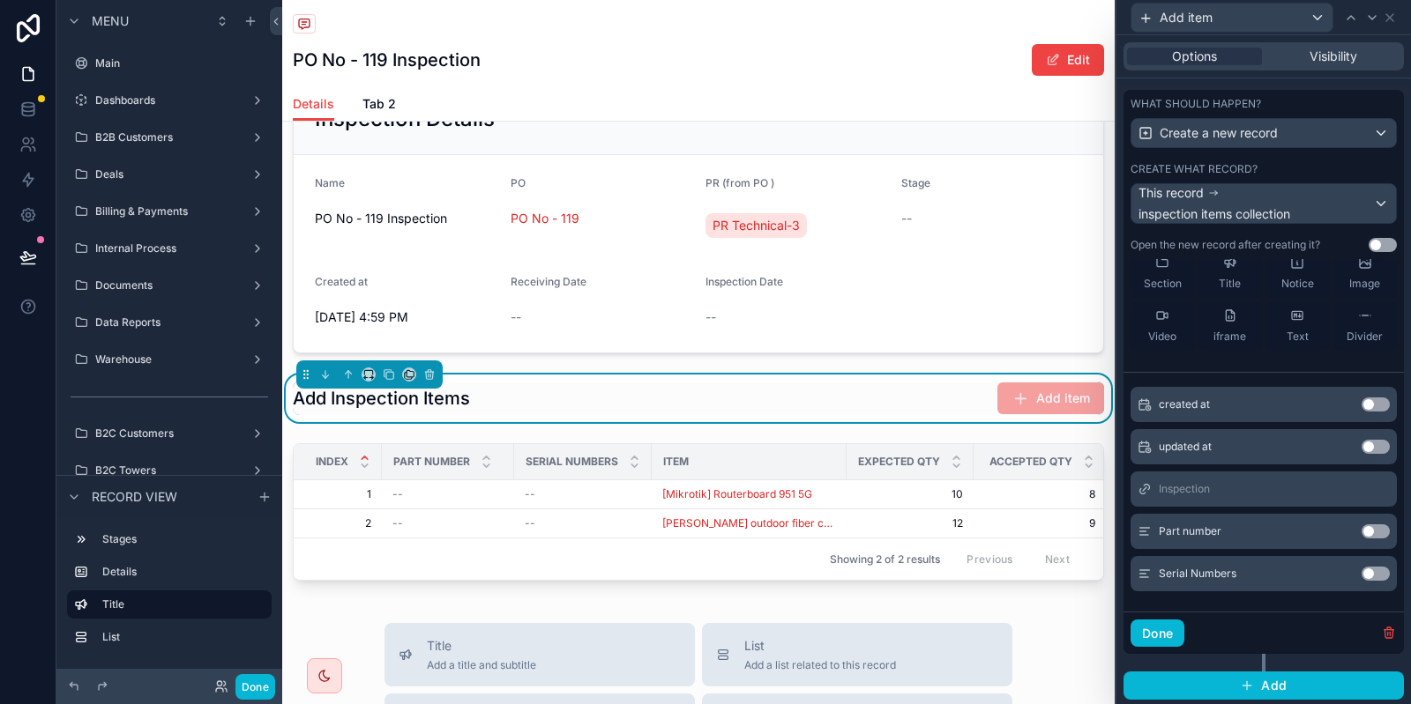
click at [1367, 531] on button "Use setting" at bounding box center [1375, 532] width 28 height 14
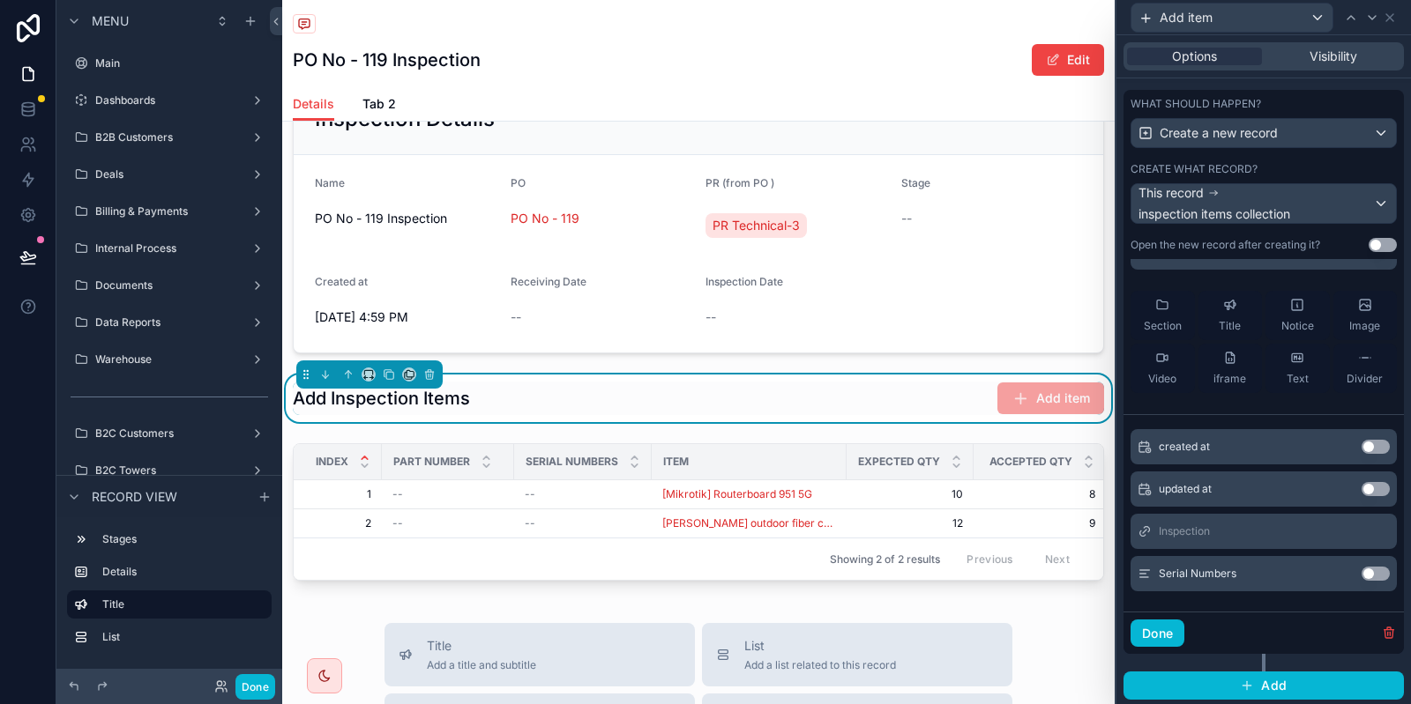
click at [1375, 577] on button "Use setting" at bounding box center [1375, 574] width 28 height 14
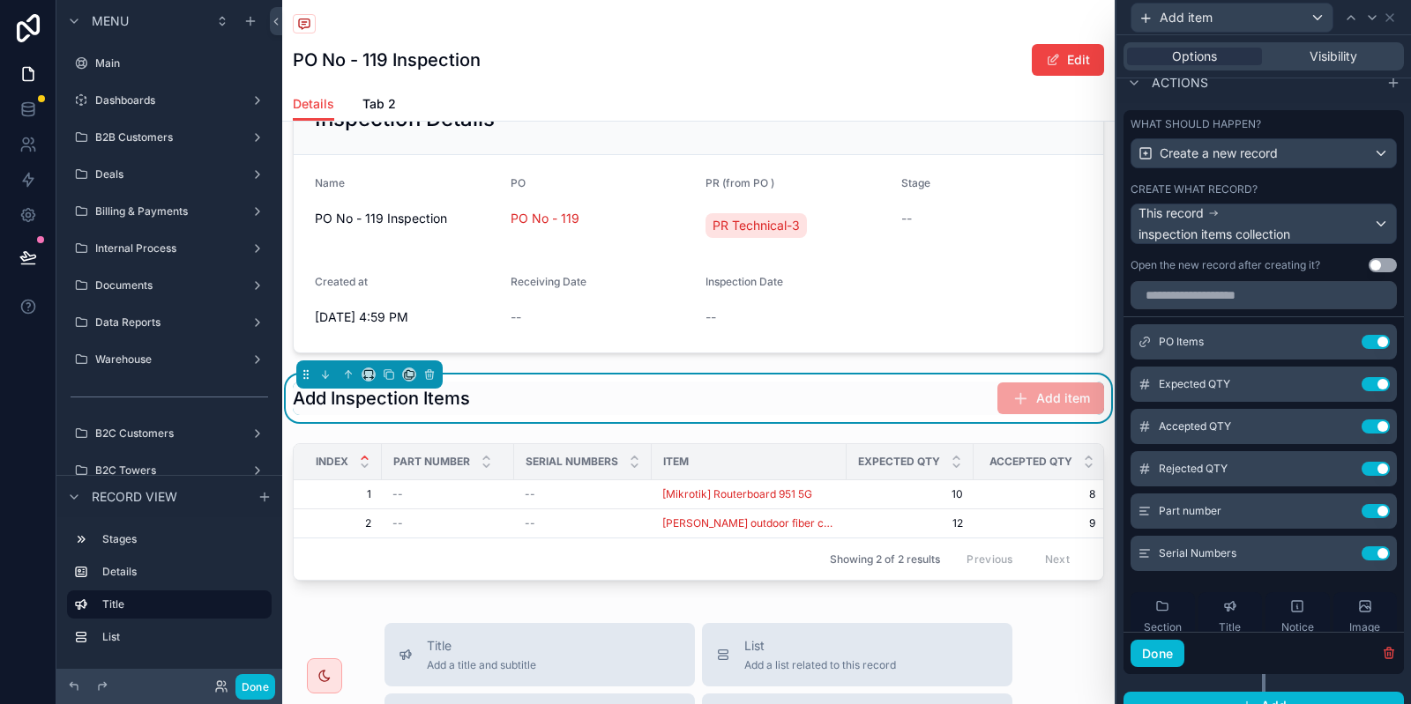
scroll to position [0, 0]
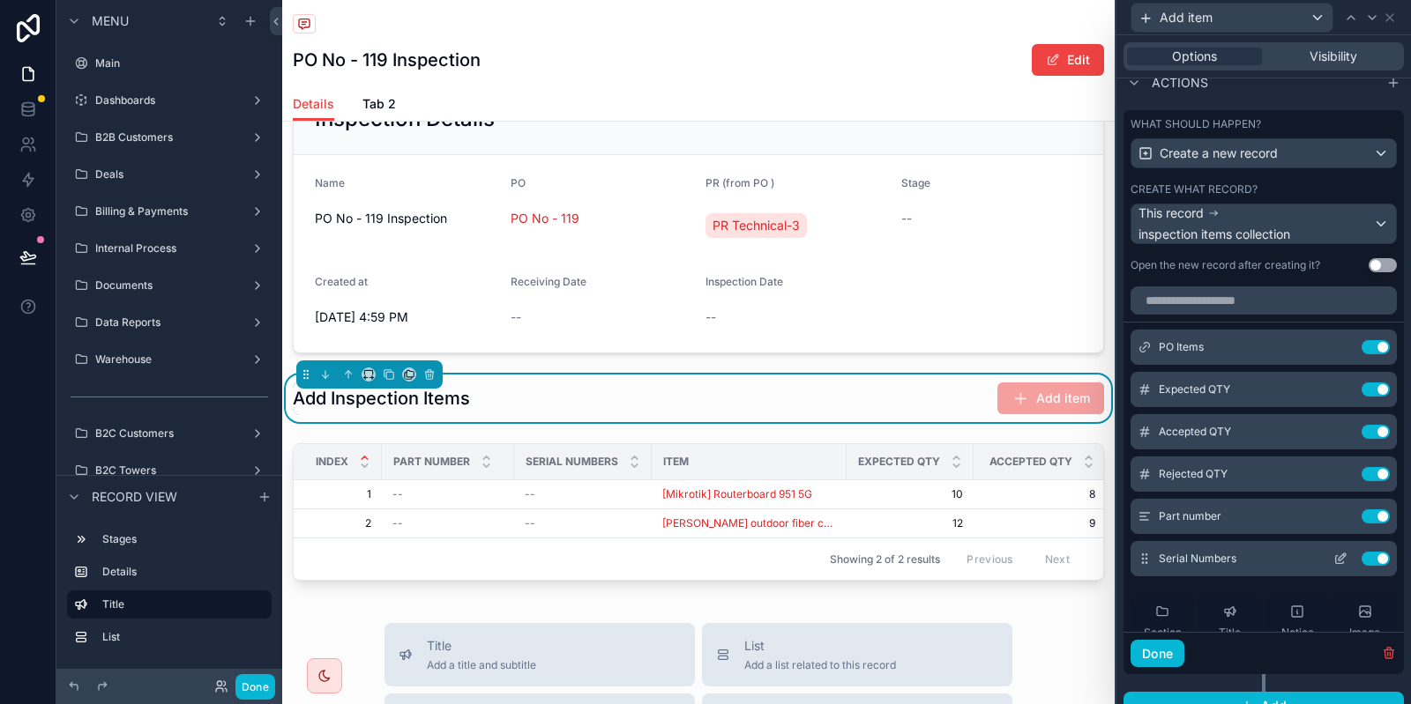
click at [1338, 556] on icon at bounding box center [1340, 559] width 14 height 14
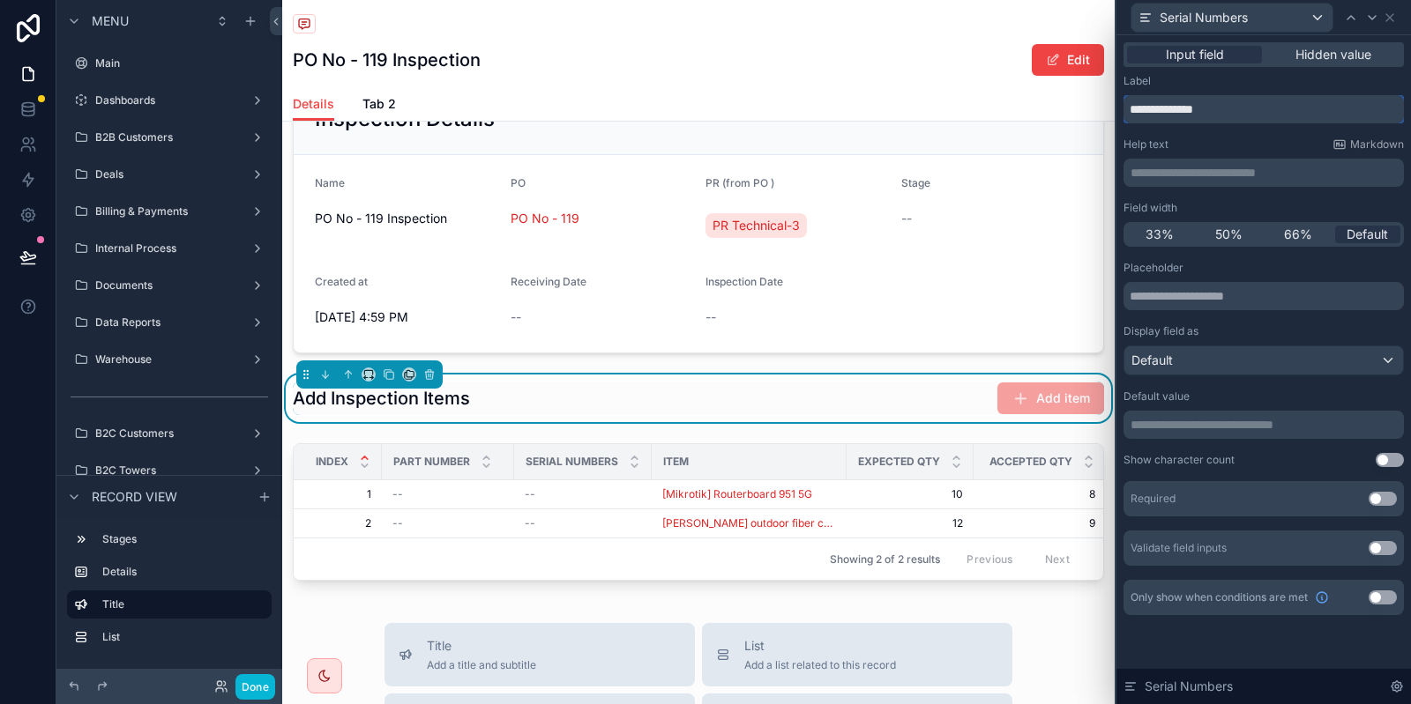
click at [1254, 108] on input "**********" at bounding box center [1263, 109] width 280 height 28
type input "**********"
drag, startPoint x: 267, startPoint y: 690, endPoint x: 257, endPoint y: 687, distance: 11.2
click at [267, 690] on button "Done" at bounding box center [255, 687] width 40 height 26
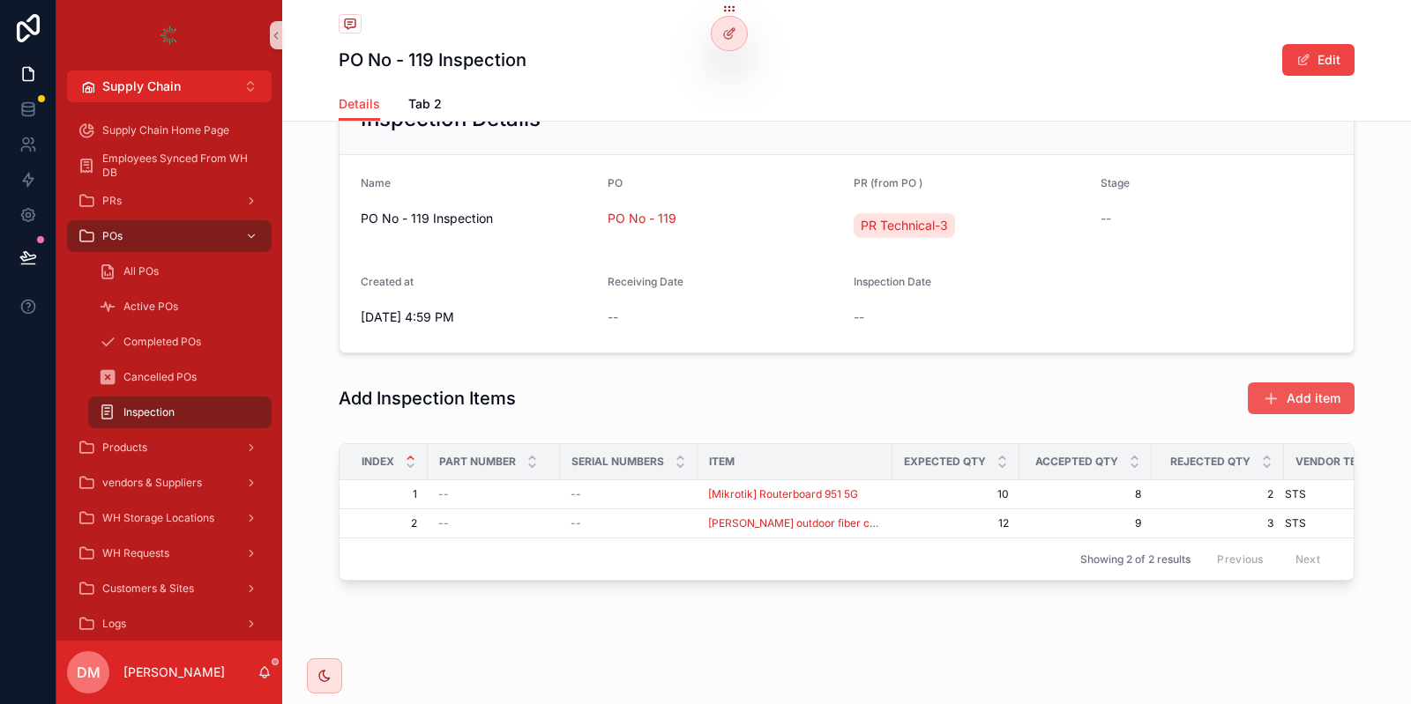
click at [1321, 404] on span "Add item" at bounding box center [1313, 399] width 54 height 18
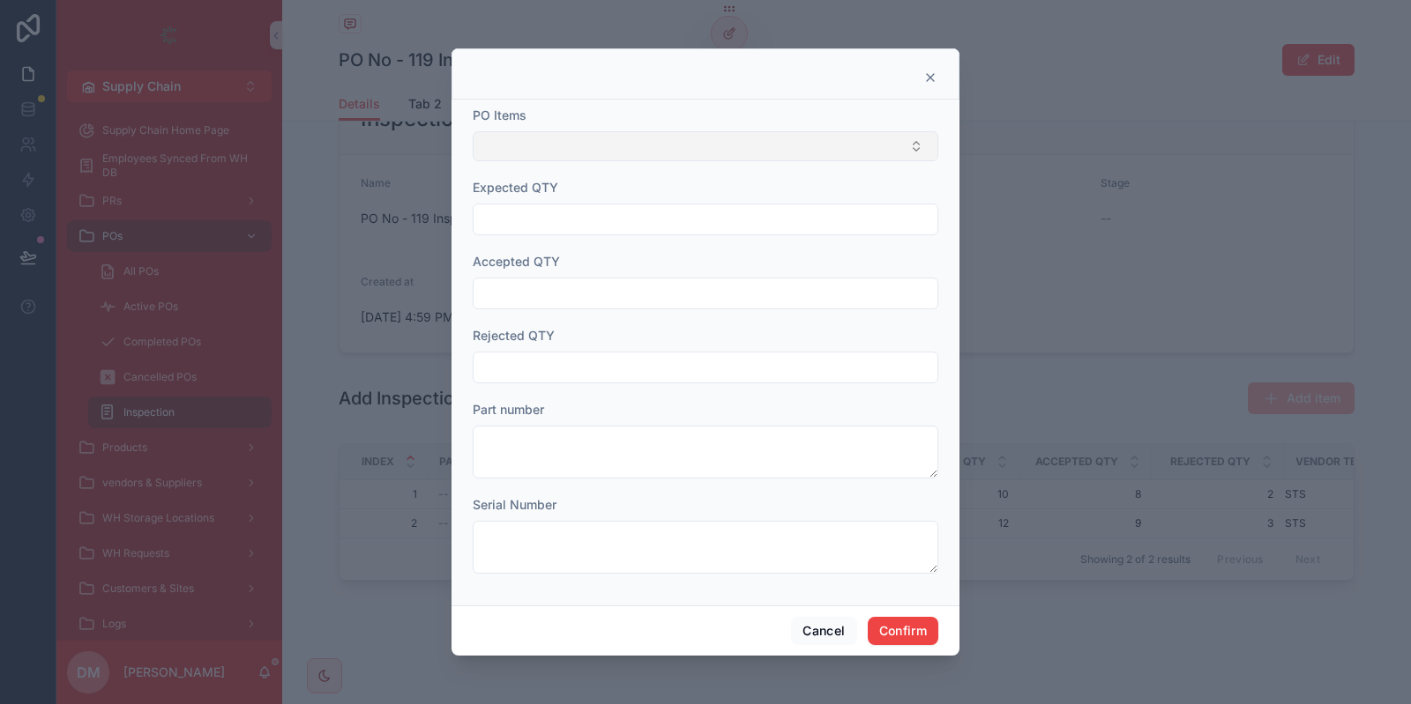
click at [614, 148] on button "Select Button" at bounding box center [705, 146] width 465 height 30
click at [672, 86] on div at bounding box center [705, 73] width 508 height 51
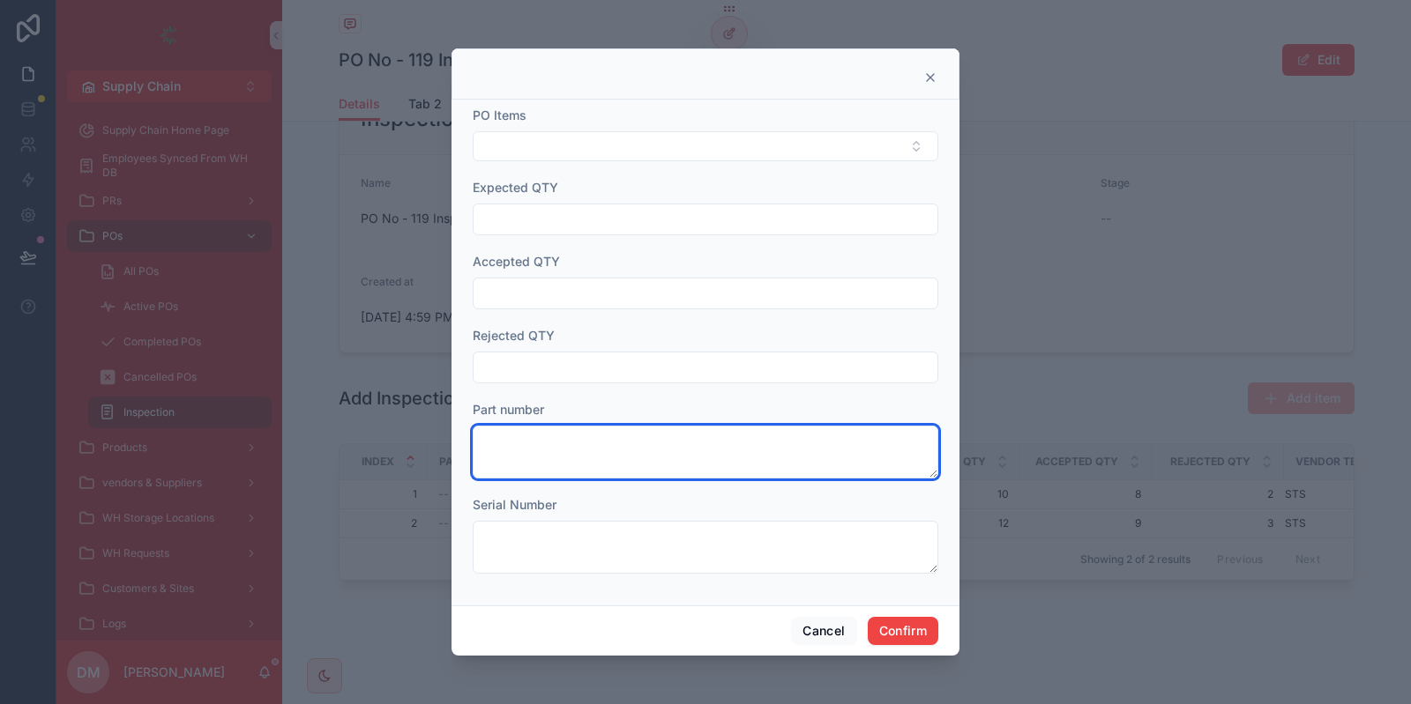
click at [572, 459] on textarea at bounding box center [705, 452] width 465 height 53
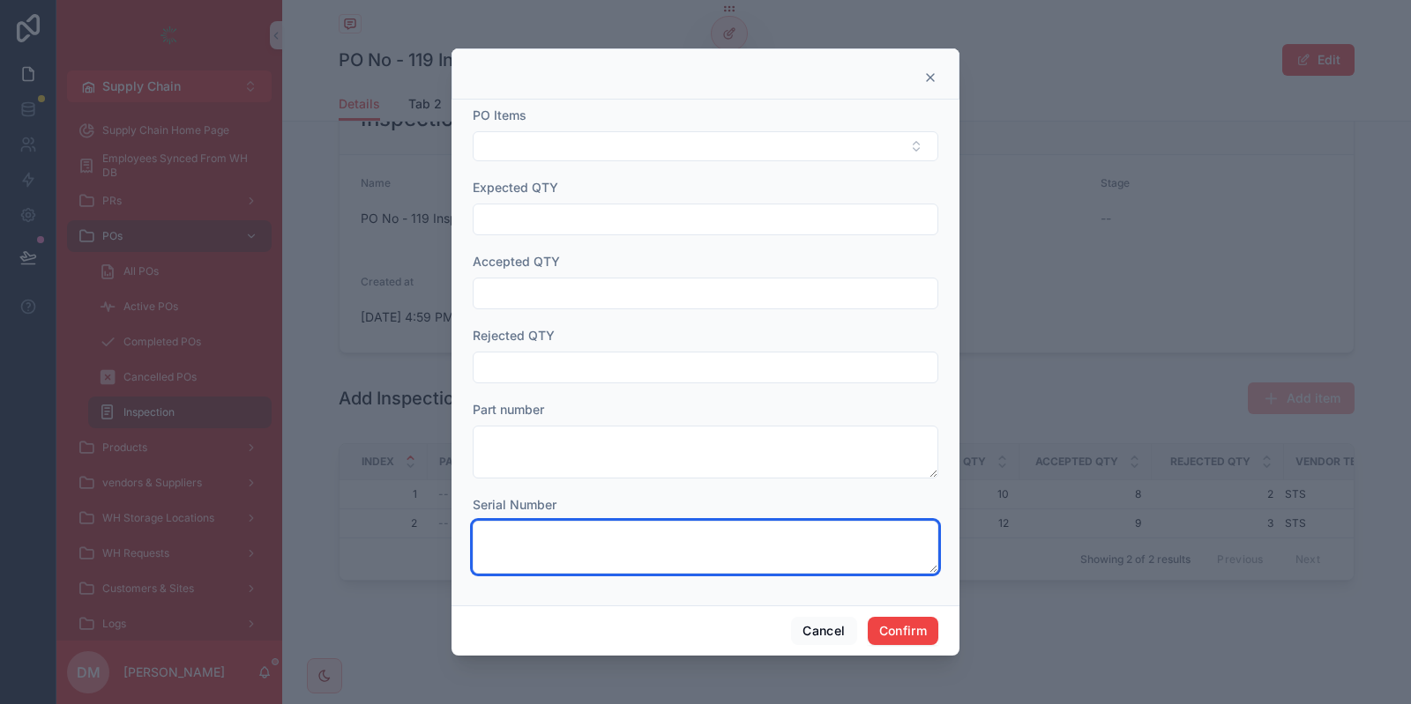
click at [558, 527] on textarea at bounding box center [705, 547] width 465 height 53
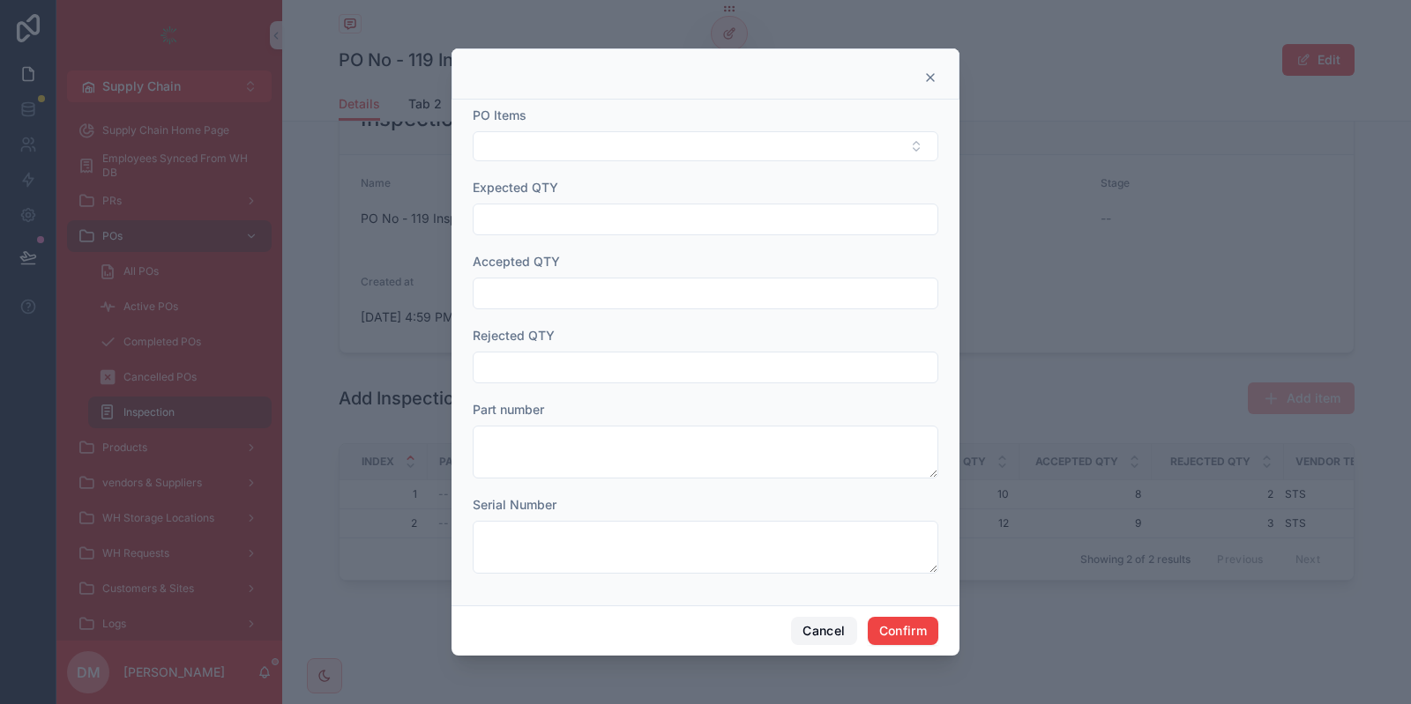
click at [817, 633] on button "Cancel" at bounding box center [823, 631] width 65 height 28
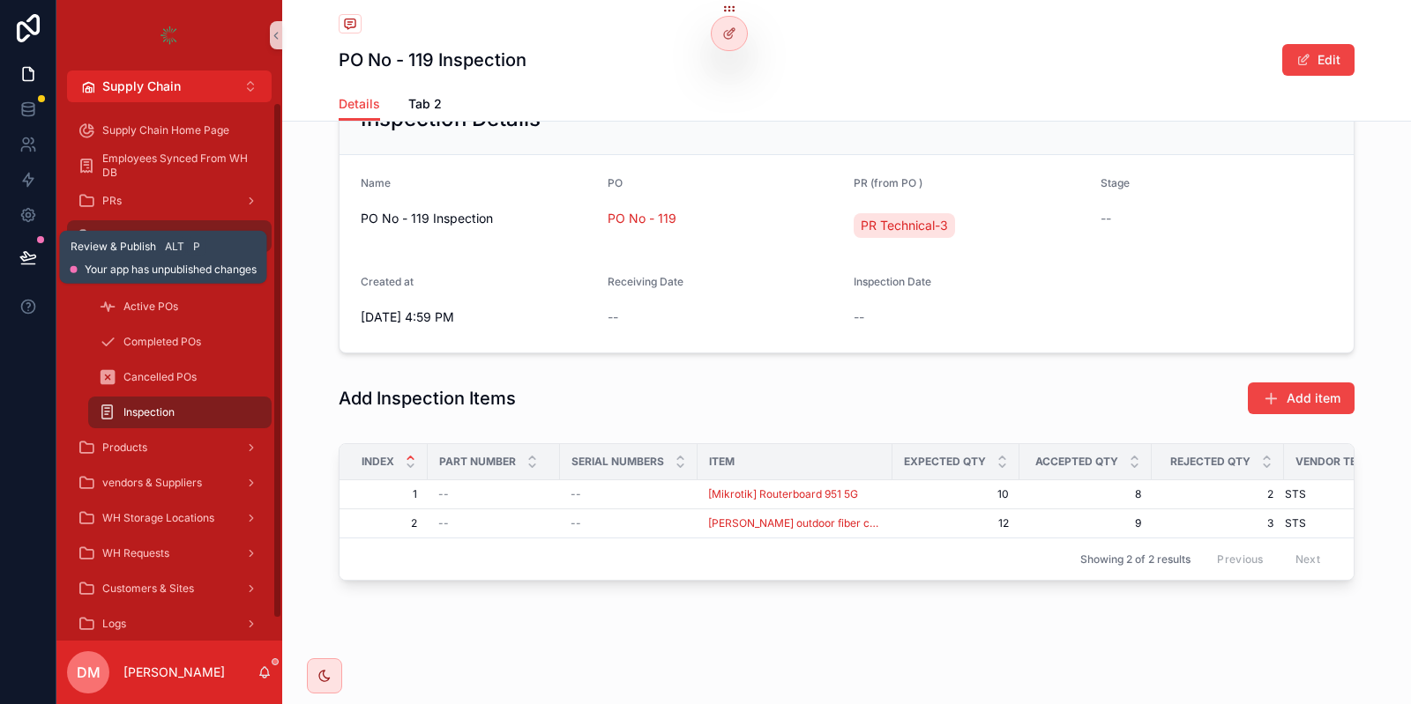
click at [23, 250] on icon at bounding box center [28, 258] width 18 height 18
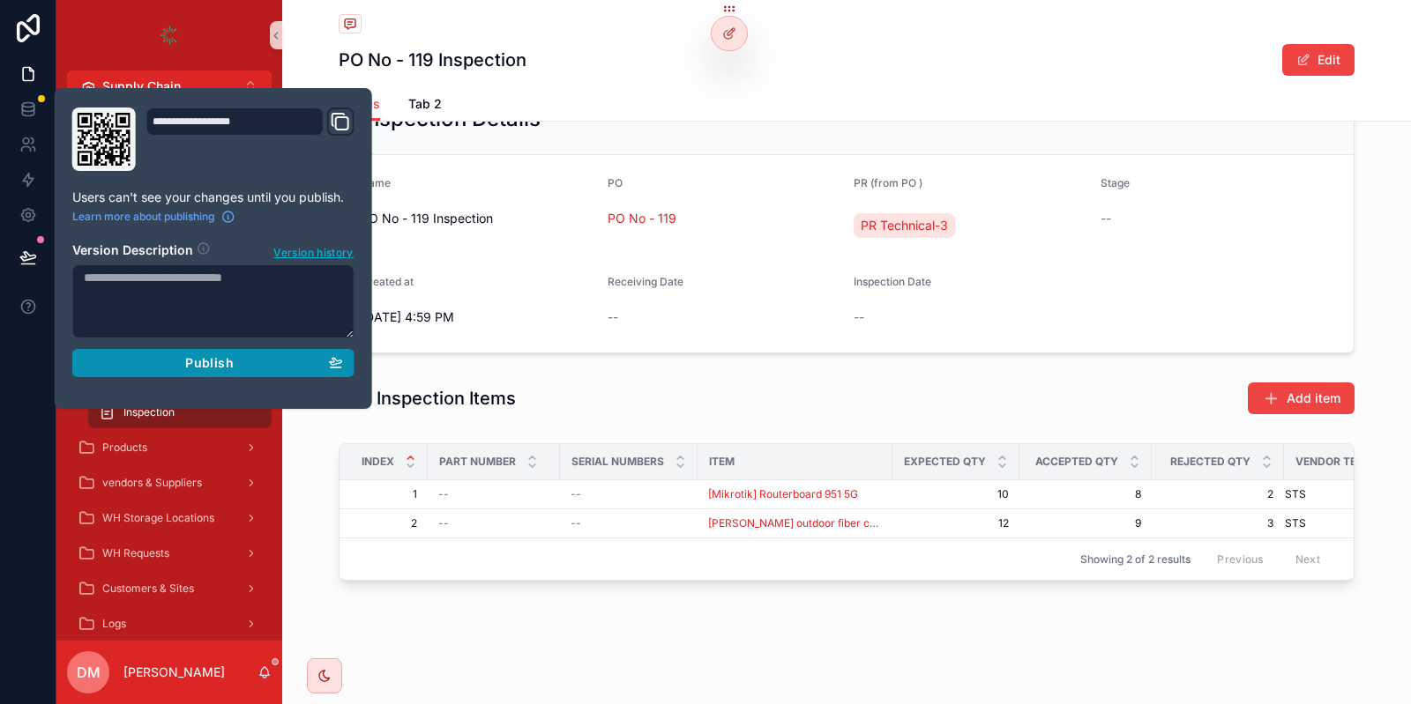
click at [213, 362] on span "Publish" at bounding box center [209, 363] width 48 height 16
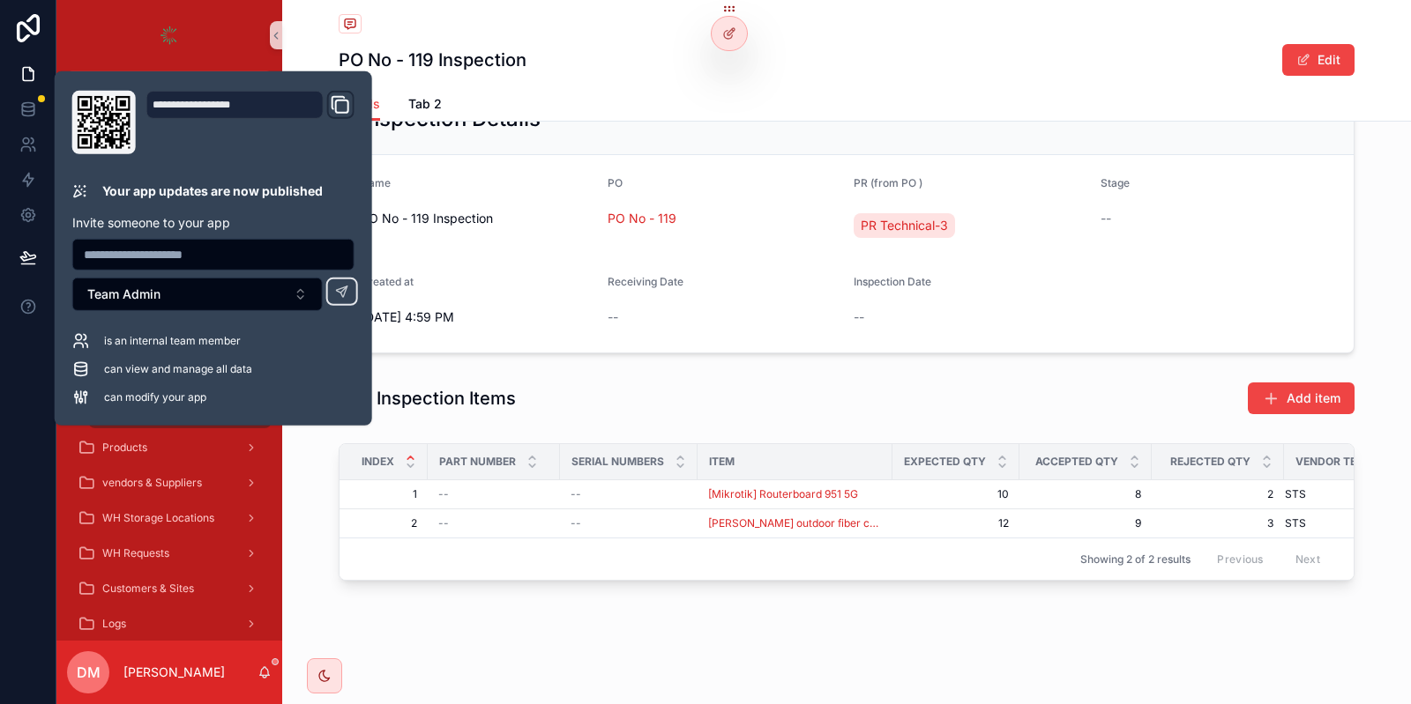
click at [618, 66] on div "PO No - 119 Inspection Edit" at bounding box center [847, 60] width 1016 height 34
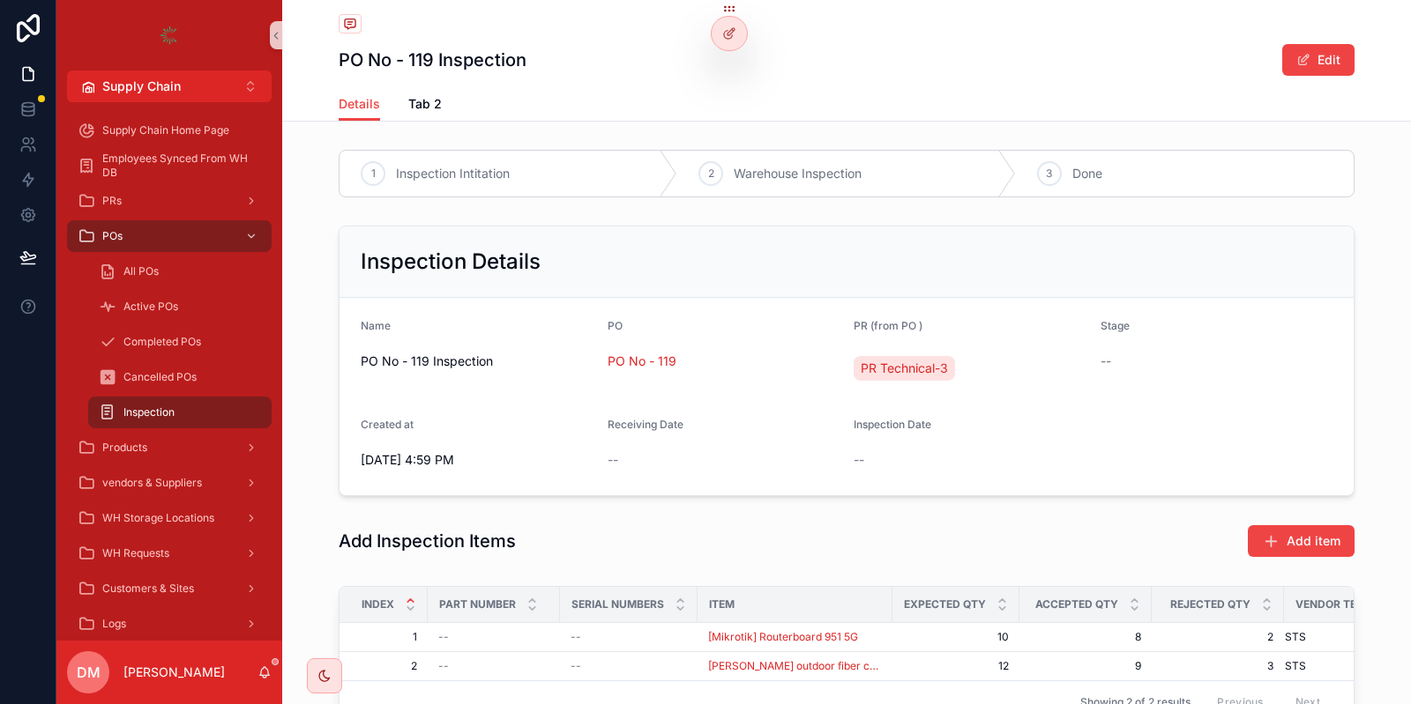
scroll to position [143, 0]
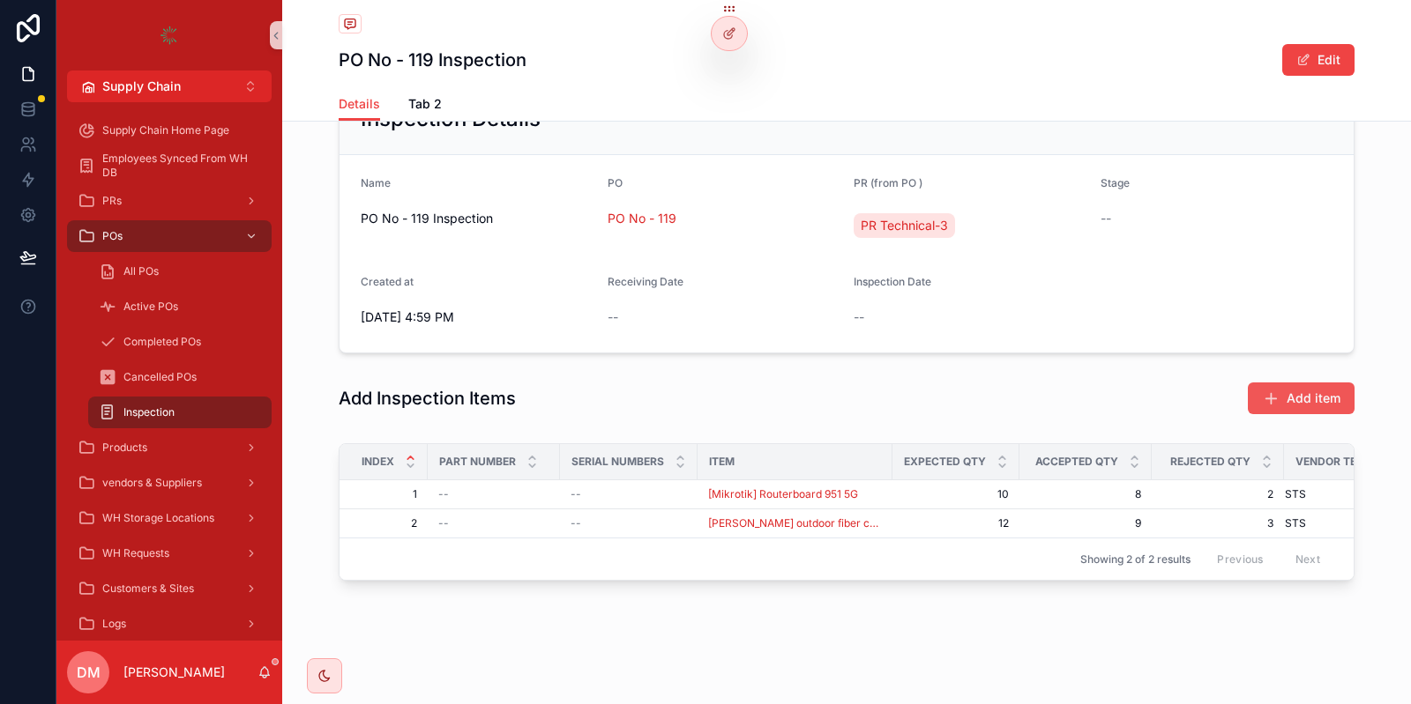
click at [1292, 397] on span "Add item" at bounding box center [1313, 399] width 54 height 18
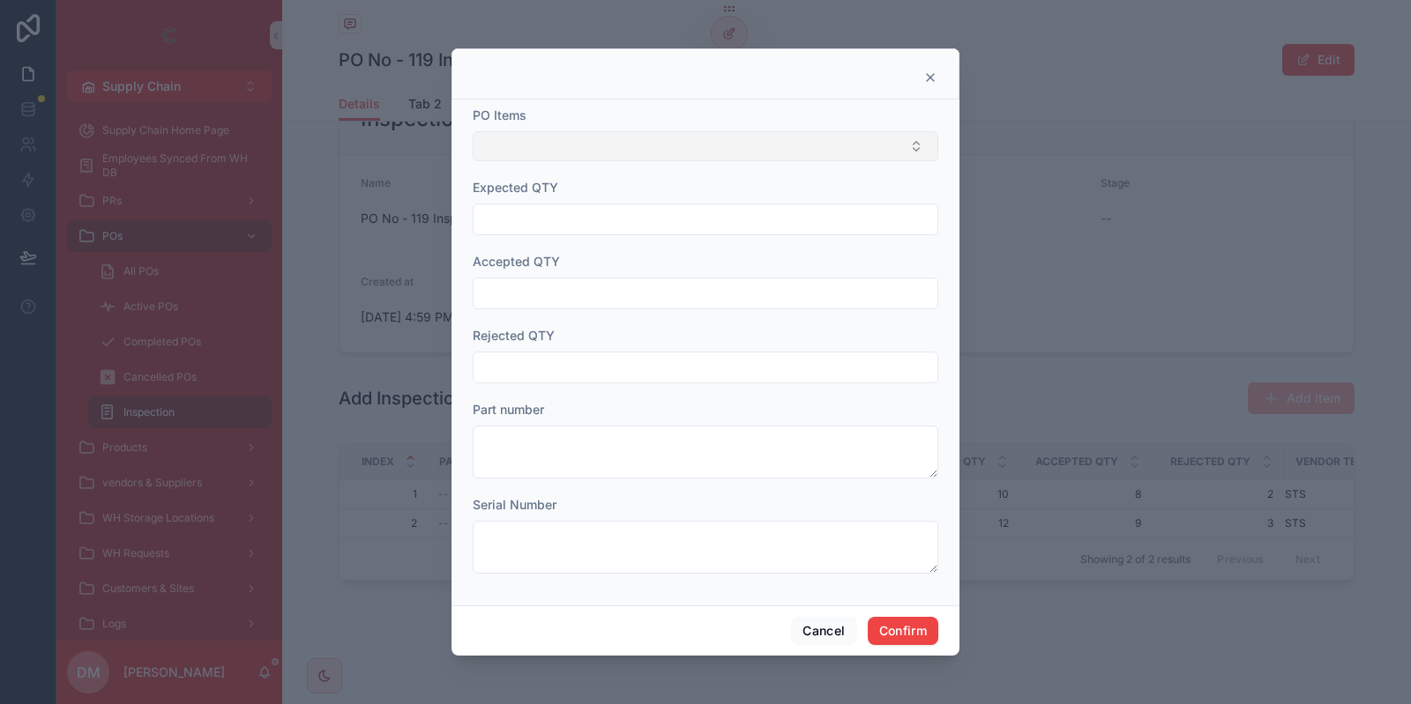
click at [582, 152] on button "Select Button" at bounding box center [705, 146] width 465 height 30
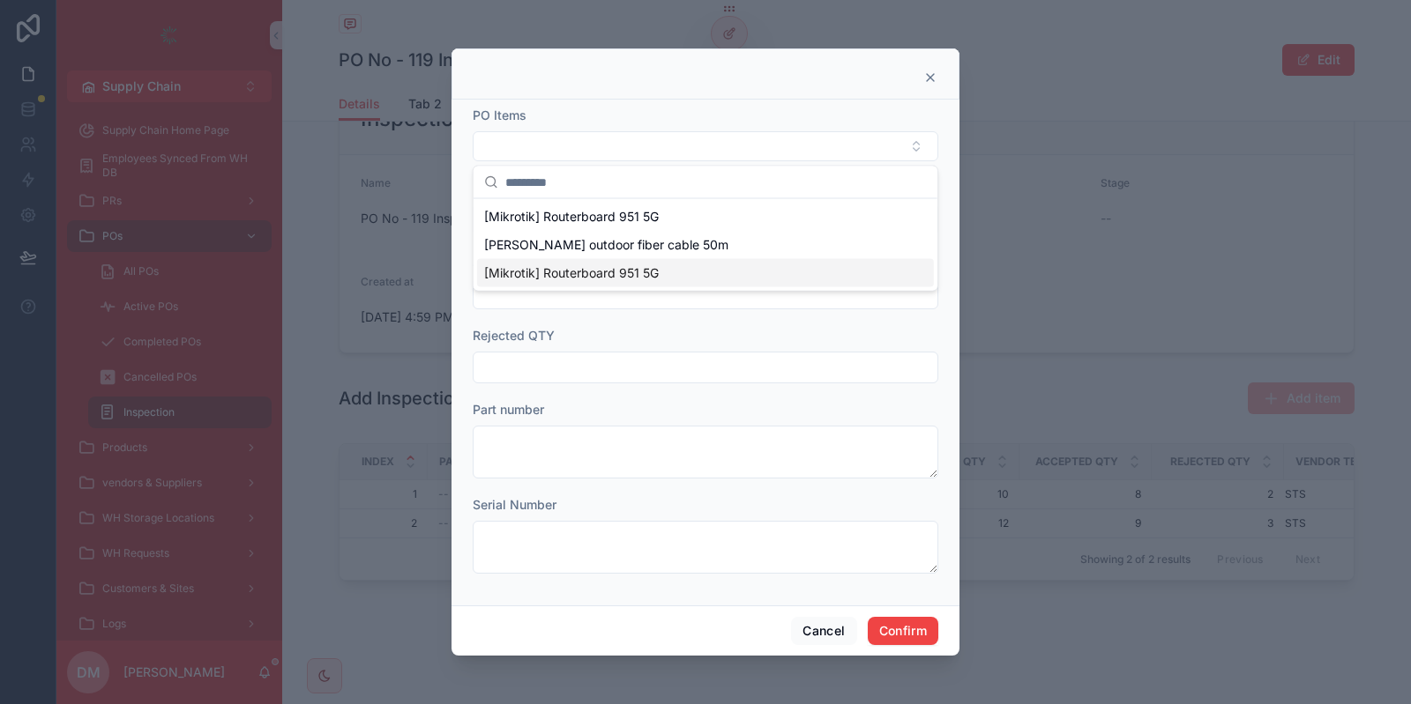
click at [580, 276] on span "[Mikrotik] Routerboard 951 5G" at bounding box center [571, 273] width 175 height 18
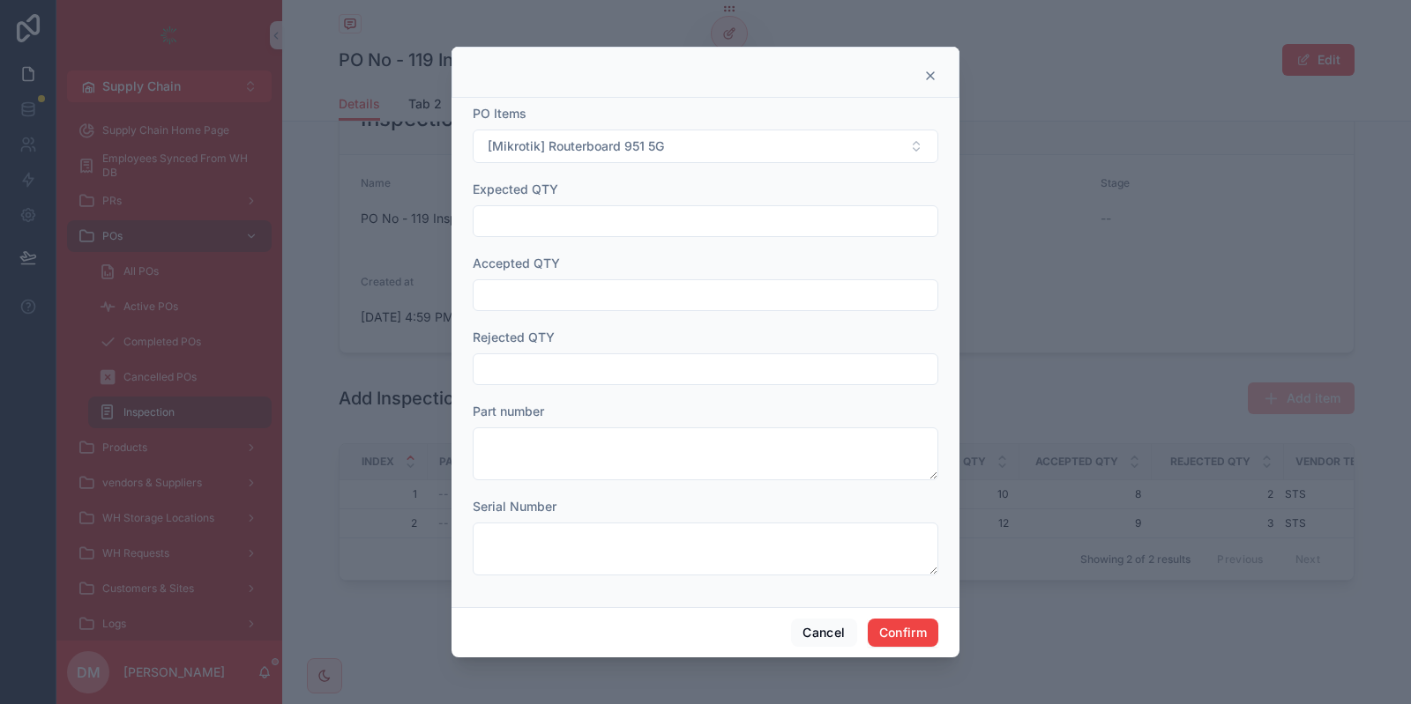
click at [510, 222] on input "text" at bounding box center [705, 221] width 464 height 25
type input "**"
click at [558, 316] on form "PO Items [Mikrotik] Routerboard 951 5G Expected QTY ** Accepted QTY Rejected QT…" at bounding box center [705, 349] width 465 height 488
click at [545, 299] on input "text" at bounding box center [705, 295] width 464 height 25
type input "**"
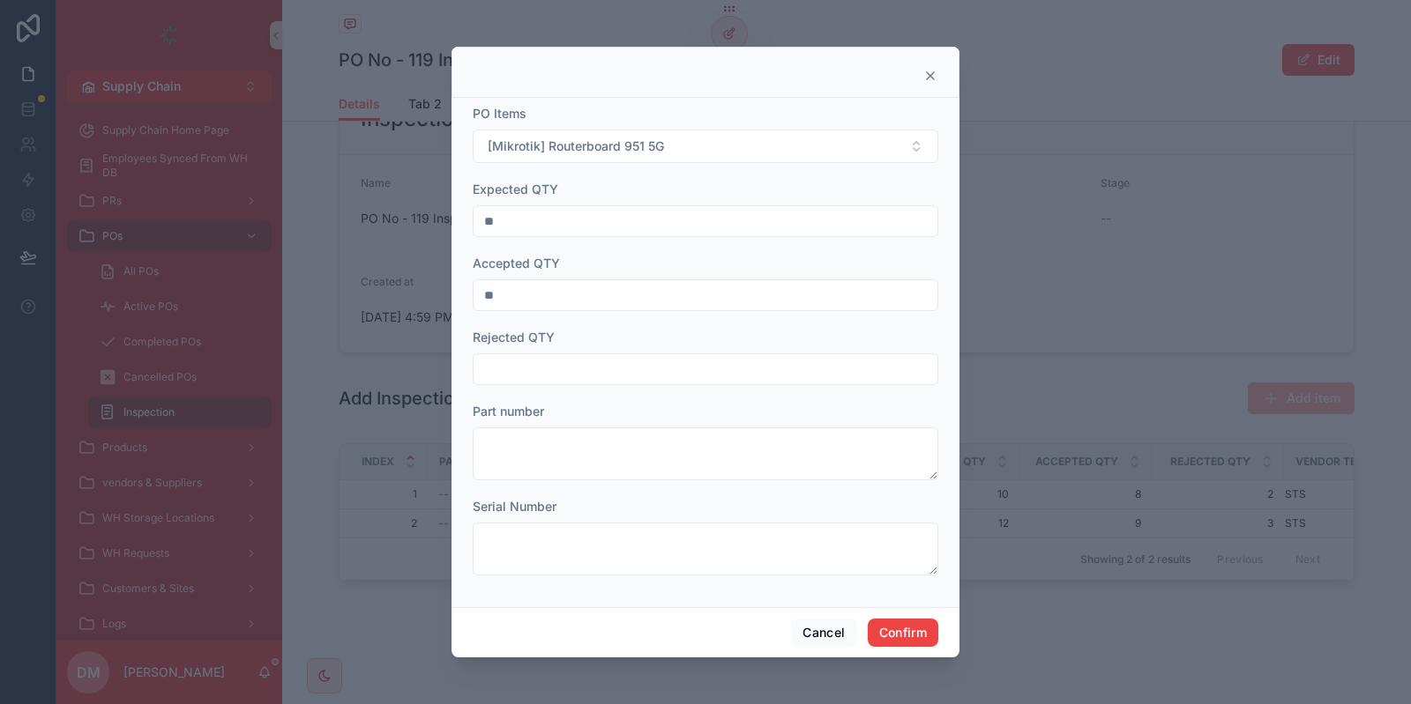
click at [567, 367] on input "text" at bounding box center [705, 369] width 464 height 25
type input "**"
click at [909, 633] on button "Confirm" at bounding box center [903, 633] width 71 height 28
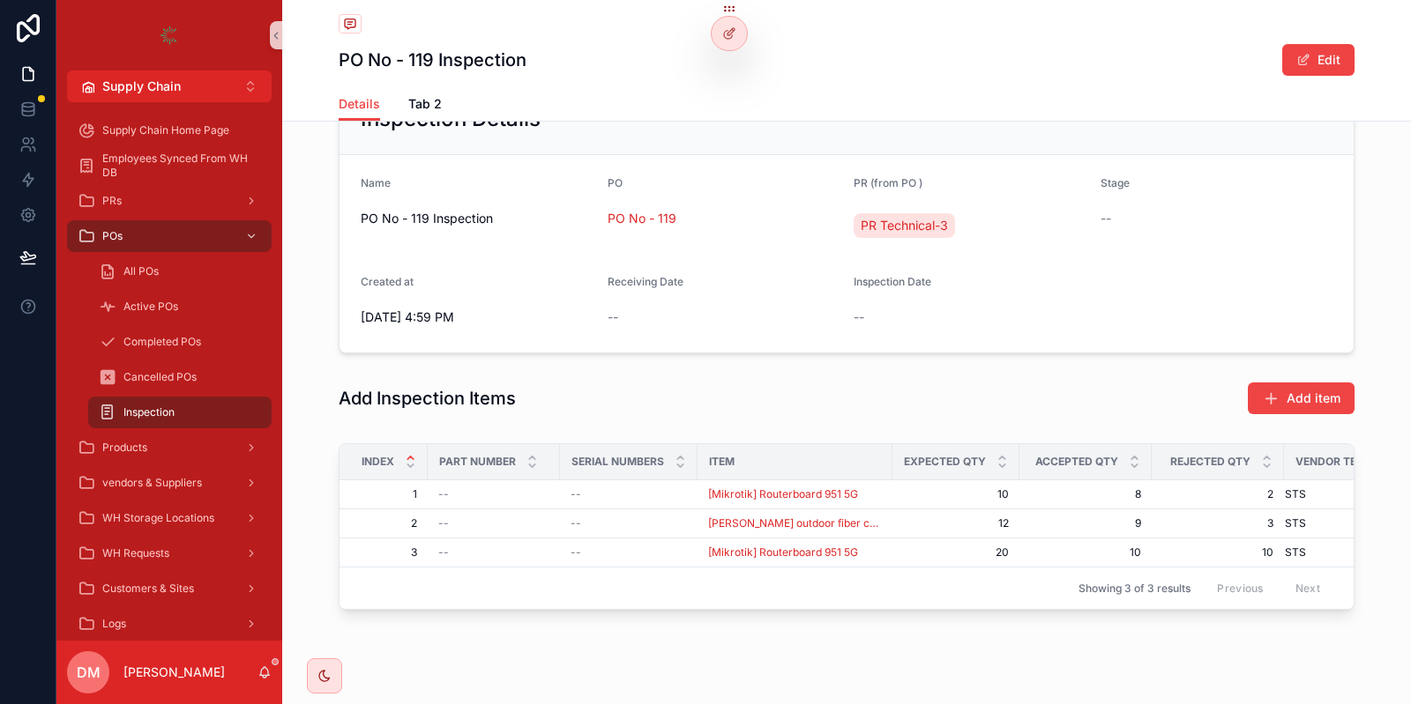
scroll to position [0, 49]
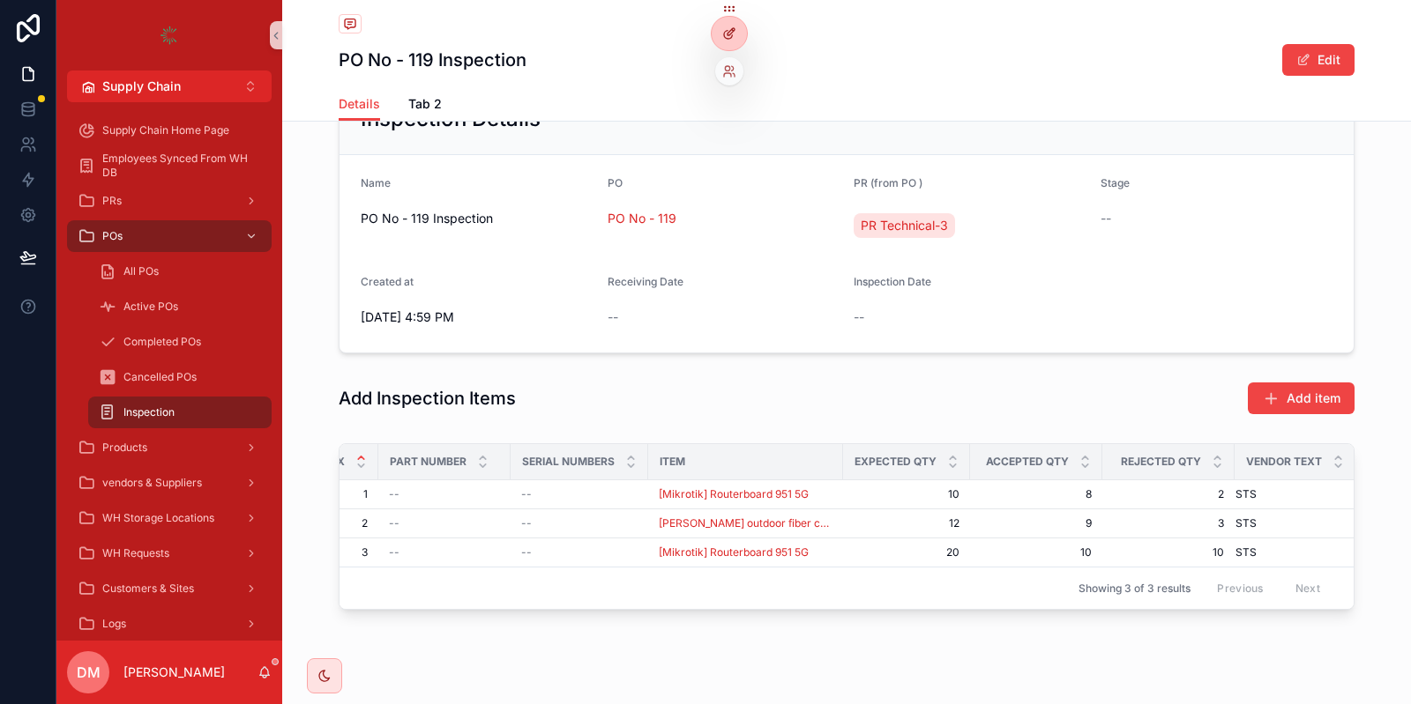
click at [739, 26] on div at bounding box center [728, 34] width 35 height 34
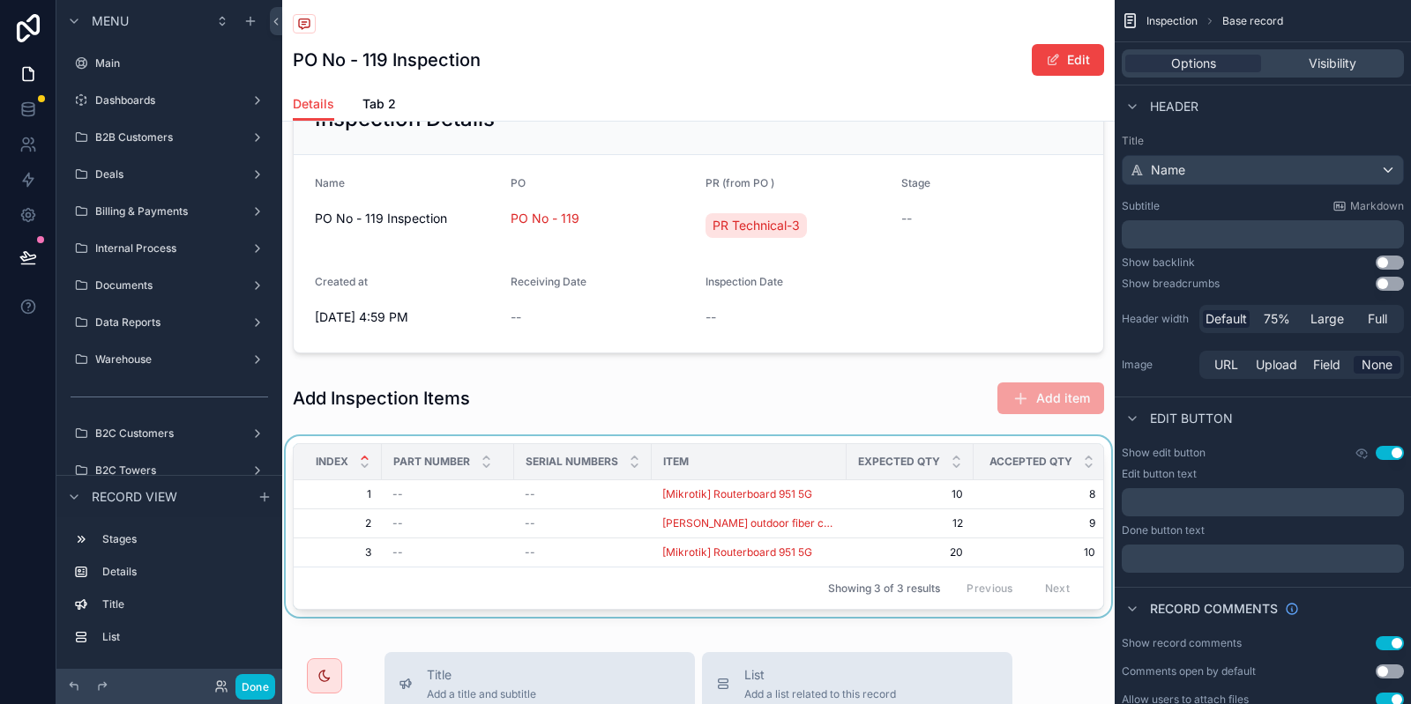
click at [848, 487] on div "scrollable content" at bounding box center [698, 530] width 832 height 188
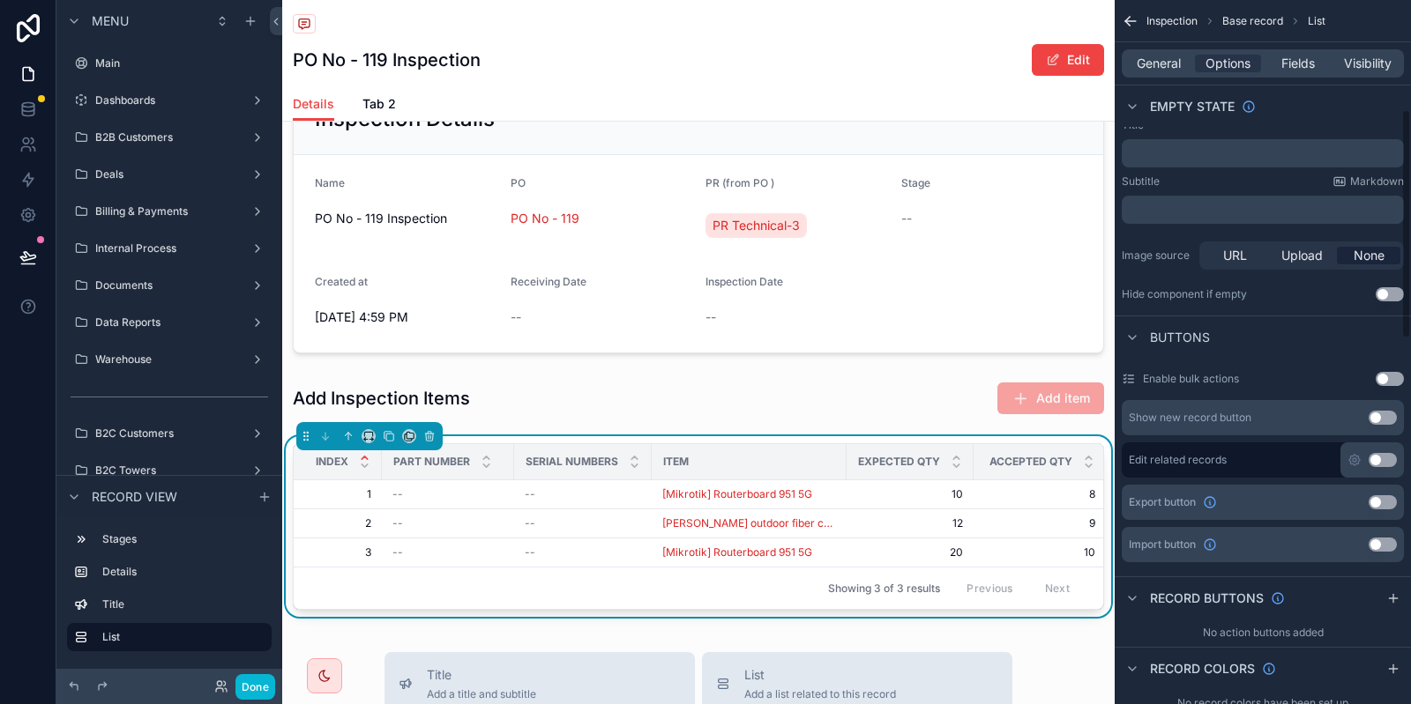
scroll to position [342, 0]
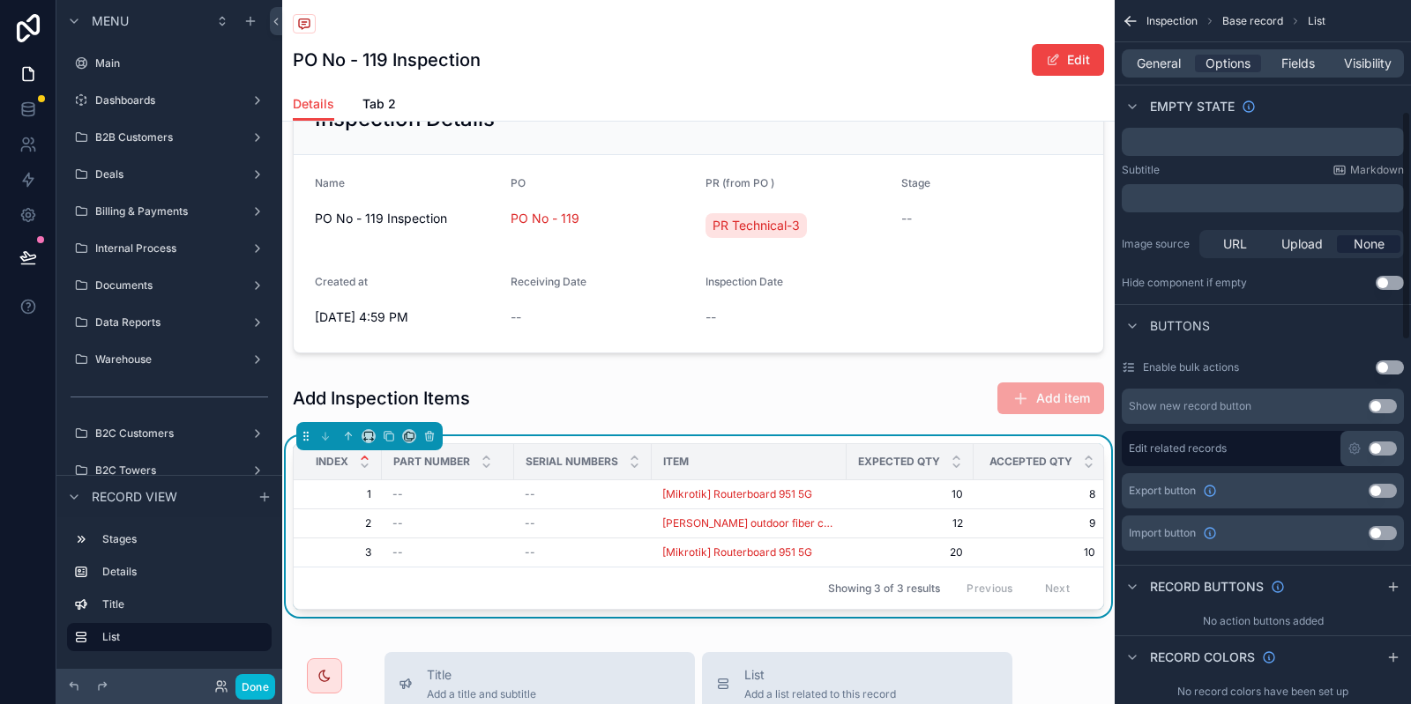
click at [1298, 43] on div "General Options Fields Visibility" at bounding box center [1262, 63] width 296 height 42
click at [1292, 68] on span "Fields" at bounding box center [1298, 64] width 34 height 18
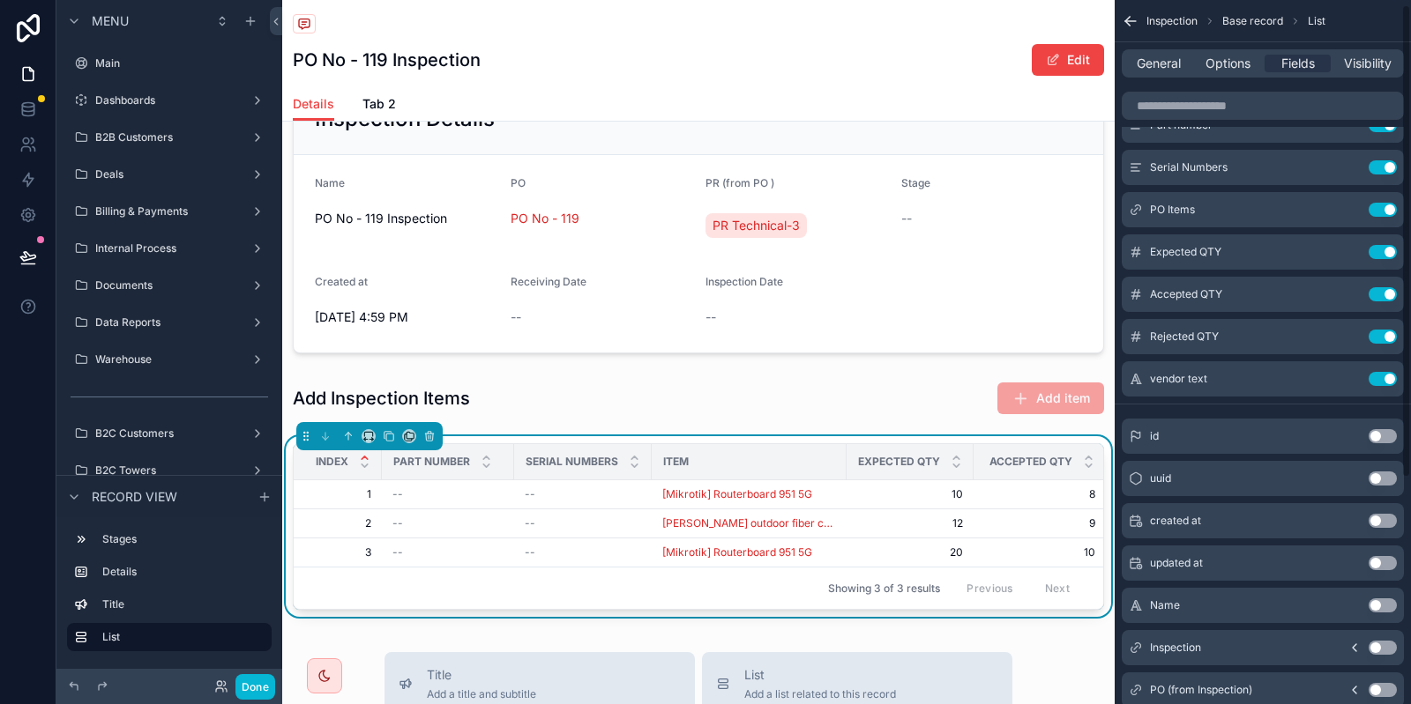
scroll to position [0, 0]
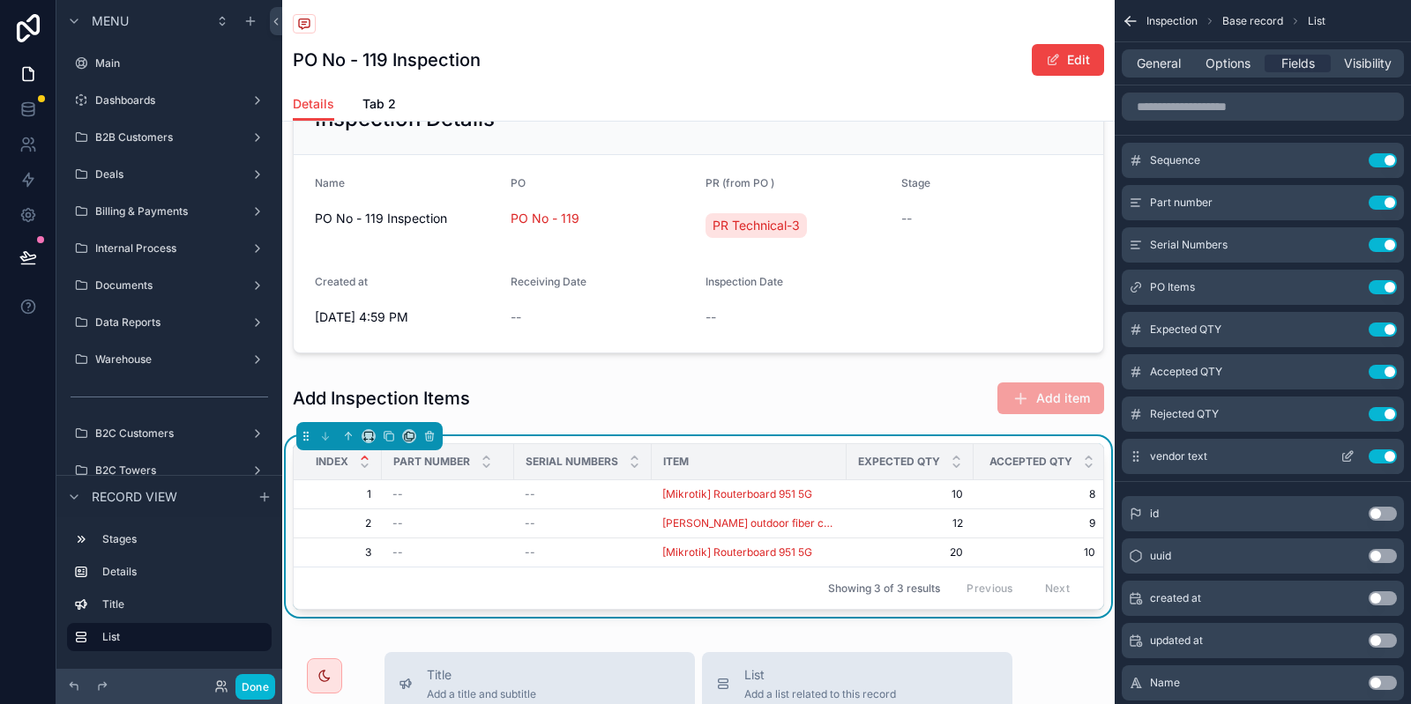
click at [1354, 448] on div "vendor text Use setting" at bounding box center [1262, 456] width 282 height 35
click at [1349, 452] on icon "scrollable content" at bounding box center [1347, 457] width 14 height 14
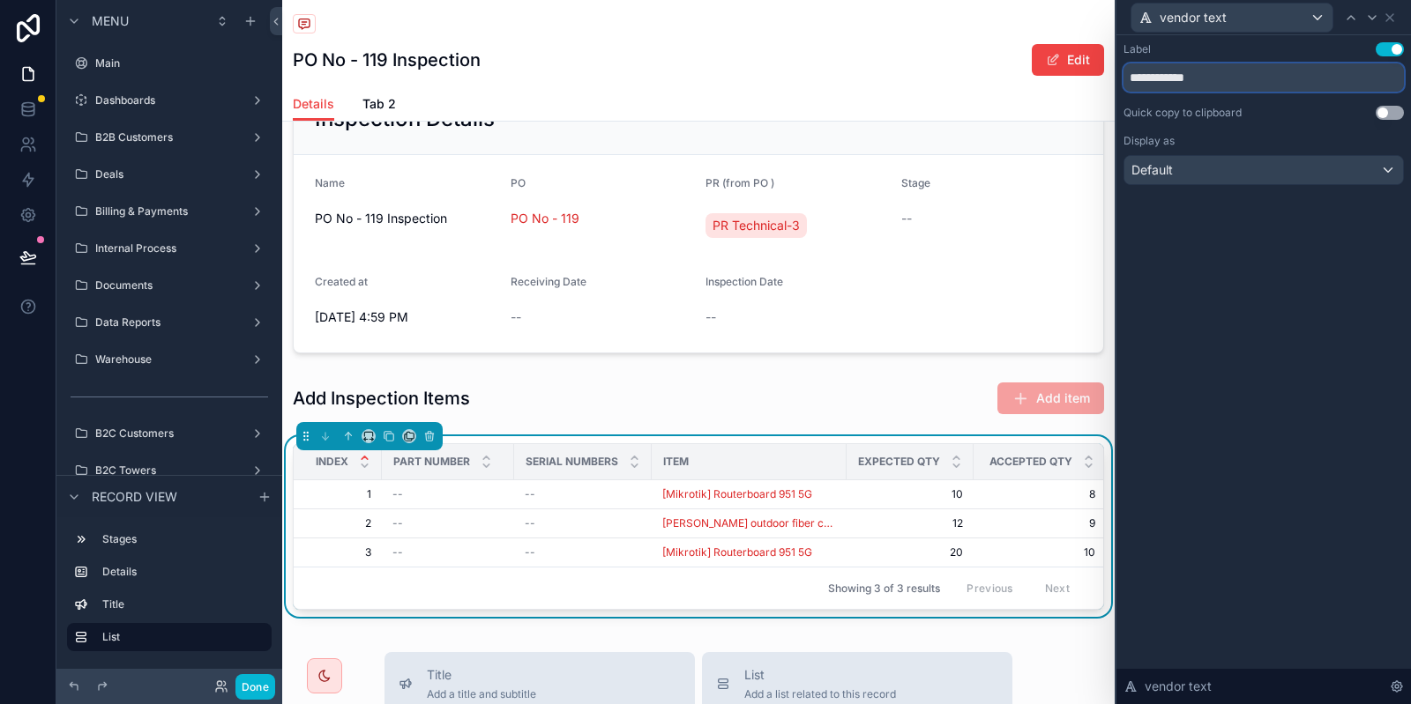
click at [1254, 78] on input "**********" at bounding box center [1263, 77] width 280 height 28
type input "******"
click at [257, 681] on button "Done" at bounding box center [255, 687] width 40 height 26
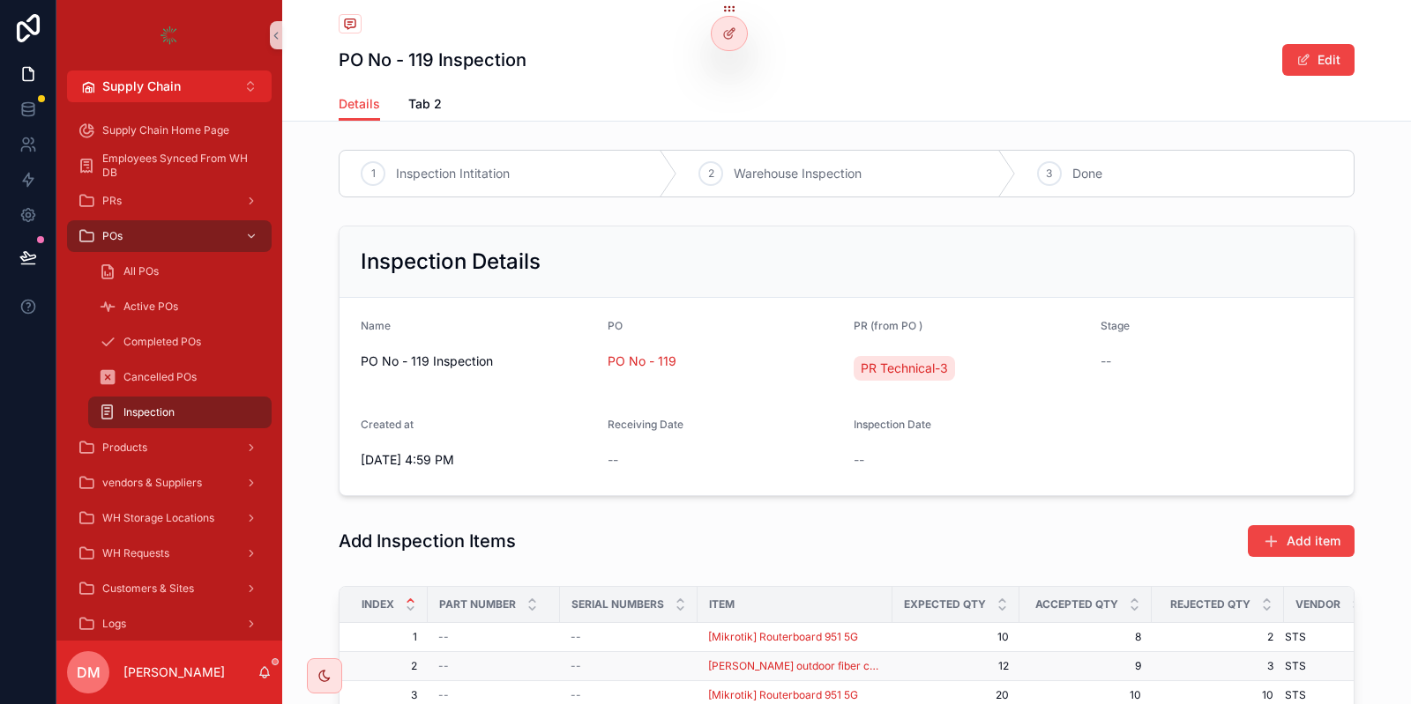
scroll to position [172, 0]
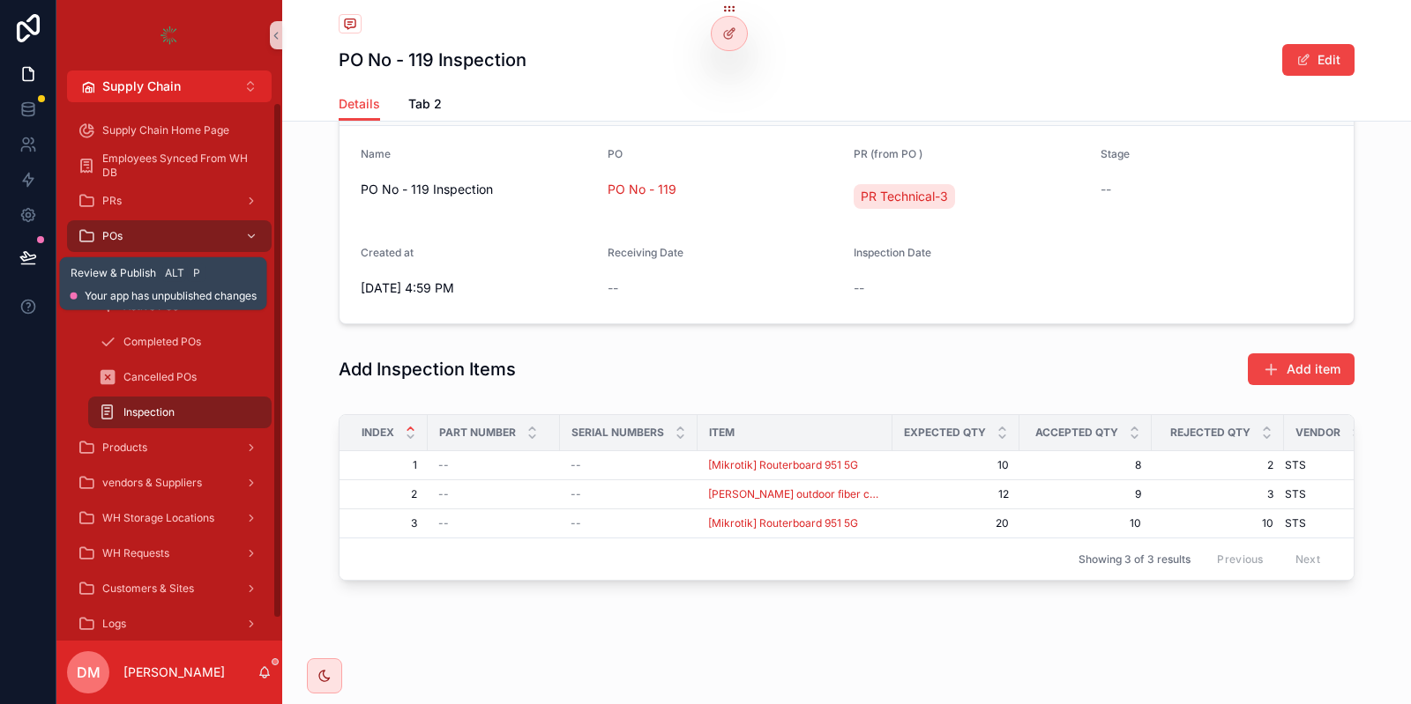
click at [26, 266] on icon at bounding box center [28, 258] width 18 height 18
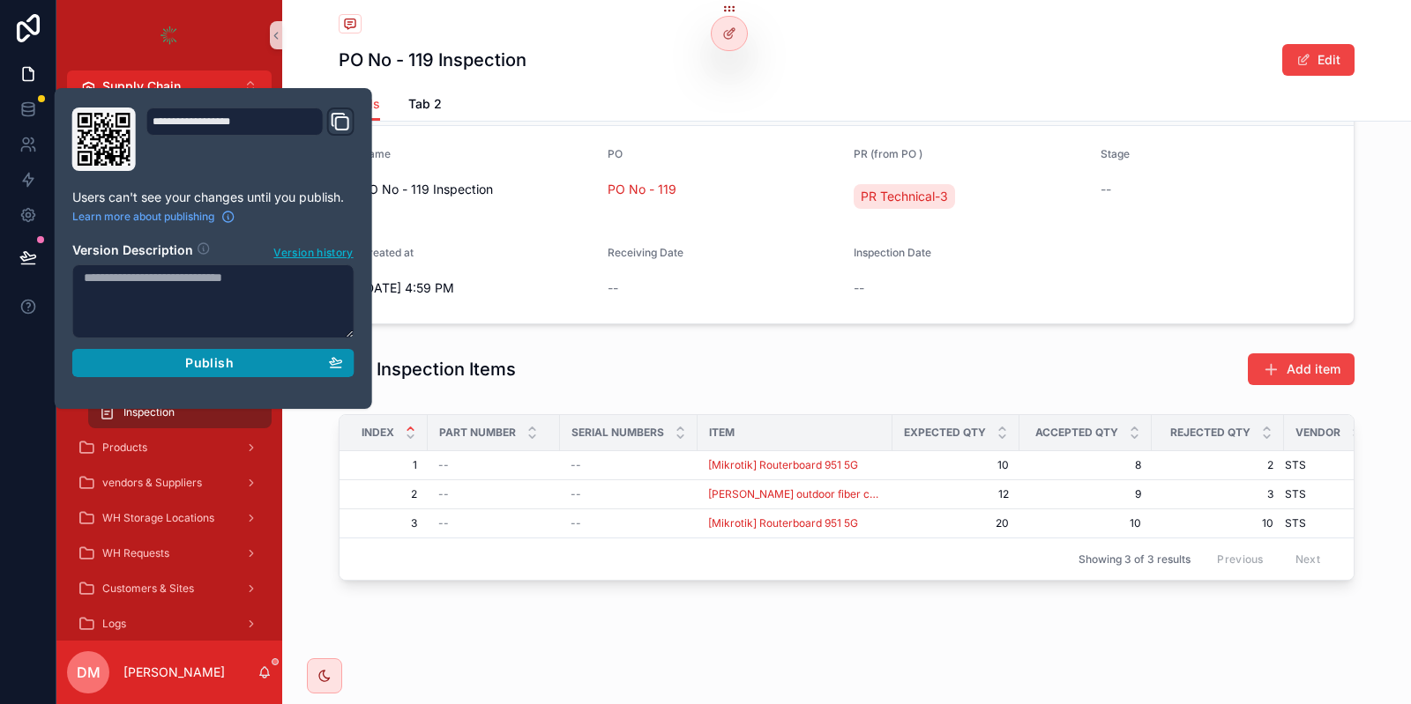
click at [241, 362] on div "Publish" at bounding box center [213, 363] width 259 height 16
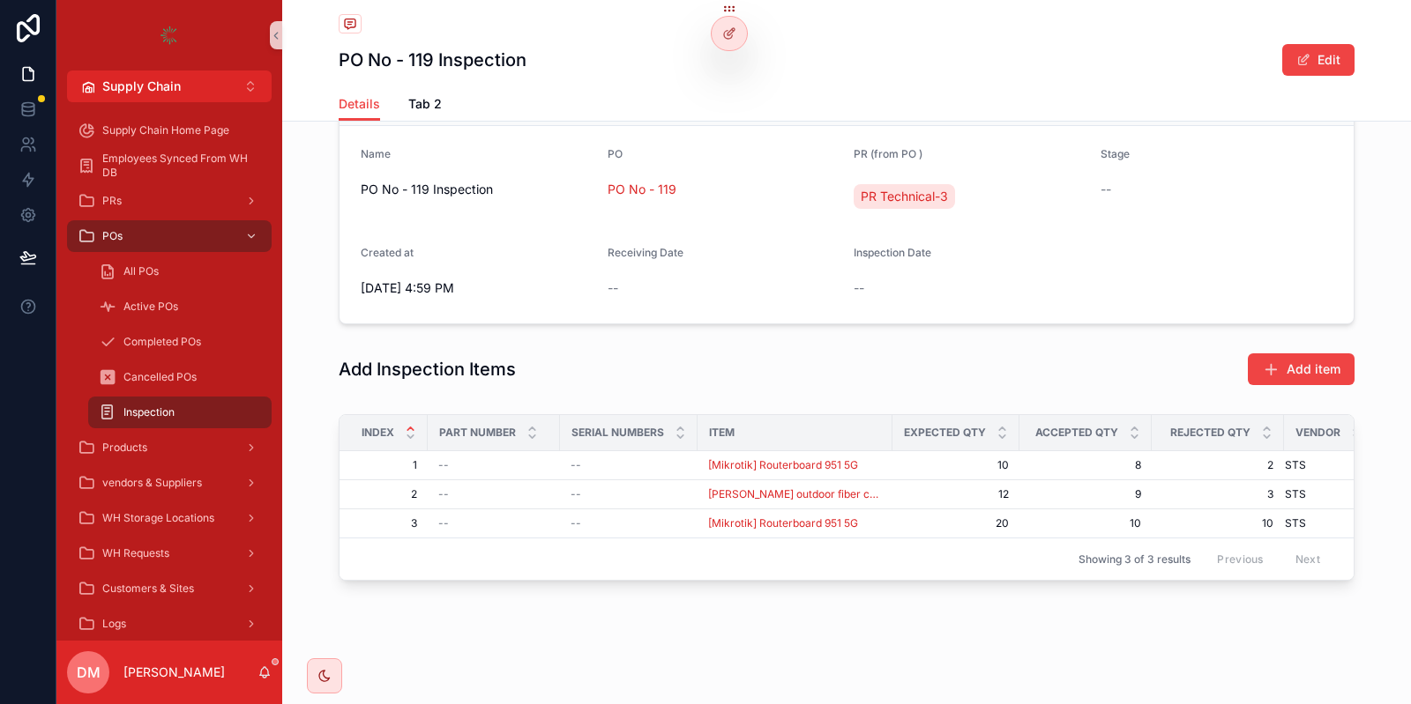
click at [673, 235] on form "Name PO No - 119 Inspection PO PO No - 119 PR (from PO ) PR Technical-3 Stage -…" at bounding box center [846, 224] width 1014 height 197
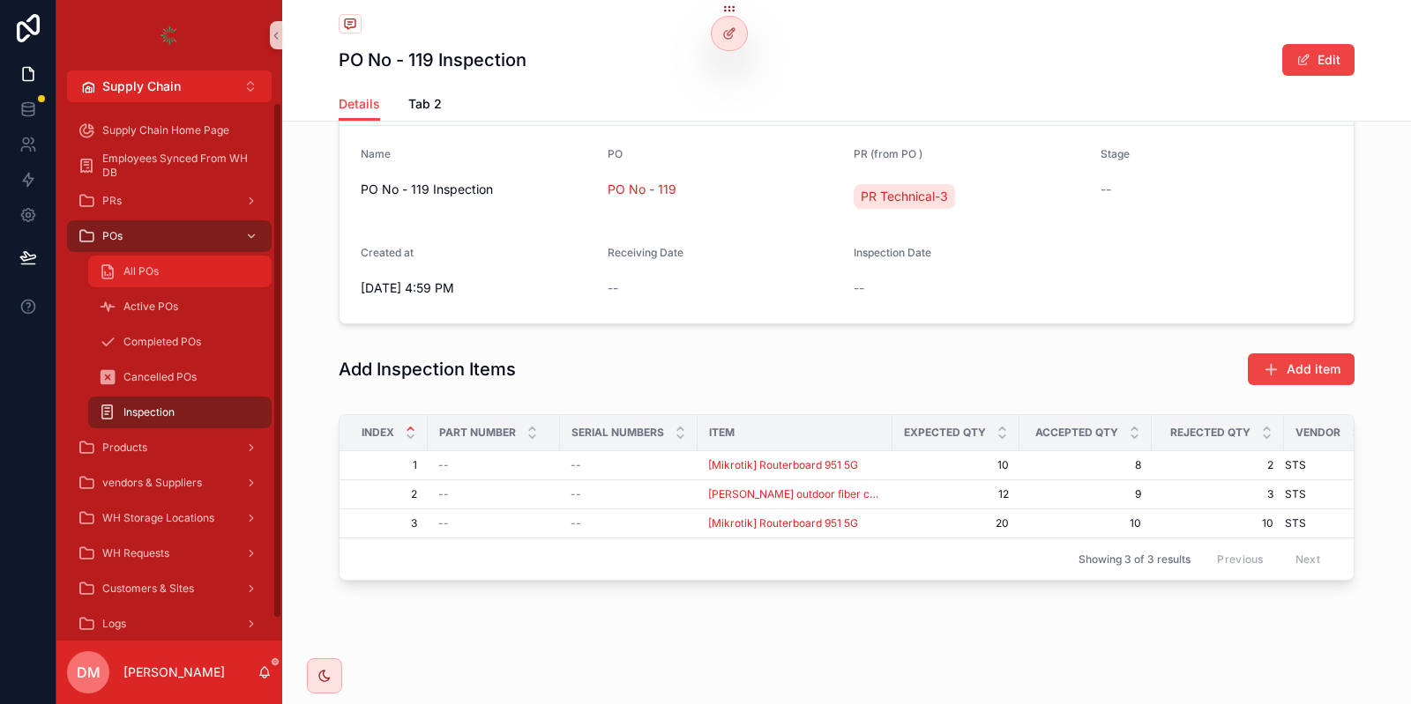
click at [128, 271] on span "All POs" at bounding box center [140, 271] width 35 height 14
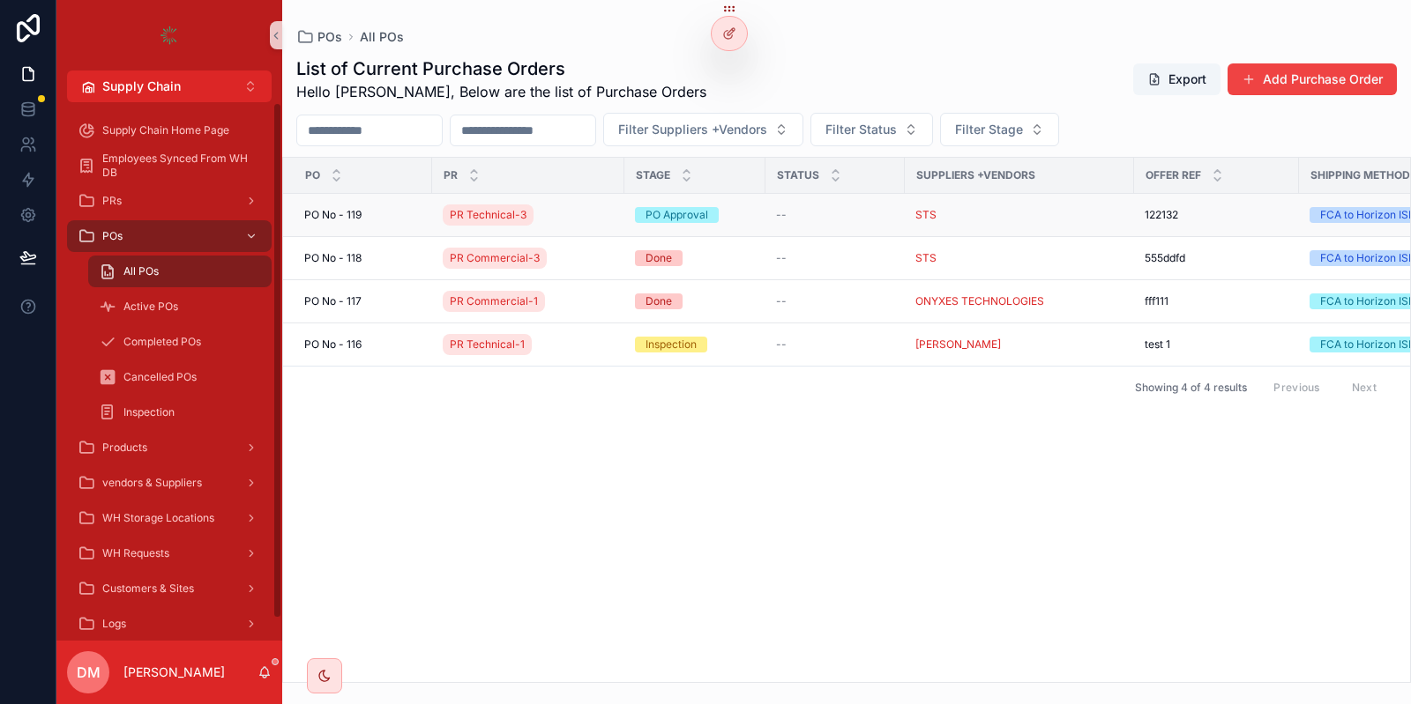
click at [369, 216] on div "[STREET_ADDRESS]" at bounding box center [362, 215] width 117 height 14
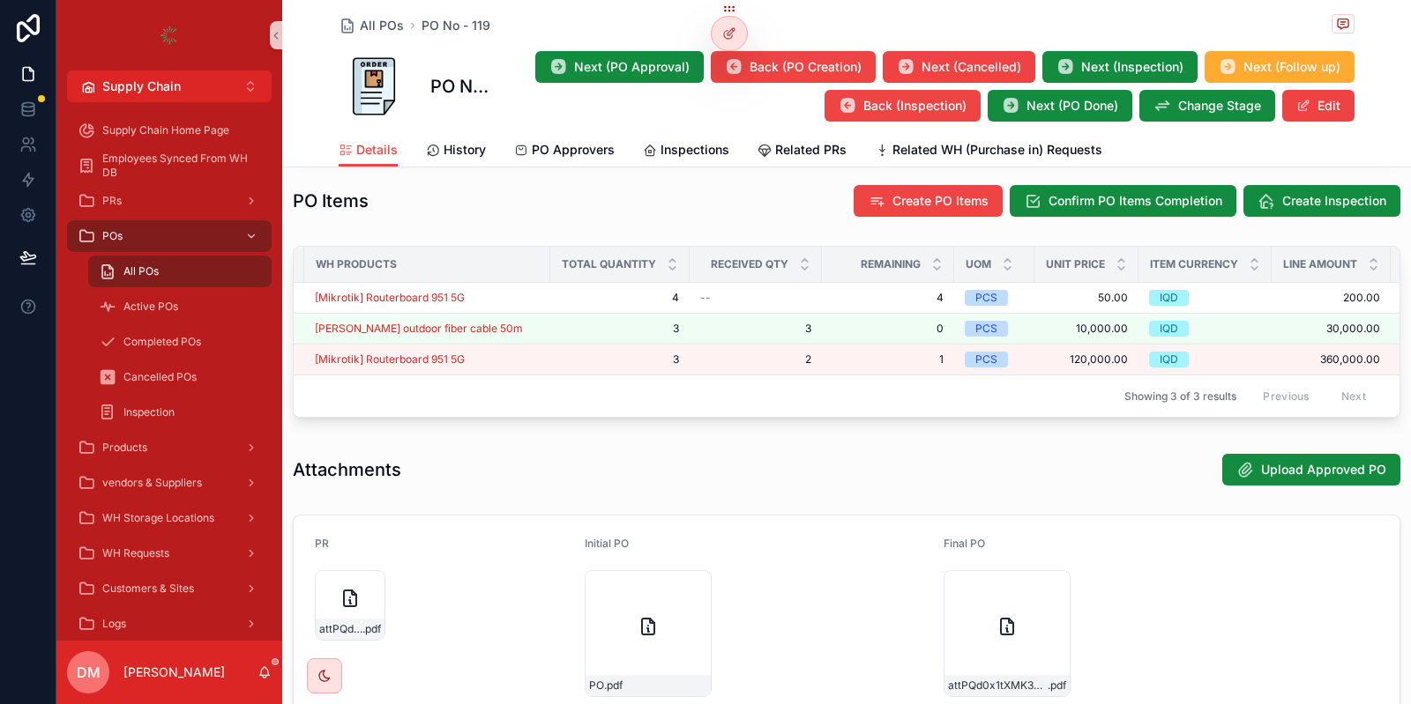
scroll to position [0, 135]
click at [629, 262] on span "Total Quantity" at bounding box center [604, 264] width 94 height 14
click at [731, 24] on div at bounding box center [728, 34] width 35 height 34
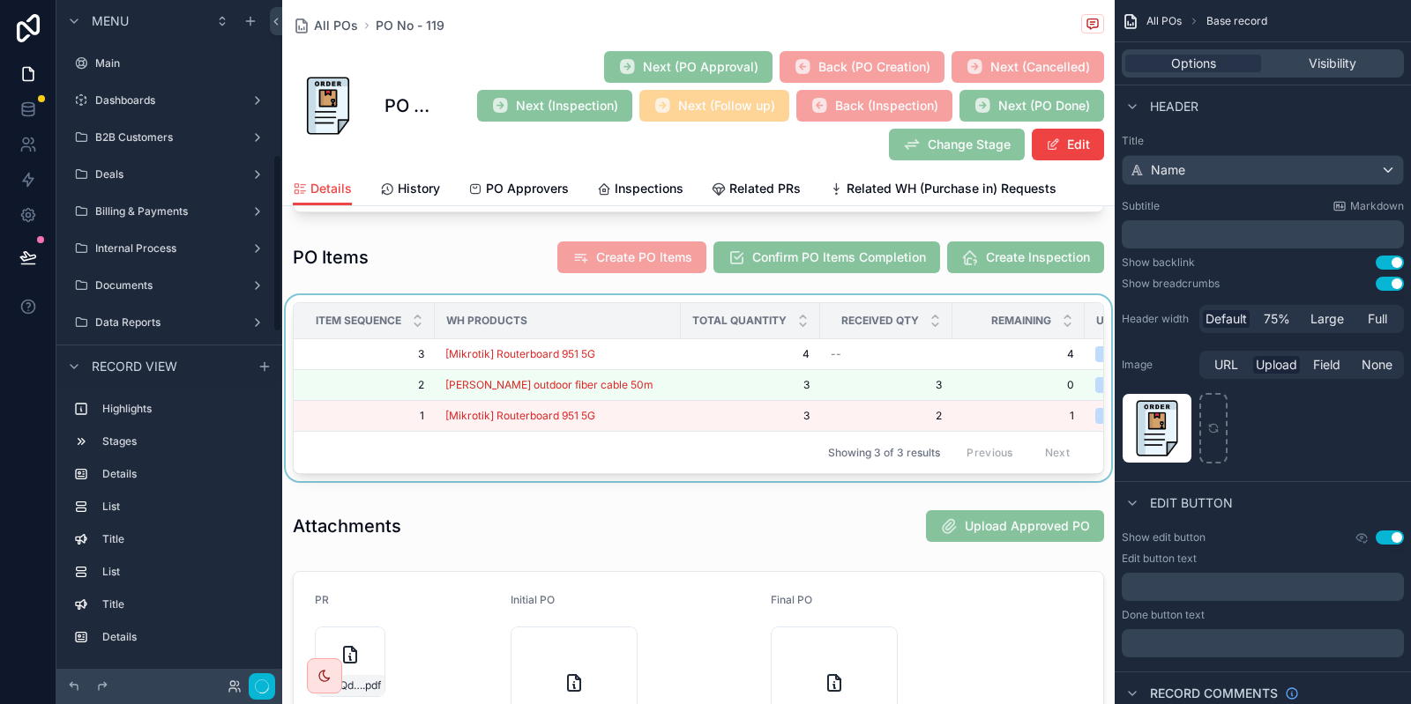
scroll to position [591, 0]
click at [382, 304] on div "Item sequence" at bounding box center [363, 321] width 139 height 34
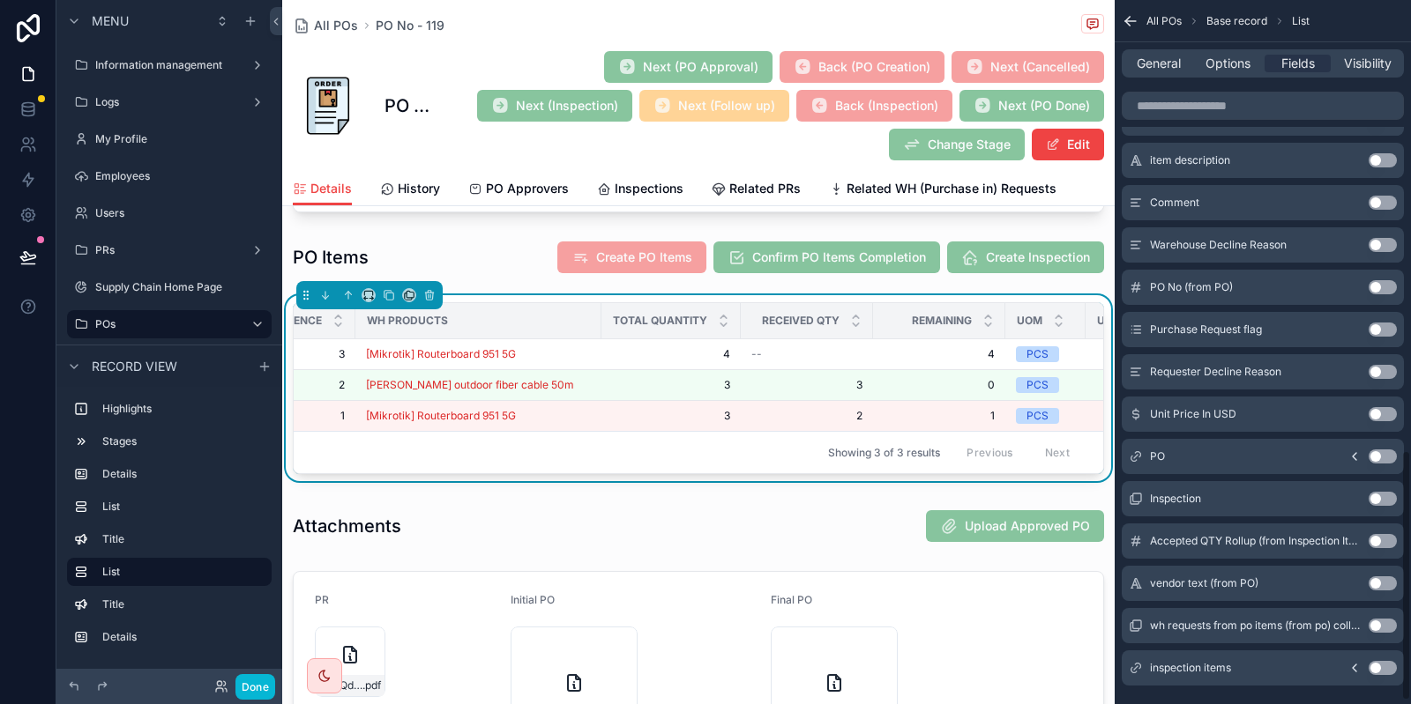
scroll to position [1272, 0]
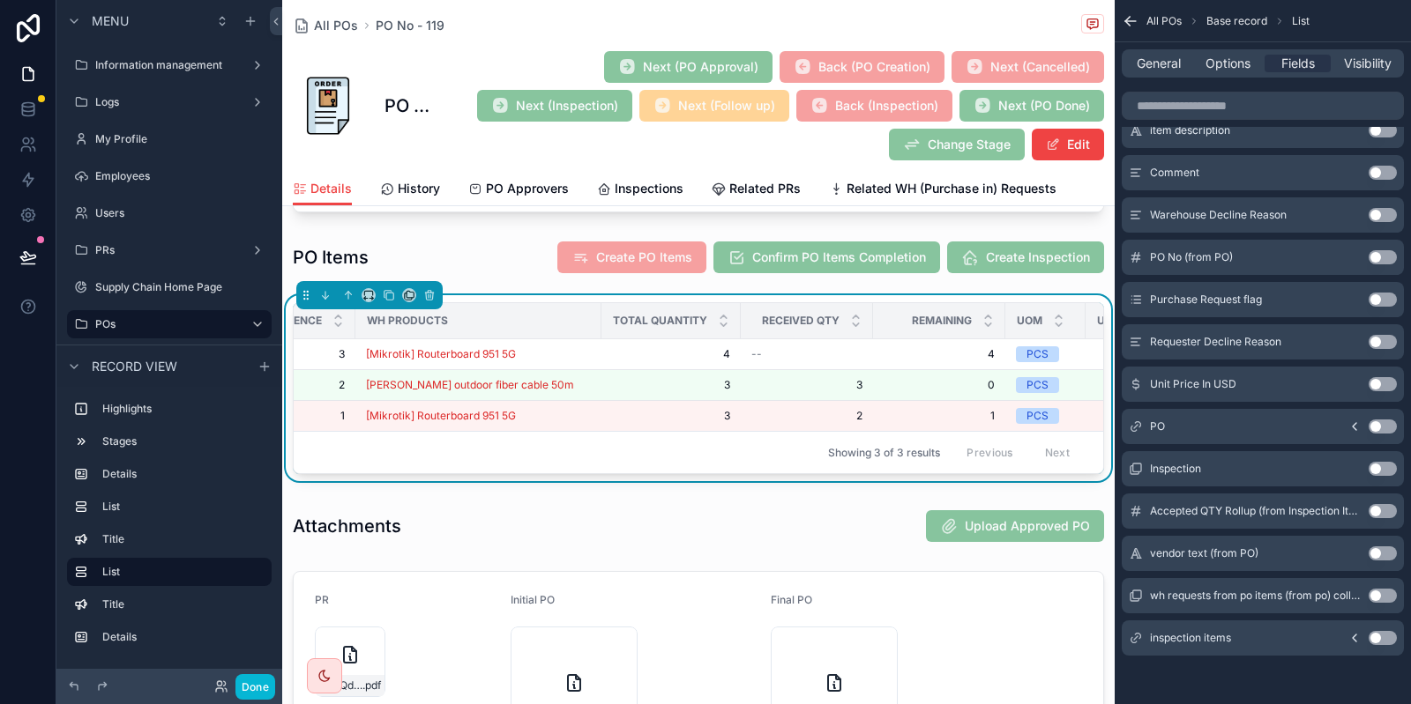
click at [1388, 514] on button "Use setting" at bounding box center [1382, 511] width 28 height 14
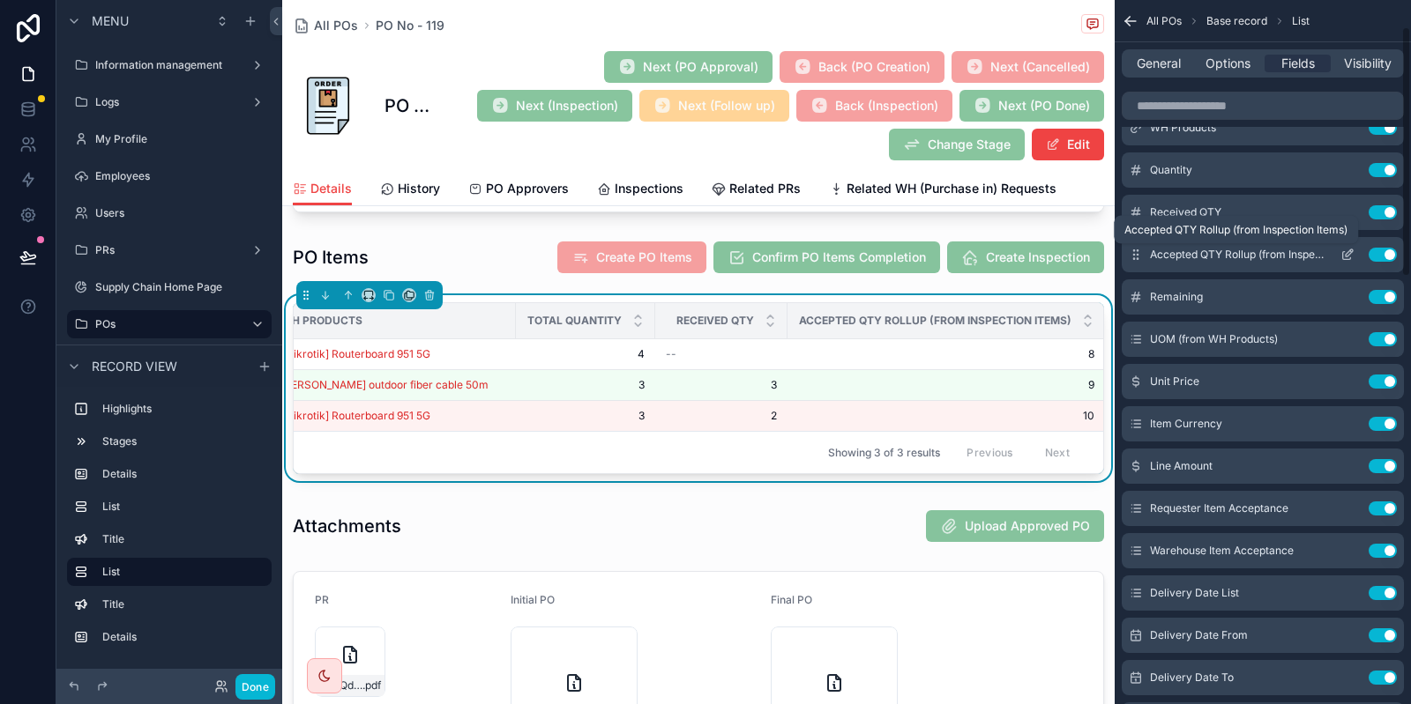
scroll to position [0, 0]
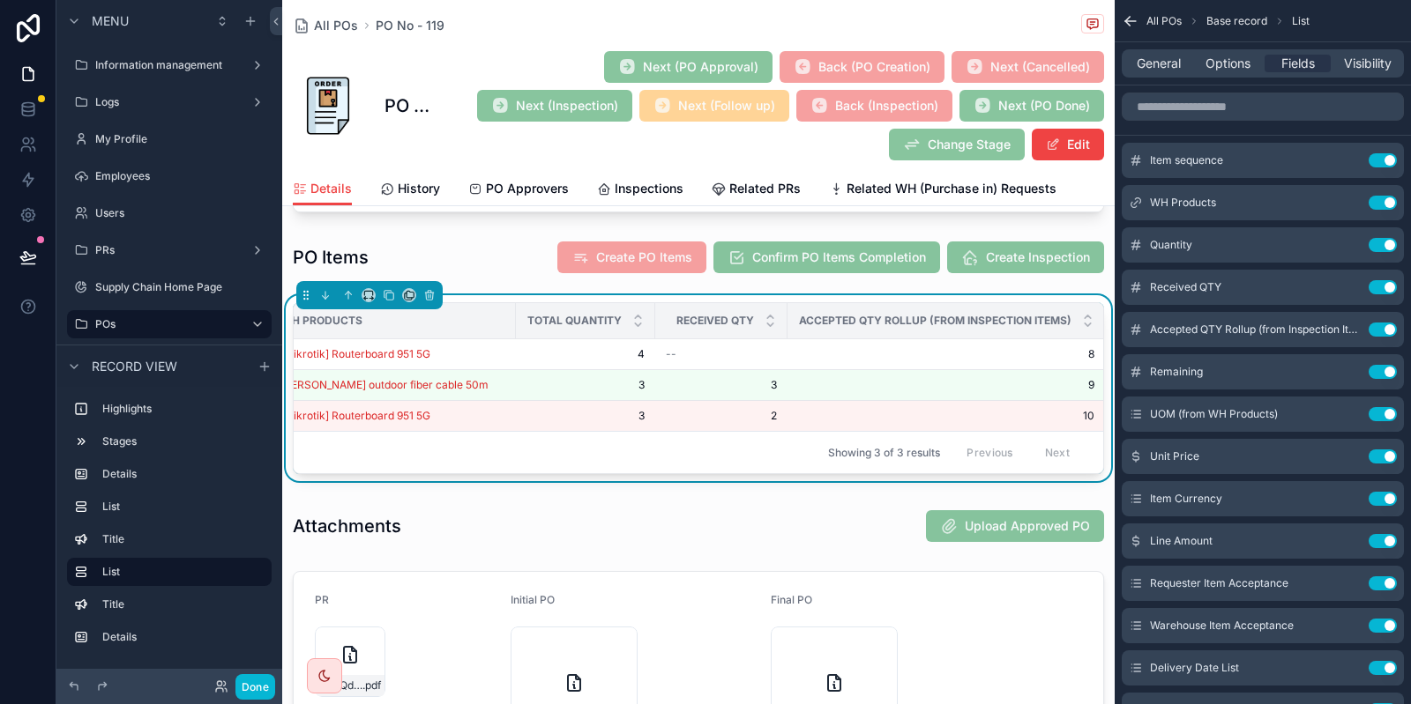
click at [733, 318] on span "Received QTY" at bounding box center [715, 321] width 78 height 14
click at [1389, 288] on button "Use setting" at bounding box center [1382, 287] width 28 height 14
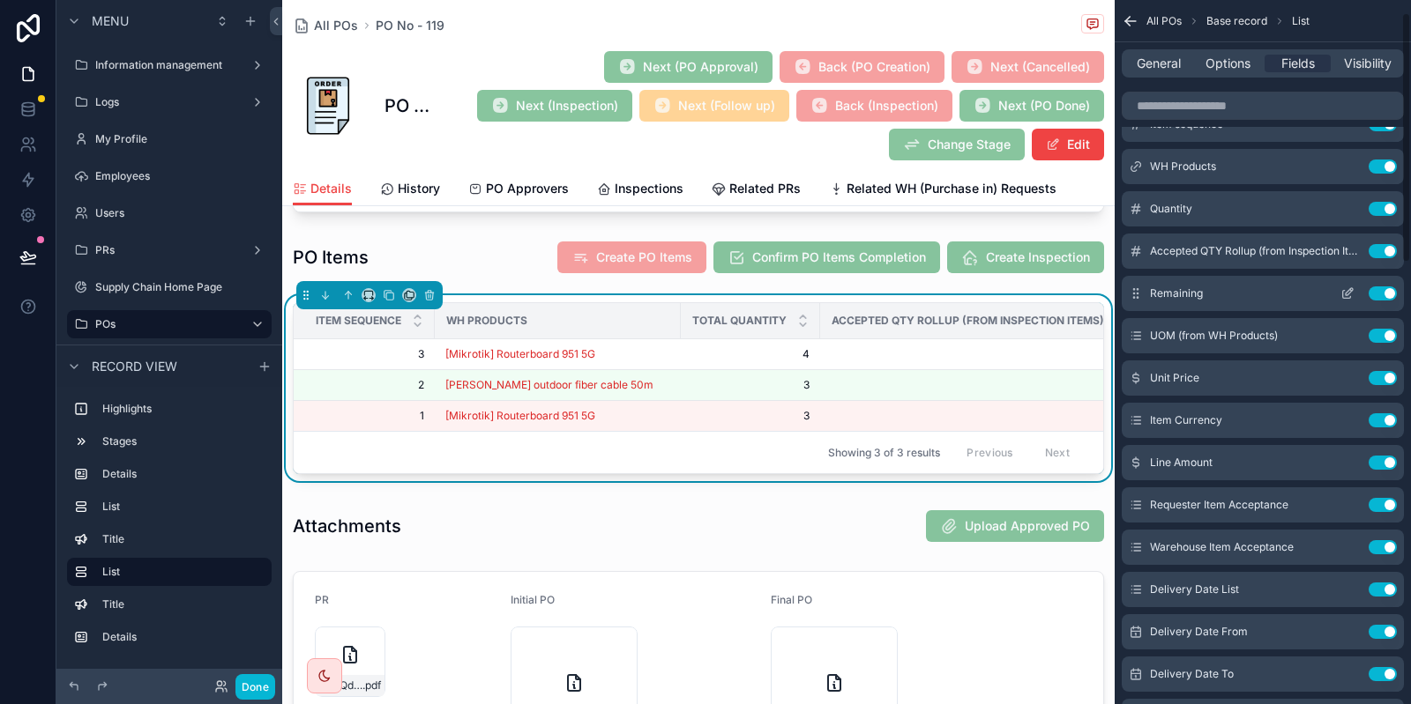
scroll to position [37, 0]
click at [1197, 294] on span "Remaining" at bounding box center [1176, 293] width 53 height 14
click at [1352, 245] on icon "scrollable content" at bounding box center [1348, 248] width 7 height 7
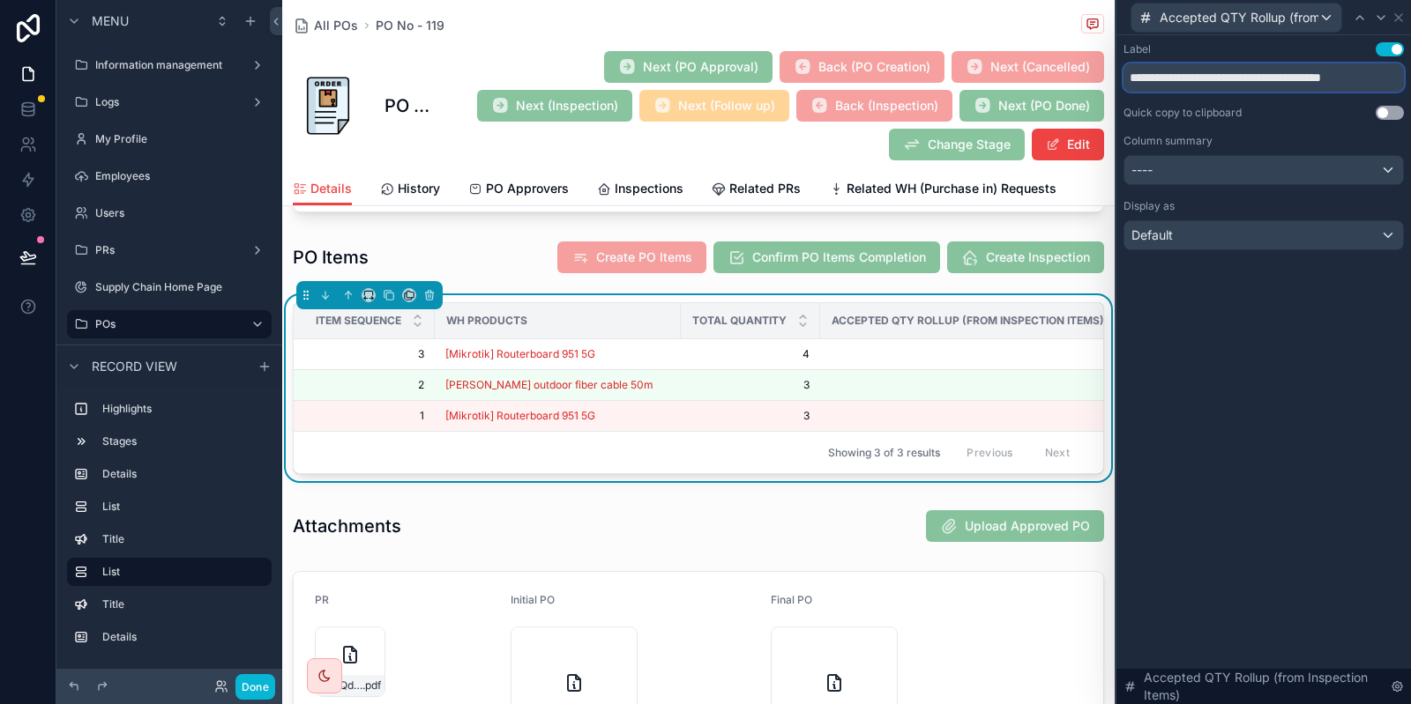
drag, startPoint x: 1195, startPoint y: 77, endPoint x: 1409, endPoint y: 73, distance: 214.3
click at [1404, 73] on input "**********" at bounding box center [1263, 77] width 280 height 28
type input "********"
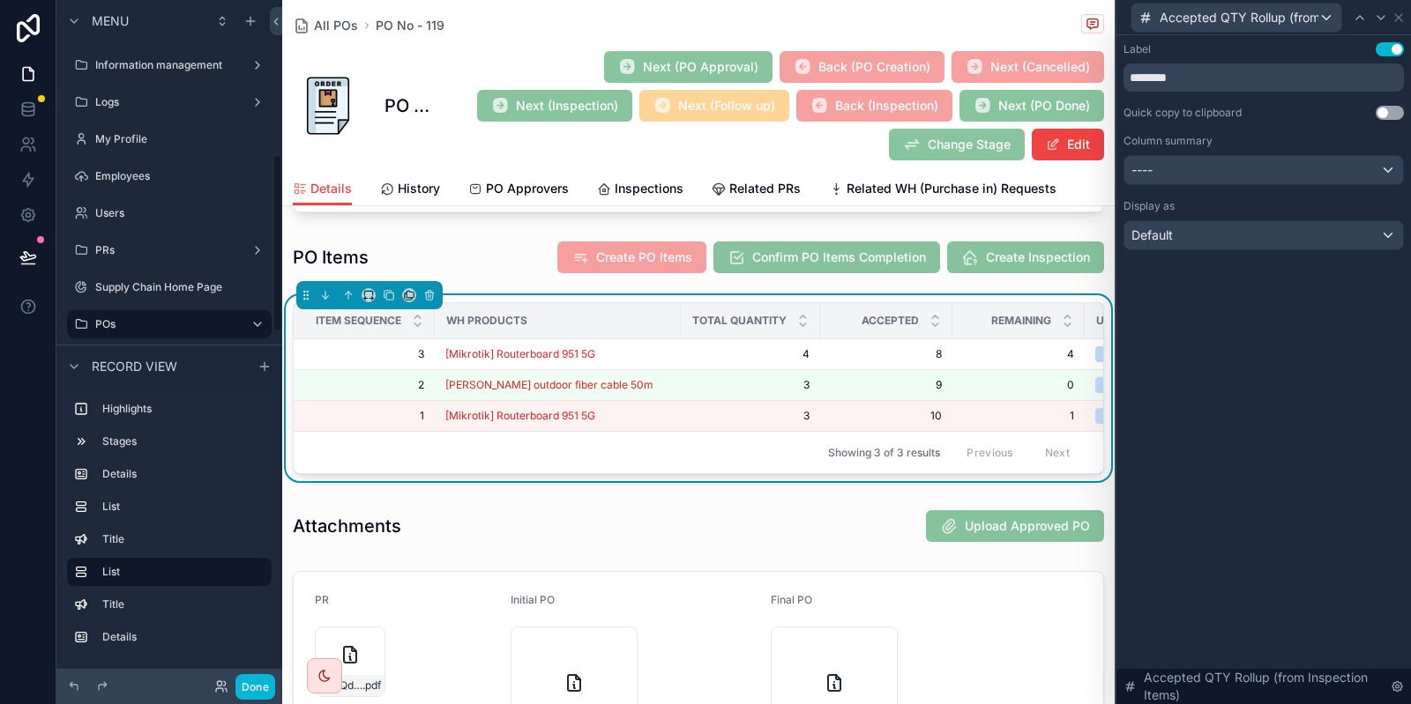
click at [1391, 15] on div at bounding box center [1380, 17] width 21 height 21
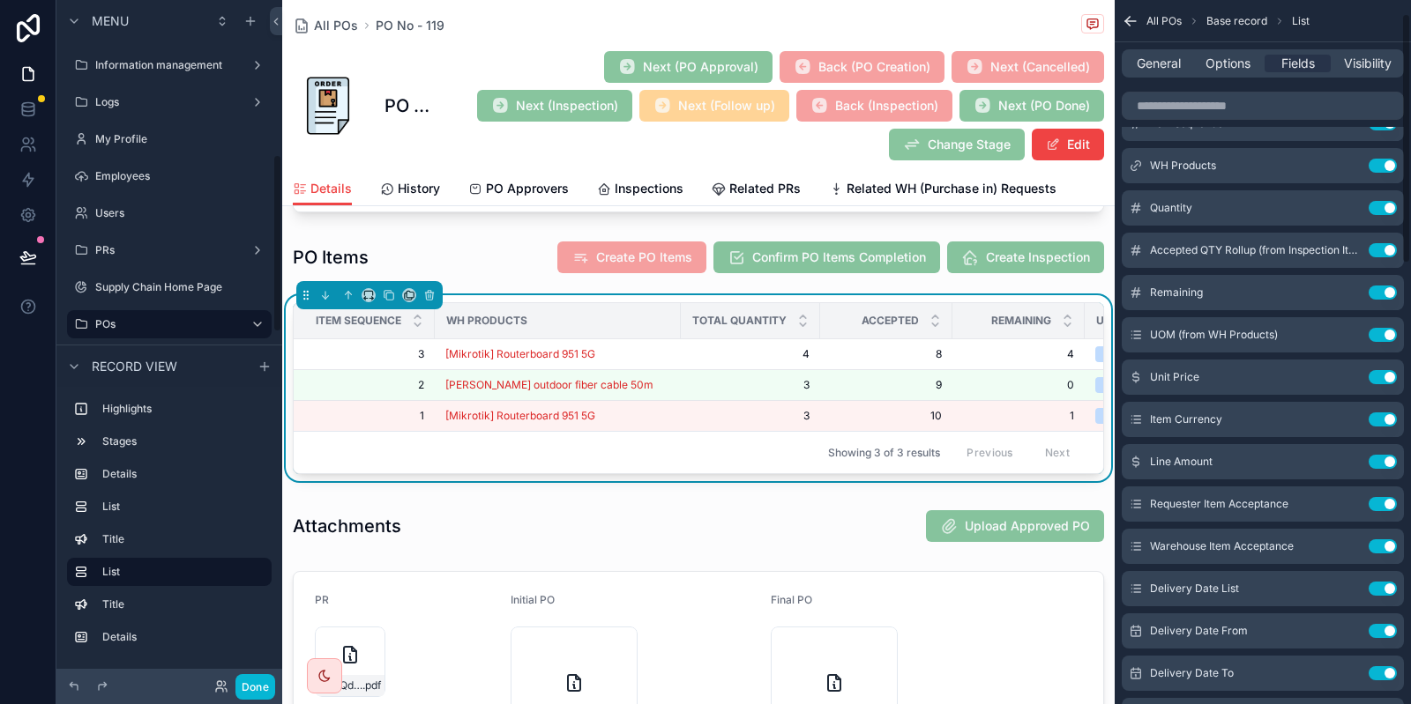
scroll to position [591, 0]
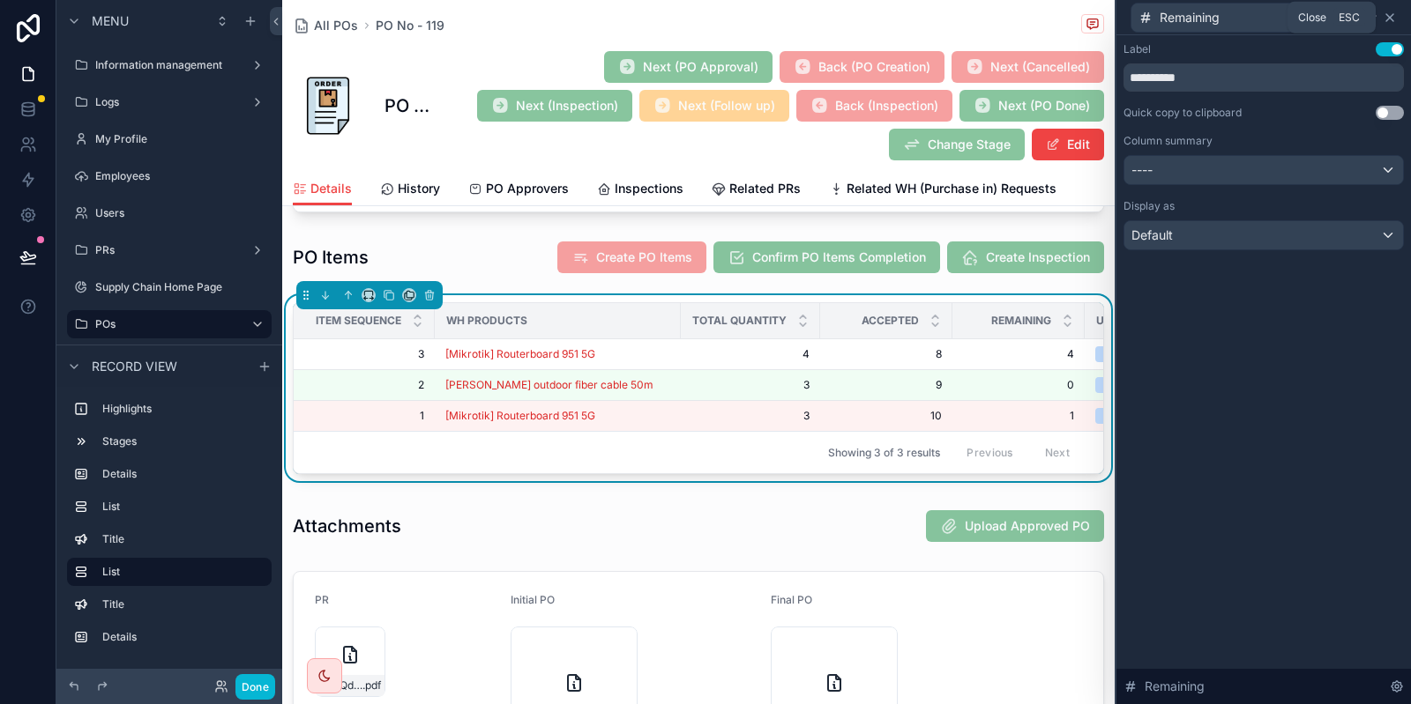
click at [1396, 13] on icon at bounding box center [1389, 18] width 14 height 14
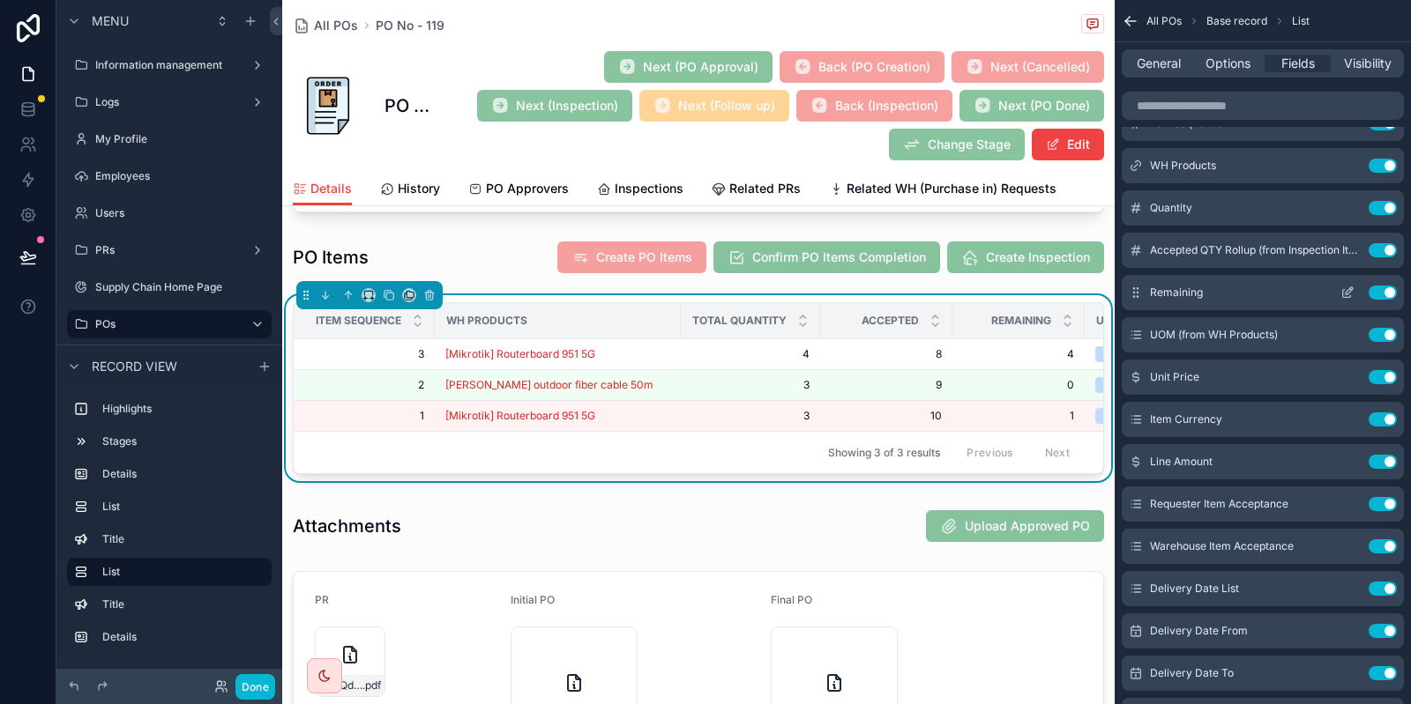
click at [1343, 294] on icon "scrollable content" at bounding box center [1347, 294] width 8 height 8
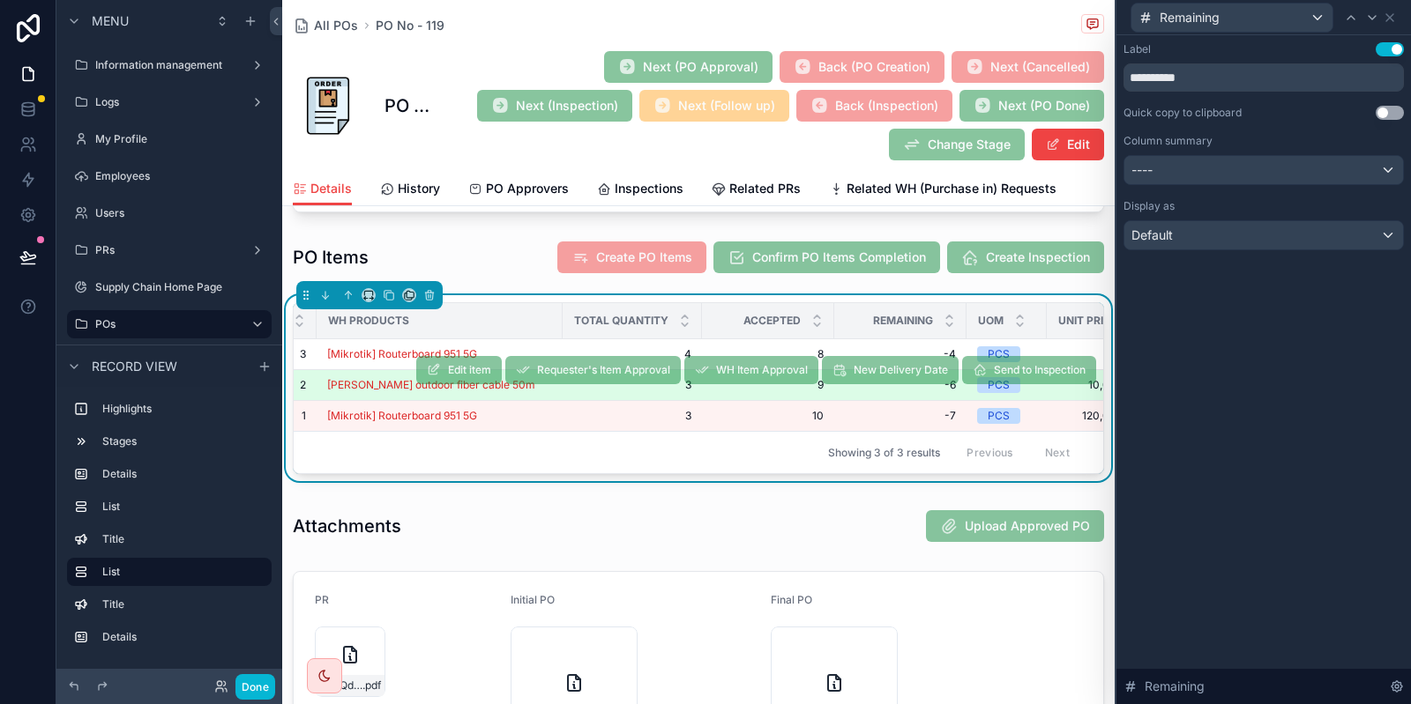
scroll to position [0, 119]
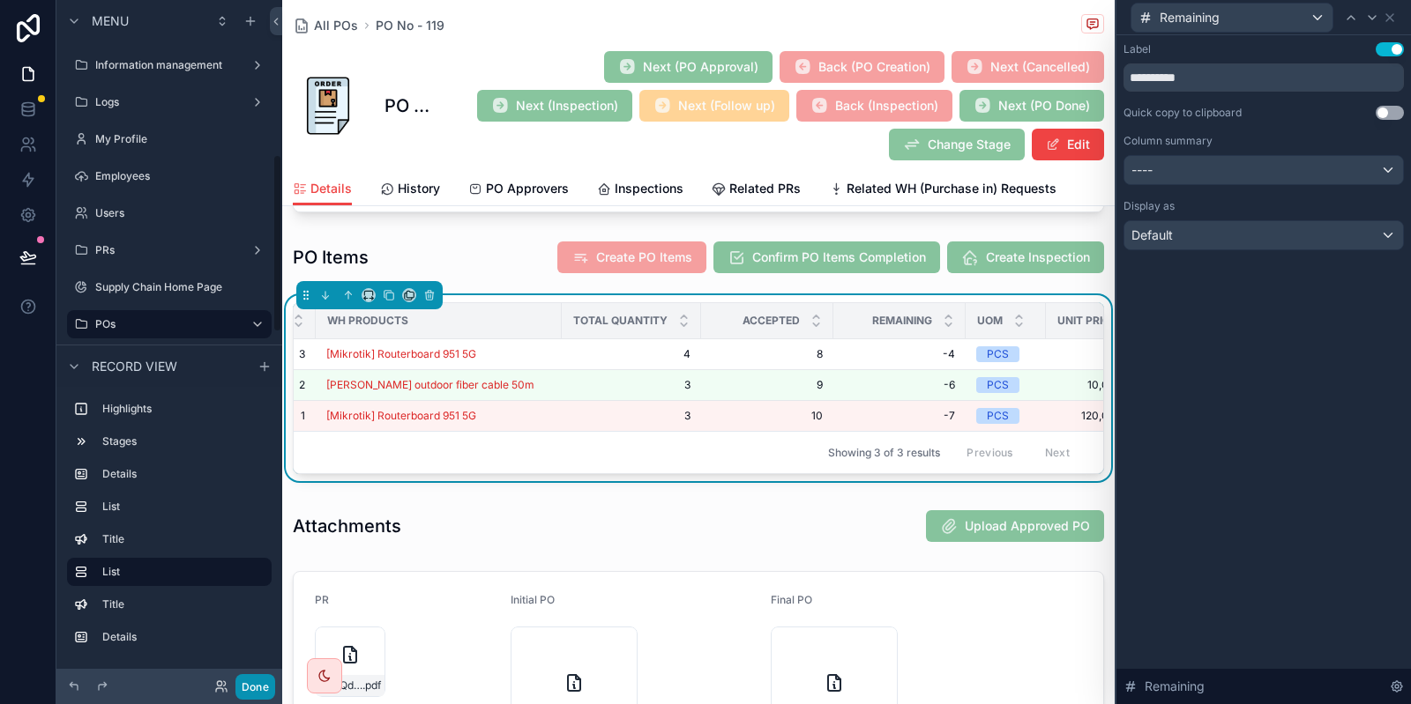
click at [249, 683] on button "Done" at bounding box center [255, 687] width 40 height 26
